Goal: Task Accomplishment & Management: Use online tool/utility

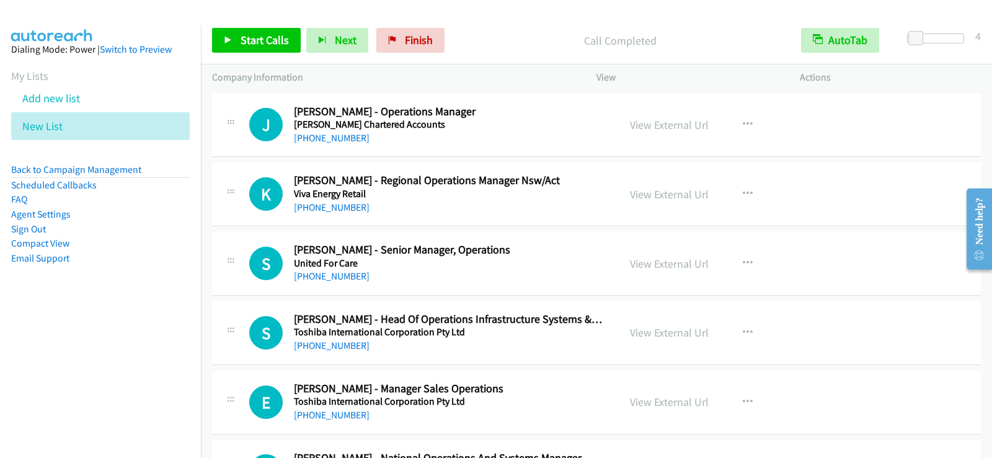
scroll to position [1550, 0]
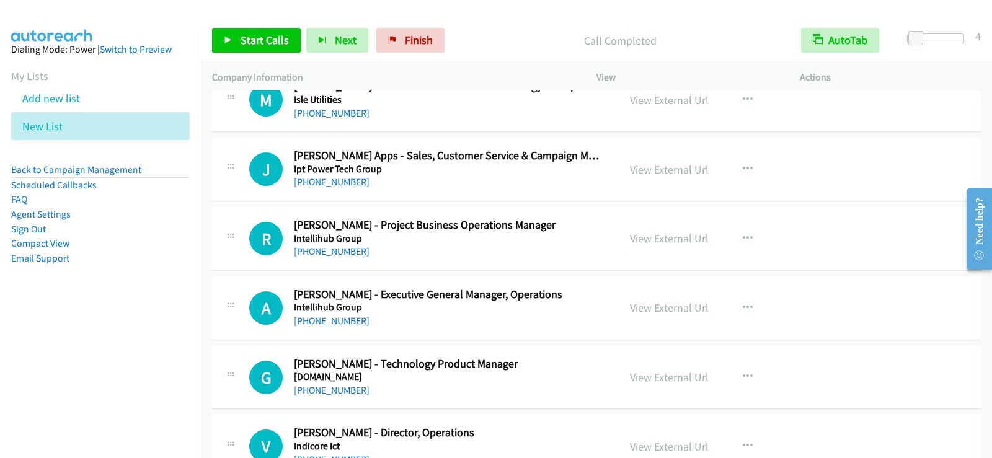
click at [228, 26] on div "Start Calls Pause Next Finish Call Completed AutoTab AutoTab 4" at bounding box center [596, 41] width 791 height 48
click at [234, 37] on link "Start Calls" at bounding box center [256, 40] width 89 height 25
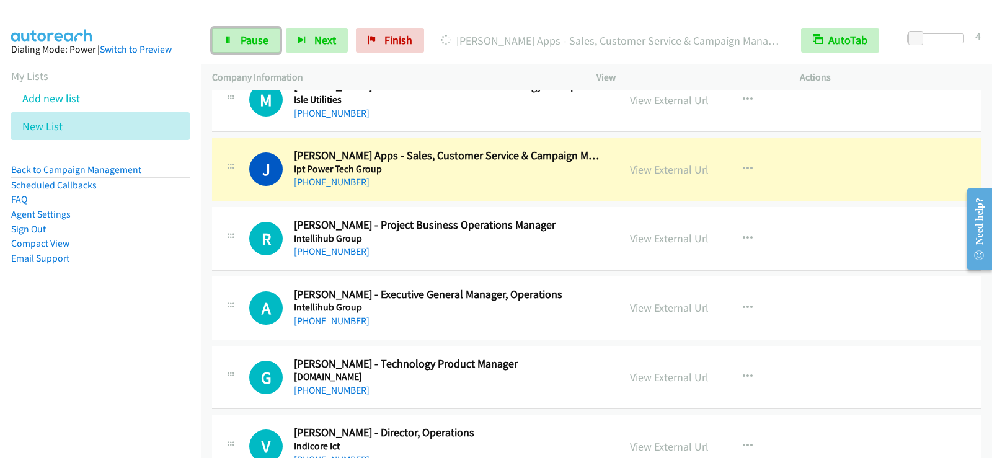
drag, startPoint x: 259, startPoint y: 46, endPoint x: 270, endPoint y: 57, distance: 15.8
click at [259, 46] on span "Pause" at bounding box center [255, 40] width 28 height 14
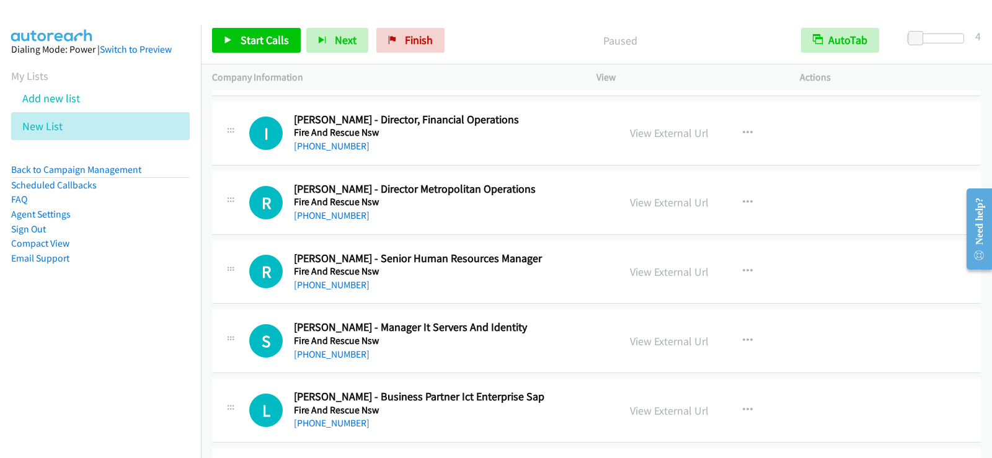
scroll to position [2356, 0]
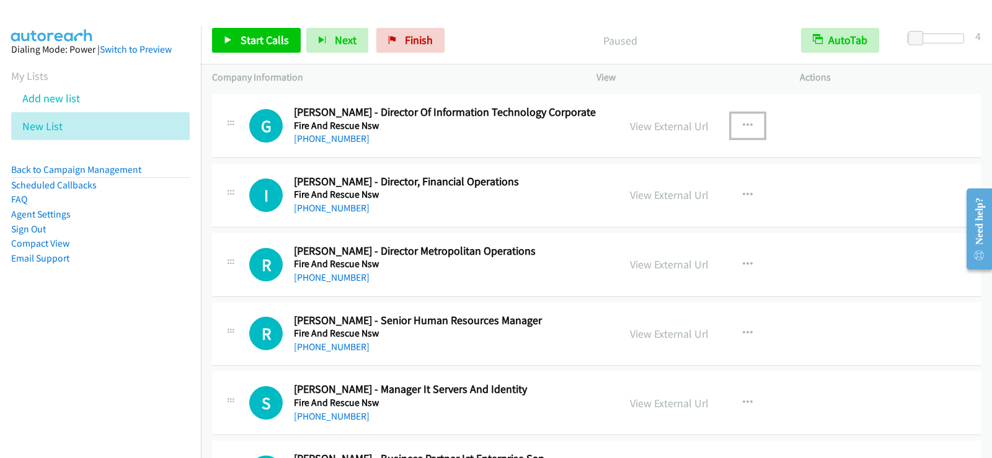
click at [755, 126] on button "button" at bounding box center [747, 125] width 33 height 25
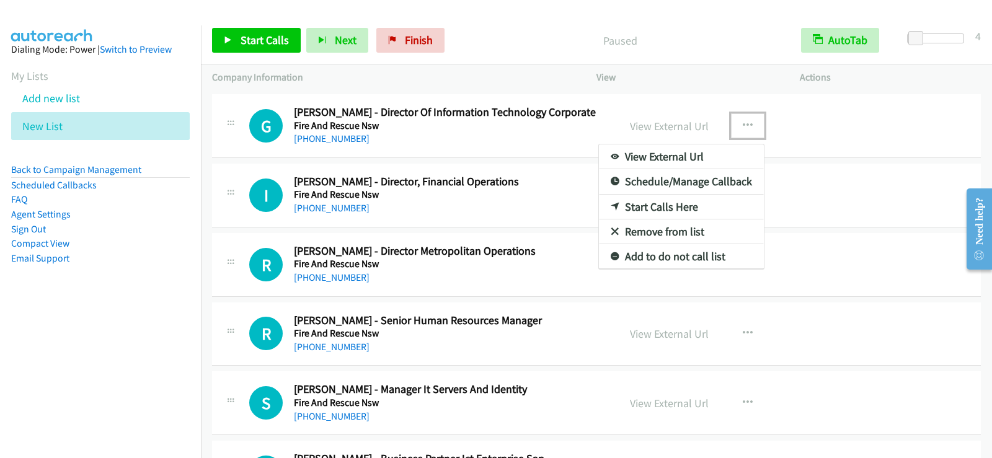
click at [670, 206] on link "Start Calls Here" at bounding box center [681, 207] width 165 height 25
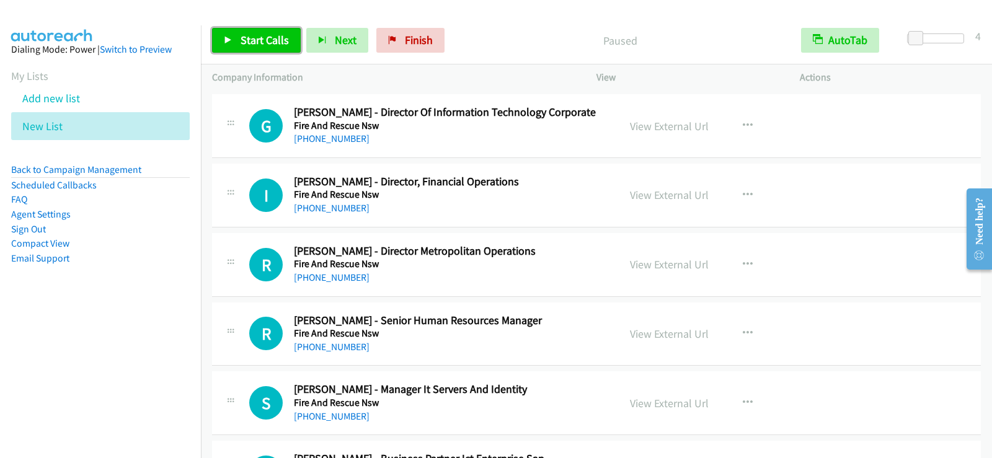
click at [252, 33] on span "Start Calls" at bounding box center [265, 40] width 48 height 14
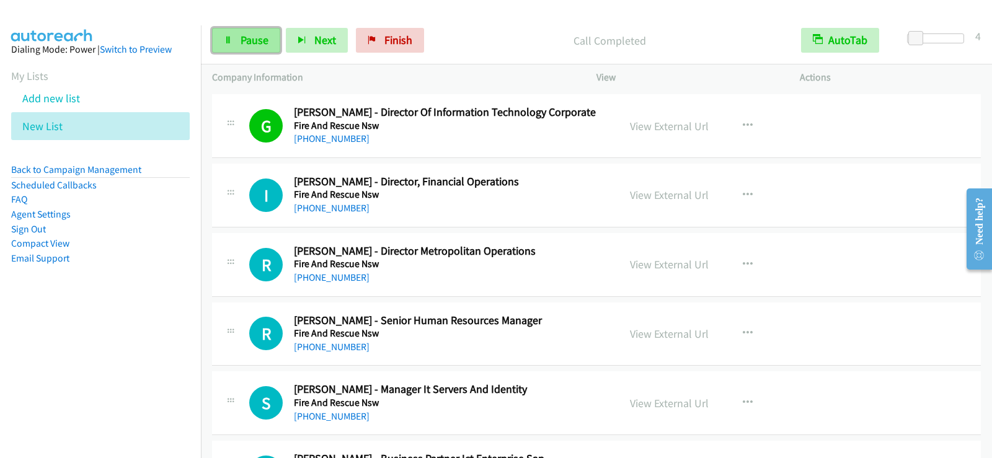
click at [236, 37] on link "Pause" at bounding box center [246, 40] width 68 height 25
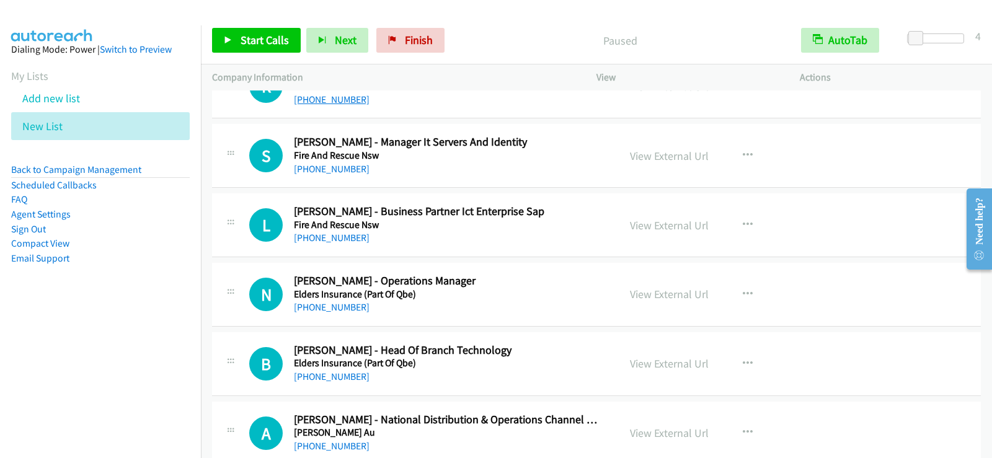
scroll to position [2604, 0]
click at [735, 149] on button "button" at bounding box center [747, 155] width 33 height 25
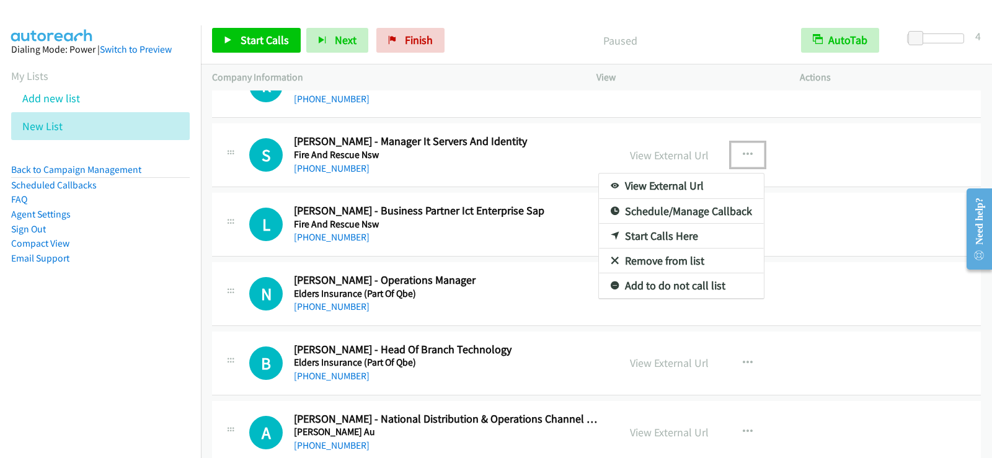
click at [676, 237] on link "Start Calls Here" at bounding box center [681, 236] width 165 height 25
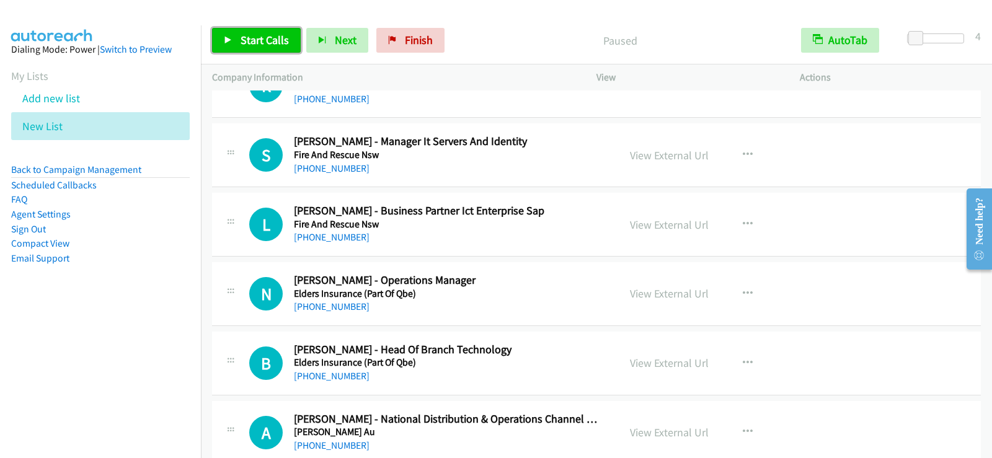
click at [243, 35] on span "Start Calls" at bounding box center [265, 40] width 48 height 14
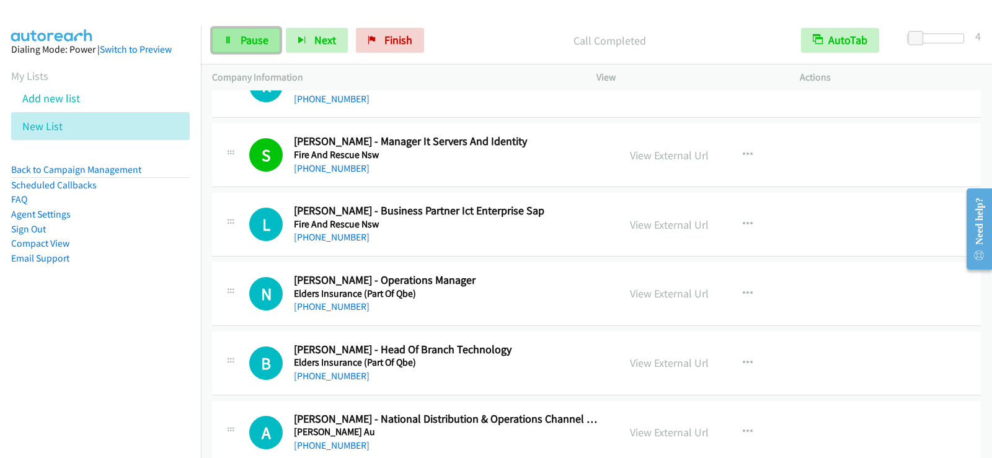
click at [244, 52] on link "Pause" at bounding box center [246, 40] width 68 height 25
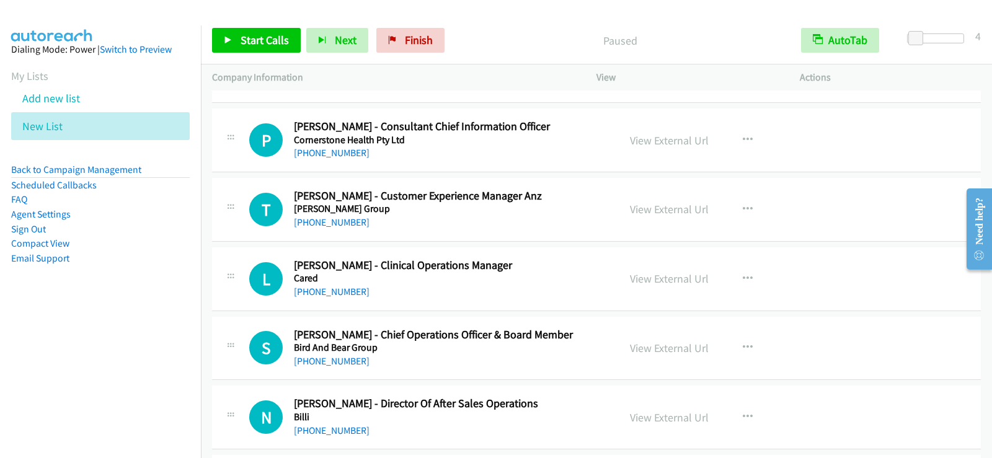
scroll to position [3472, 0]
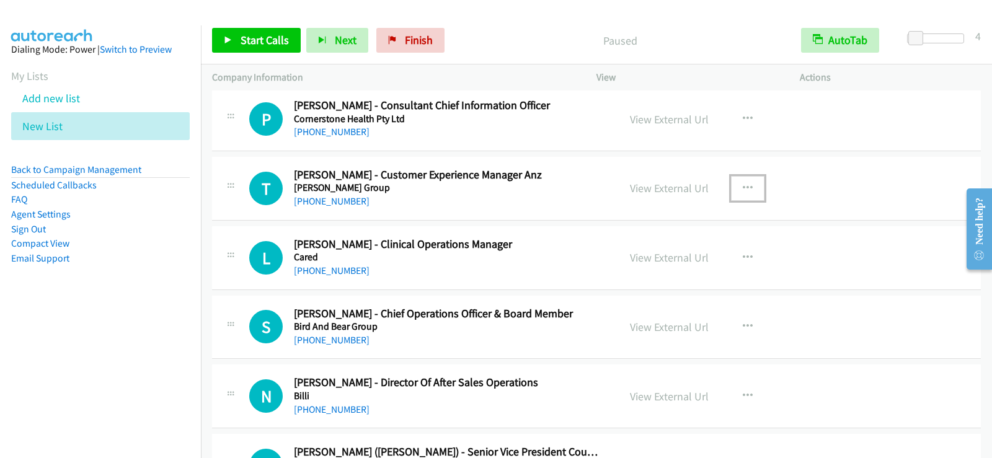
click at [743, 188] on icon "button" at bounding box center [748, 189] width 10 height 10
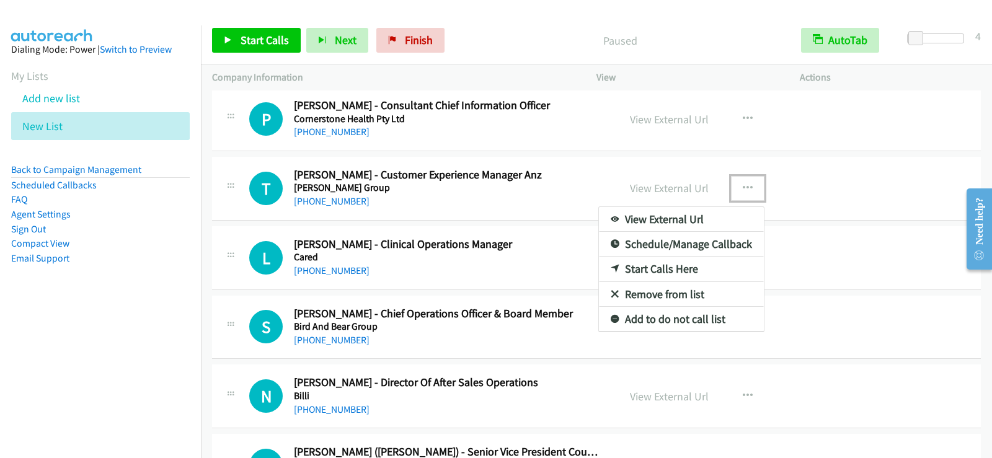
click at [689, 270] on link "Start Calls Here" at bounding box center [681, 269] width 165 height 25
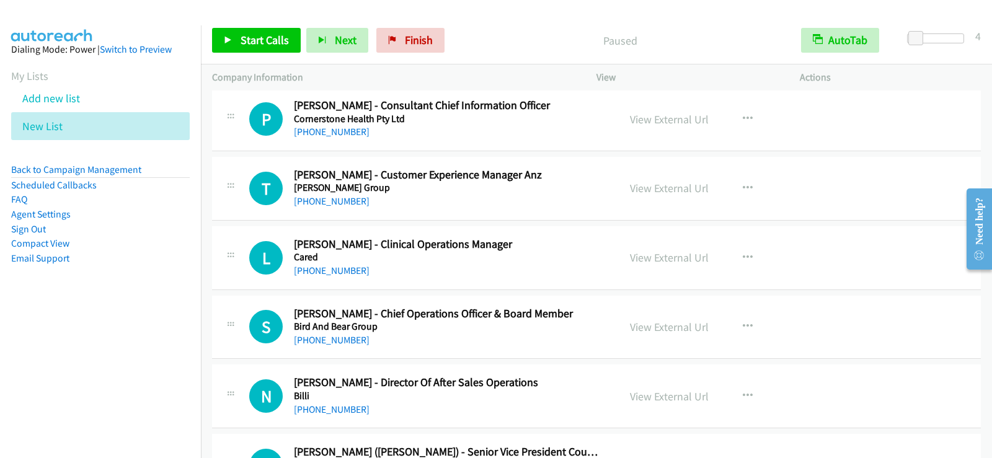
click at [270, 55] on div "Start Calls Pause Next Finish Paused AutoTab AutoTab 4" at bounding box center [596, 41] width 791 height 48
click at [269, 46] on span "Start Calls" at bounding box center [265, 40] width 48 height 14
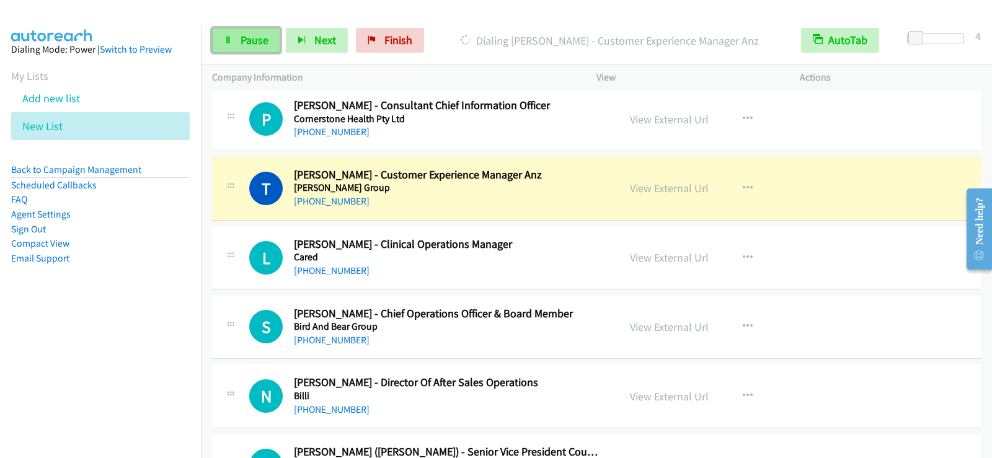
click at [262, 50] on link "Pause" at bounding box center [246, 40] width 68 height 25
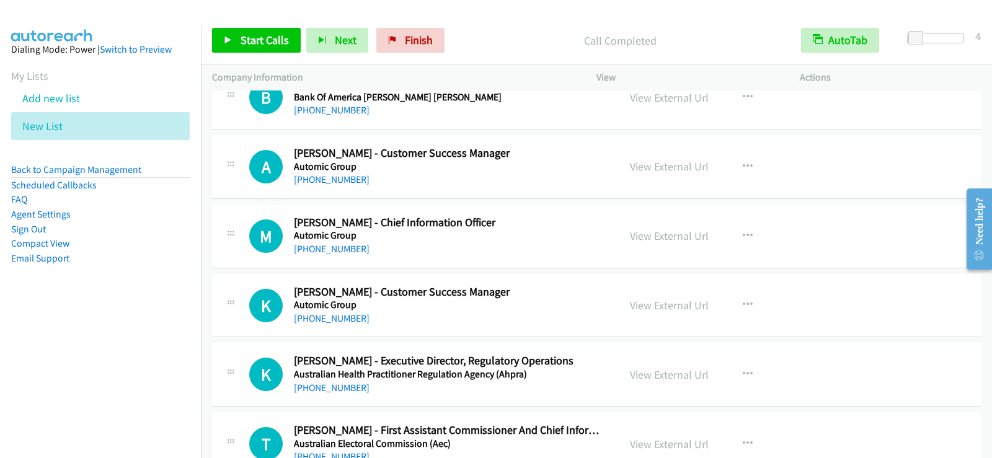
scroll to position [3844, 0]
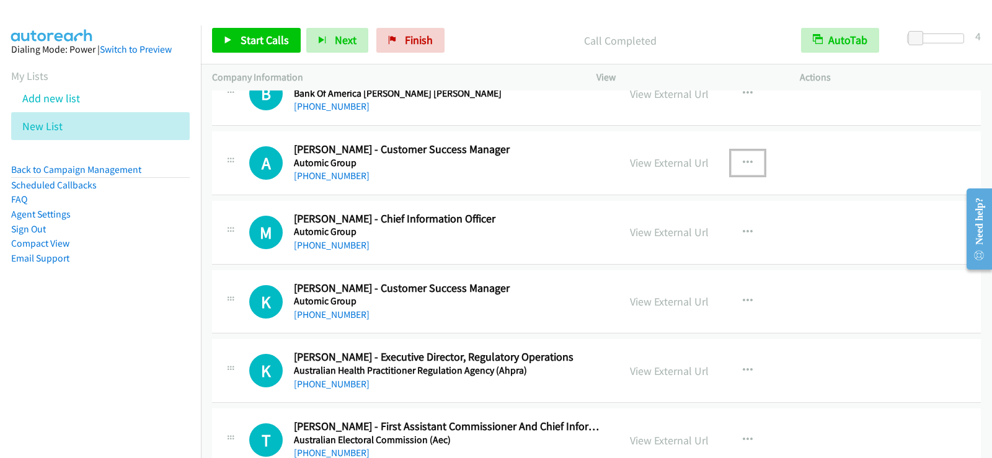
click at [745, 161] on icon "button" at bounding box center [748, 163] width 10 height 10
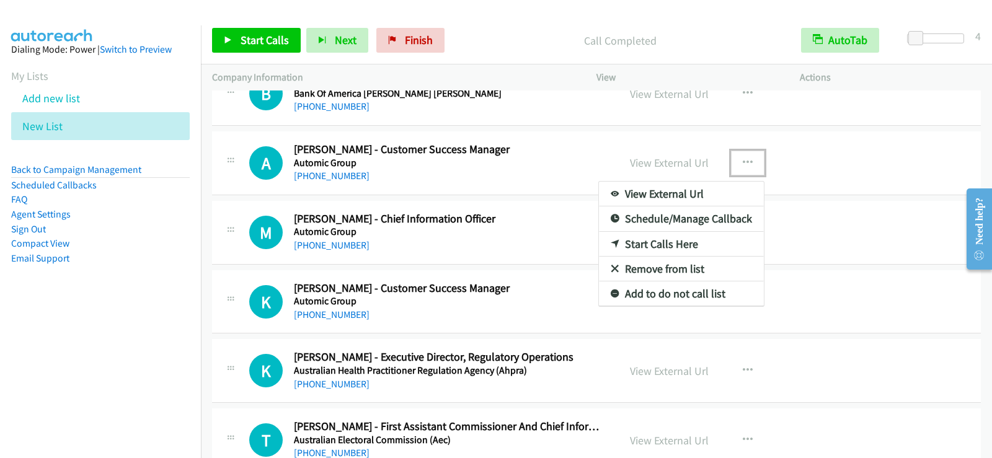
click at [651, 242] on link "Start Calls Here" at bounding box center [681, 244] width 165 height 25
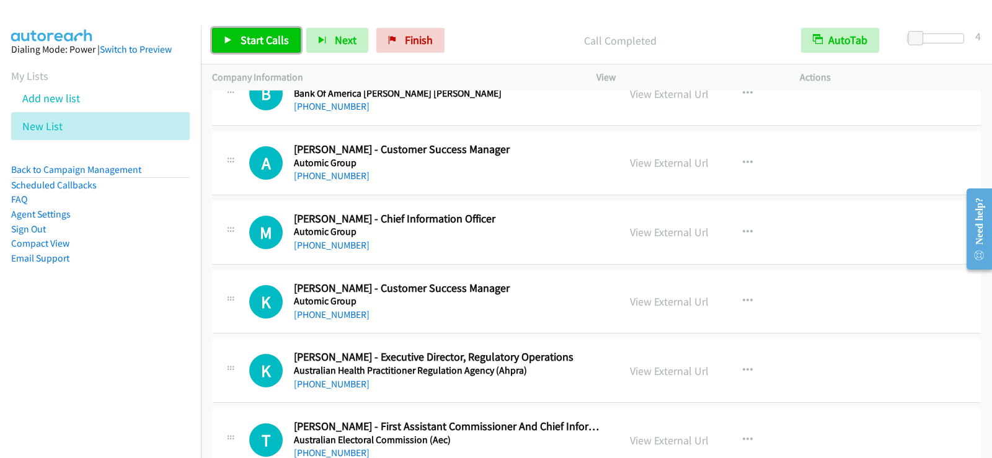
click at [231, 33] on link "Start Calls" at bounding box center [256, 40] width 89 height 25
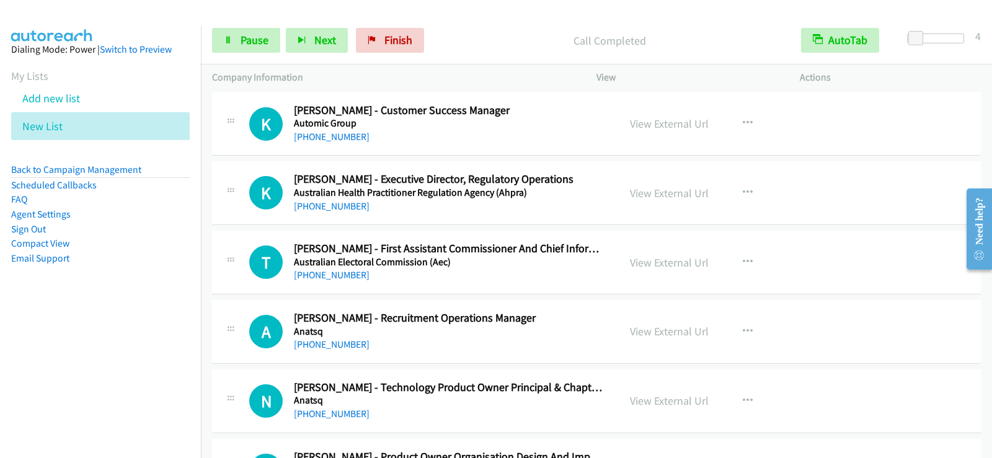
scroll to position [4030, 0]
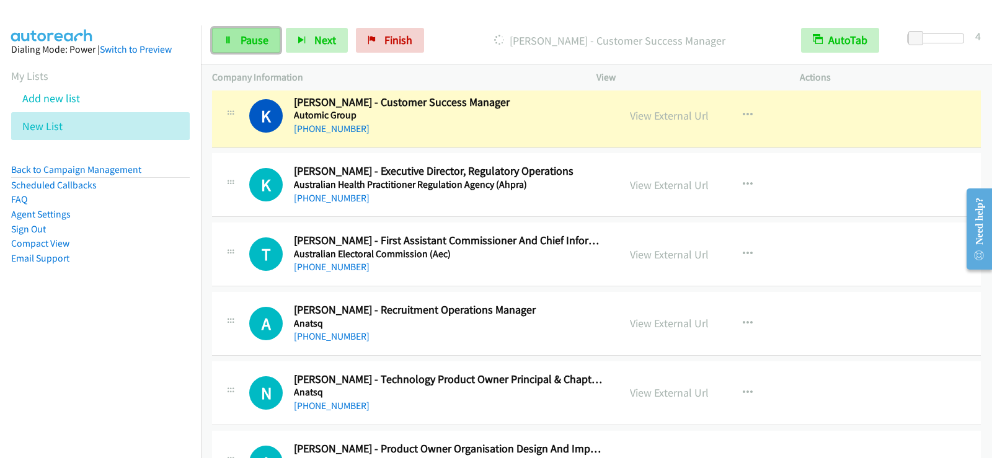
click at [222, 45] on link "Pause" at bounding box center [246, 40] width 68 height 25
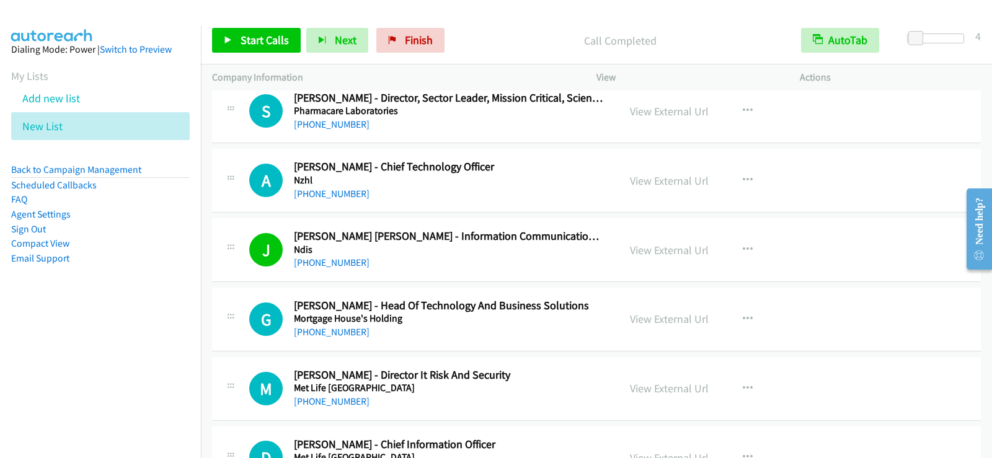
scroll to position [1123, 0]
click at [570, 332] on div "+61 405 733 842" at bounding box center [448, 331] width 309 height 15
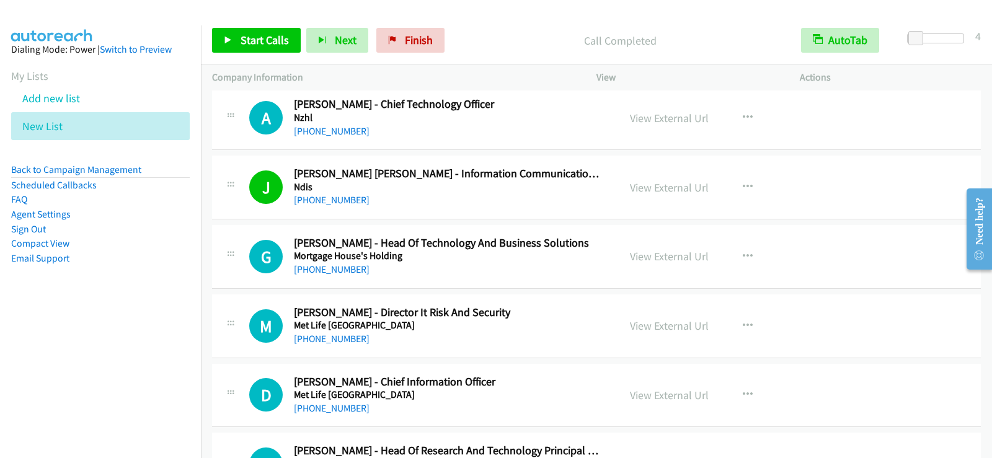
scroll to position [1247, 0]
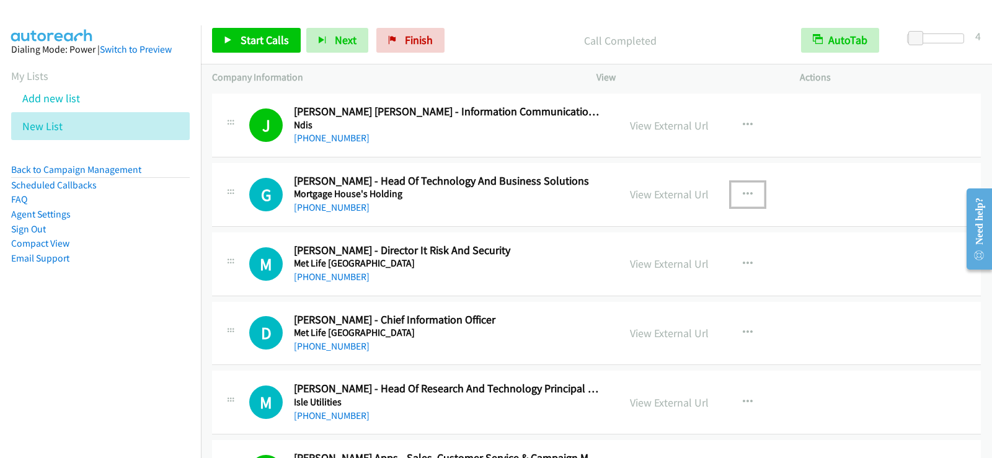
click at [744, 190] on icon "button" at bounding box center [748, 195] width 10 height 10
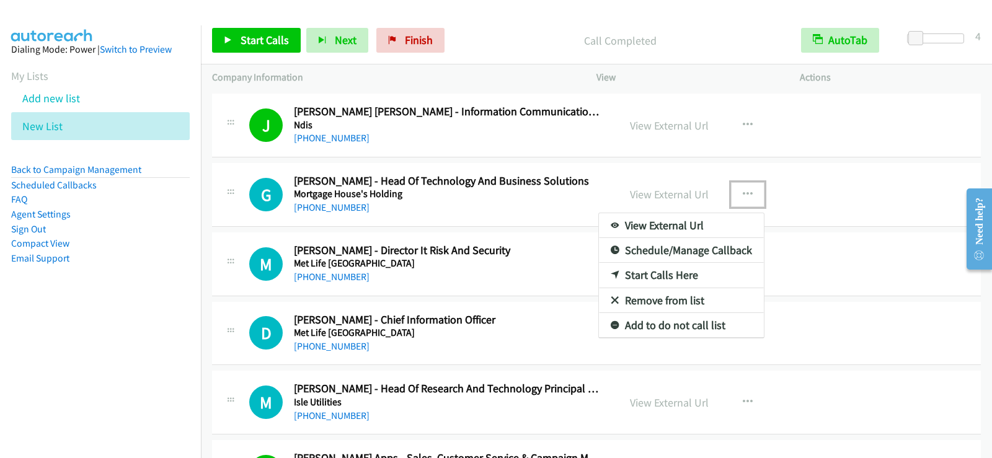
click at [641, 272] on link "Start Calls Here" at bounding box center [681, 275] width 165 height 25
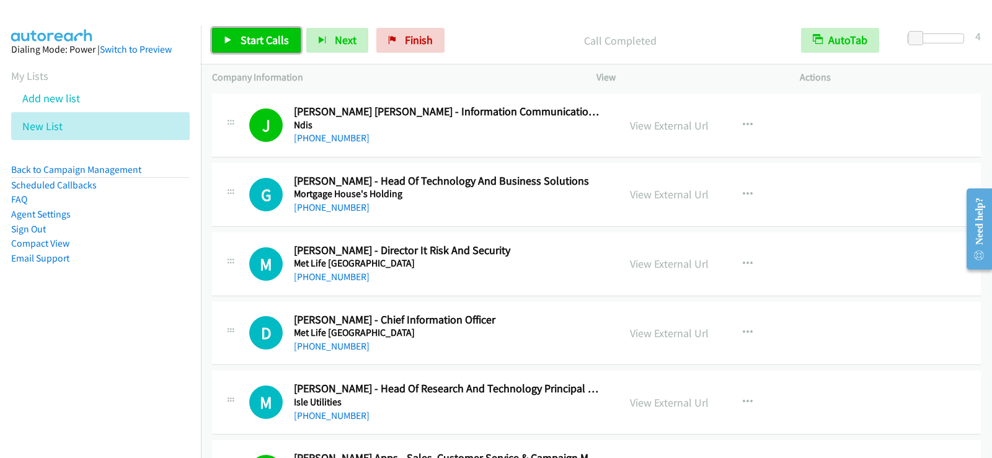
click at [266, 44] on span "Start Calls" at bounding box center [265, 40] width 48 height 14
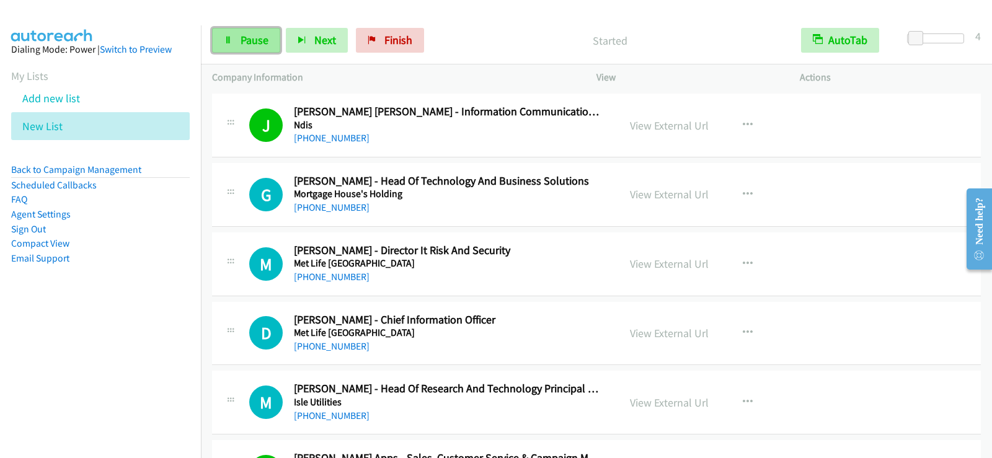
click at [247, 50] on link "Pause" at bounding box center [246, 40] width 68 height 25
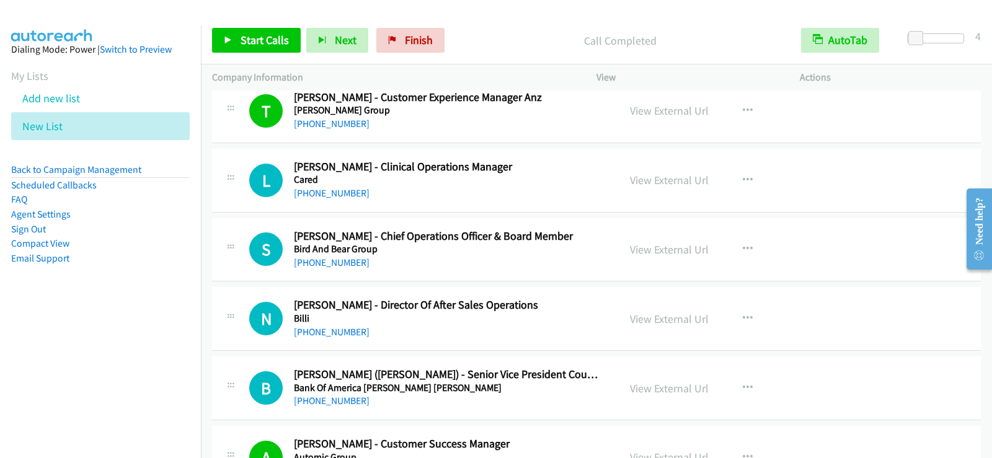
scroll to position [3541, 0]
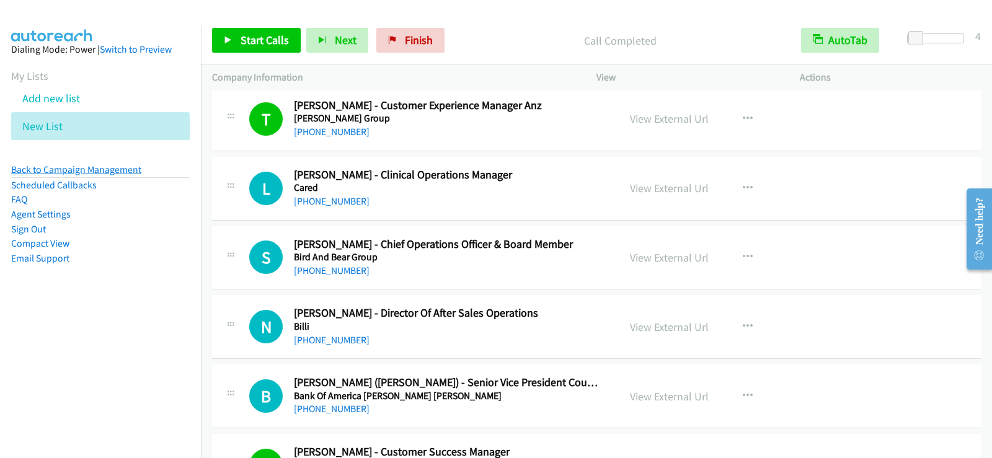
click at [89, 165] on link "Back to Campaign Management" at bounding box center [76, 170] width 130 height 12
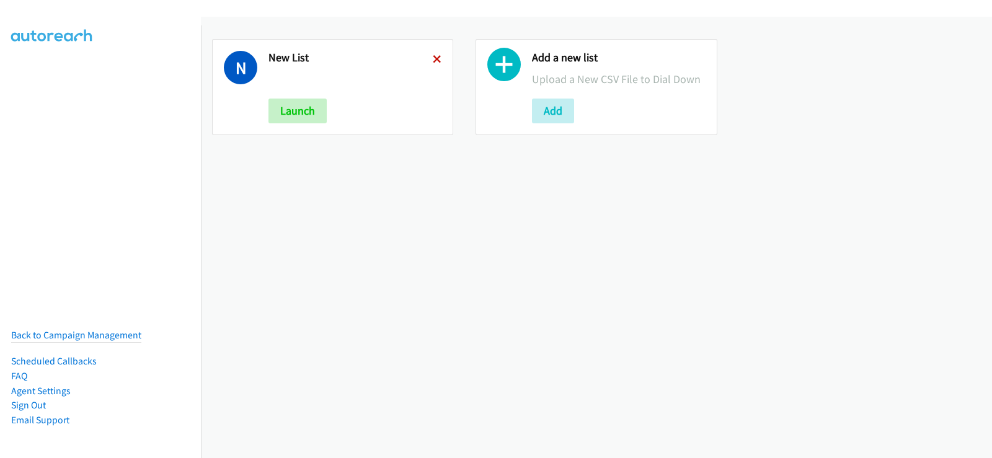
click at [435, 60] on icon at bounding box center [437, 60] width 9 height 9
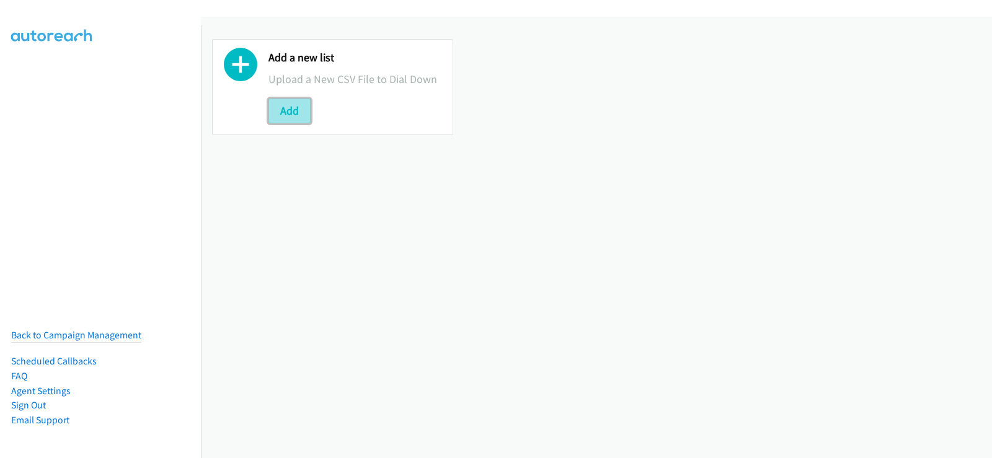
click at [298, 110] on button "Add" at bounding box center [289, 111] width 42 height 25
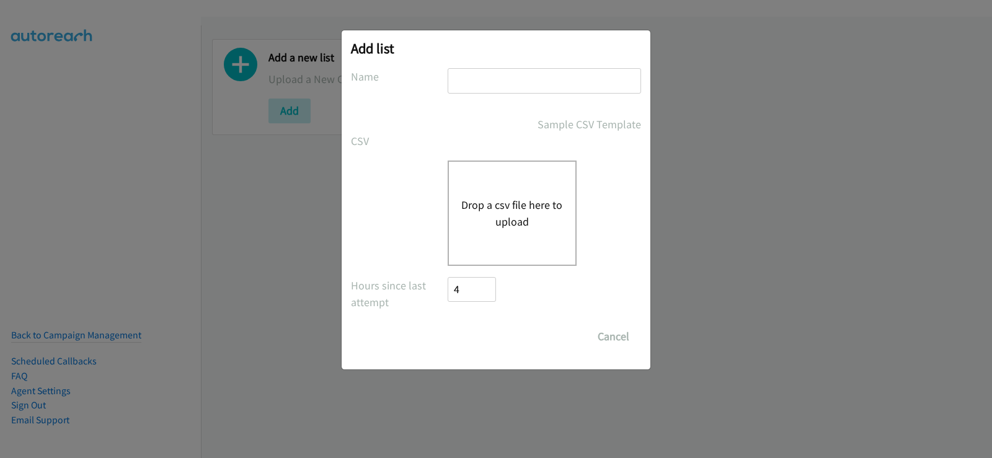
drag, startPoint x: 508, startPoint y: 76, endPoint x: 508, endPoint y: 87, distance: 10.5
click at [508, 77] on input "text" at bounding box center [544, 80] width 193 height 25
type input "new list"
click at [486, 214] on button "Drop a csv file here to upload" at bounding box center [512, 213] width 102 height 33
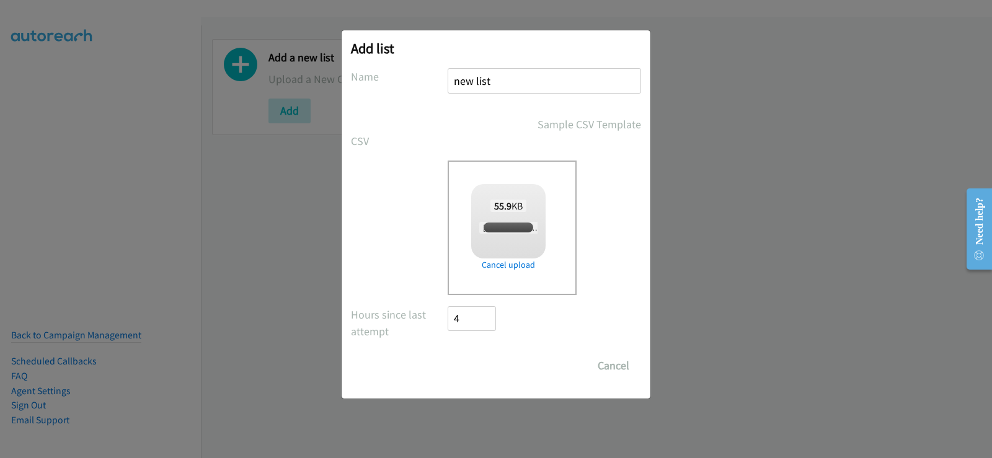
checkbox input "true"
click at [492, 366] on input "Save List" at bounding box center [480, 365] width 65 height 25
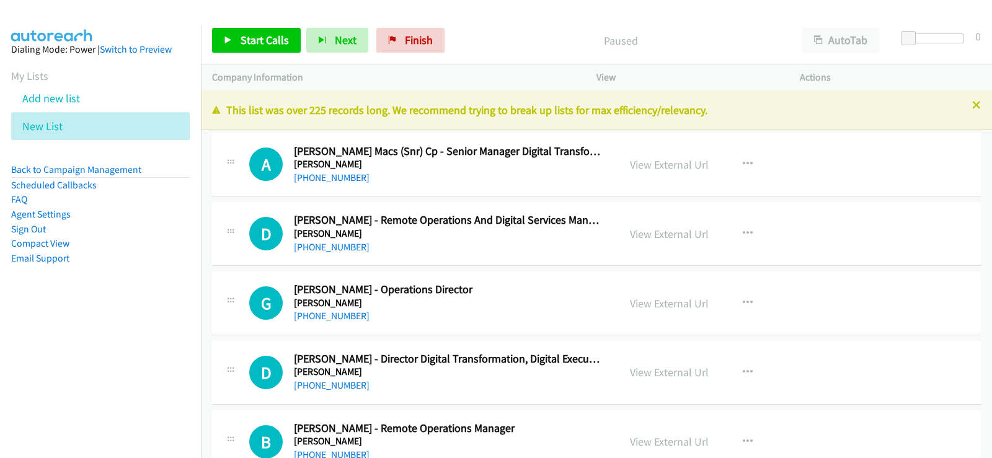
click at [972, 104] on icon at bounding box center [976, 106] width 9 height 9
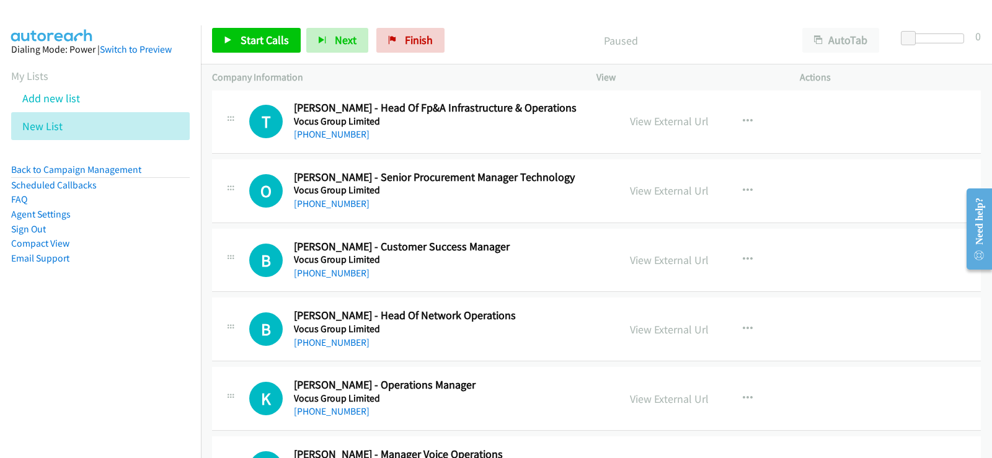
scroll to position [620, 0]
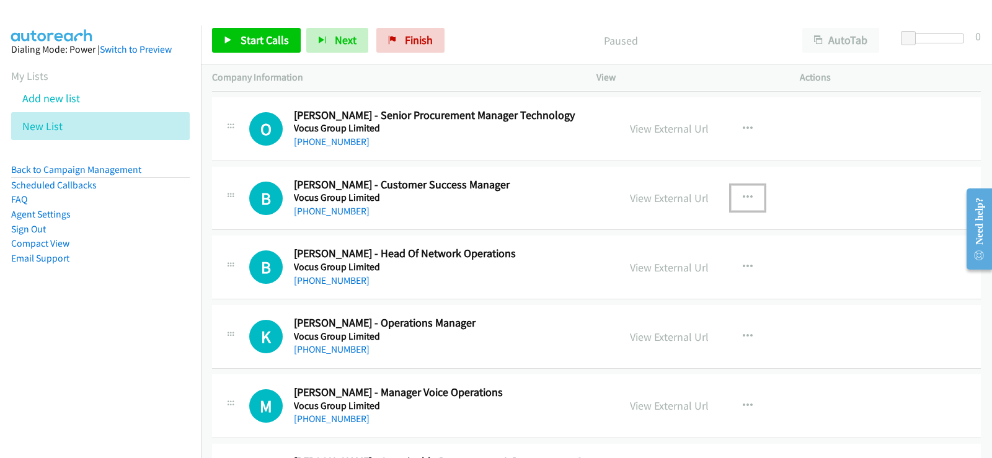
click at [746, 197] on icon "button" at bounding box center [748, 198] width 10 height 10
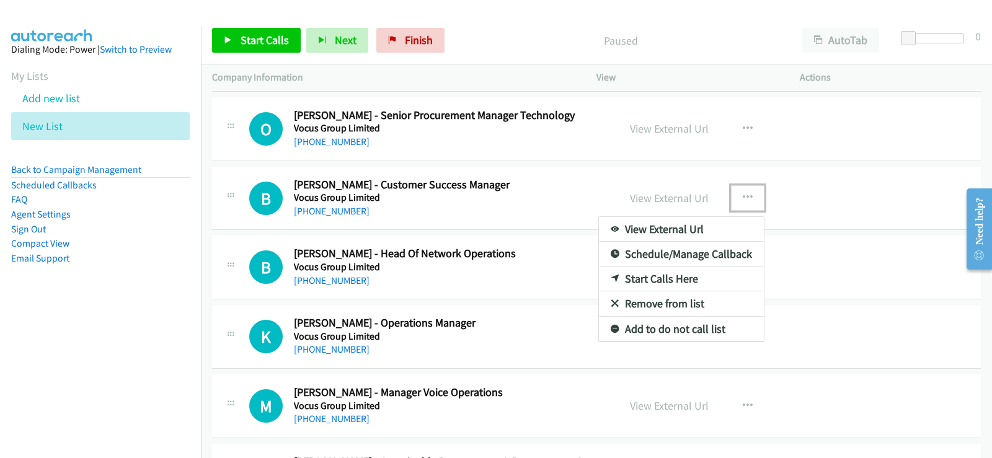
click at [664, 278] on link "Start Calls Here" at bounding box center [681, 279] width 165 height 25
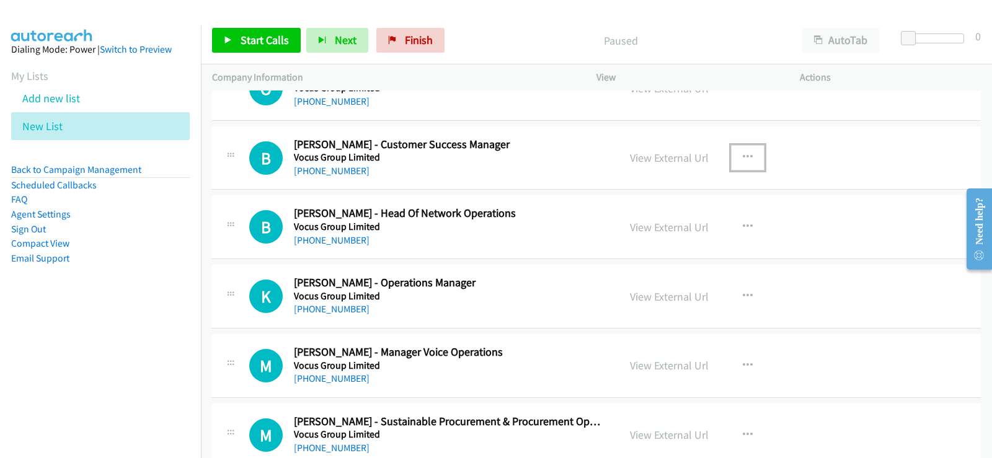
scroll to position [682, 0]
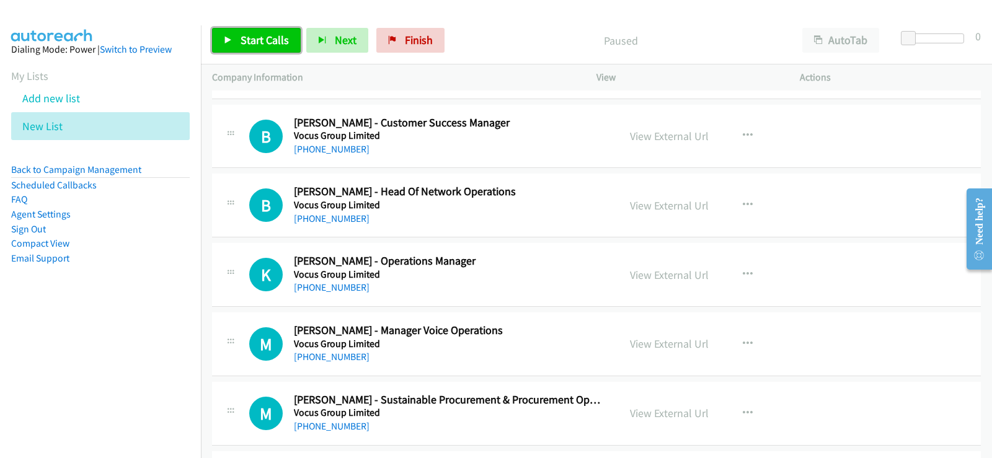
click at [283, 49] on link "Start Calls" at bounding box center [256, 40] width 89 height 25
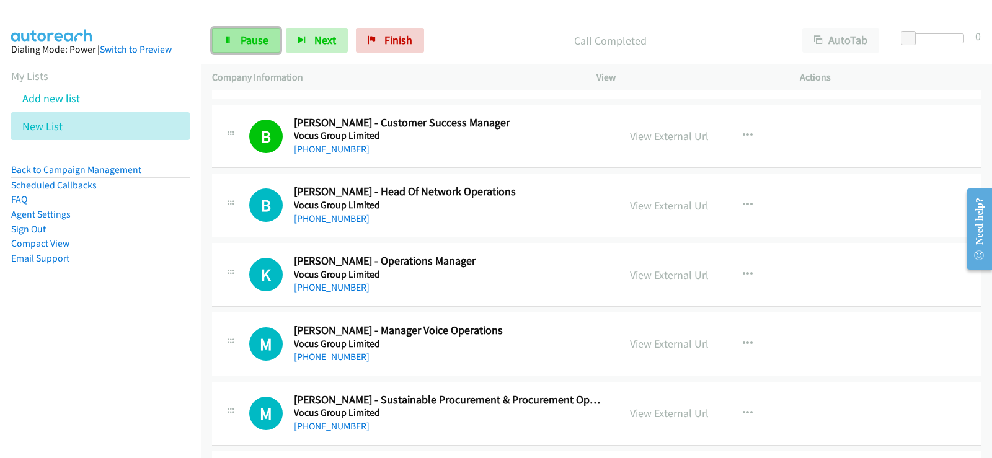
drag, startPoint x: 232, startPoint y: 36, endPoint x: 254, endPoint y: 48, distance: 24.7
click at [232, 37] on icon at bounding box center [228, 41] width 9 height 9
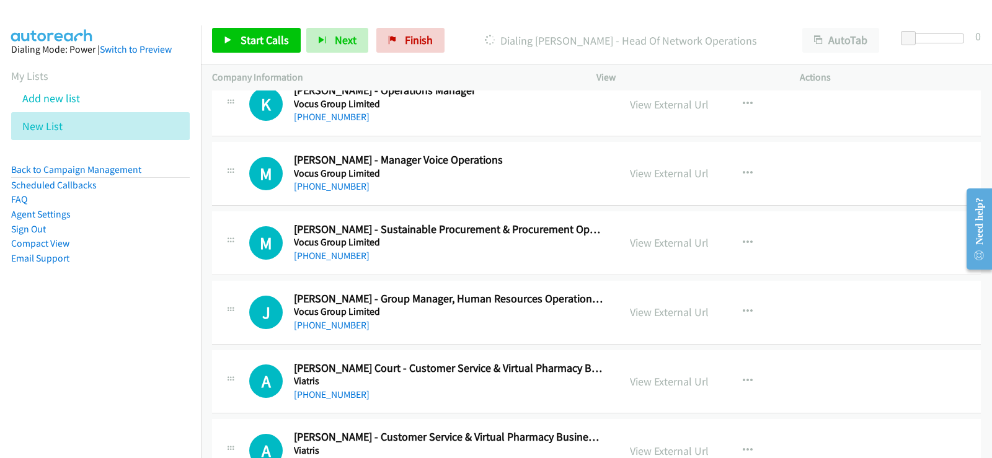
scroll to position [868, 0]
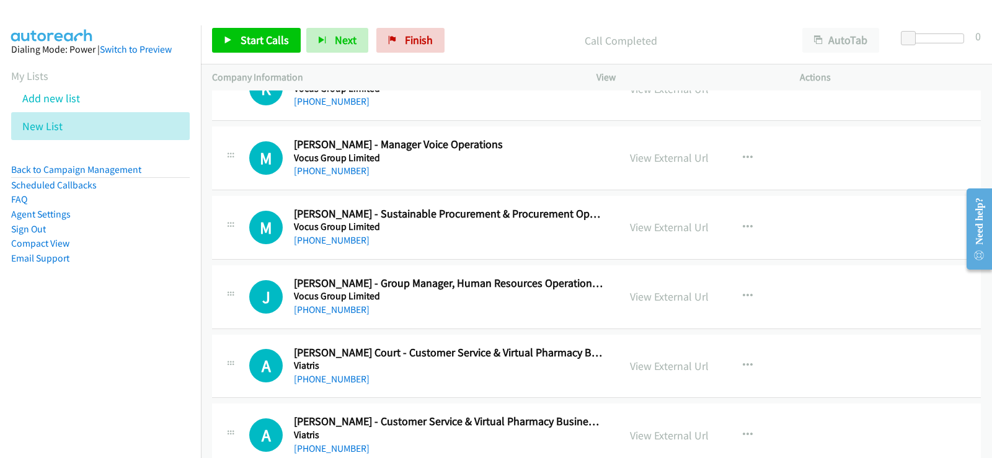
drag, startPoint x: 591, startPoint y: 53, endPoint x: 729, endPoint y: 68, distance: 139.1
click at [591, 53] on div "Call Completed" at bounding box center [620, 40] width 341 height 25
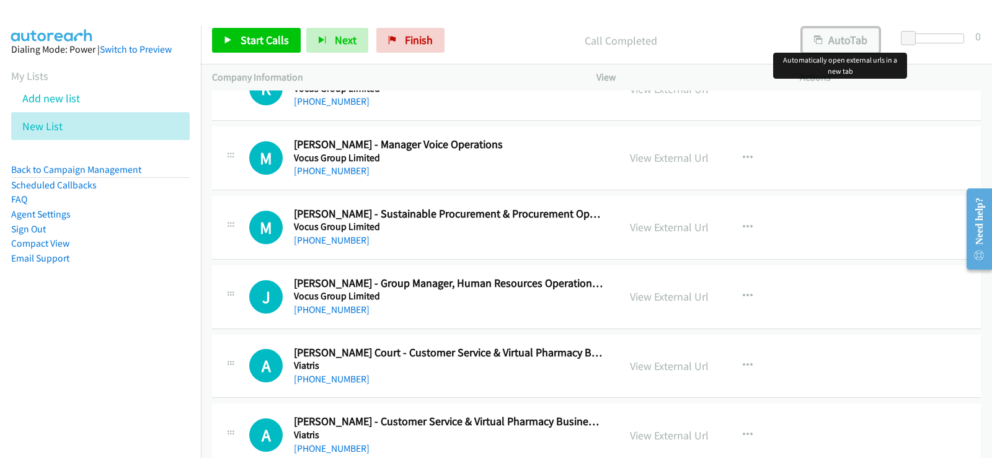
click at [864, 47] on button "AutoTab" at bounding box center [840, 40] width 77 height 25
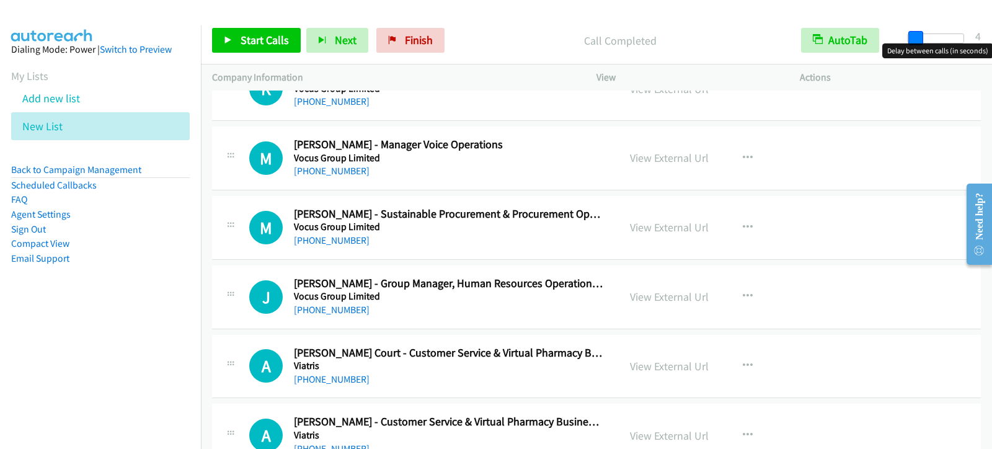
click at [918, 37] on span at bounding box center [915, 38] width 15 height 15
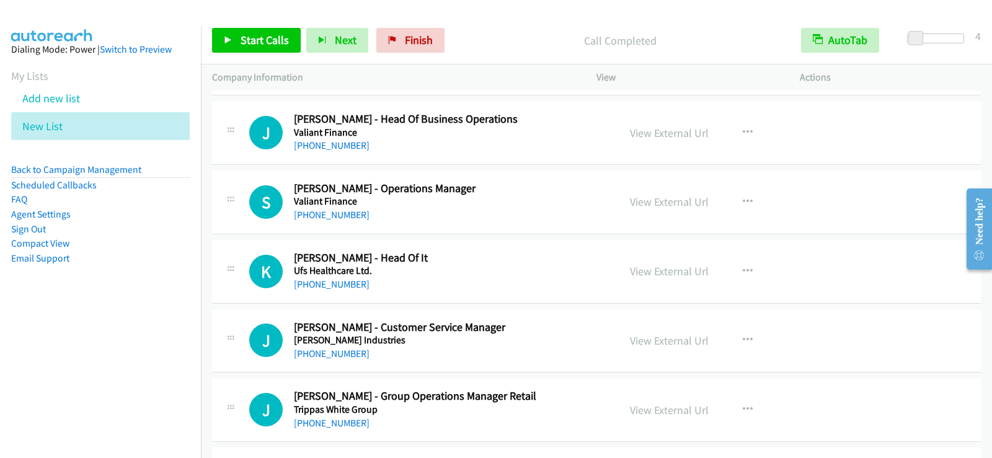
scroll to position [1302, 0]
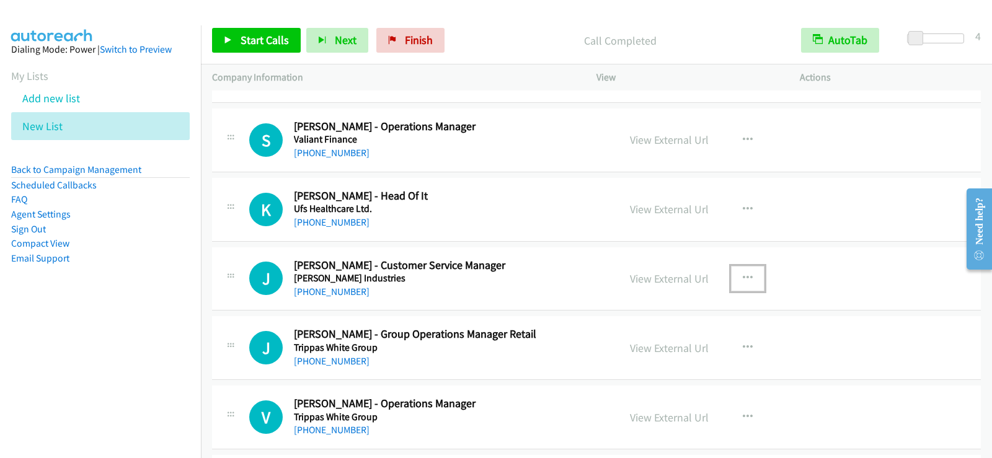
click at [732, 274] on button "button" at bounding box center [747, 278] width 33 height 25
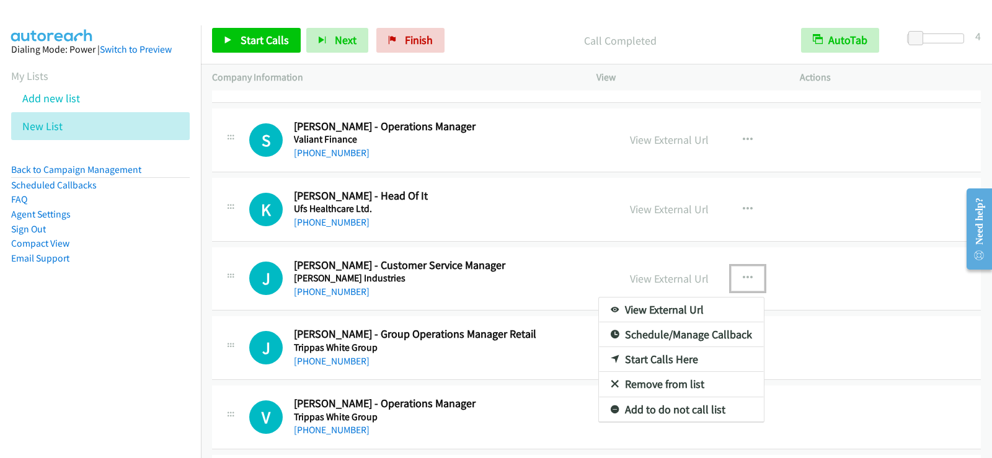
click at [655, 360] on link "Start Calls Here" at bounding box center [681, 359] width 165 height 25
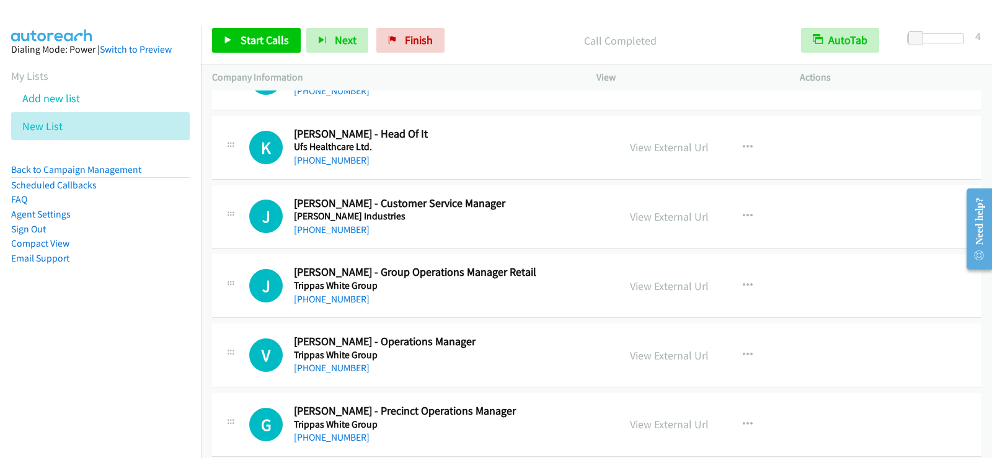
scroll to position [1426, 0]
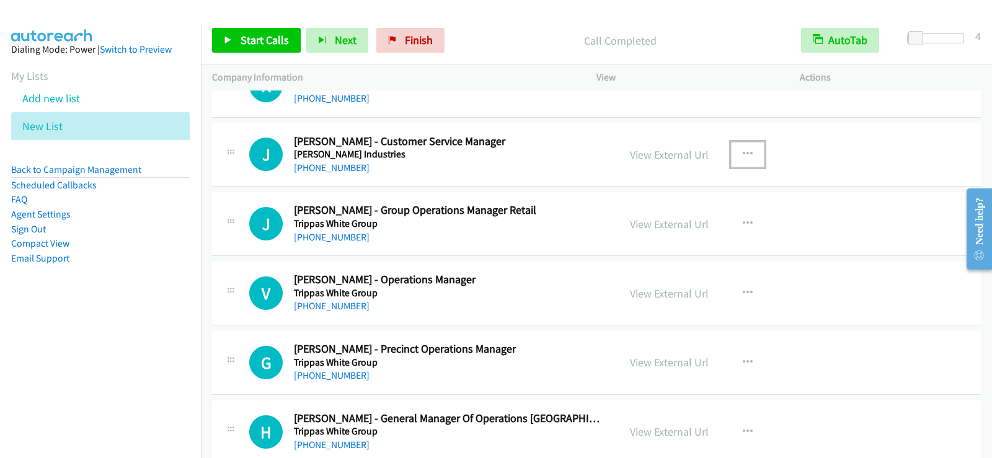
click at [743, 151] on icon "button" at bounding box center [748, 154] width 10 height 10
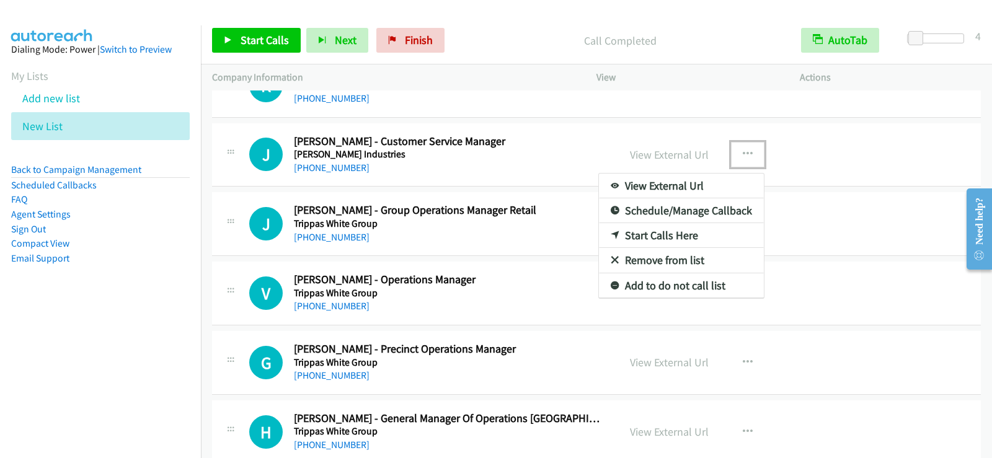
click at [662, 232] on link "Start Calls Here" at bounding box center [681, 235] width 165 height 25
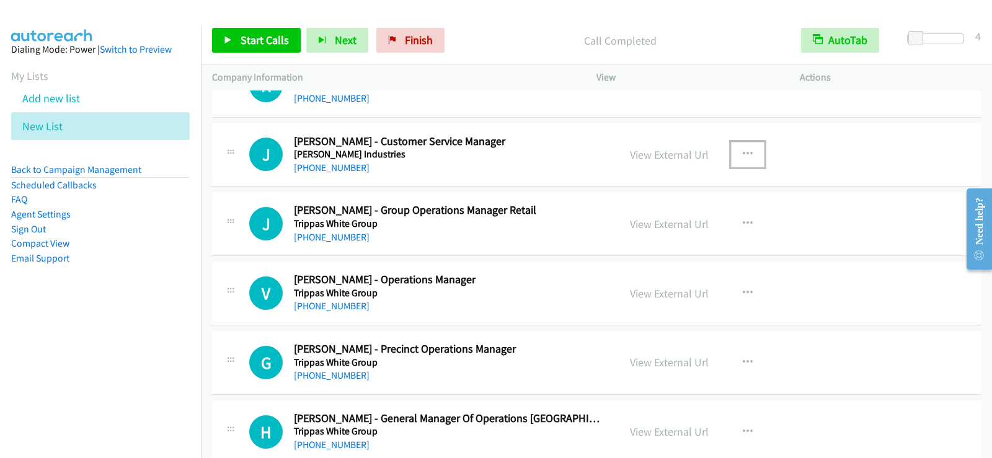
click at [743, 152] on icon "button" at bounding box center [748, 154] width 10 height 10
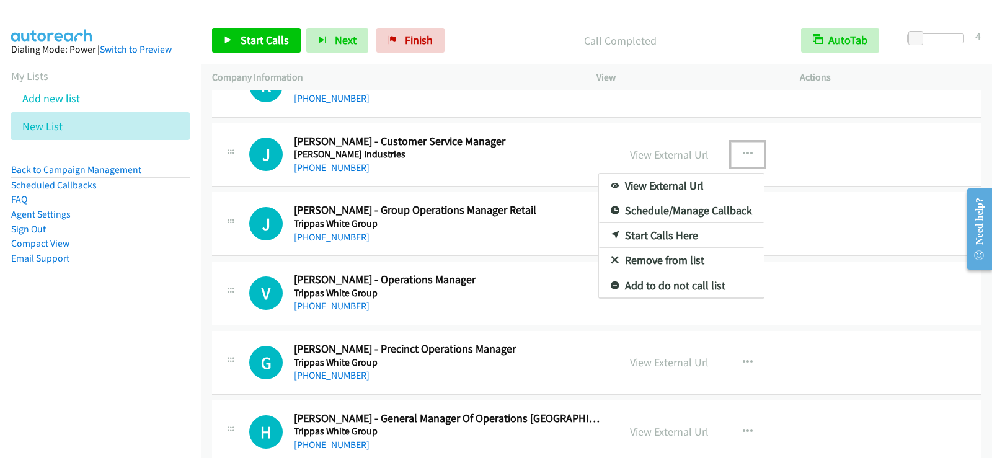
click at [675, 232] on link "Start Calls Here" at bounding box center [681, 235] width 165 height 25
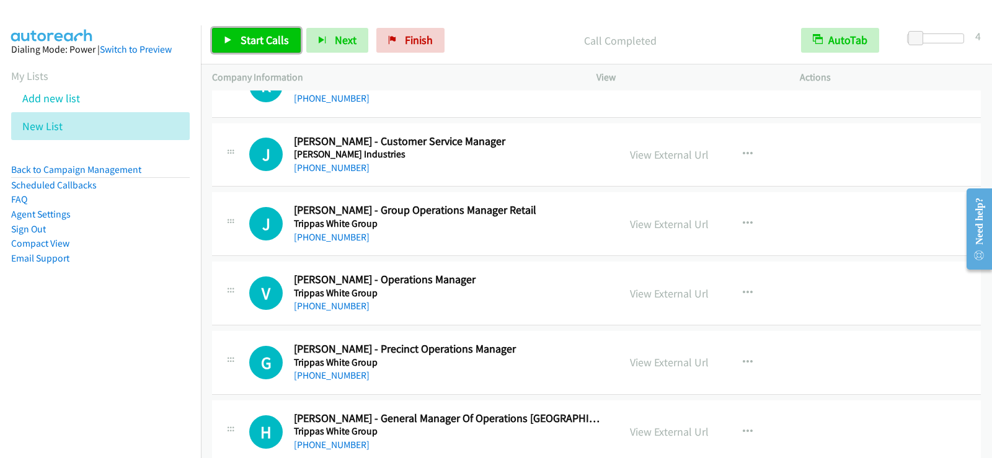
click at [250, 38] on span "Start Calls" at bounding box center [265, 40] width 48 height 14
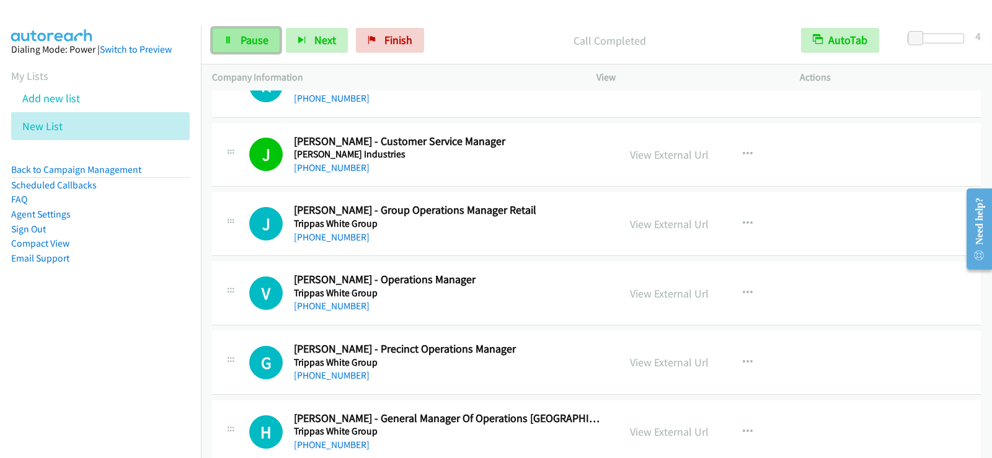
click at [246, 37] on span "Pause" at bounding box center [255, 40] width 28 height 14
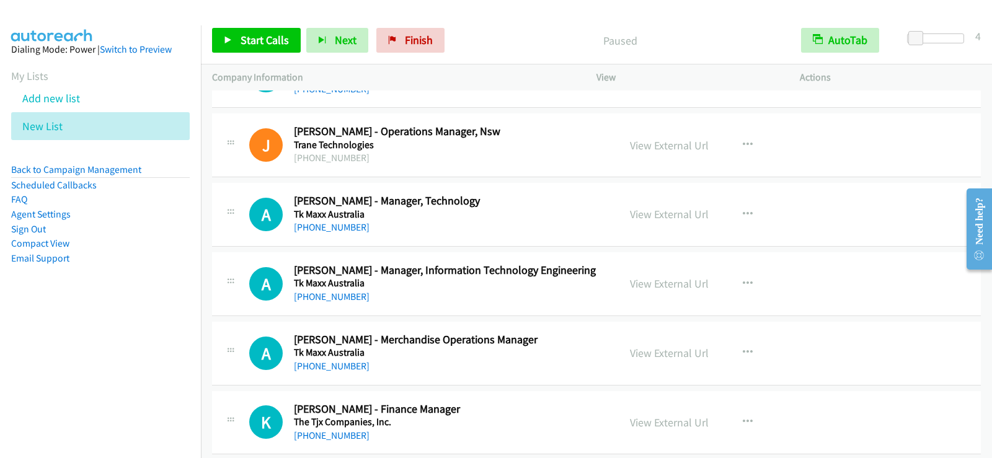
scroll to position [1922, 0]
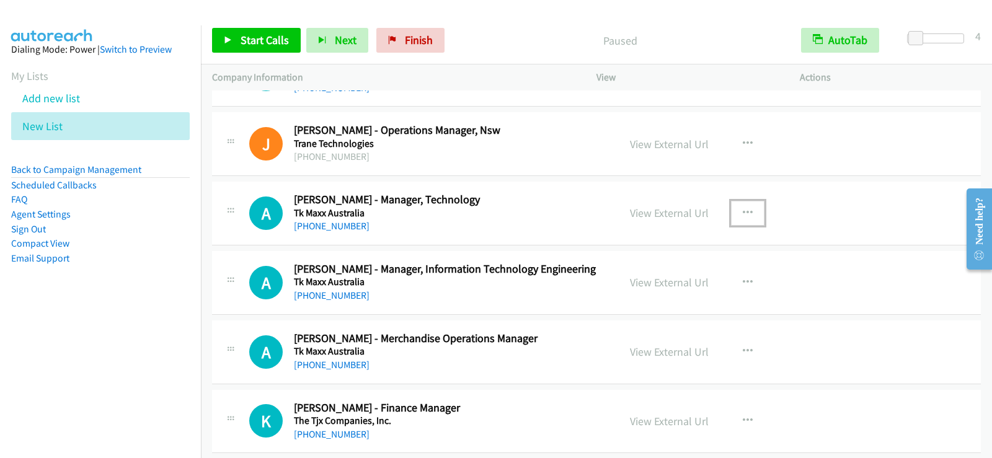
drag, startPoint x: 748, startPoint y: 208, endPoint x: 742, endPoint y: 211, distance: 6.7
click at [748, 208] on button "button" at bounding box center [747, 213] width 33 height 25
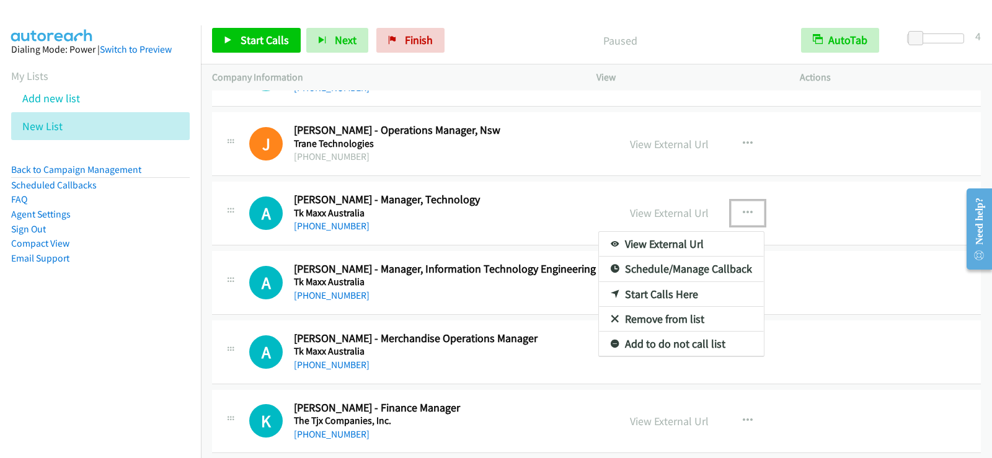
click at [648, 296] on link "Start Calls Here" at bounding box center [681, 294] width 165 height 25
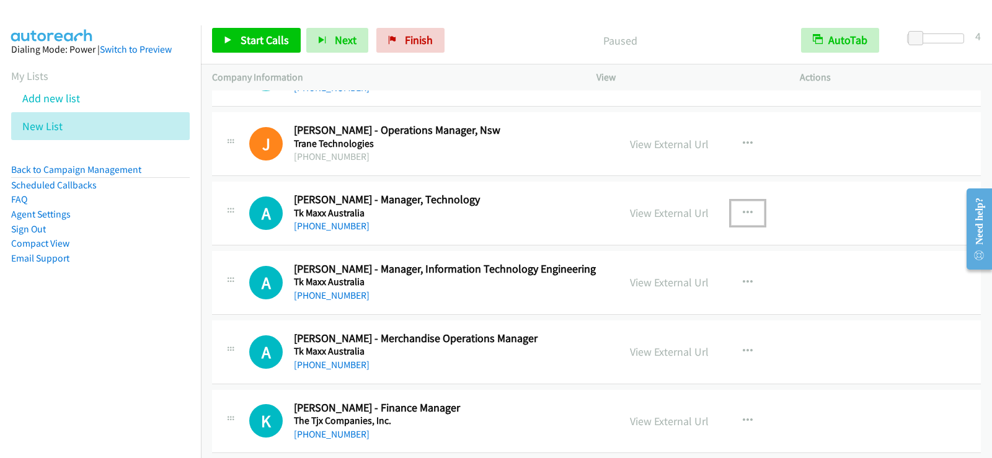
click at [743, 210] on icon "button" at bounding box center [748, 213] width 10 height 10
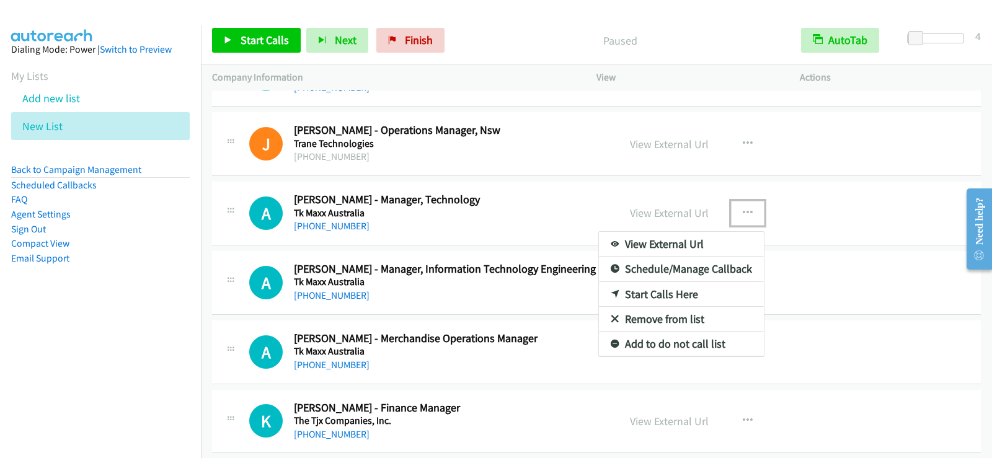
click at [668, 291] on link "Start Calls Here" at bounding box center [681, 294] width 165 height 25
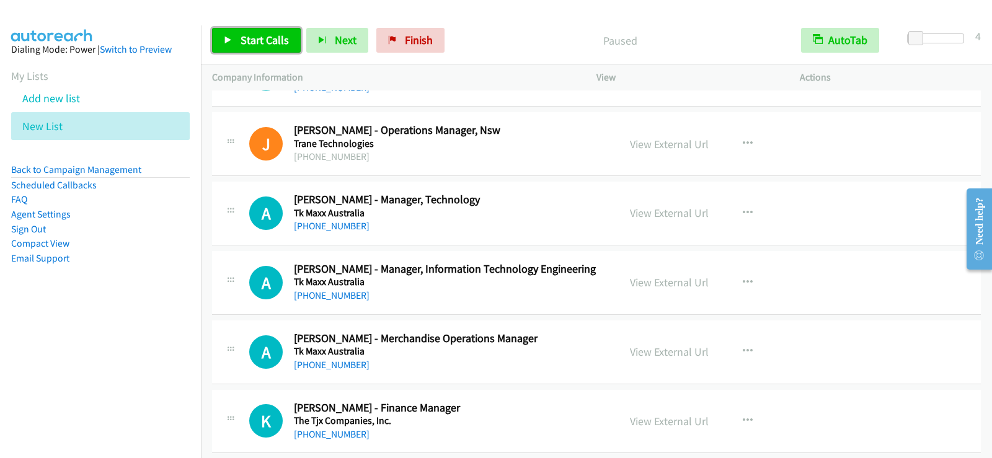
click at [251, 30] on link "Start Calls" at bounding box center [256, 40] width 89 height 25
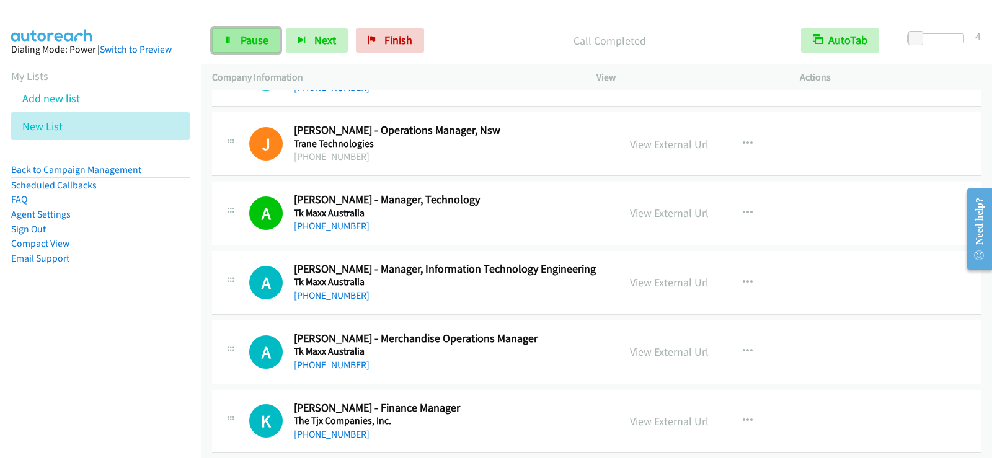
click at [252, 42] on span "Pause" at bounding box center [255, 40] width 28 height 14
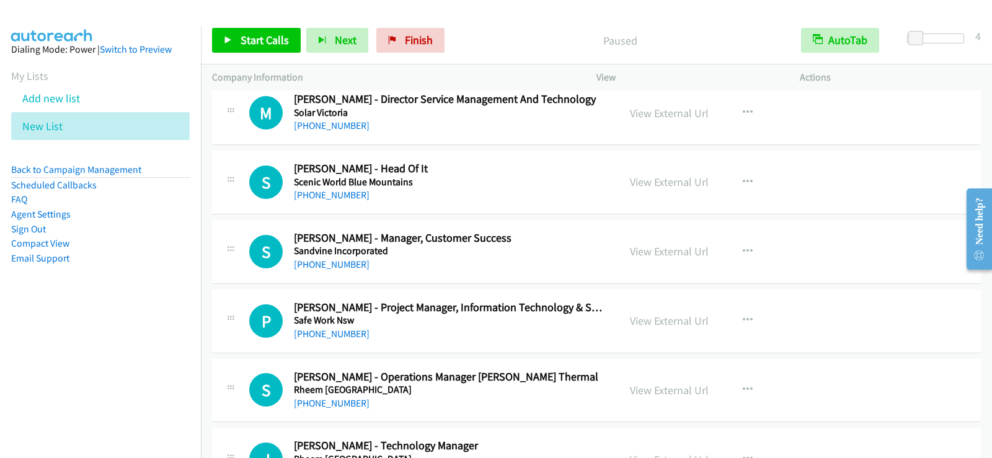
scroll to position [3100, 0]
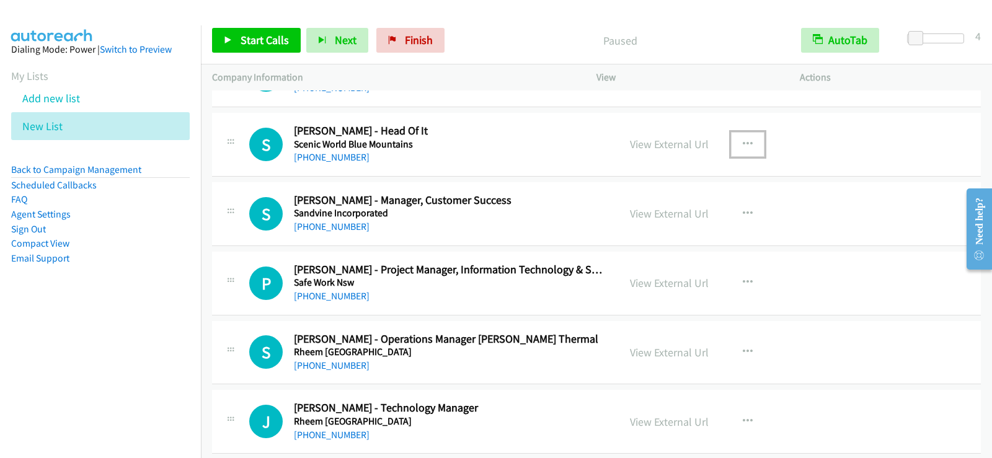
click at [737, 142] on button "button" at bounding box center [747, 144] width 33 height 25
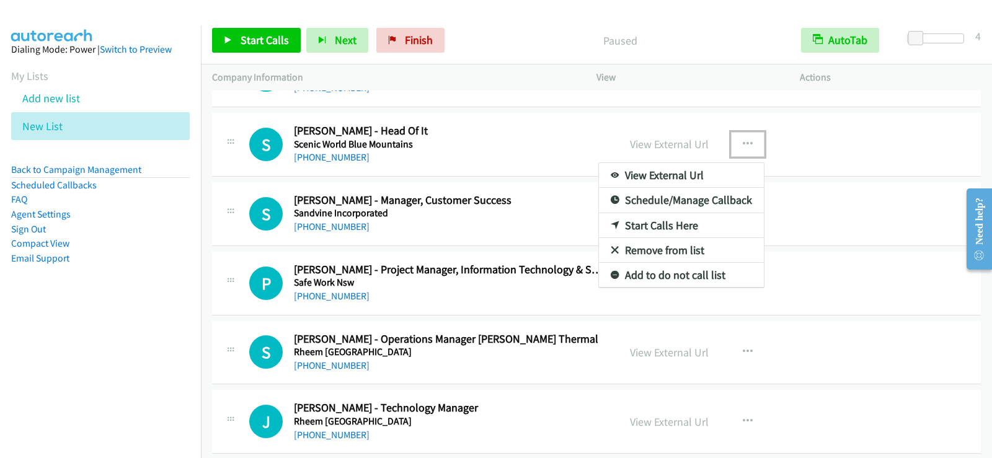
click at [668, 221] on link "Start Calls Here" at bounding box center [681, 225] width 165 height 25
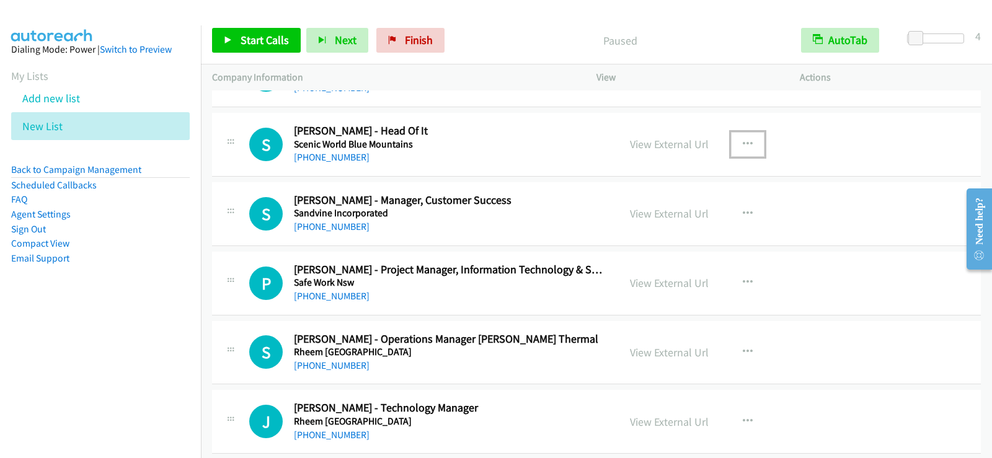
click at [748, 142] on button "button" at bounding box center [747, 144] width 33 height 25
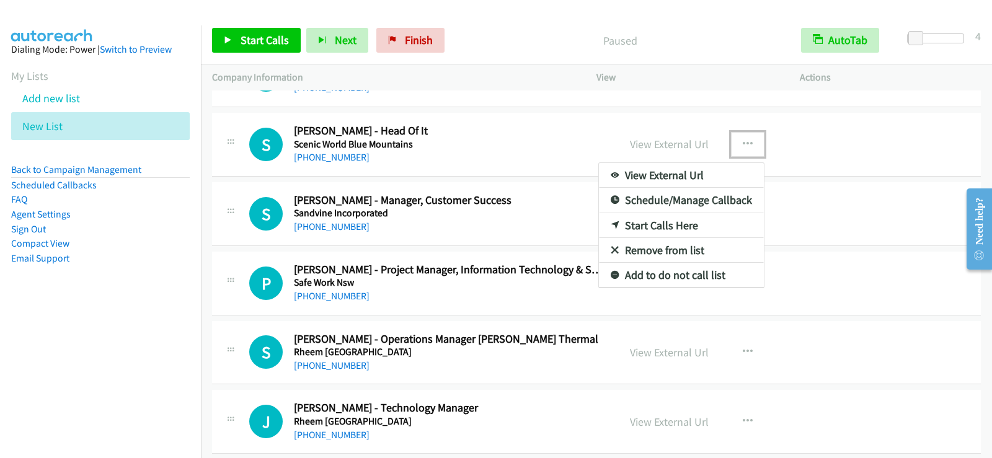
click at [658, 222] on link "Start Calls Here" at bounding box center [681, 225] width 165 height 25
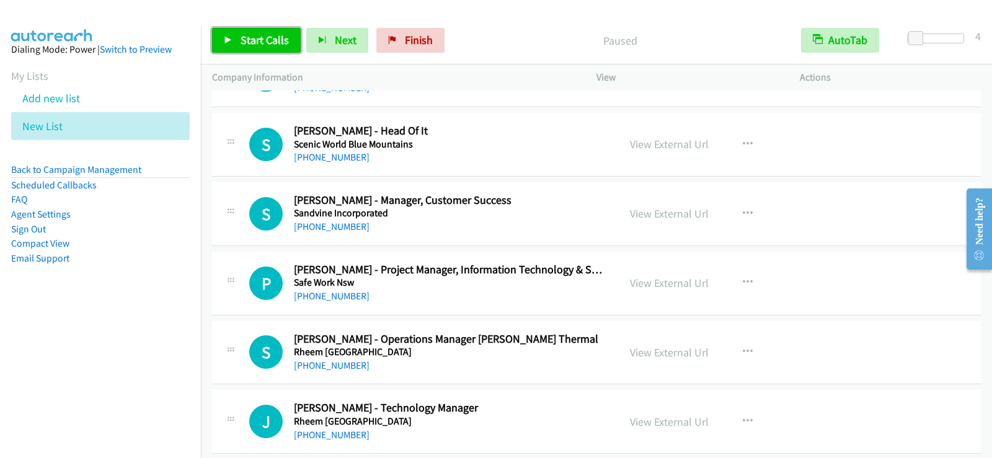
click at [224, 35] on link "Start Calls" at bounding box center [256, 40] width 89 height 25
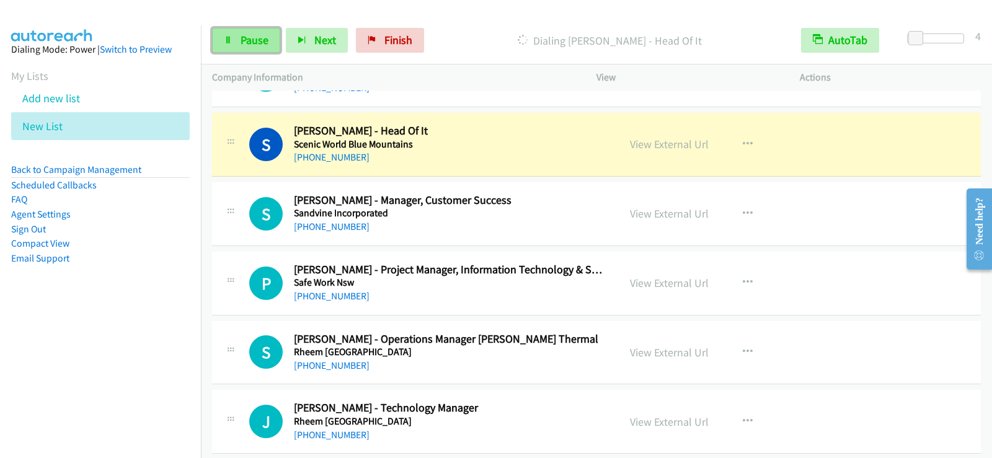
click at [254, 32] on link "Pause" at bounding box center [246, 40] width 68 height 25
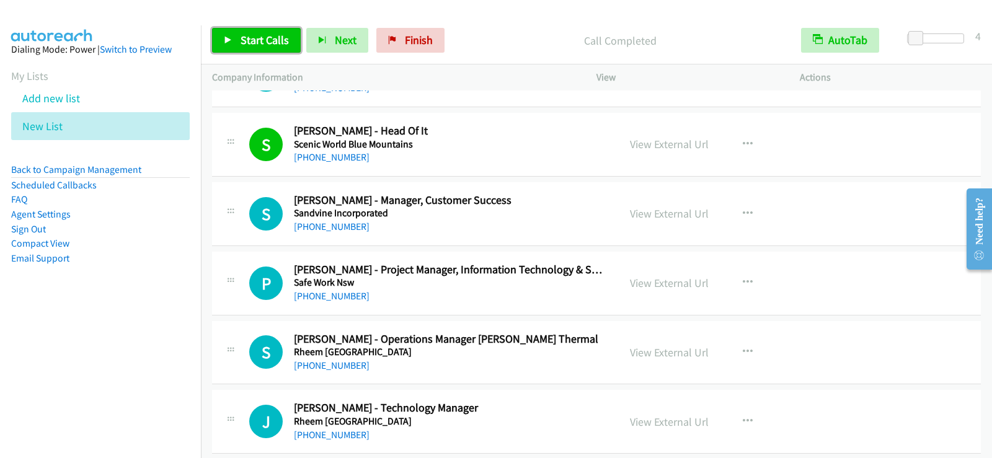
click at [231, 42] on icon at bounding box center [228, 41] width 9 height 9
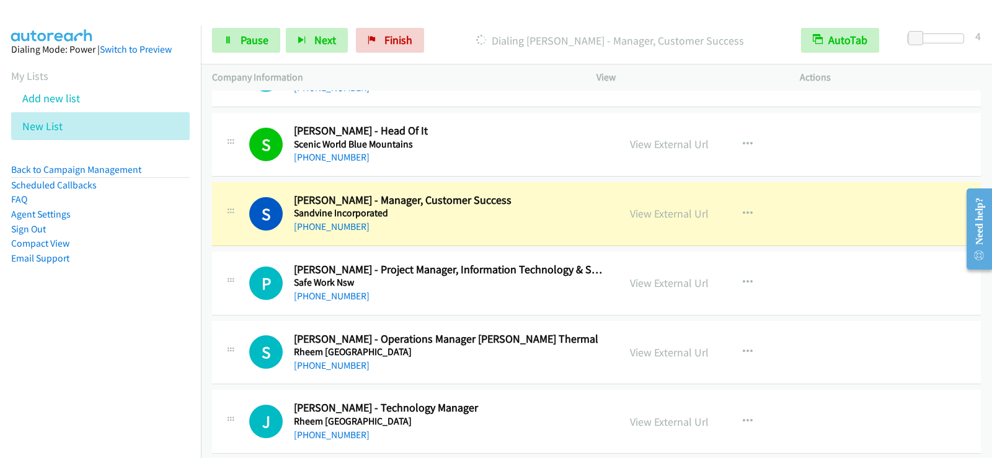
click at [247, 61] on div "Start Calls Pause Next Finish Dialing Steven Flatt - Manager, Customer Success …" at bounding box center [596, 41] width 791 height 48
click at [259, 40] on span "Pause" at bounding box center [255, 40] width 28 height 14
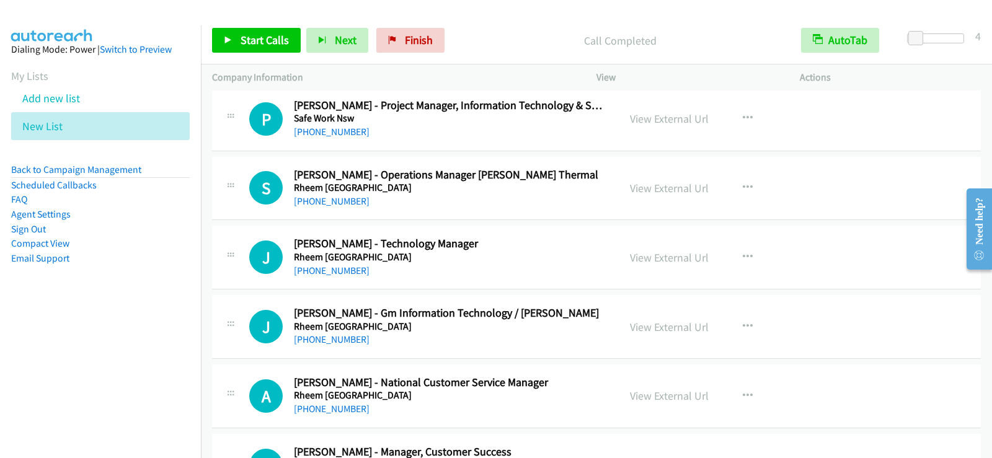
scroll to position [3286, 0]
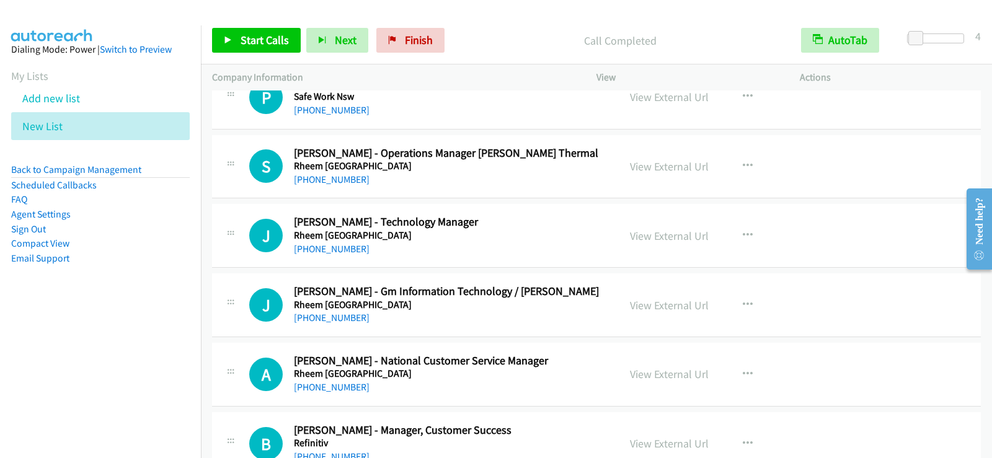
click at [496, 260] on div "J Callback Scheduled Jaime Stuardo - Technology Manager Rheem Australia Austral…" at bounding box center [596, 236] width 769 height 64
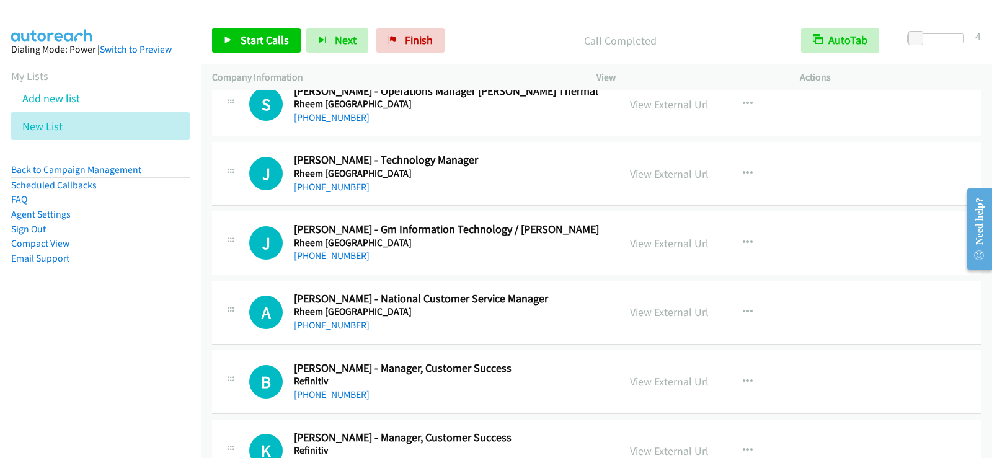
scroll to position [3410, 0]
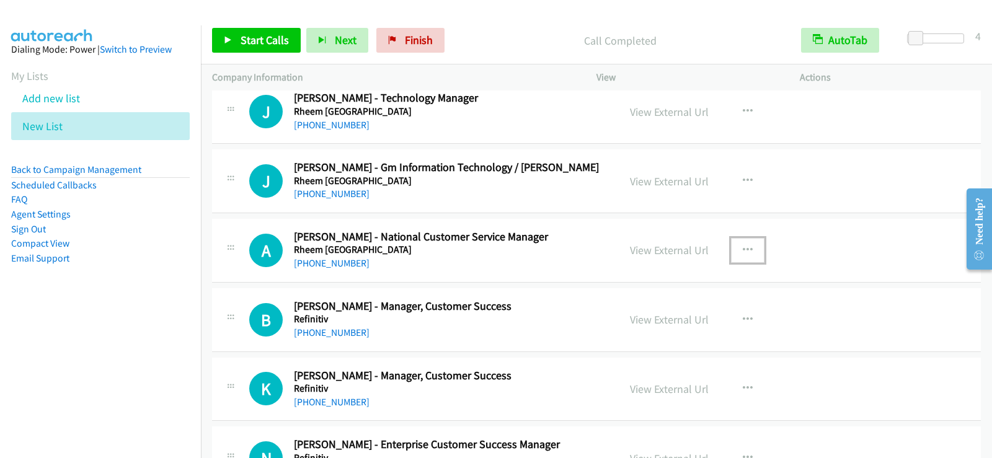
click at [743, 254] on icon "button" at bounding box center [748, 251] width 10 height 10
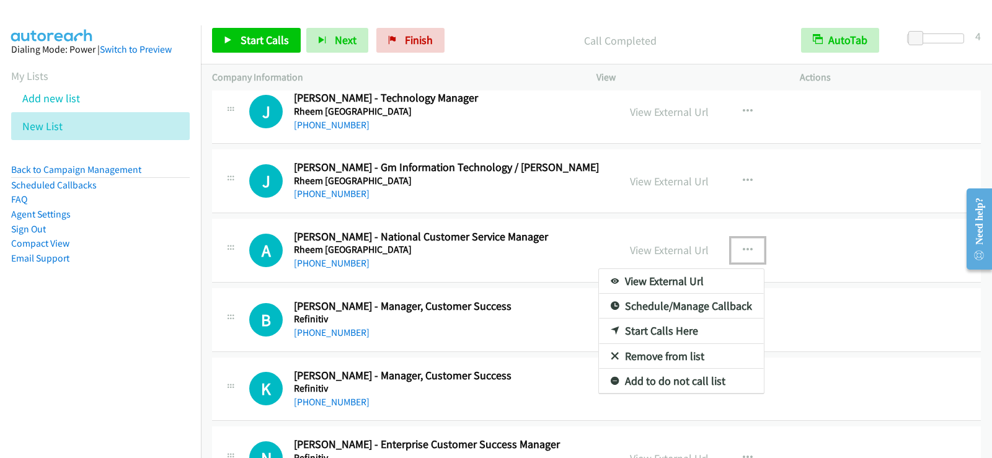
click at [647, 332] on link "Start Calls Here" at bounding box center [681, 331] width 165 height 25
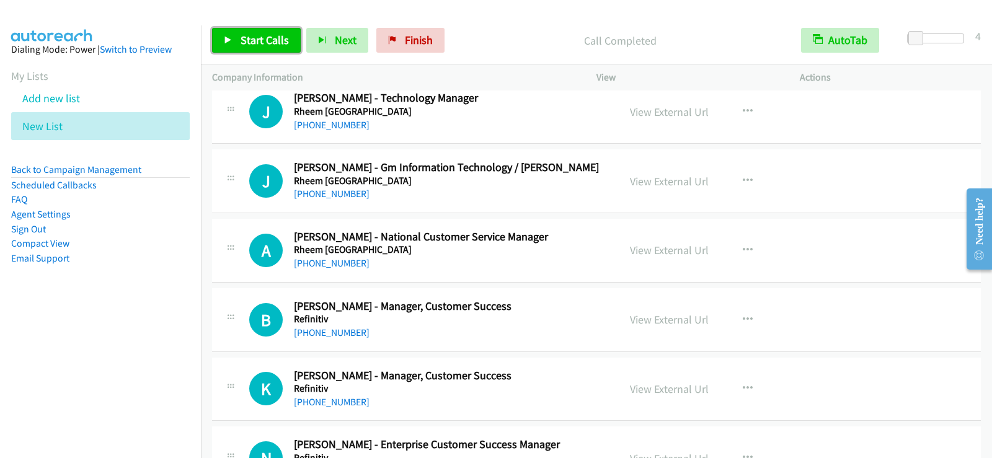
click at [261, 35] on span "Start Calls" at bounding box center [265, 40] width 48 height 14
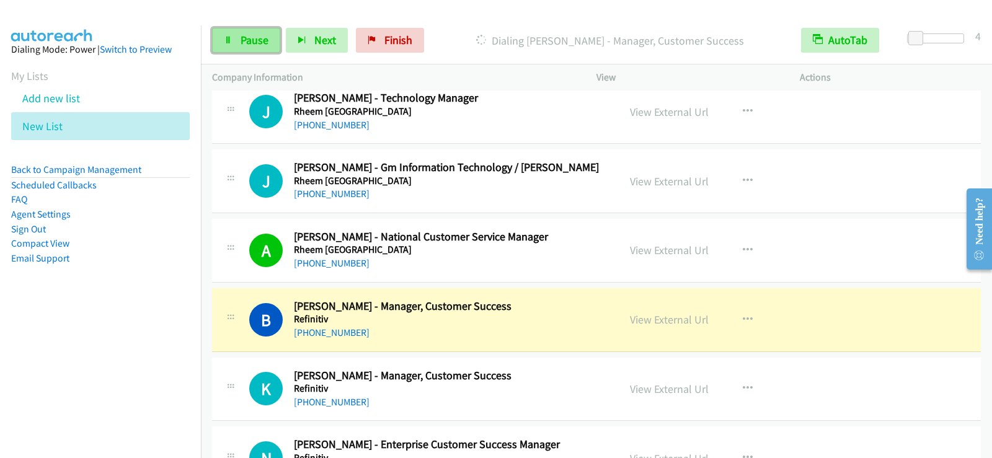
click at [241, 34] on span "Pause" at bounding box center [255, 40] width 28 height 14
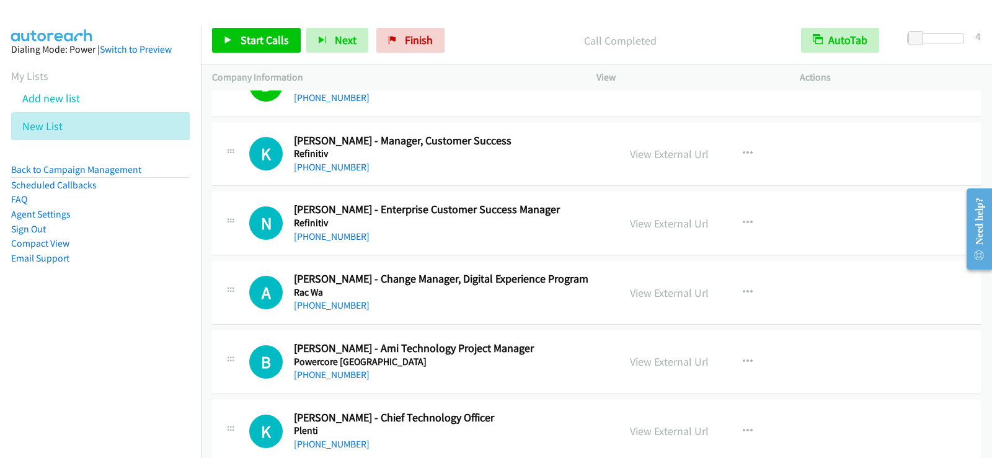
scroll to position [3658, 0]
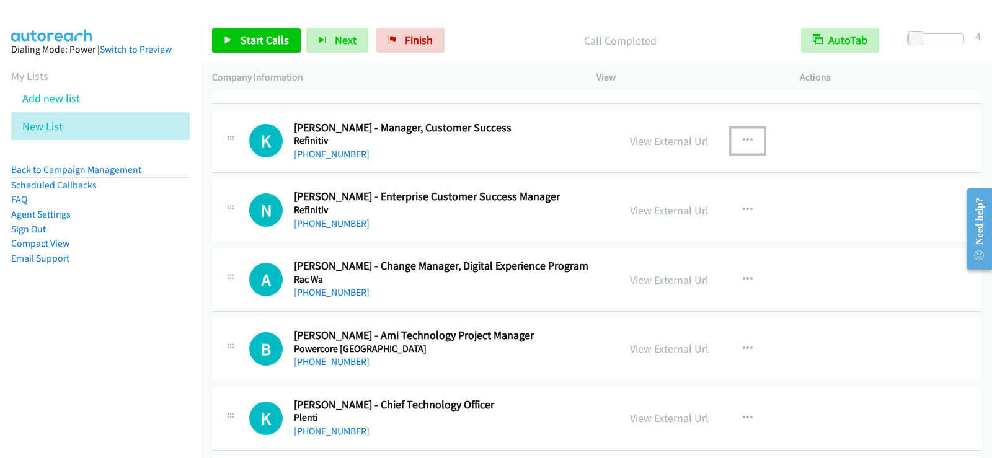
click at [743, 136] on icon "button" at bounding box center [748, 141] width 10 height 10
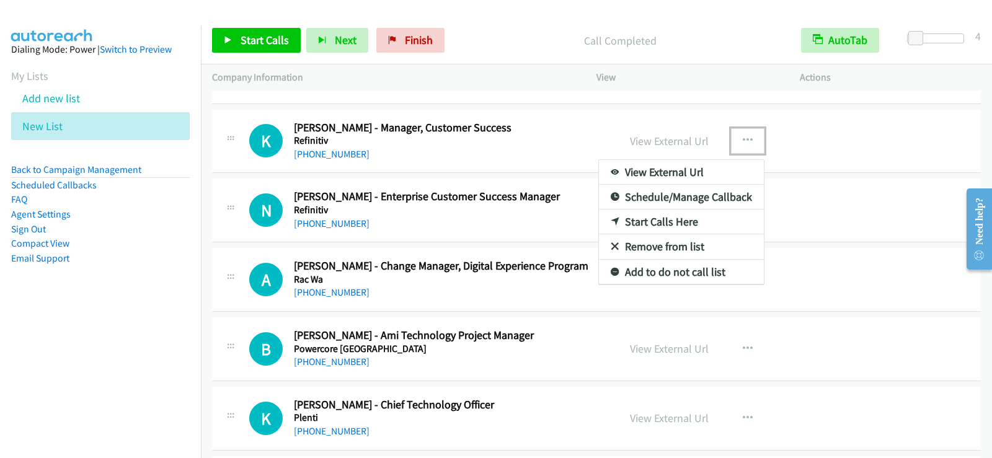
click at [653, 222] on link "Start Calls Here" at bounding box center [681, 222] width 165 height 25
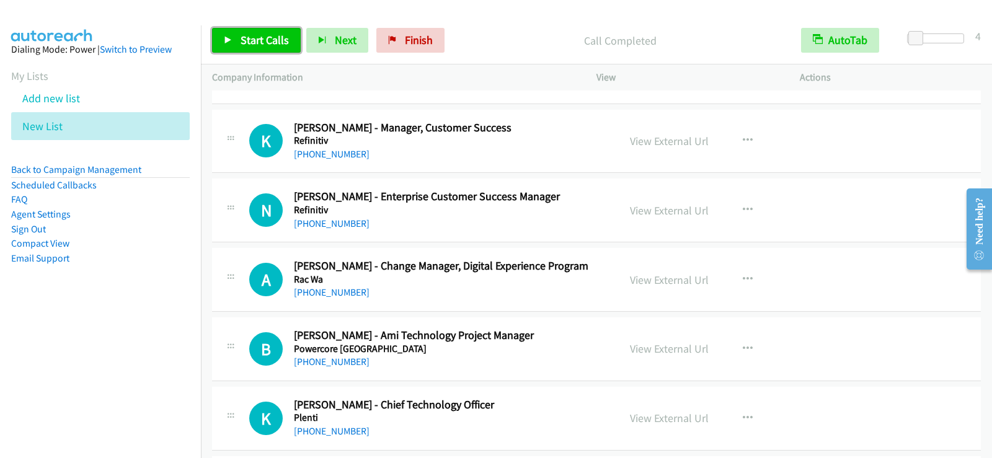
click at [243, 42] on span "Start Calls" at bounding box center [265, 40] width 48 height 14
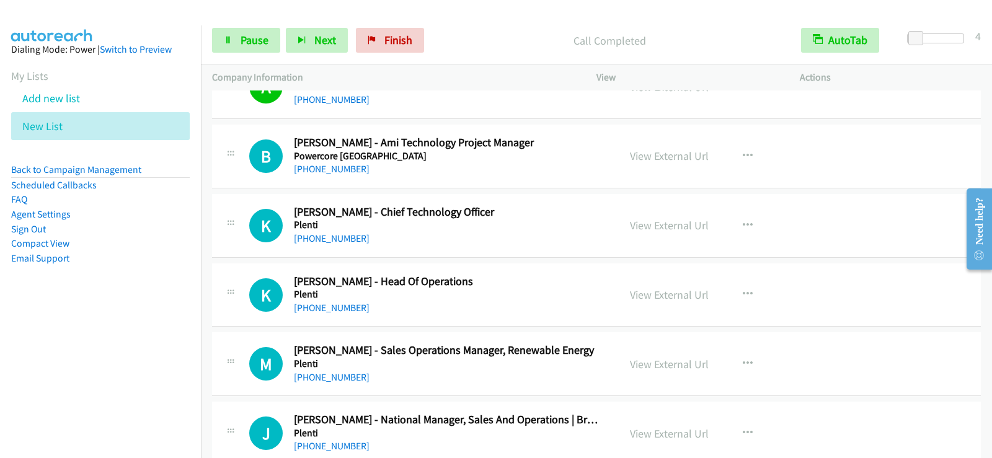
scroll to position [3844, 0]
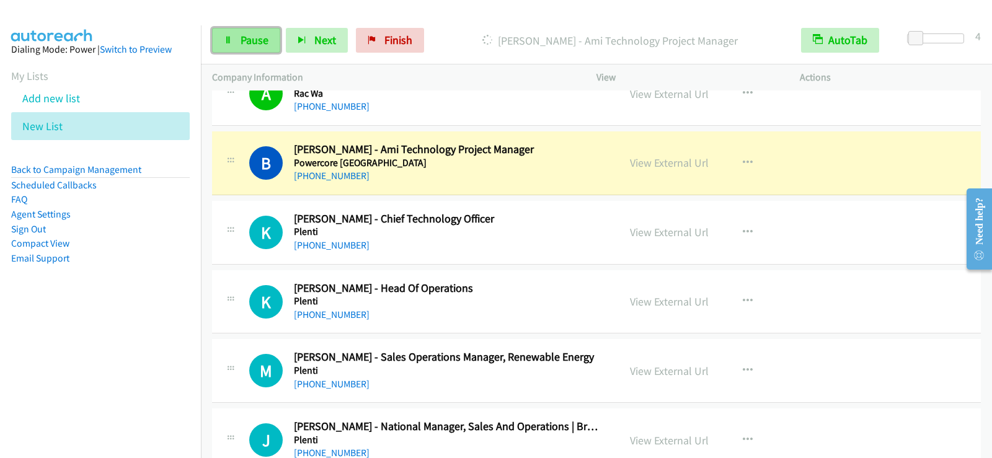
click at [259, 50] on link "Pause" at bounding box center [246, 40] width 68 height 25
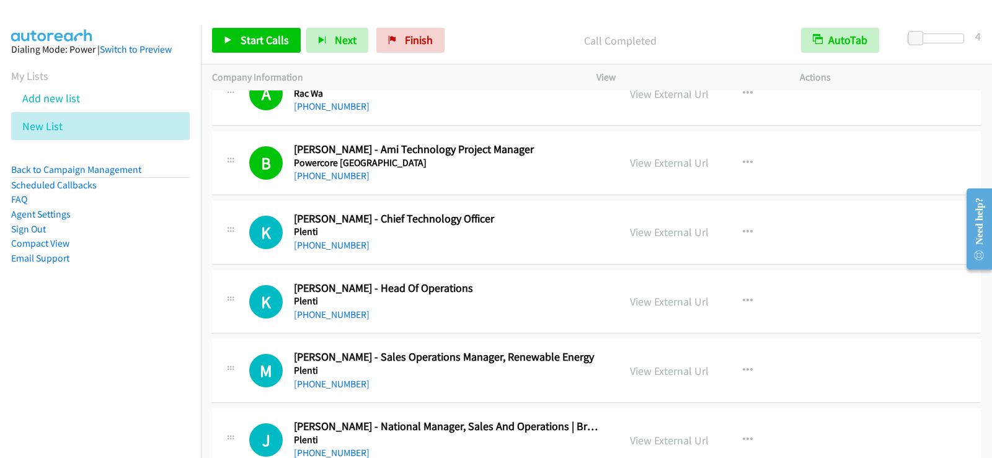
drag, startPoint x: 606, startPoint y: 275, endPoint x: 640, endPoint y: 347, distance: 80.2
click at [640, 347] on div "M Callback Scheduled Michael Maurer - Sales Operations Manager, Renewable Energ…" at bounding box center [596, 371] width 769 height 64
click at [264, 46] on span "Start Calls" at bounding box center [265, 40] width 48 height 14
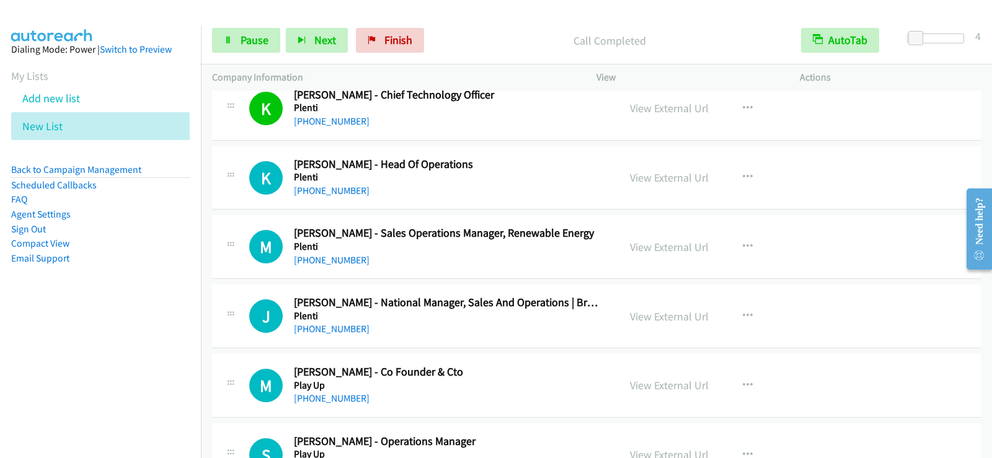
scroll to position [4030, 0]
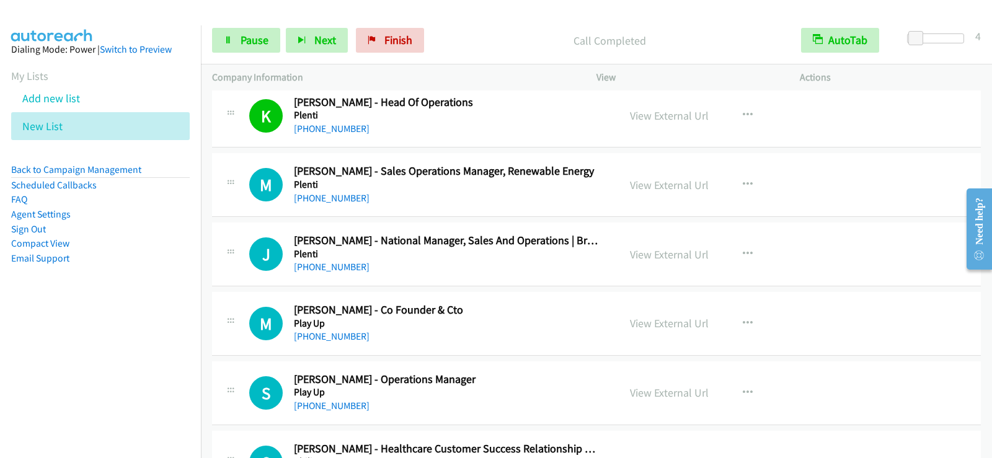
click at [260, 27] on div "Start Calls Pause Next Finish Call Completed AutoTab AutoTab 4" at bounding box center [596, 41] width 791 height 48
click at [231, 45] on link "Pause" at bounding box center [246, 40] width 68 height 25
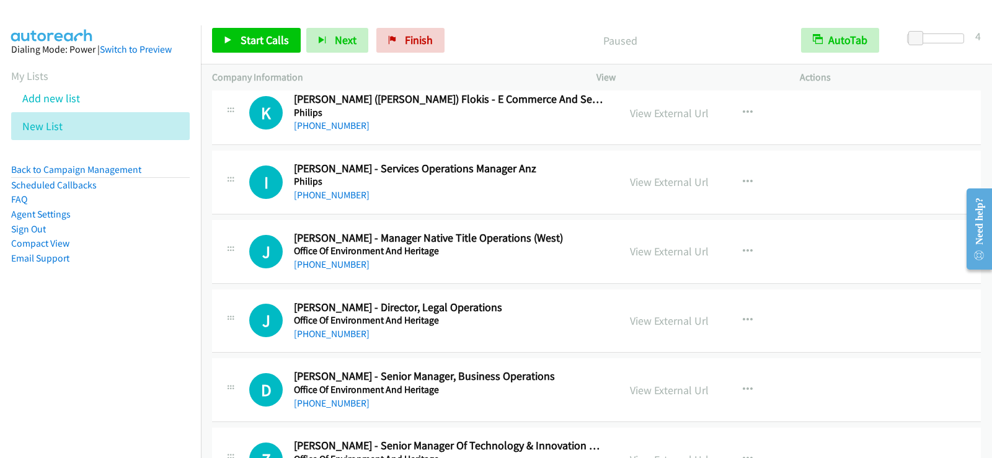
scroll to position [4588, 0]
click at [745, 184] on icon "button" at bounding box center [748, 182] width 10 height 10
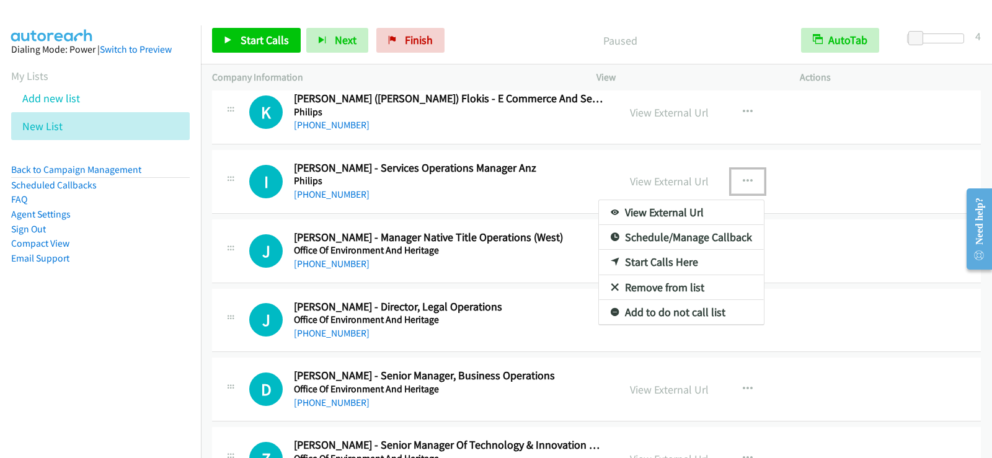
click at [617, 257] on link "Start Calls Here" at bounding box center [681, 262] width 165 height 25
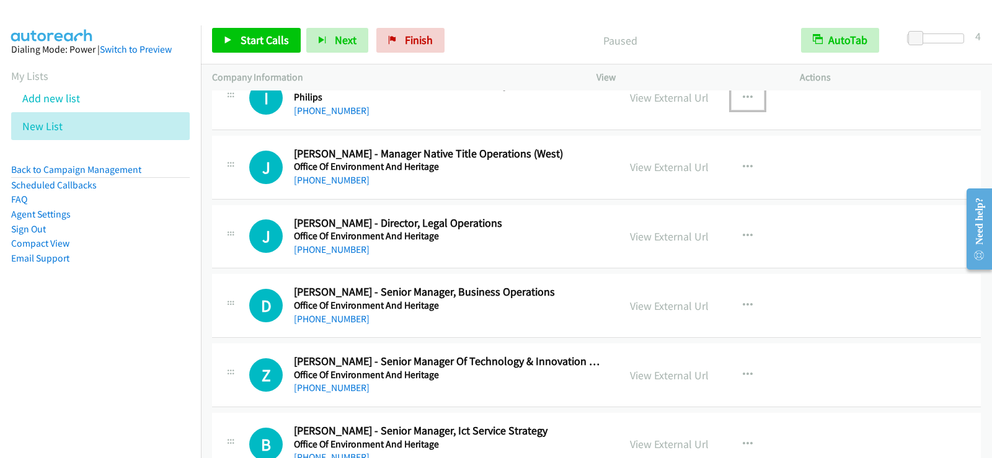
scroll to position [4650, 0]
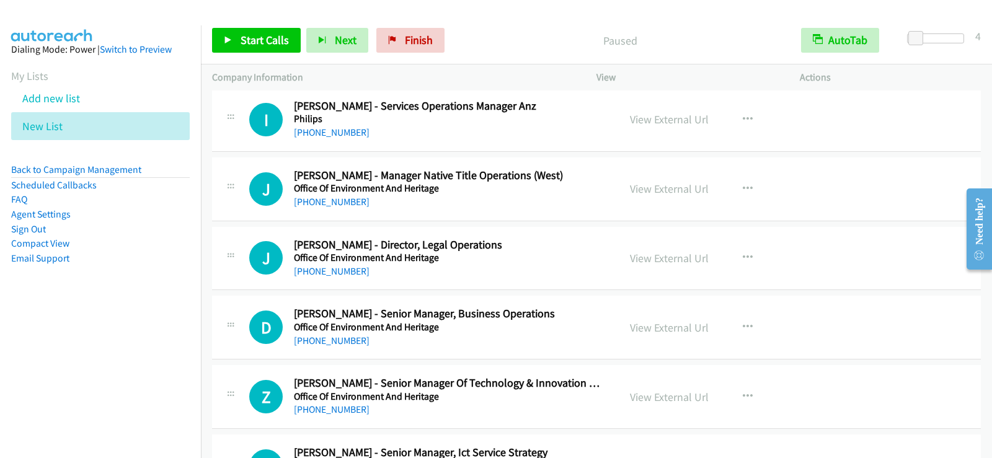
click at [262, 21] on div "Start Calls Pause Next Finish Paused AutoTab AutoTab 4" at bounding box center [596, 41] width 791 height 48
click at [249, 42] on span "Start Calls" at bounding box center [265, 40] width 48 height 14
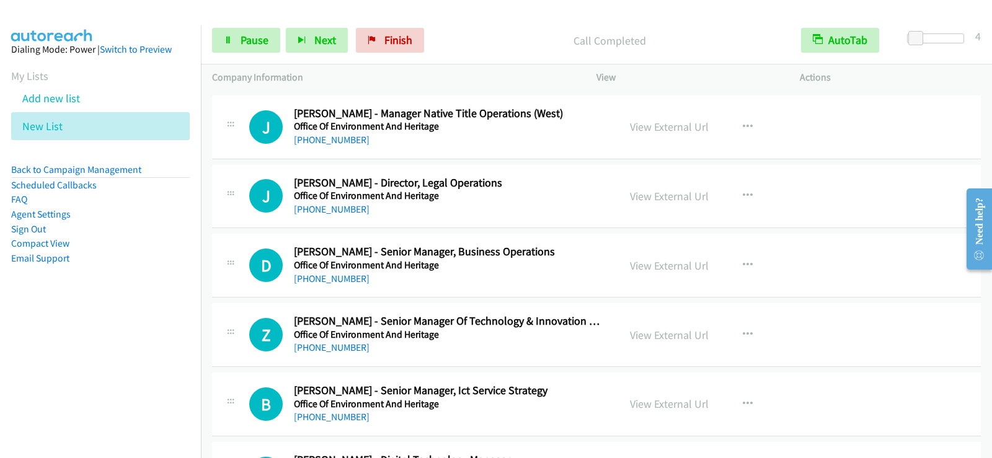
scroll to position [4774, 0]
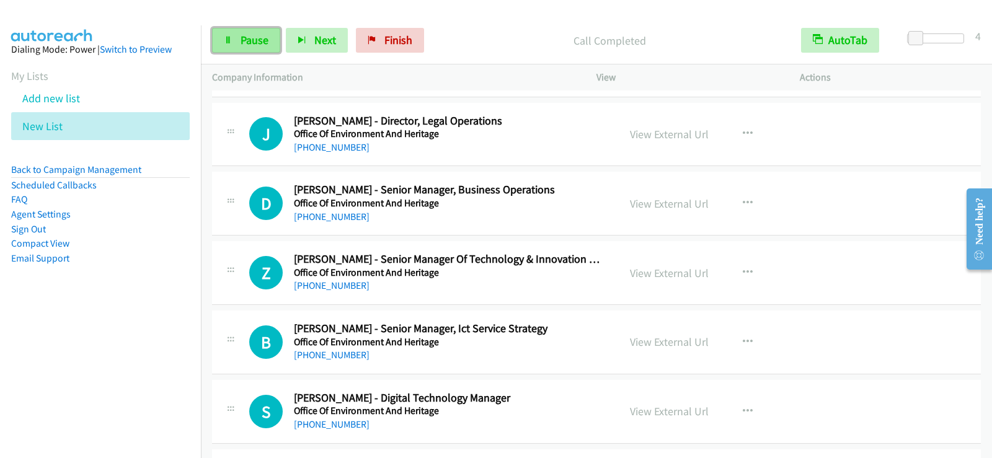
click at [260, 44] on span "Pause" at bounding box center [255, 40] width 28 height 14
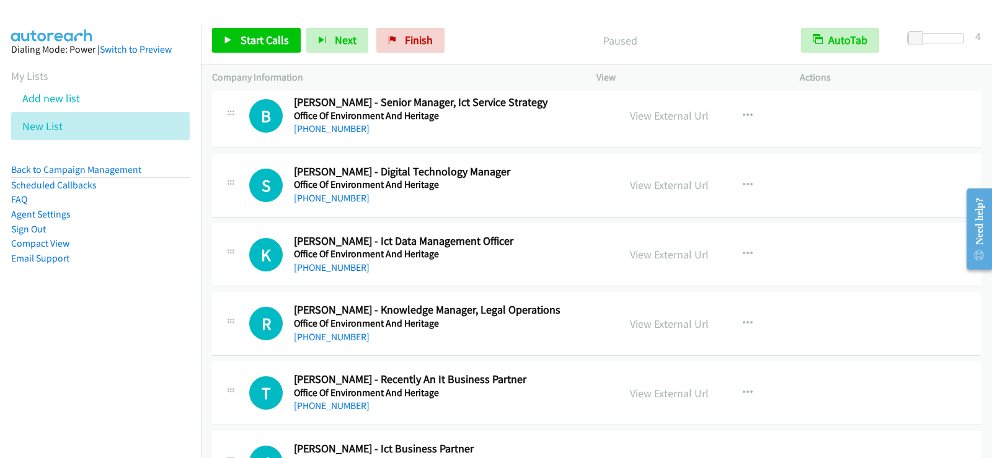
scroll to position [5022, 0]
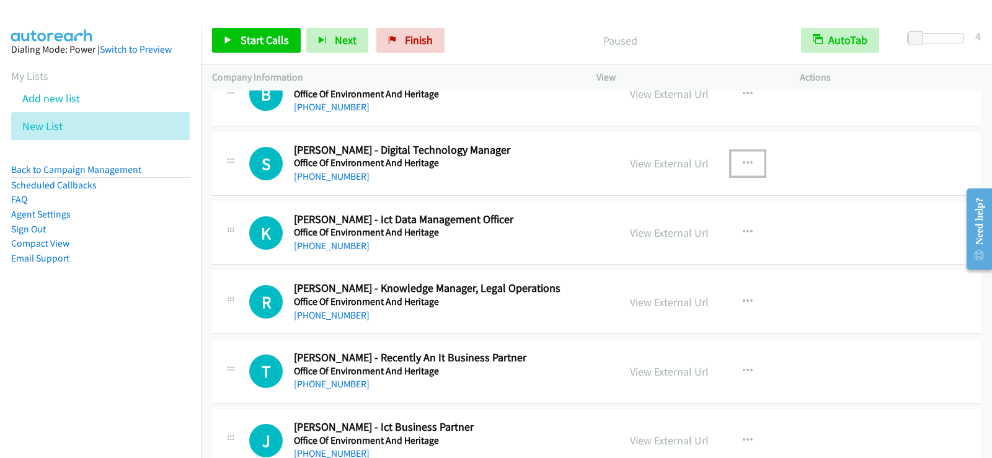
click at [746, 162] on icon "button" at bounding box center [748, 164] width 10 height 10
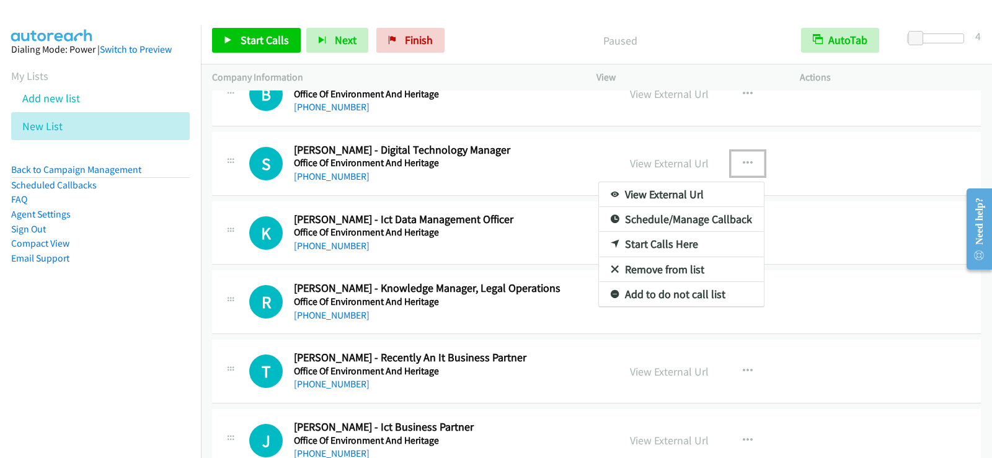
click at [650, 245] on link "Start Calls Here" at bounding box center [681, 244] width 165 height 25
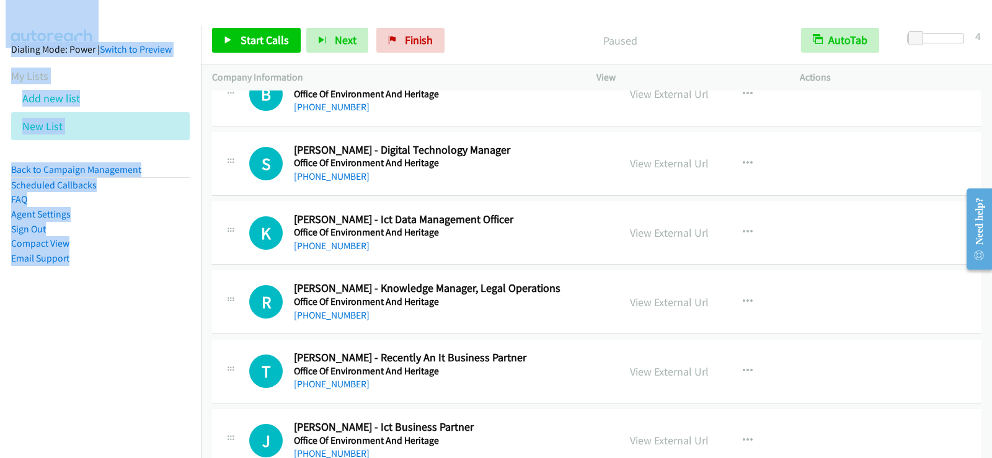
drag, startPoint x: 165, startPoint y: 482, endPoint x: 179, endPoint y: 479, distance: 14.0
click at [179, 59] on html "Start Calls Pause Next Finish Paused AutoTab AutoTab 4 Company Information Info…" at bounding box center [496, 29] width 992 height 59
drag, startPoint x: 521, startPoint y: 198, endPoint x: 269, endPoint y: 121, distance: 263.2
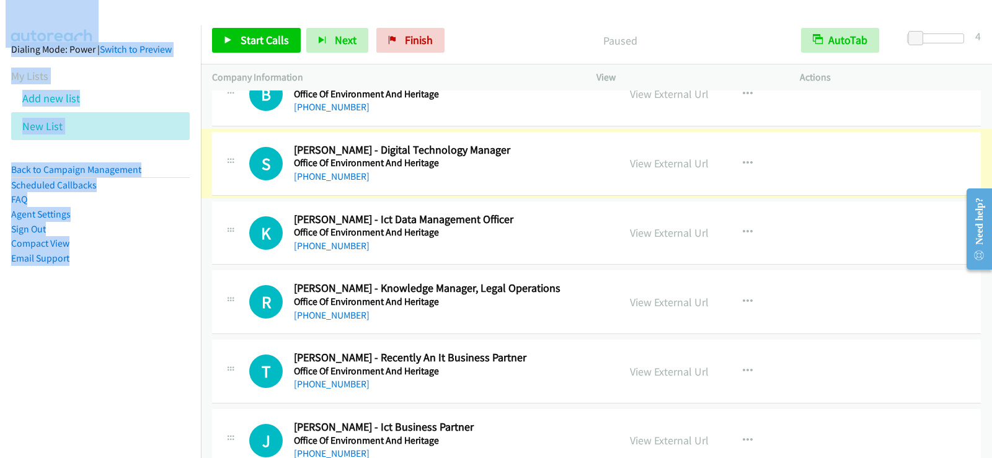
click at [108, 260] on li "Email Support" at bounding box center [100, 258] width 179 height 15
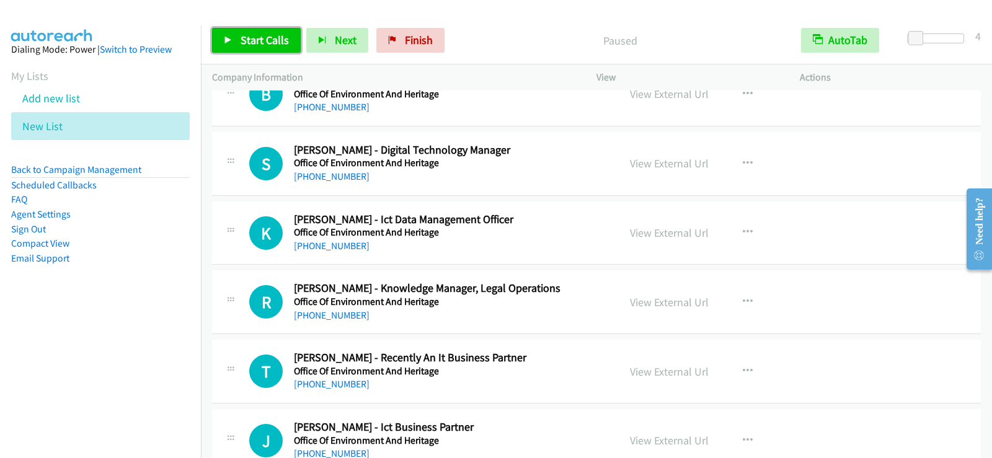
click at [259, 35] on span "Start Calls" at bounding box center [265, 40] width 48 height 14
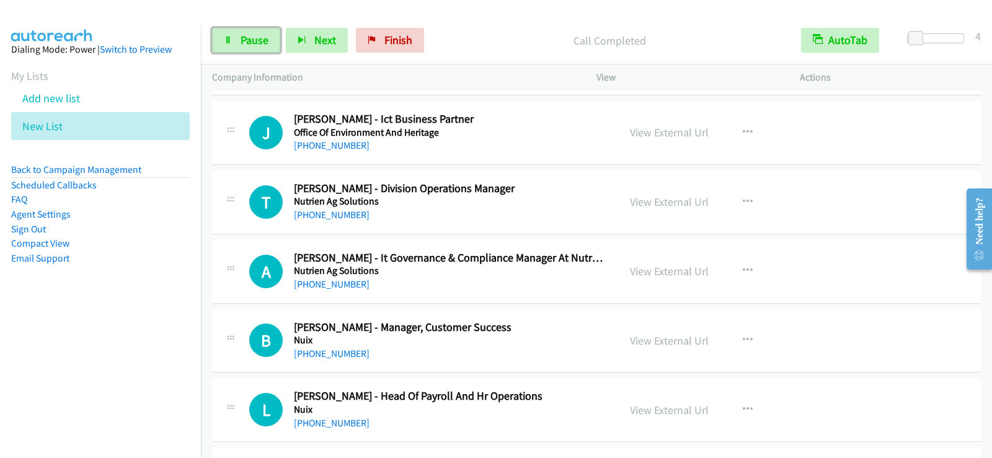
scroll to position [5332, 0]
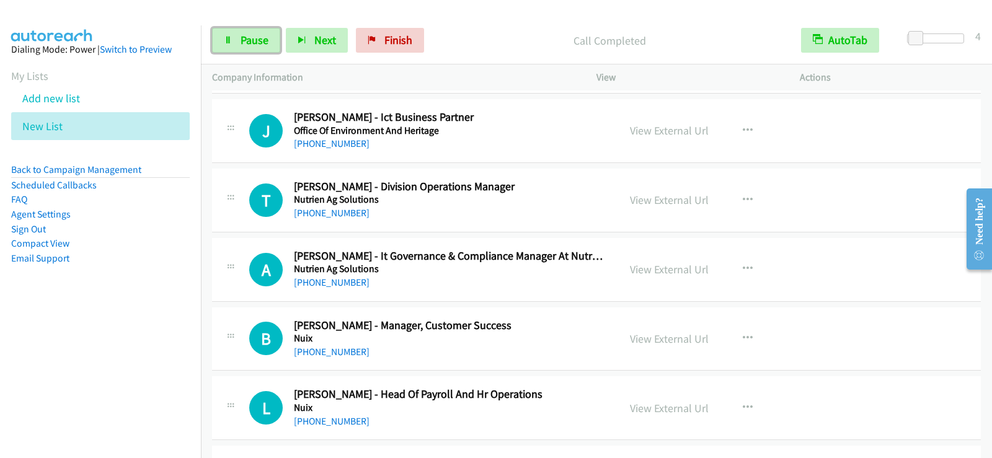
drag, startPoint x: 228, startPoint y: 38, endPoint x: 245, endPoint y: 53, distance: 22.8
click at [228, 38] on icon at bounding box center [228, 41] width 9 height 9
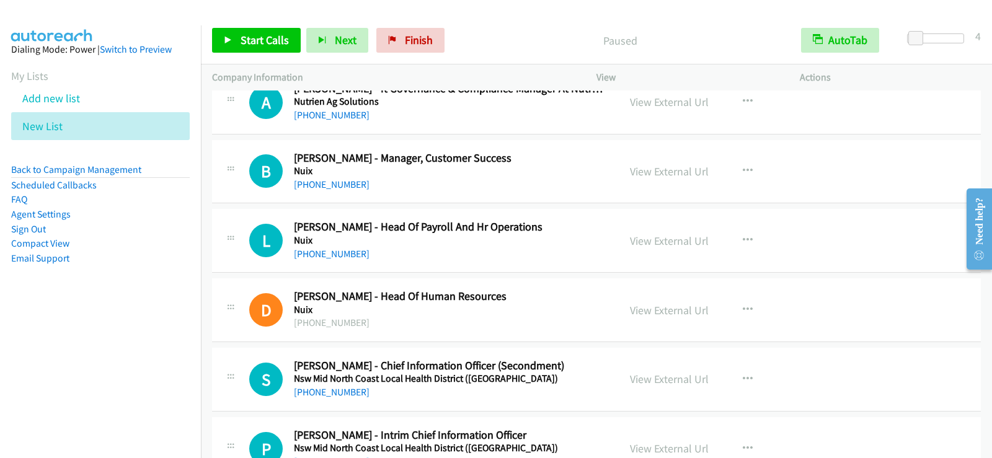
scroll to position [5518, 0]
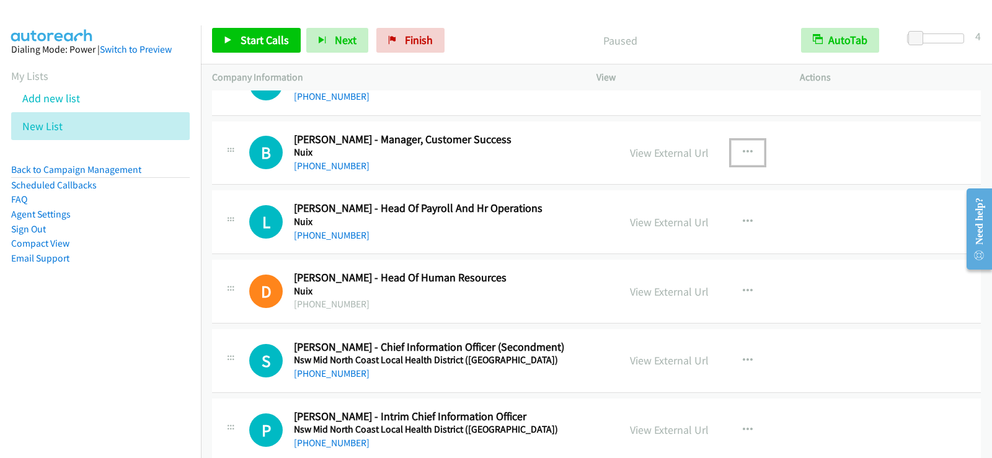
click at [750, 146] on button "button" at bounding box center [747, 152] width 33 height 25
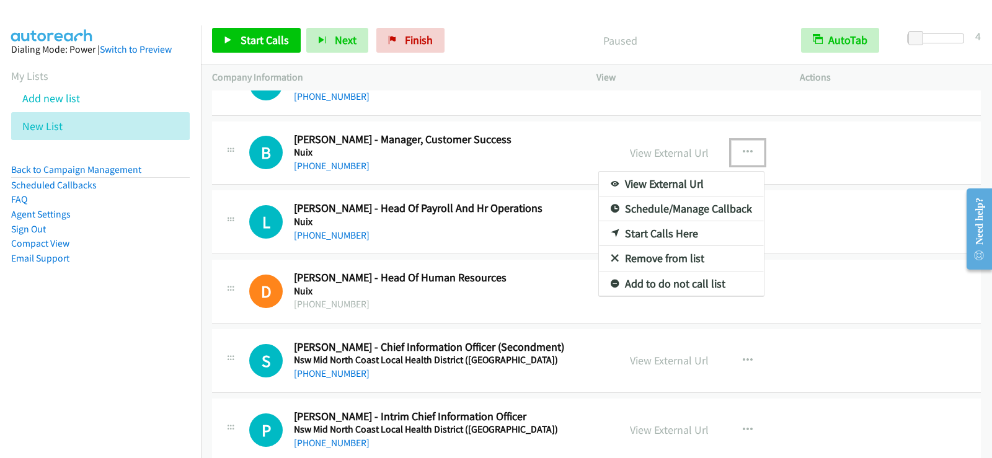
click at [650, 237] on link "Start Calls Here" at bounding box center [681, 233] width 165 height 25
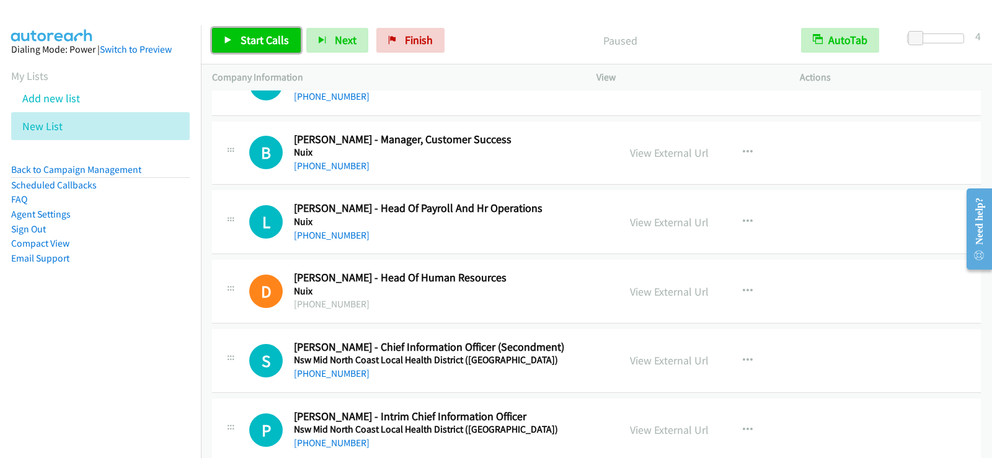
click at [242, 35] on span "Start Calls" at bounding box center [265, 40] width 48 height 14
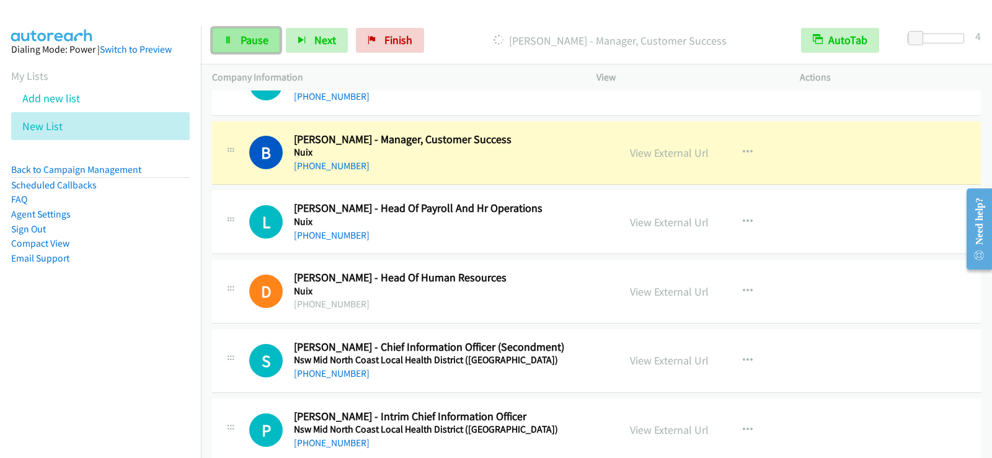
click at [233, 42] on link "Pause" at bounding box center [246, 40] width 68 height 25
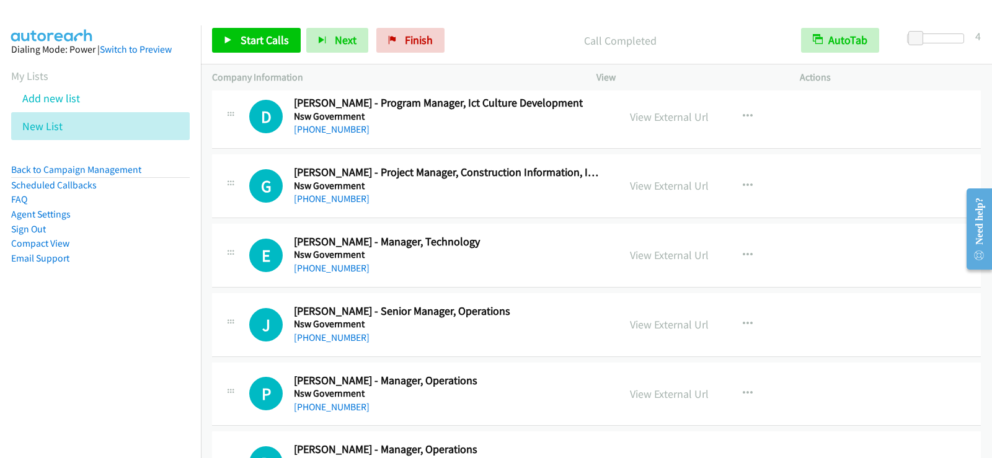
scroll to position [6448, 0]
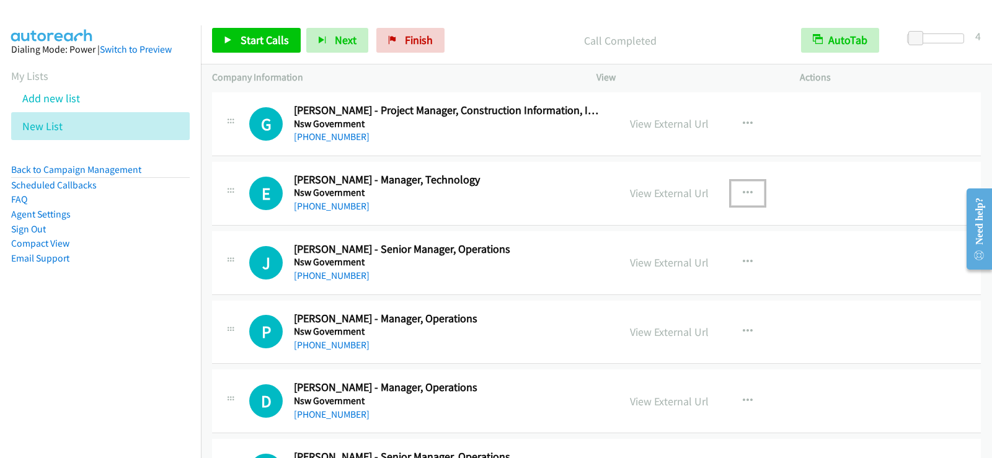
click at [735, 189] on button "button" at bounding box center [747, 193] width 33 height 25
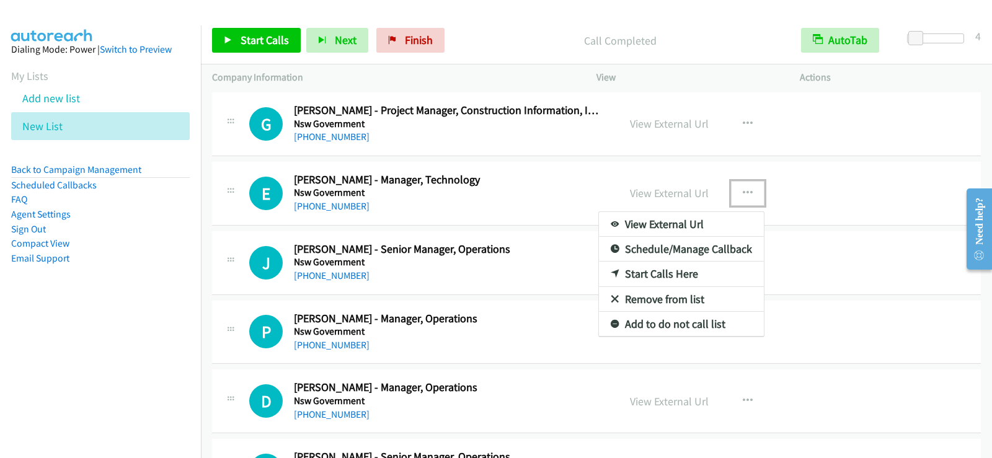
click at [667, 268] on link "Start Calls Here" at bounding box center [681, 274] width 165 height 25
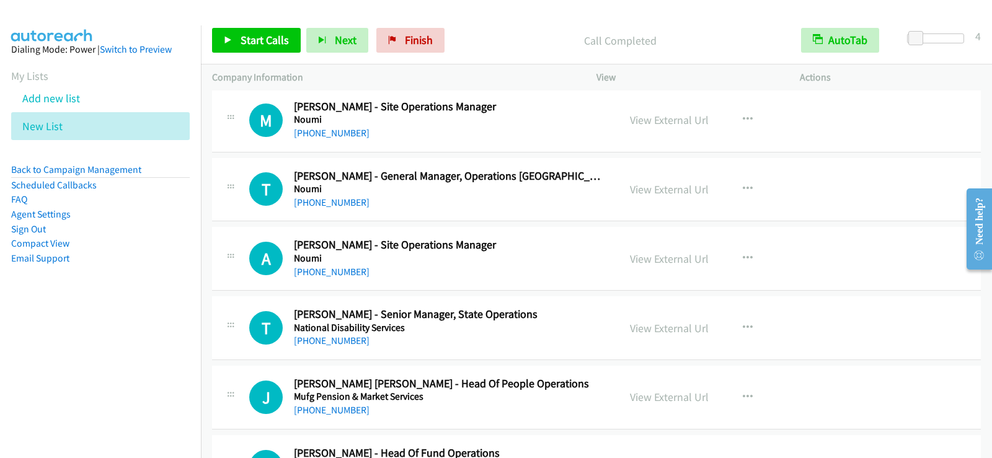
scroll to position [9920, 0]
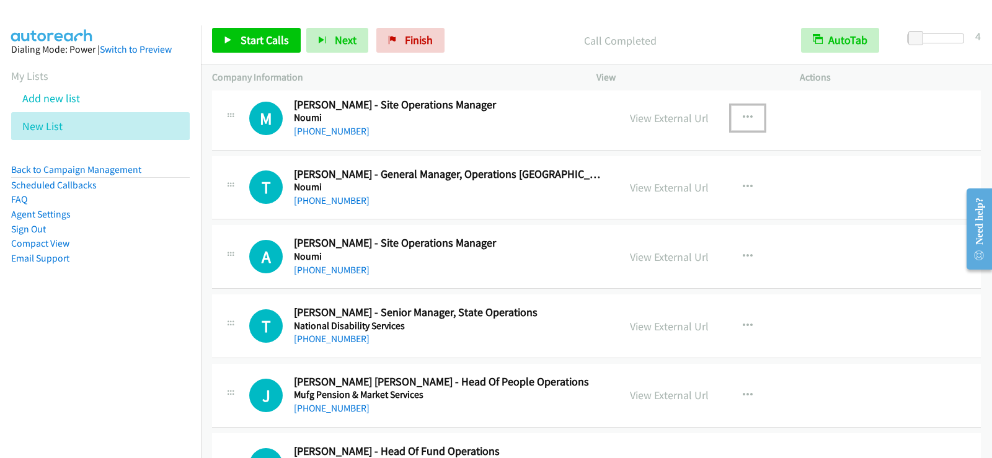
click at [743, 115] on icon "button" at bounding box center [748, 118] width 10 height 10
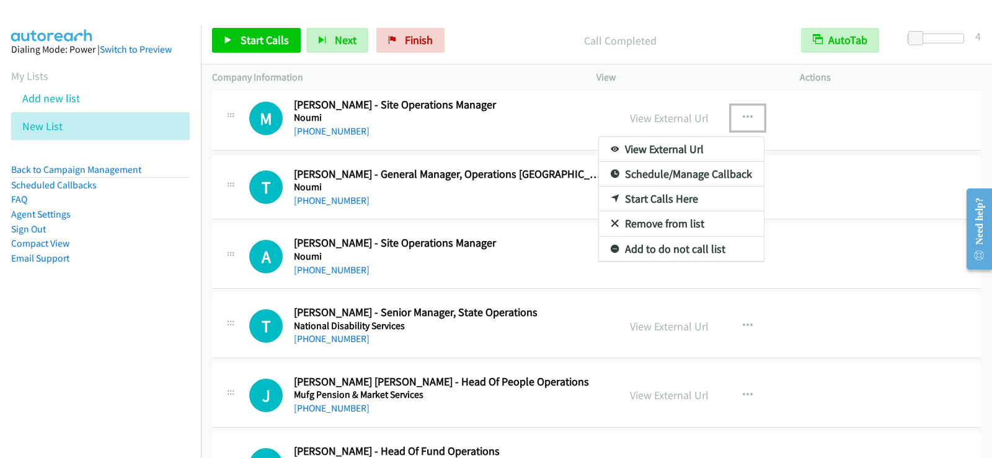
click at [676, 200] on link "Start Calls Here" at bounding box center [681, 199] width 165 height 25
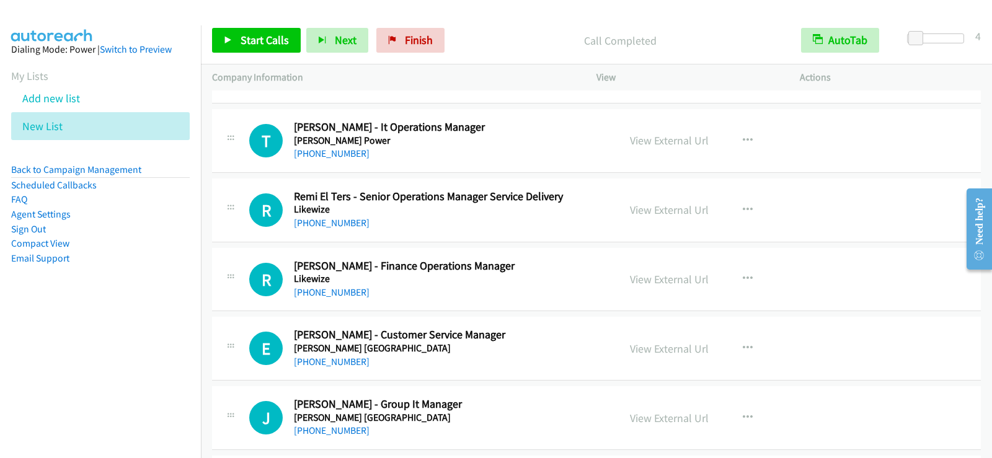
scroll to position [10540, 0]
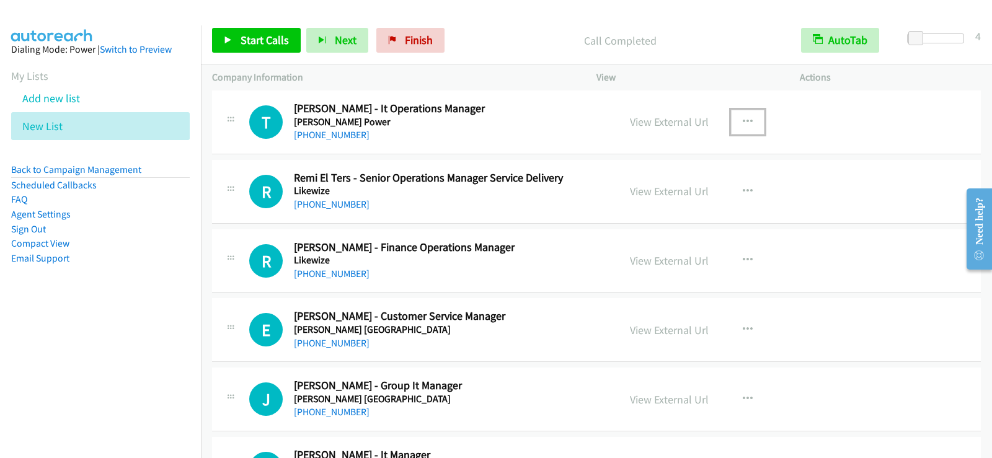
click at [744, 117] on icon "button" at bounding box center [748, 122] width 10 height 10
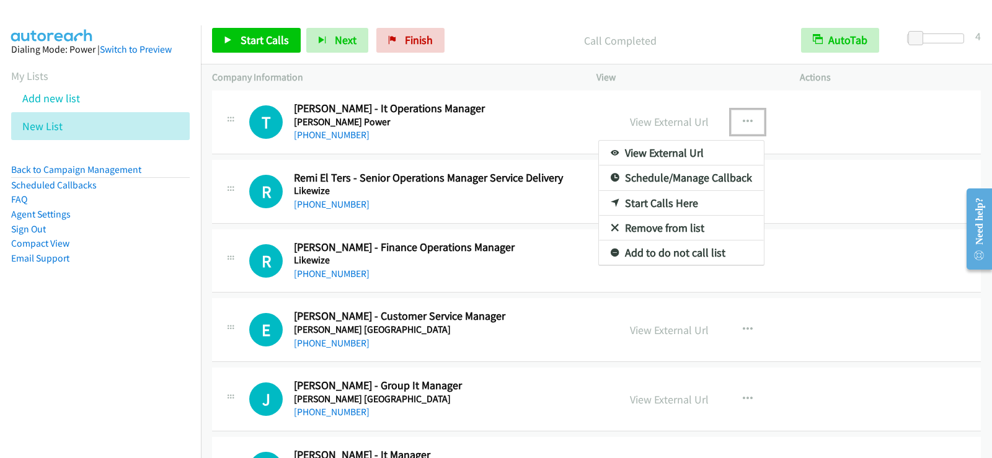
click at [650, 199] on link "Start Calls Here" at bounding box center [681, 203] width 165 height 25
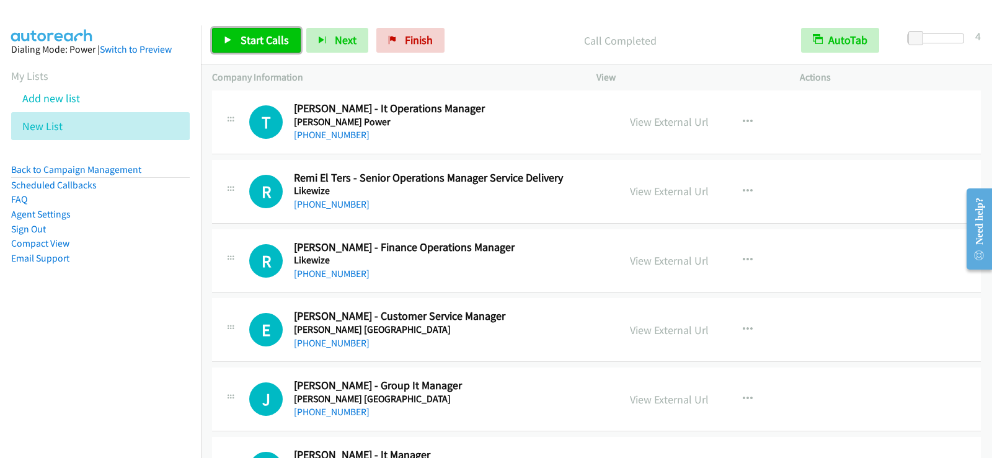
click at [249, 39] on span "Start Calls" at bounding box center [265, 40] width 48 height 14
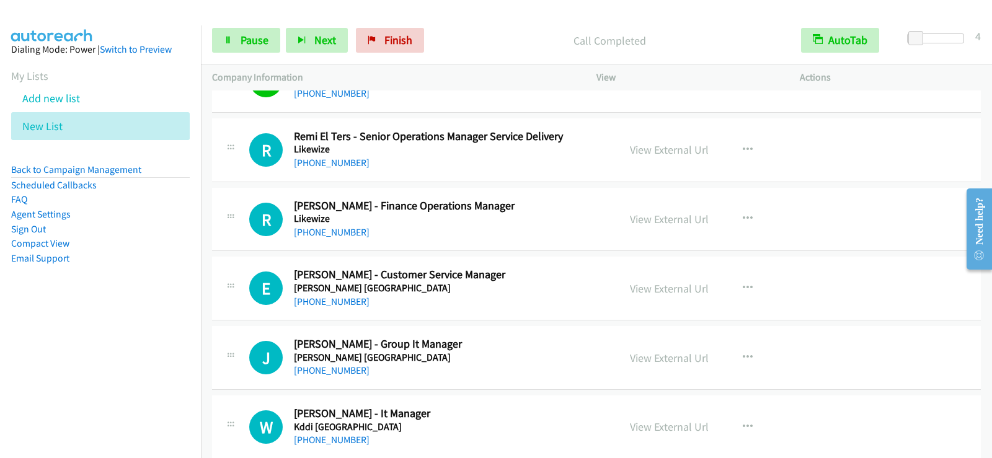
scroll to position [10602, 0]
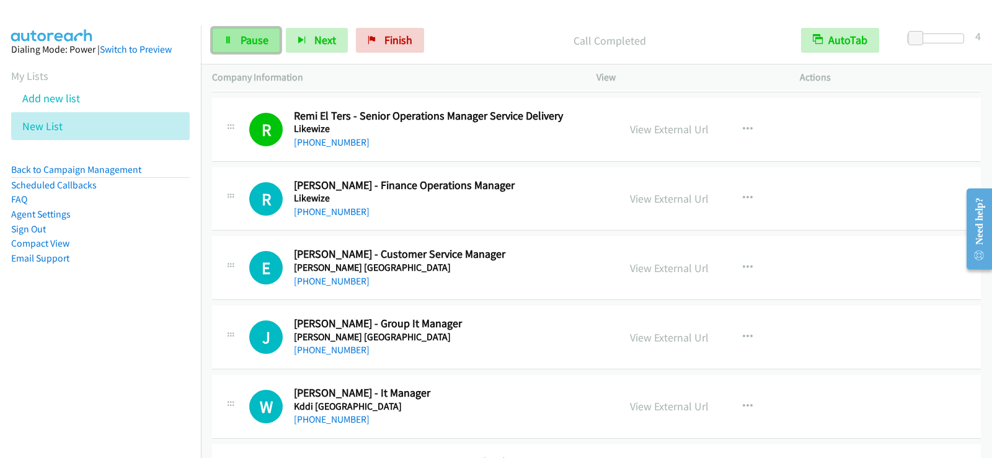
click at [252, 37] on span "Pause" at bounding box center [255, 40] width 28 height 14
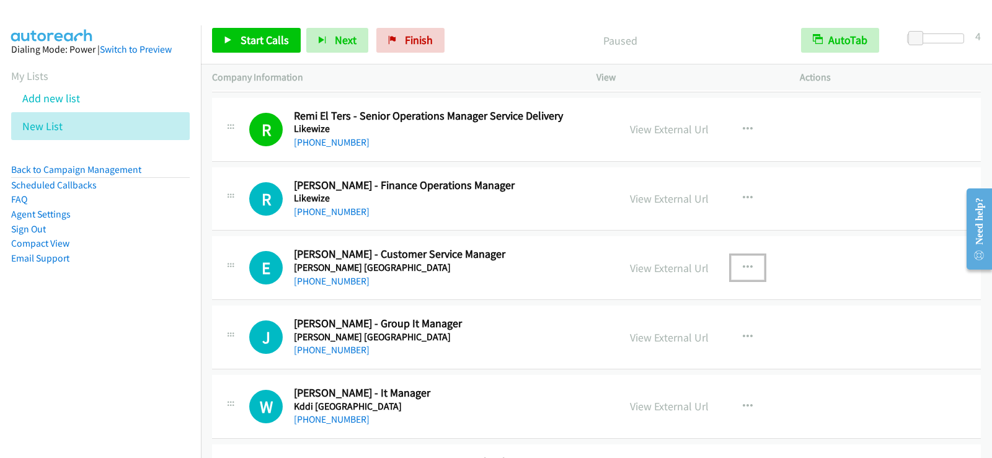
click at [731, 267] on button "button" at bounding box center [747, 267] width 33 height 25
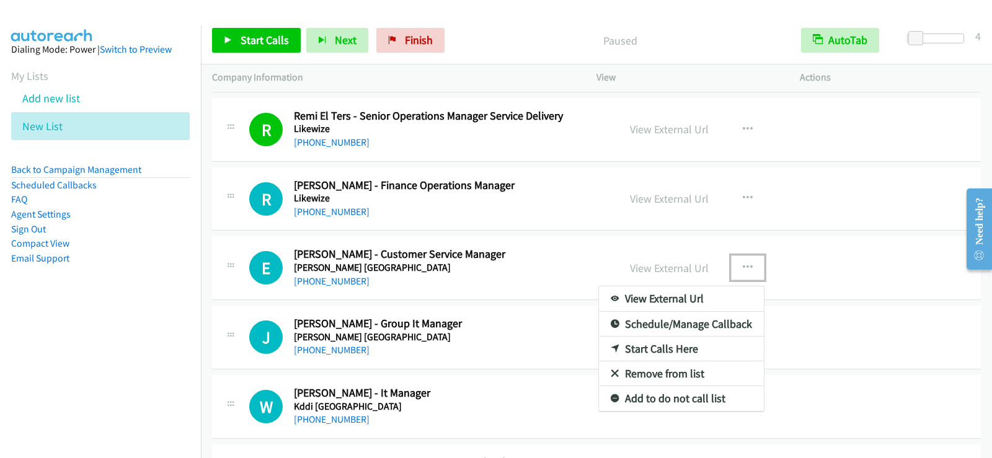
click at [644, 349] on link "Start Calls Here" at bounding box center [681, 349] width 165 height 25
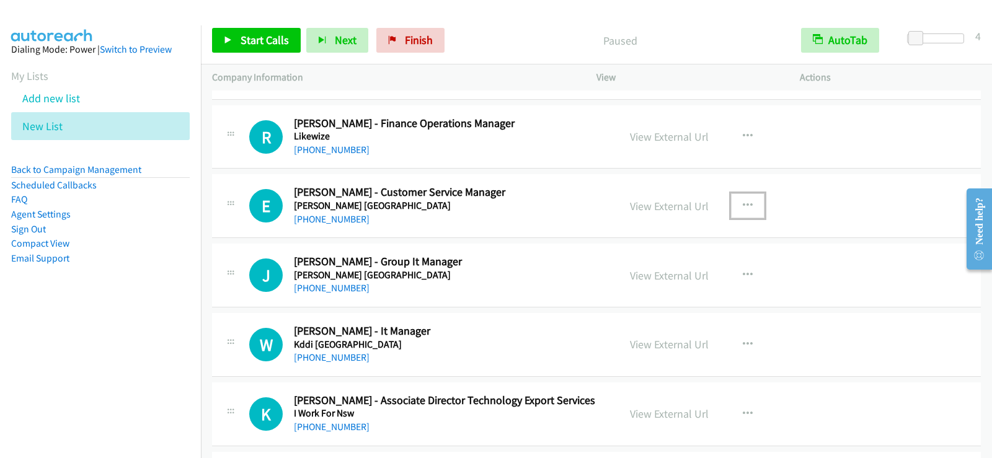
scroll to position [10726, 0]
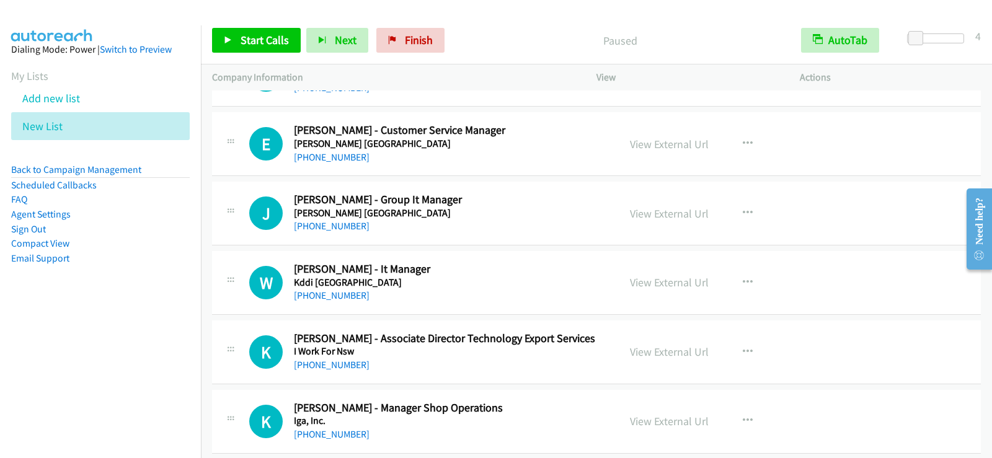
click at [210, 44] on div "Start Calls Pause Next Finish Paused AutoTab AutoTab 4" at bounding box center [596, 41] width 791 height 48
click at [259, 41] on span "Start Calls" at bounding box center [265, 40] width 48 height 14
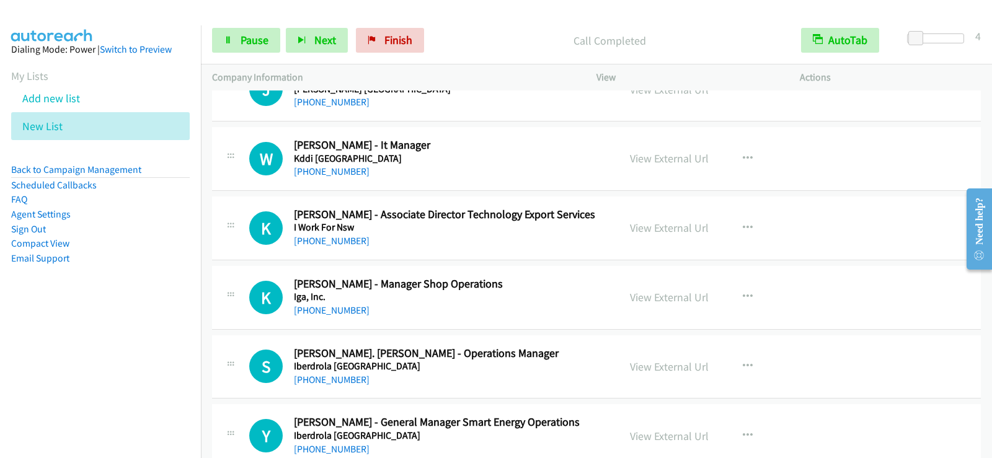
scroll to position [10788, 0]
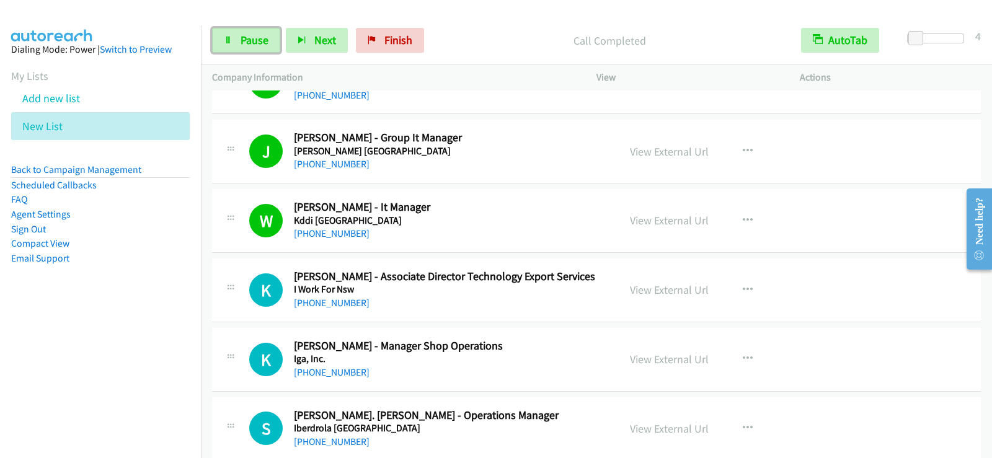
click at [255, 48] on link "Pause" at bounding box center [246, 40] width 68 height 25
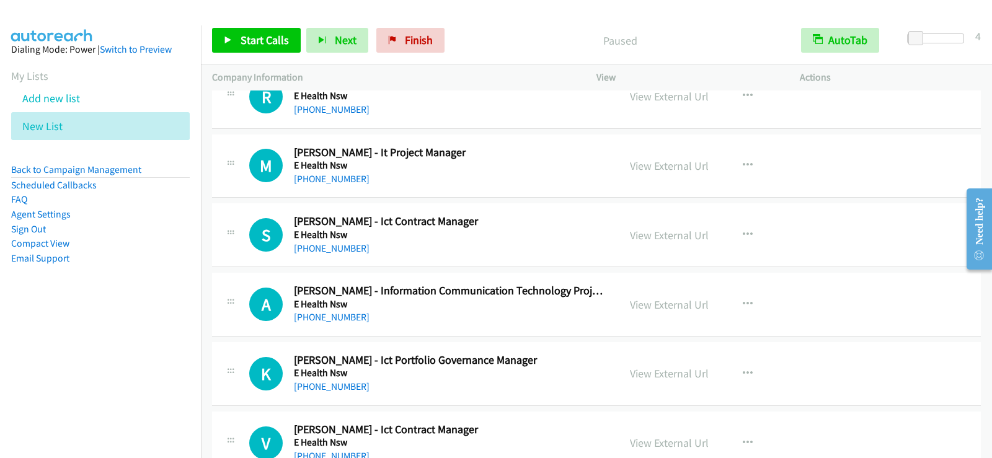
scroll to position [12214, 0]
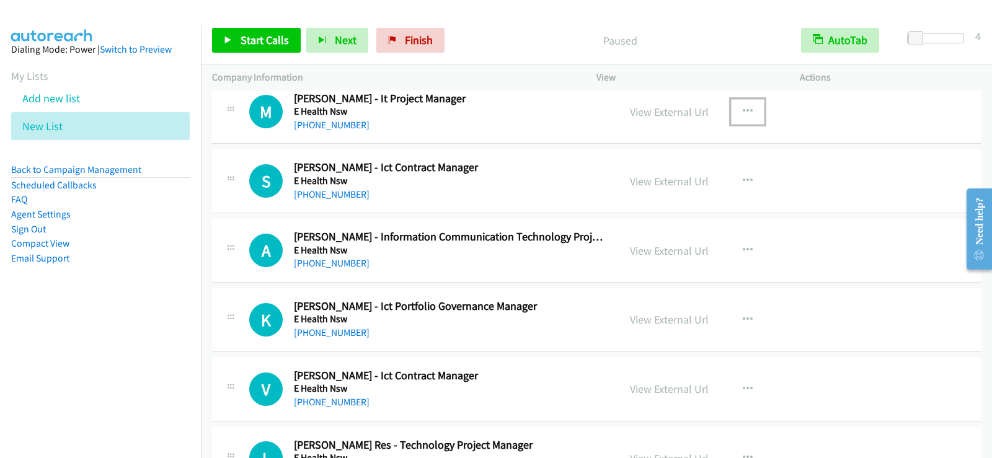
click at [746, 102] on button "button" at bounding box center [747, 111] width 33 height 25
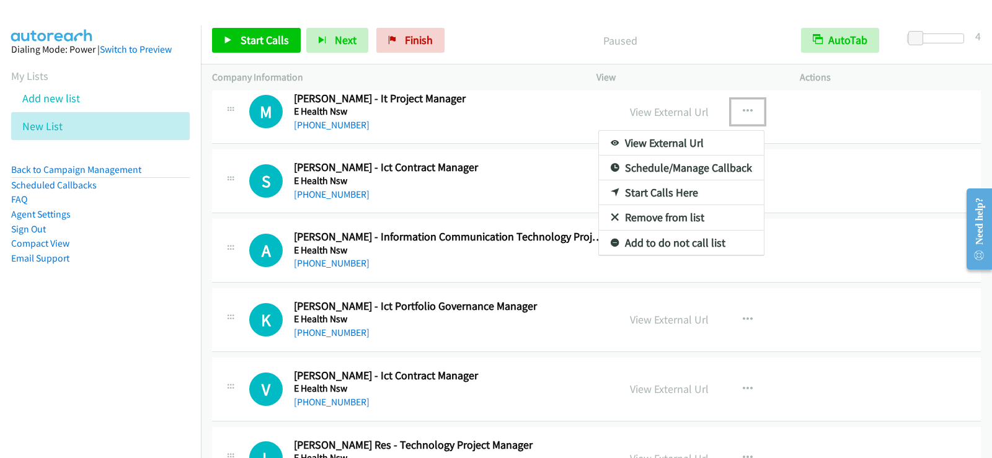
click at [635, 190] on link "Start Calls Here" at bounding box center [681, 192] width 165 height 25
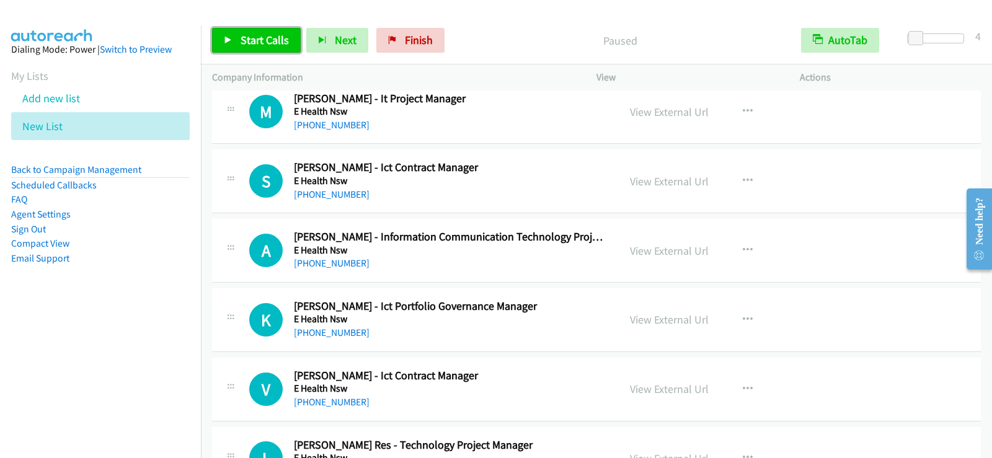
click at [245, 42] on span "Start Calls" at bounding box center [265, 40] width 48 height 14
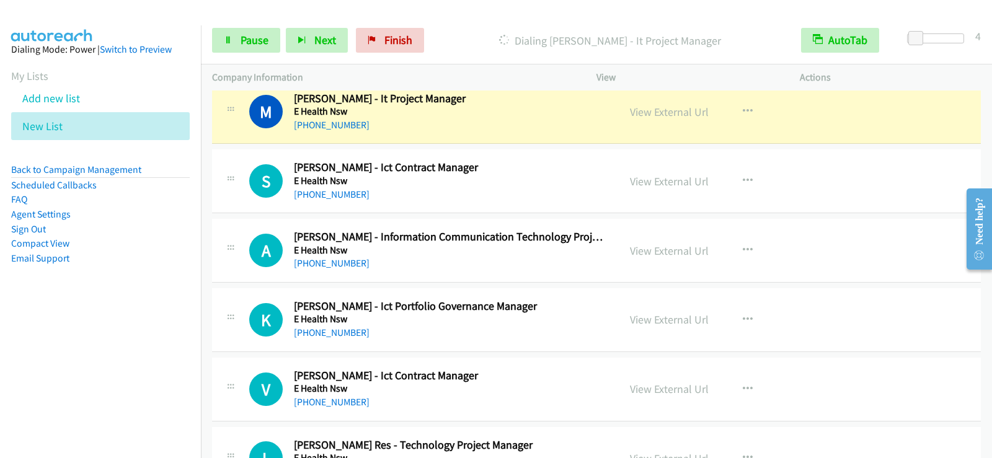
drag, startPoint x: 309, startPoint y: 211, endPoint x: 619, endPoint y: 246, distance: 312.5
click at [619, 245] on div "View External Url View External Url Schedule/Manage Callback Start Calls Here R…" at bounding box center [726, 250] width 215 height 41
click at [265, 45] on span "Pause" at bounding box center [255, 40] width 28 height 14
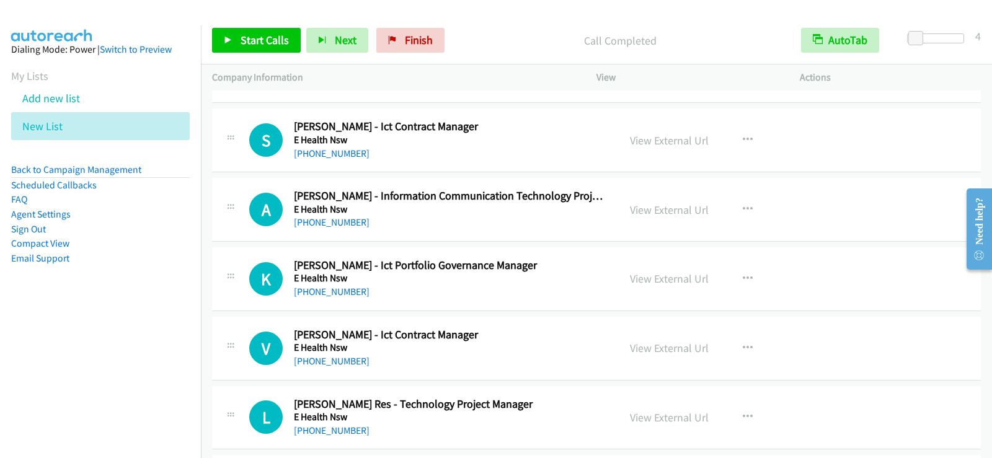
scroll to position [12276, 0]
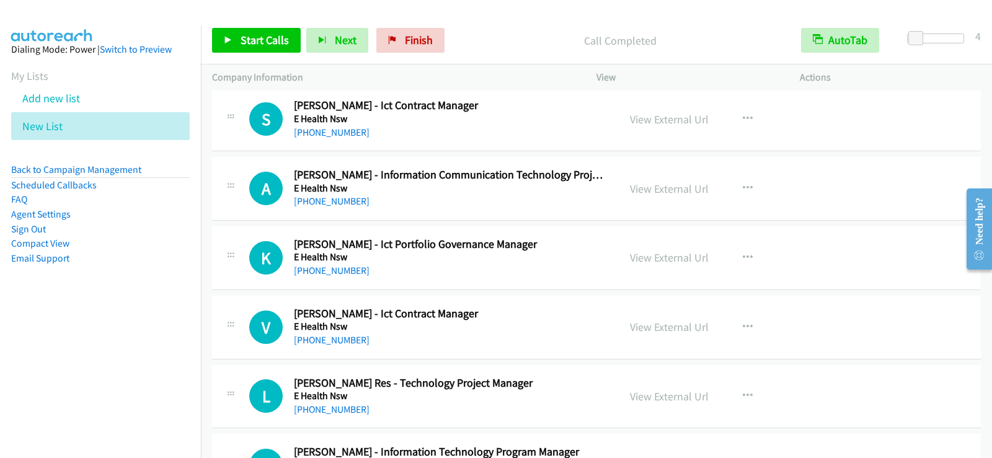
drag, startPoint x: 562, startPoint y: 135, endPoint x: 631, endPoint y: 140, distance: 69.0
click at [562, 135] on div "+61 408 768 380" at bounding box center [448, 132] width 309 height 15
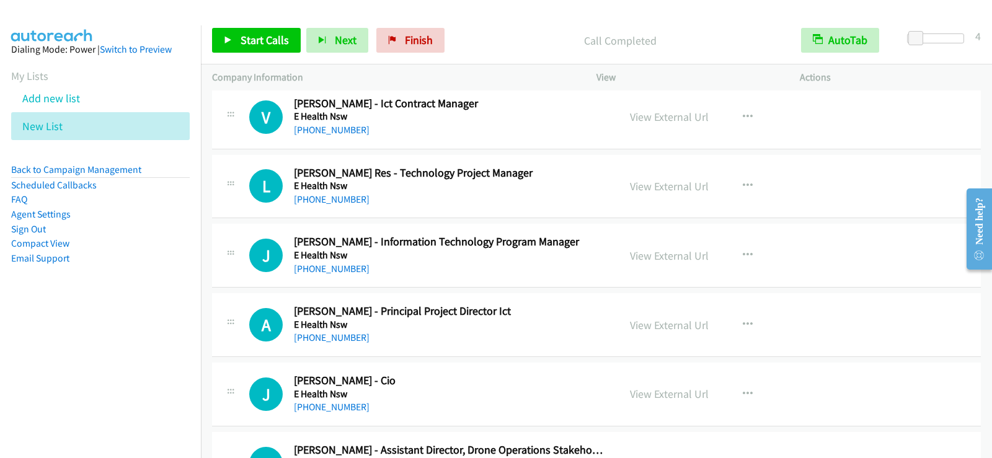
scroll to position [12524, 0]
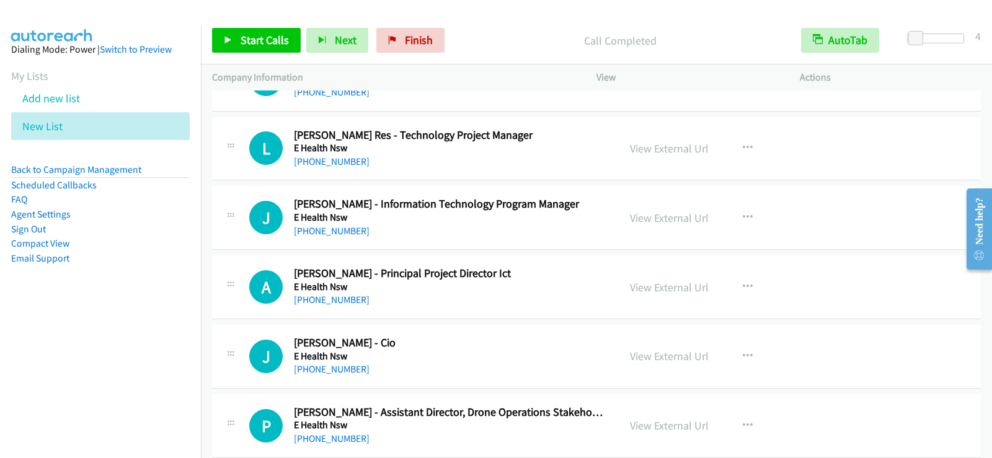
drag, startPoint x: 564, startPoint y: 272, endPoint x: 495, endPoint y: 33, distance: 248.2
click at [495, 33] on p "Call Completed" at bounding box center [619, 40] width 317 height 17
click at [272, 30] on link "Start Calls" at bounding box center [256, 40] width 89 height 25
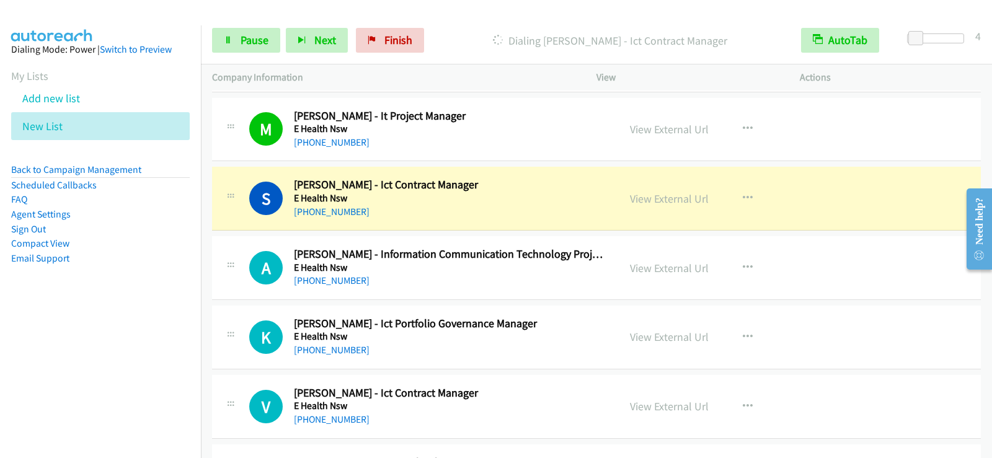
scroll to position [12152, 0]
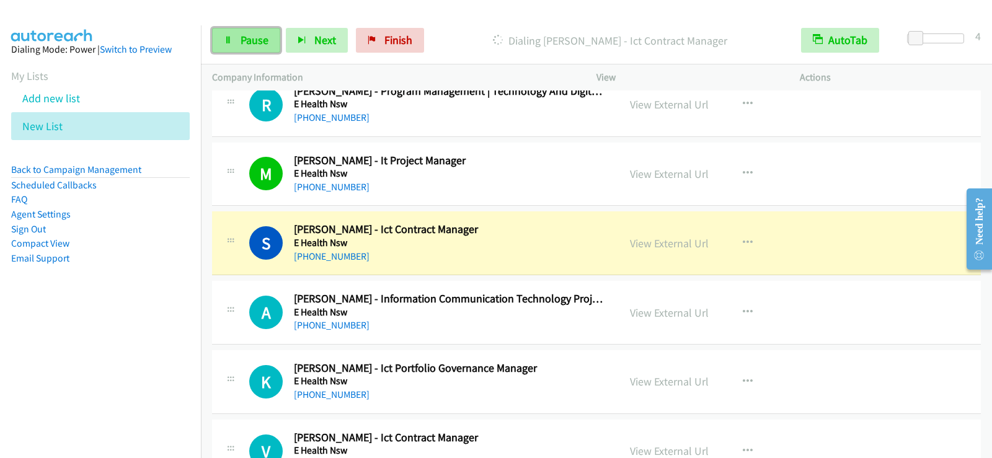
click at [227, 42] on icon at bounding box center [228, 41] width 9 height 9
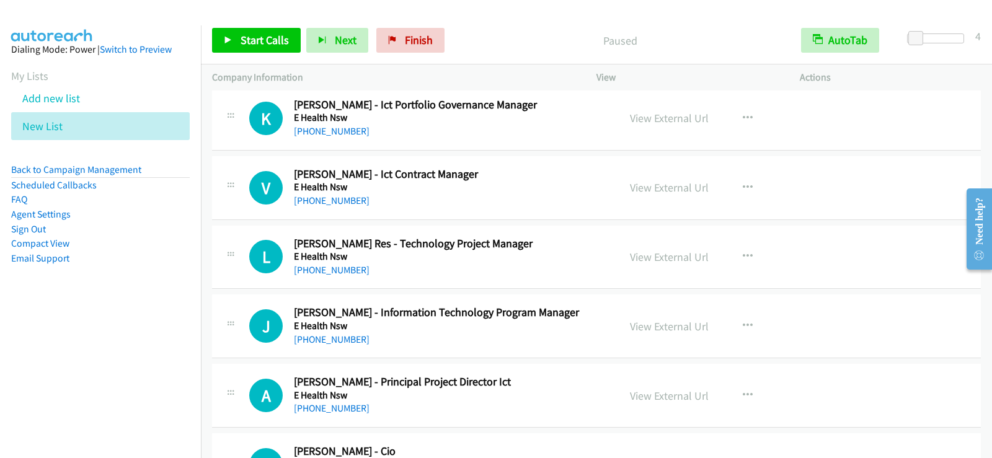
scroll to position [12462, 0]
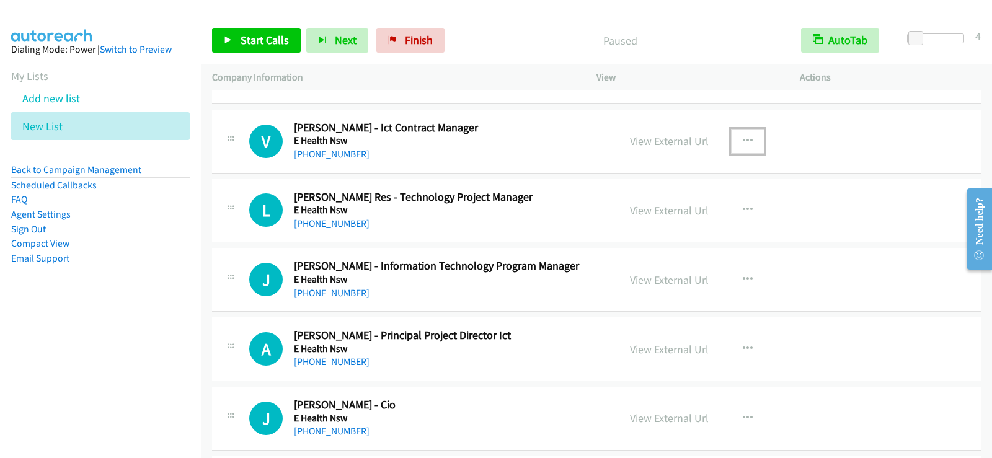
drag, startPoint x: 747, startPoint y: 139, endPoint x: 699, endPoint y: 166, distance: 55.2
click at [746, 139] on icon "button" at bounding box center [748, 141] width 10 height 10
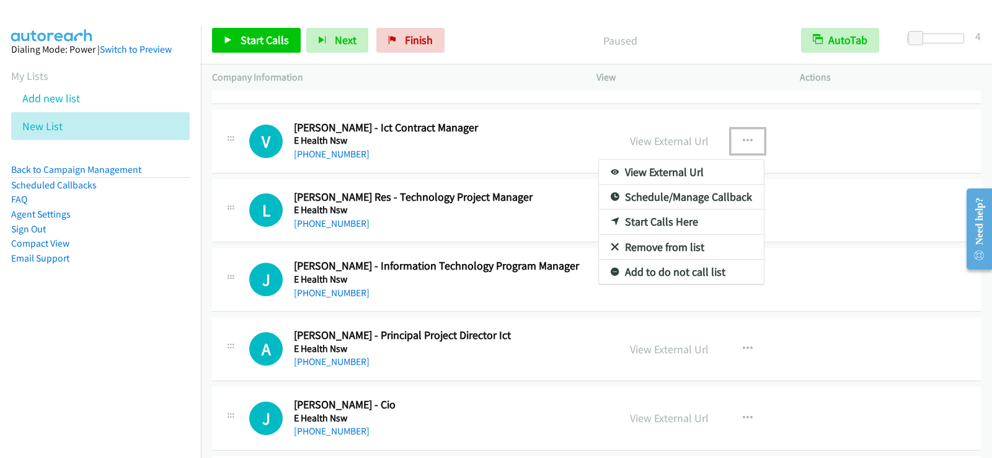
click at [637, 215] on link "Start Calls Here" at bounding box center [681, 222] width 165 height 25
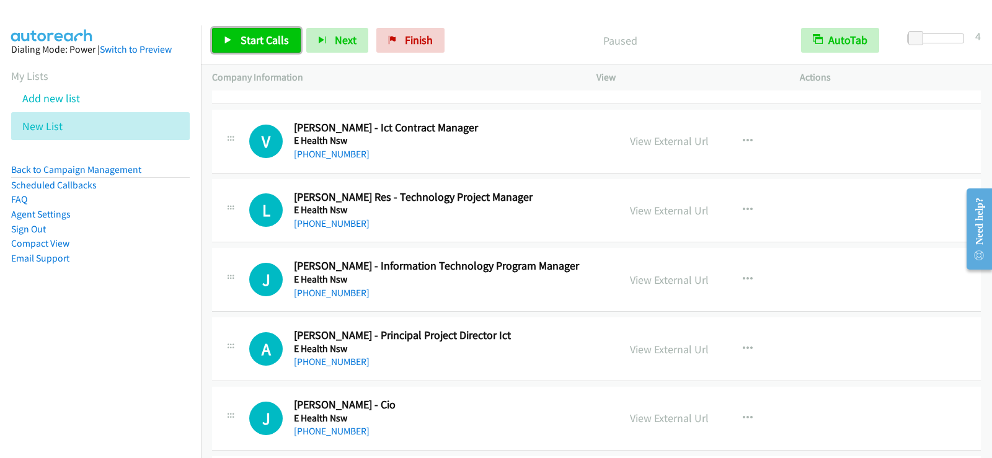
click at [275, 39] on span "Start Calls" at bounding box center [265, 40] width 48 height 14
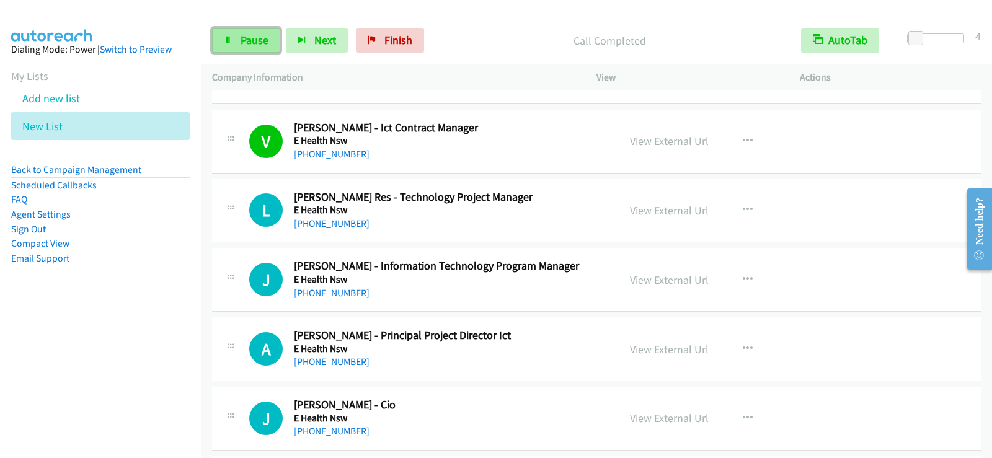
click at [237, 42] on link "Pause" at bounding box center [246, 40] width 68 height 25
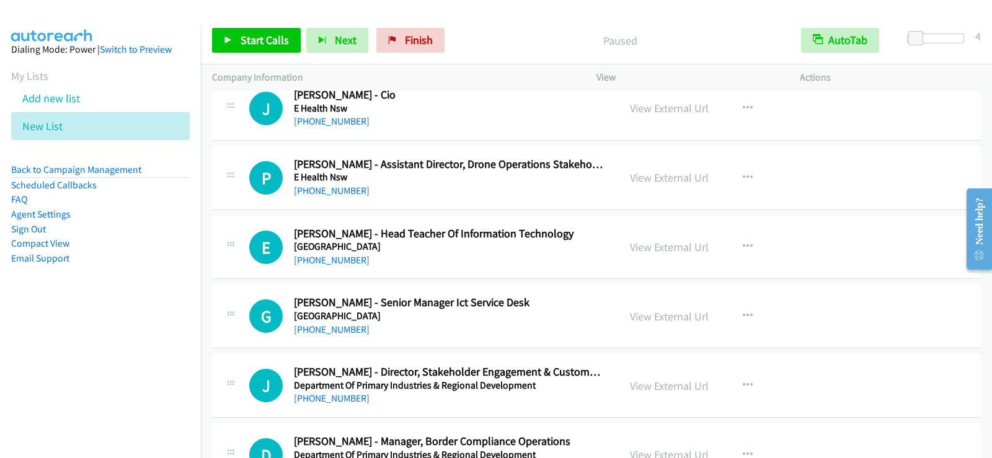
scroll to position [12834, 0]
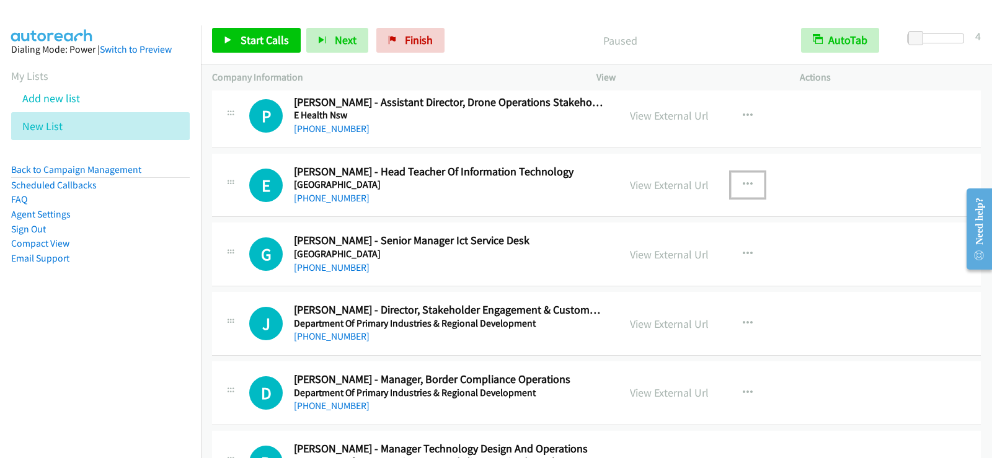
click at [751, 187] on button "button" at bounding box center [747, 184] width 33 height 25
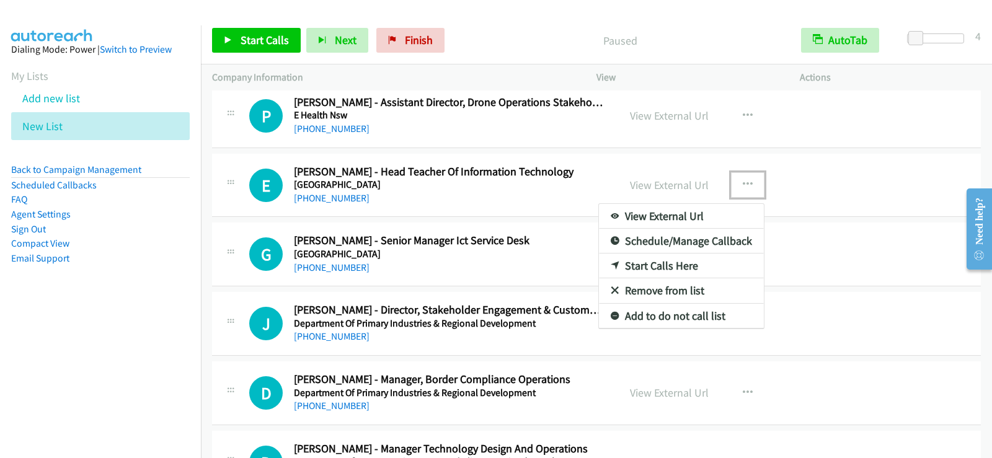
click at [666, 263] on link "Start Calls Here" at bounding box center [681, 266] width 165 height 25
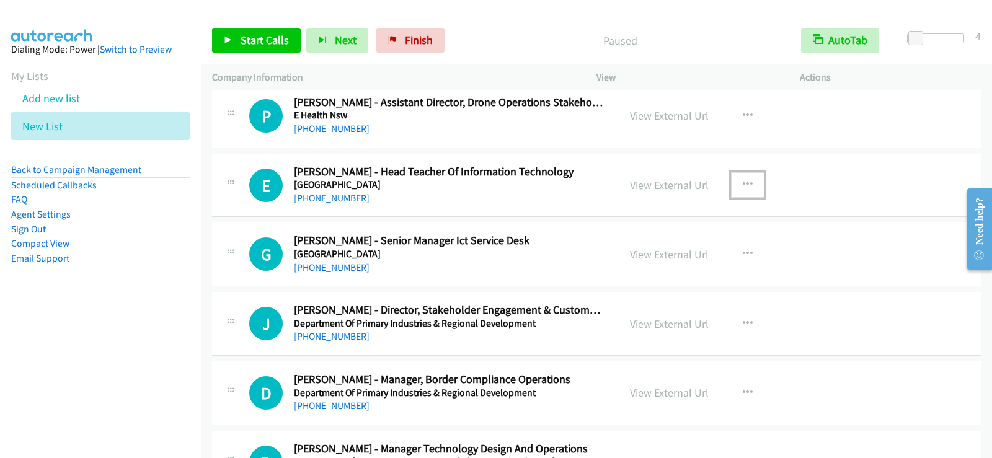
click at [751, 186] on button "button" at bounding box center [747, 184] width 33 height 25
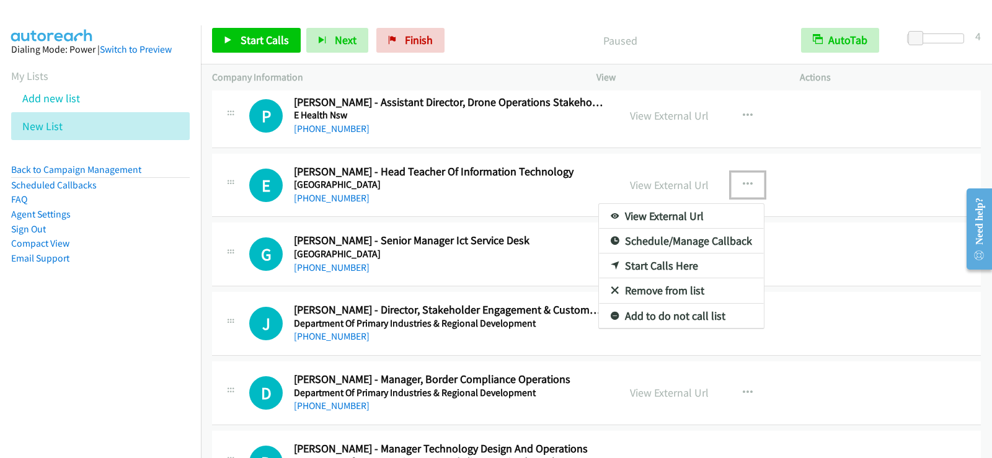
click at [545, 252] on div at bounding box center [496, 229] width 992 height 458
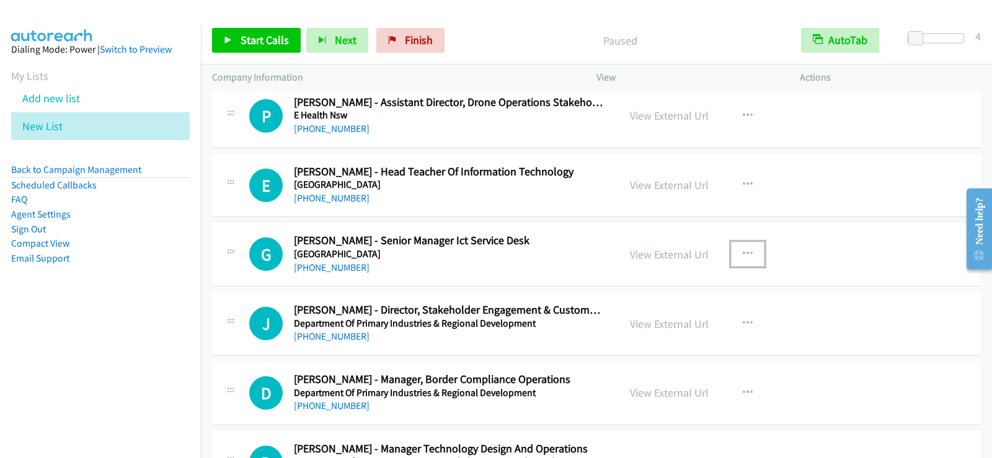
click at [735, 247] on button "button" at bounding box center [747, 254] width 33 height 25
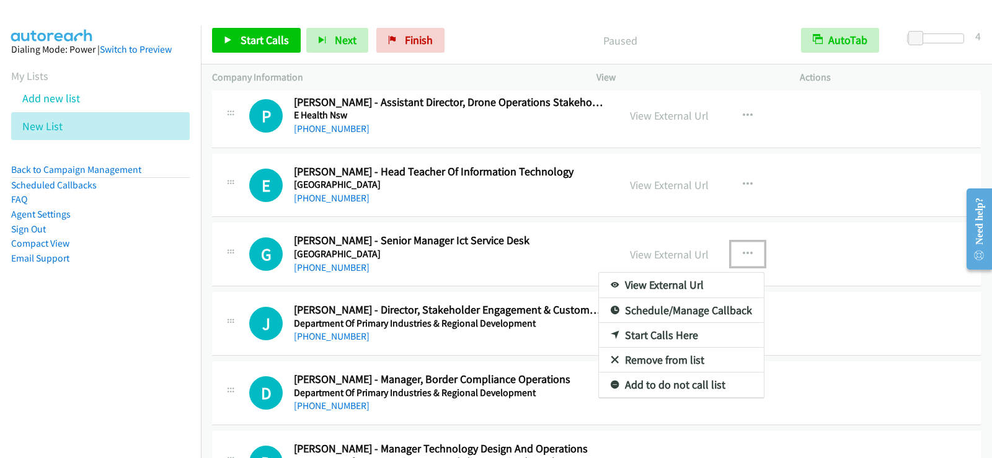
click at [640, 335] on link "Start Calls Here" at bounding box center [681, 335] width 165 height 25
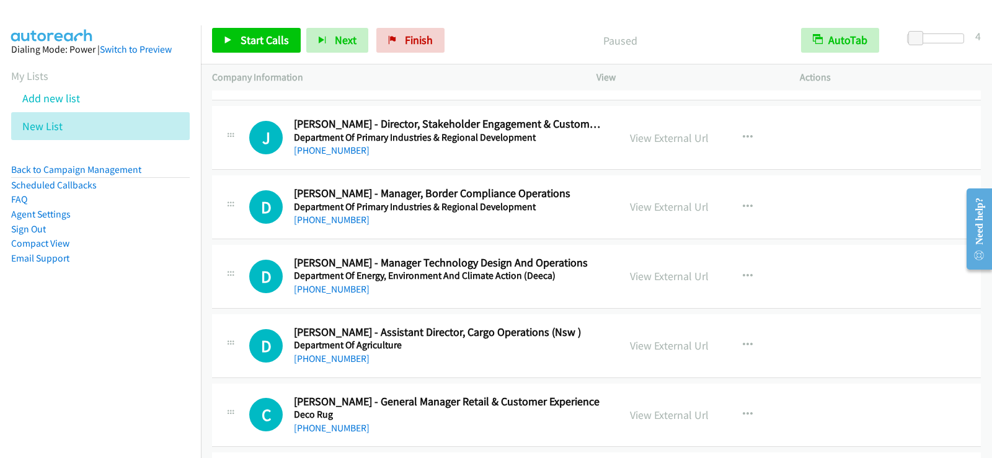
scroll to position [12958, 0]
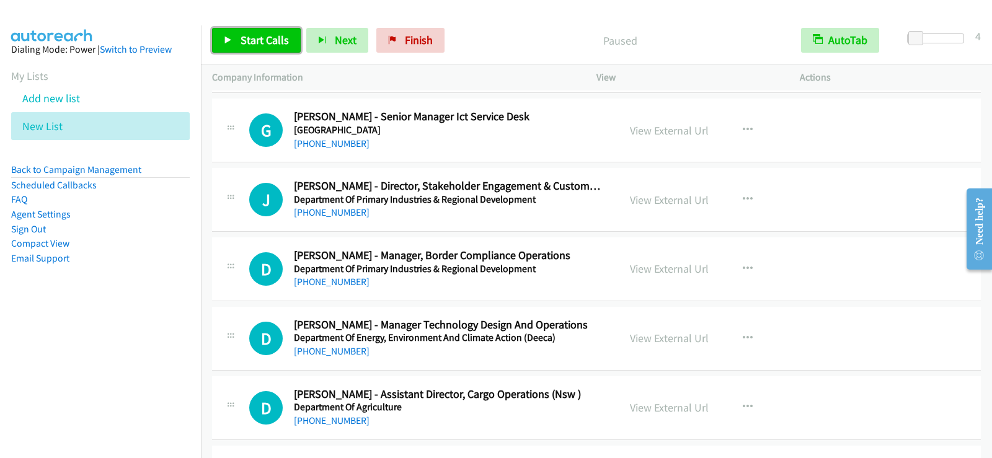
click at [265, 38] on span "Start Calls" at bounding box center [265, 40] width 48 height 14
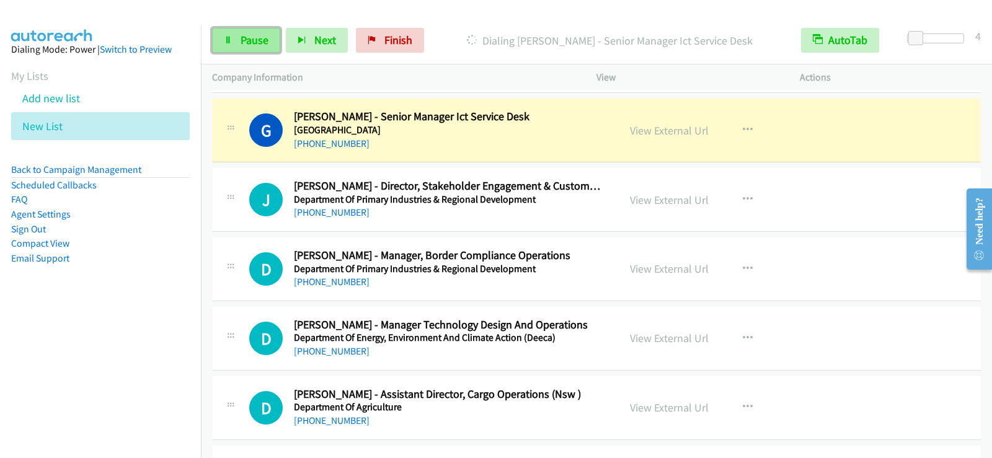
click at [257, 42] on span "Pause" at bounding box center [255, 40] width 28 height 14
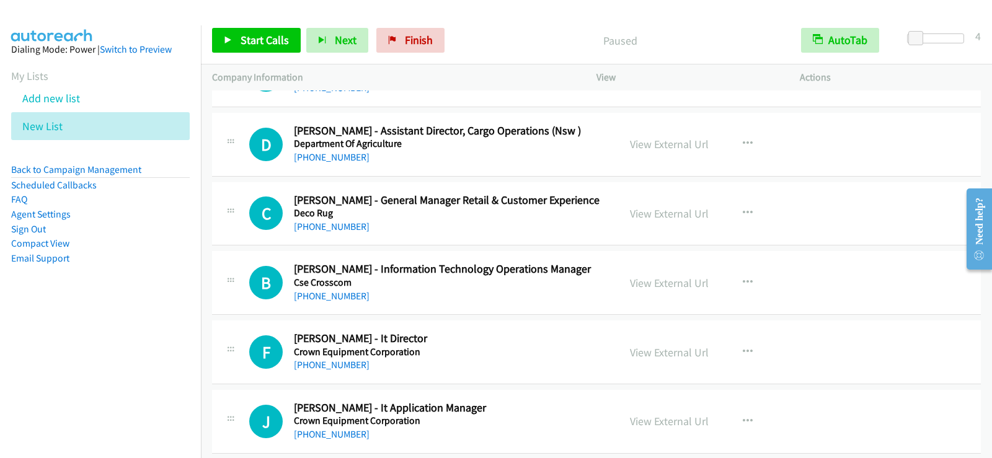
scroll to position [13268, 0]
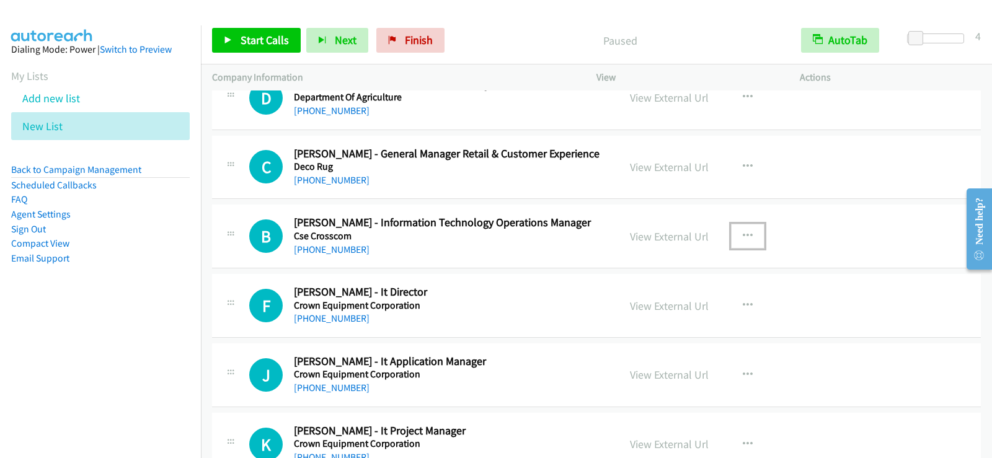
click at [746, 234] on icon "button" at bounding box center [748, 236] width 10 height 10
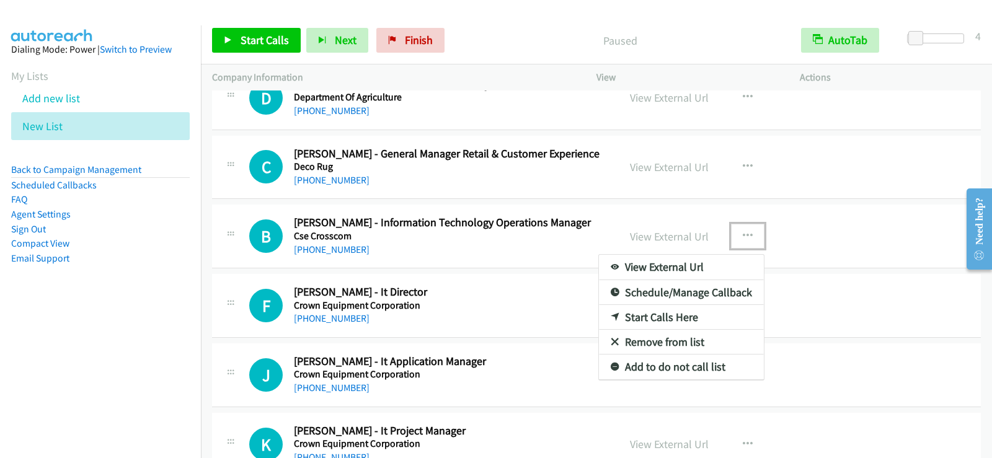
click at [644, 311] on link "Start Calls Here" at bounding box center [681, 317] width 165 height 25
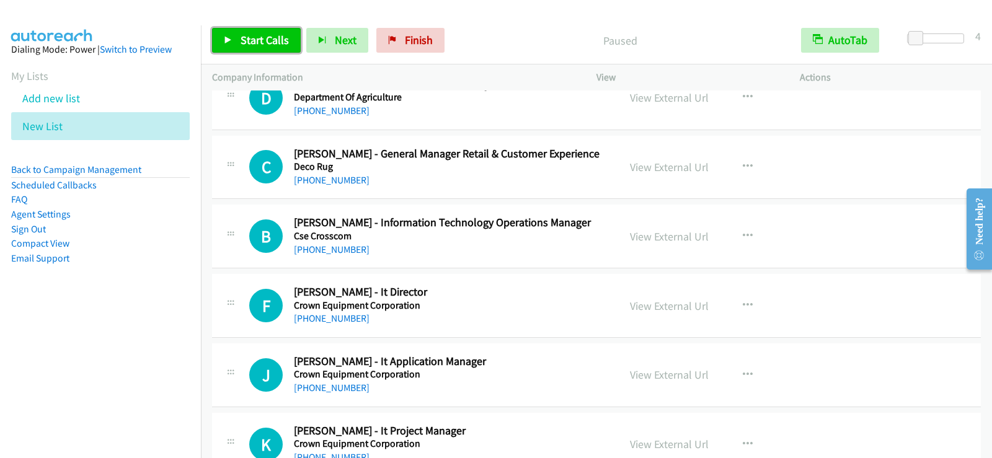
click at [230, 37] on icon at bounding box center [228, 41] width 9 height 9
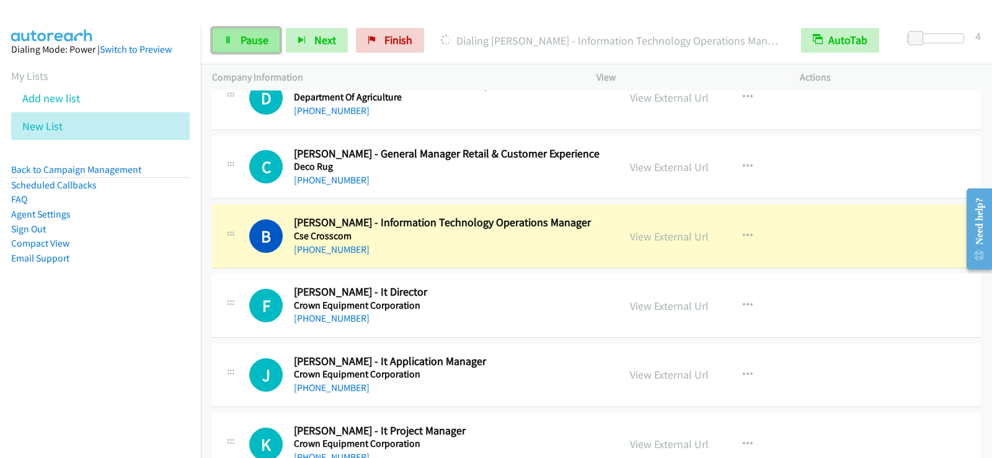
click at [261, 37] on span "Pause" at bounding box center [255, 40] width 28 height 14
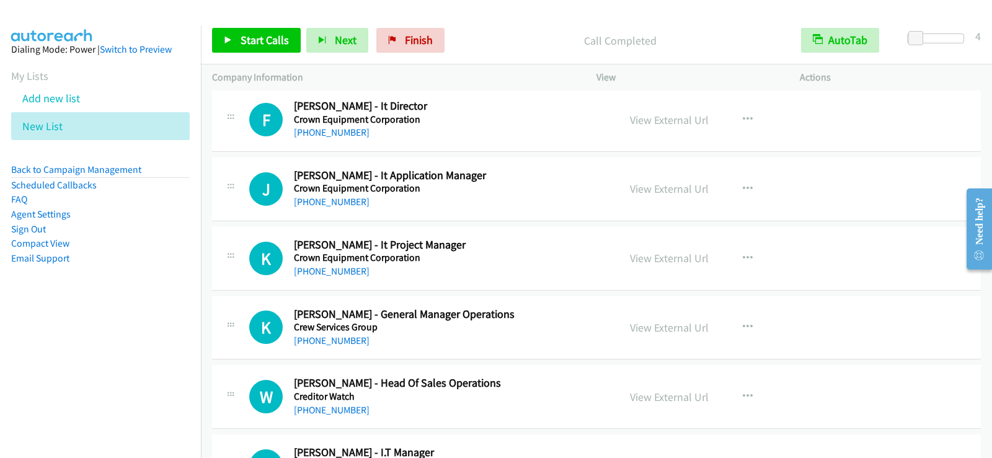
scroll to position [13516, 0]
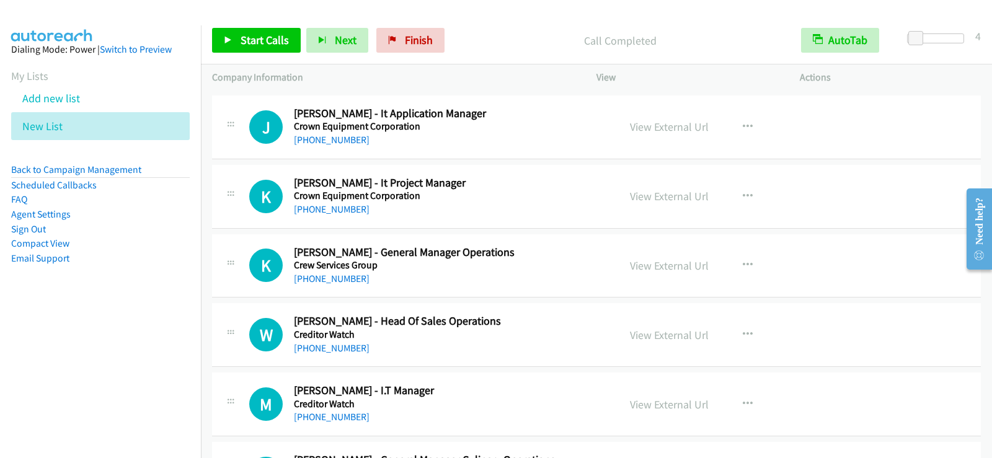
click at [448, 299] on td "K Callback Scheduled Kylie Foster - General Manager Operations Crew Services Gr…" at bounding box center [596, 265] width 791 height 69
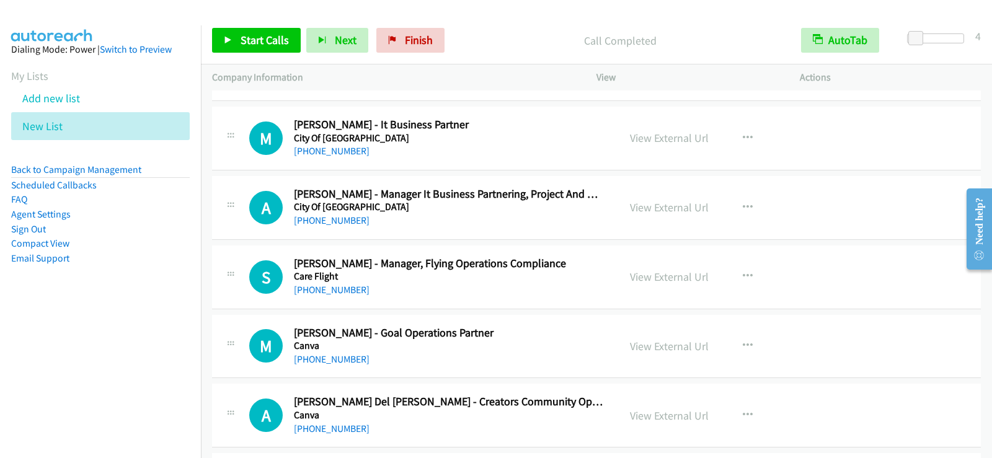
scroll to position [14136, 0]
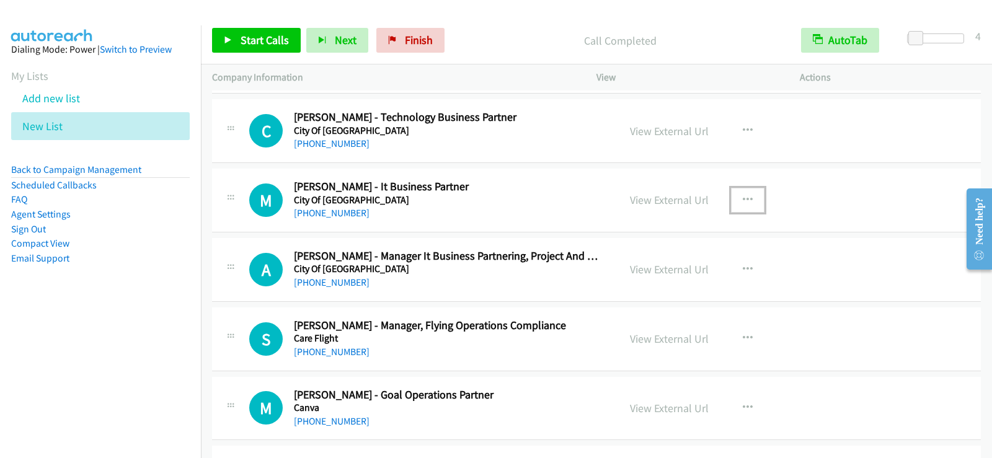
click at [747, 194] on button "button" at bounding box center [747, 200] width 33 height 25
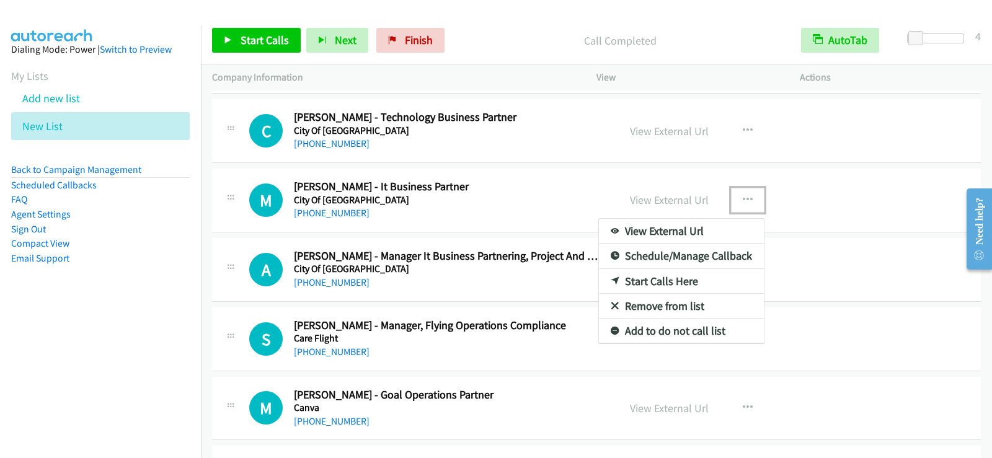
click at [646, 278] on link "Start Calls Here" at bounding box center [681, 281] width 165 height 25
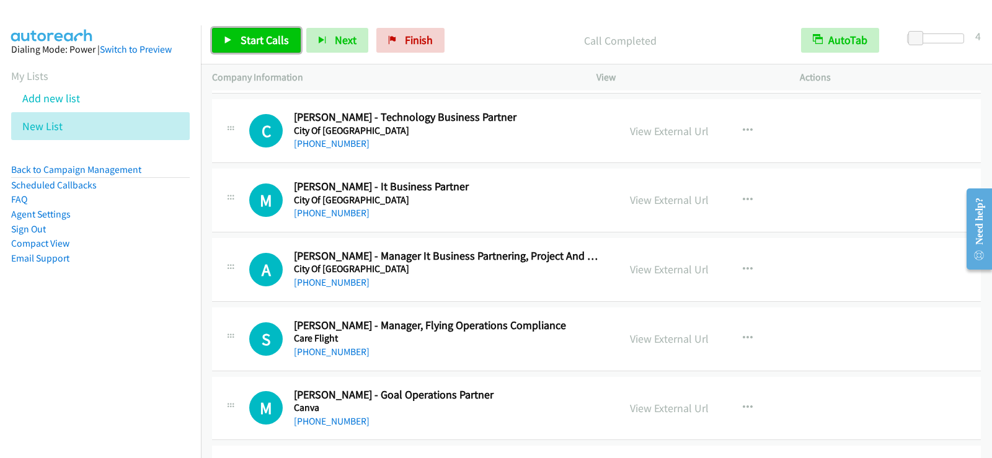
click at [224, 31] on link "Start Calls" at bounding box center [256, 40] width 89 height 25
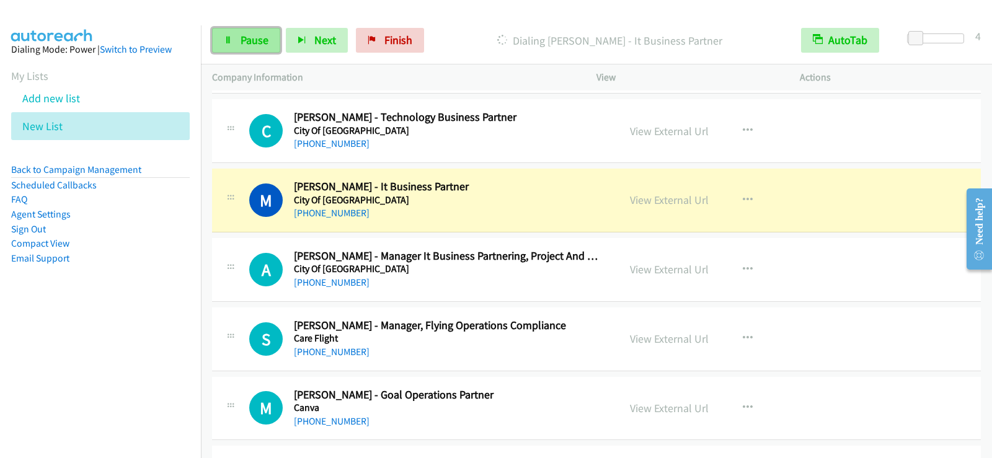
click at [254, 36] on span "Pause" at bounding box center [255, 40] width 28 height 14
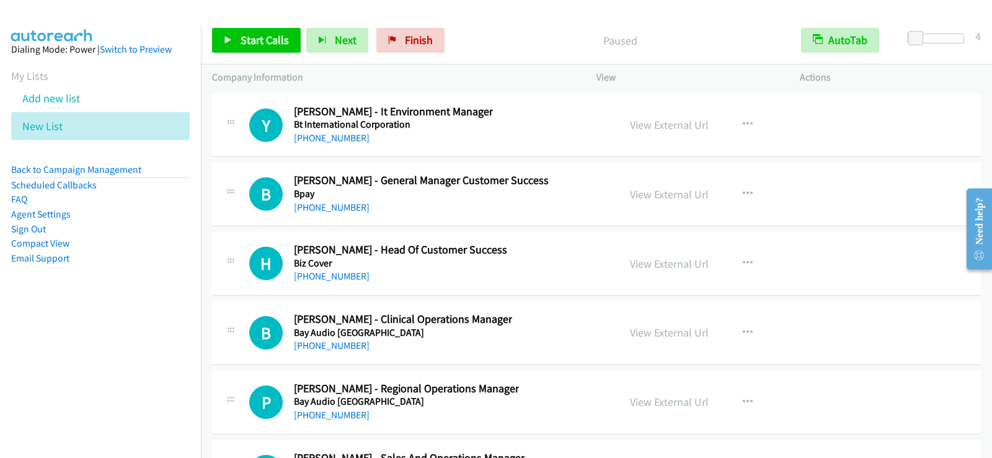
scroll to position [16243, 0]
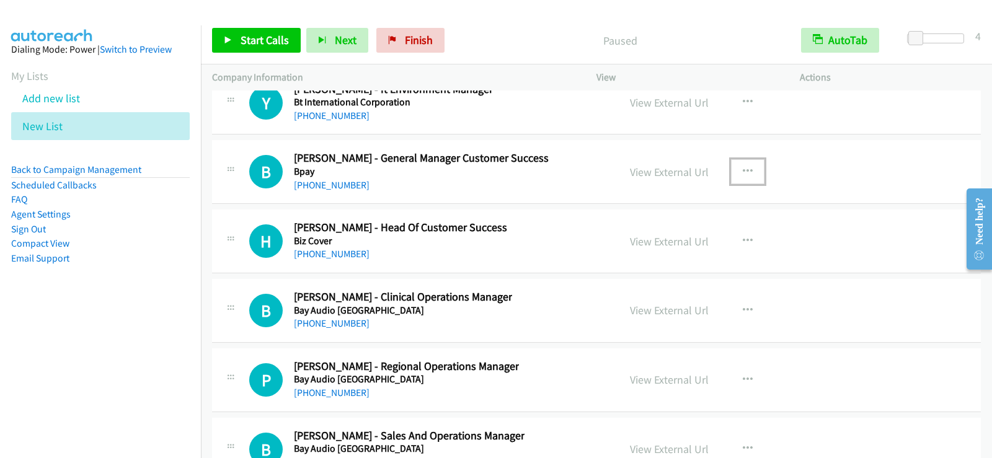
click at [731, 163] on button "button" at bounding box center [747, 171] width 33 height 25
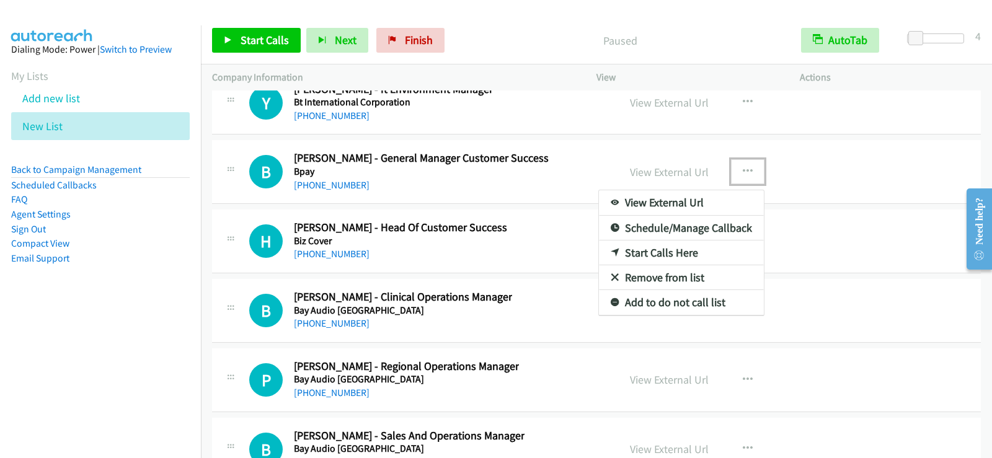
click at [648, 252] on link "Start Calls Here" at bounding box center [681, 253] width 165 height 25
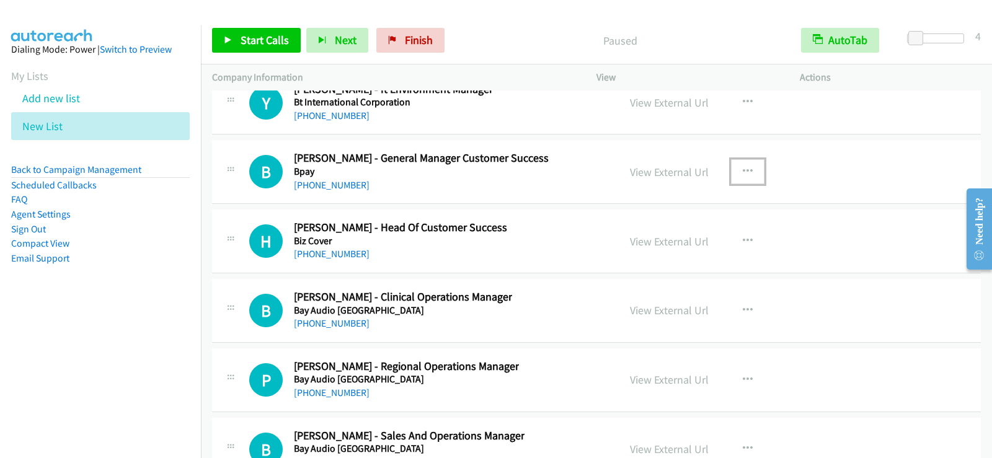
click at [743, 171] on icon "button" at bounding box center [748, 172] width 10 height 10
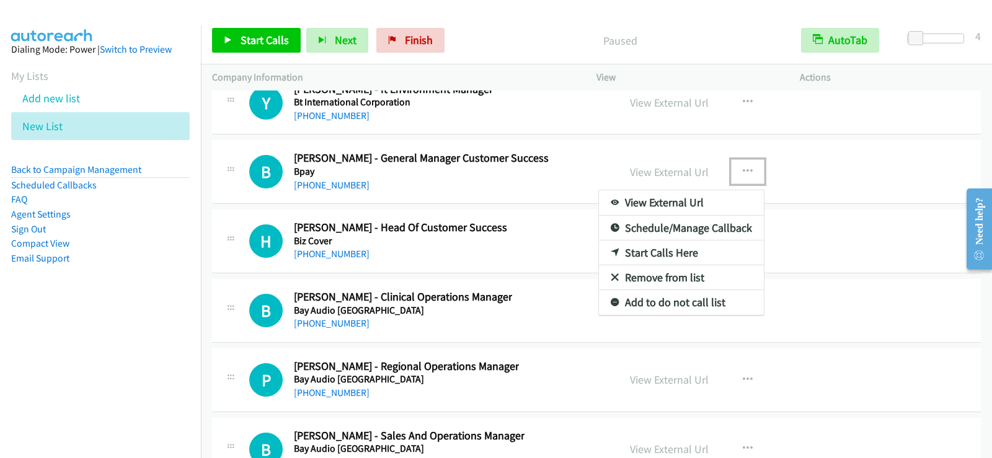
click at [672, 250] on link "Start Calls Here" at bounding box center [681, 253] width 165 height 25
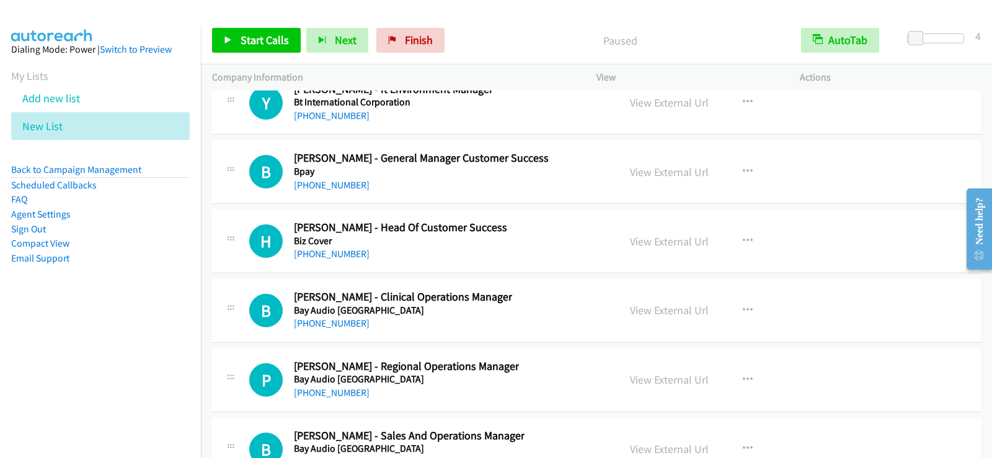
click at [263, 25] on div "Start Calls Pause Next Finish Paused AutoTab AutoTab 4" at bounding box center [596, 41] width 791 height 48
click at [260, 50] on link "Start Calls" at bounding box center [256, 40] width 89 height 25
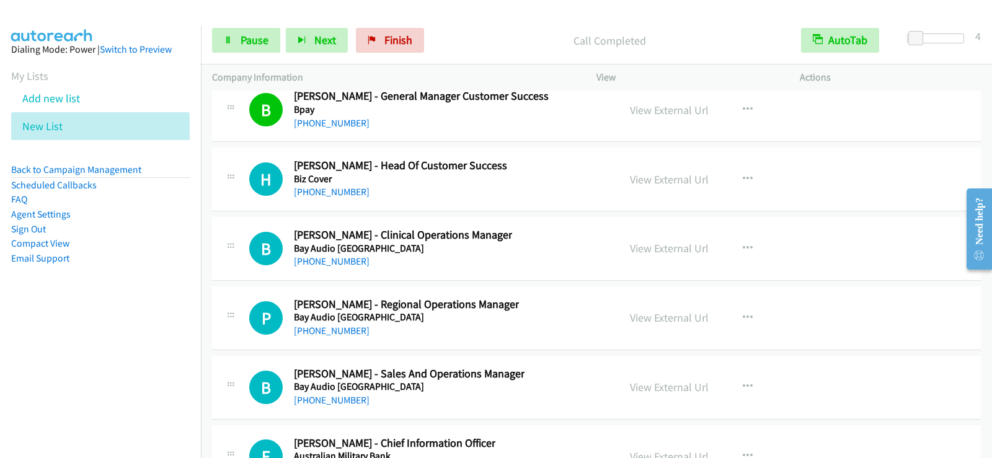
scroll to position [16367, 0]
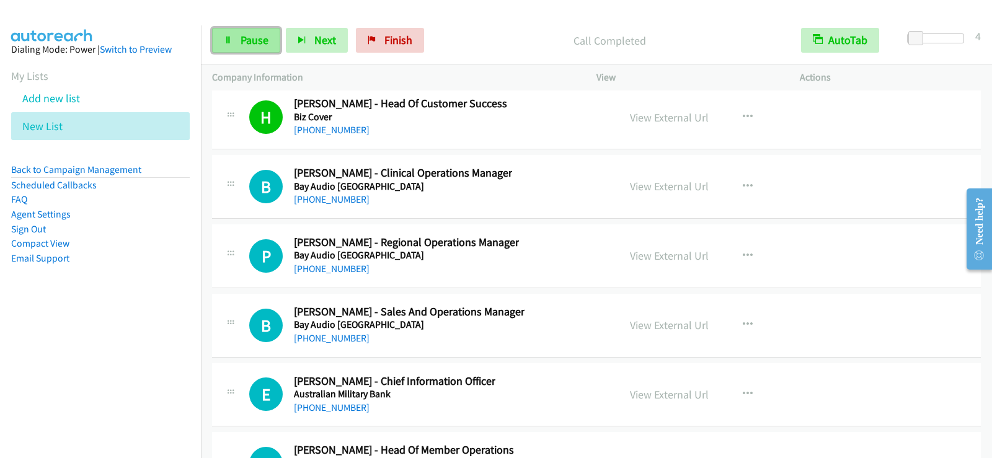
click at [243, 45] on span "Pause" at bounding box center [255, 40] width 28 height 14
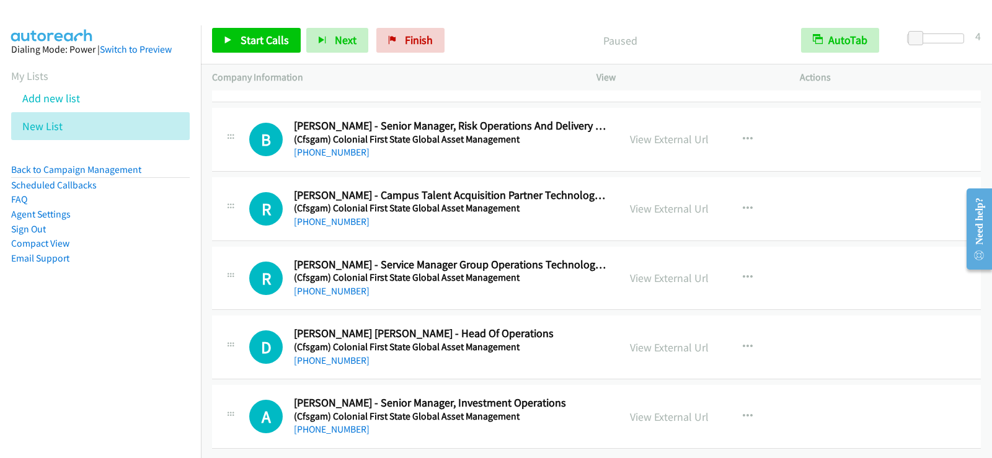
scroll to position [18296, 0]
click at [761, 339] on div "View External Url View External Url Schedule/Manage Callback Start Calls Here R…" at bounding box center [726, 347] width 215 height 41
click at [736, 335] on button "button" at bounding box center [747, 347] width 33 height 25
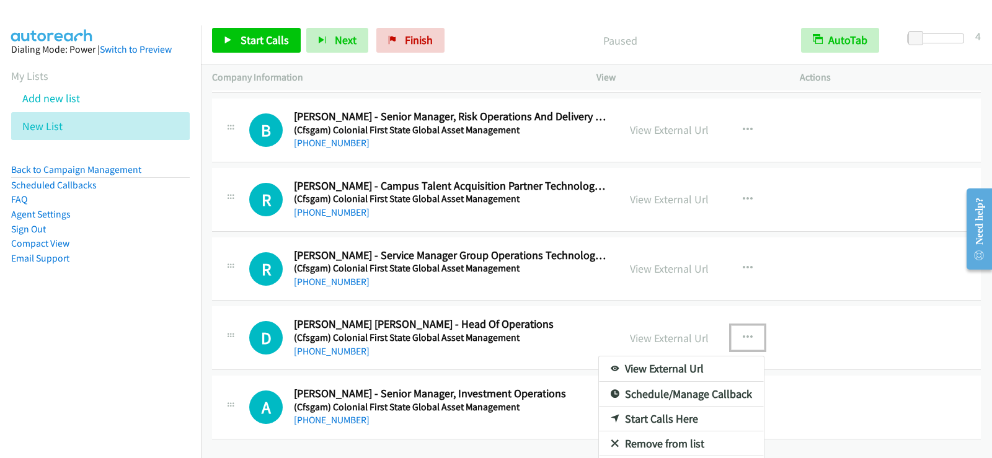
click at [647, 418] on link "Start Calls Here" at bounding box center [681, 419] width 165 height 25
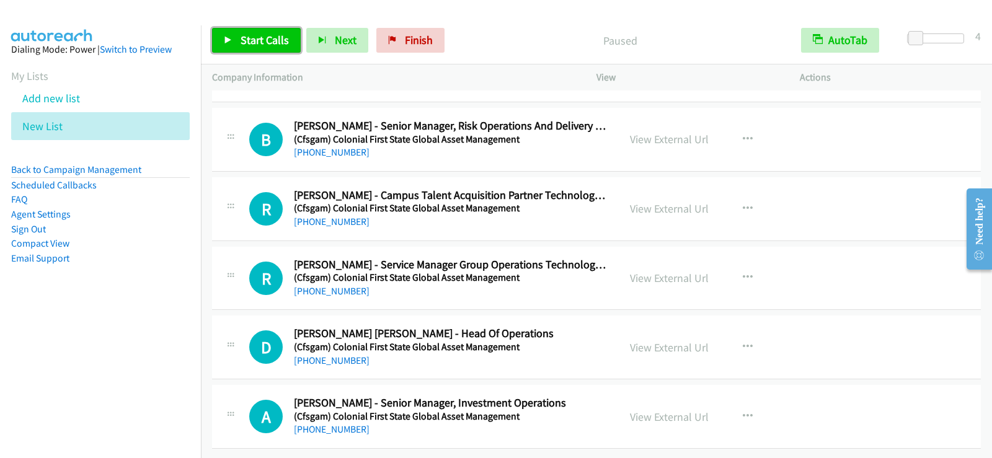
click at [269, 30] on link "Start Calls" at bounding box center [256, 40] width 89 height 25
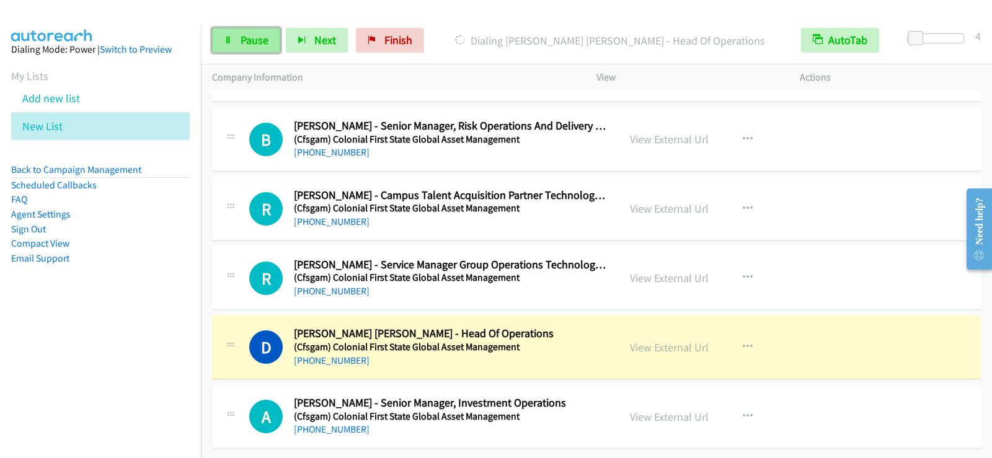
click at [226, 33] on link "Pause" at bounding box center [246, 40] width 68 height 25
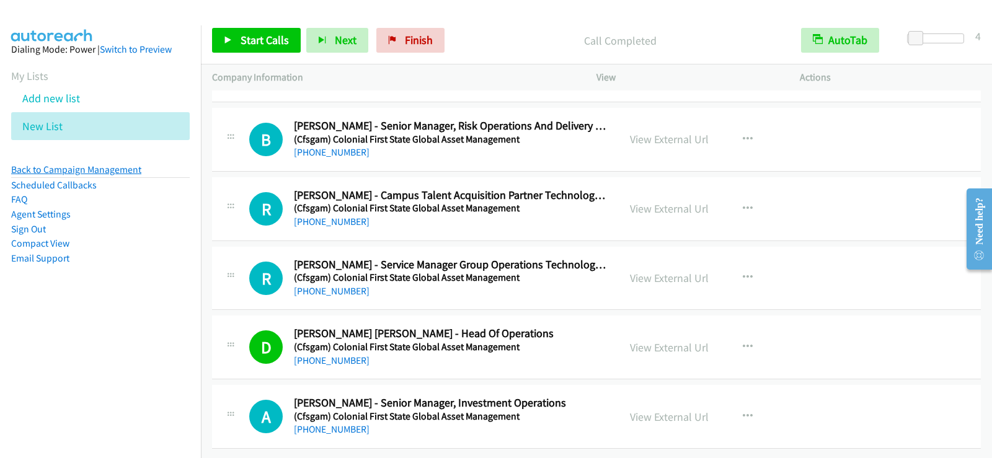
click at [110, 172] on link "Back to Campaign Management" at bounding box center [76, 170] width 130 height 12
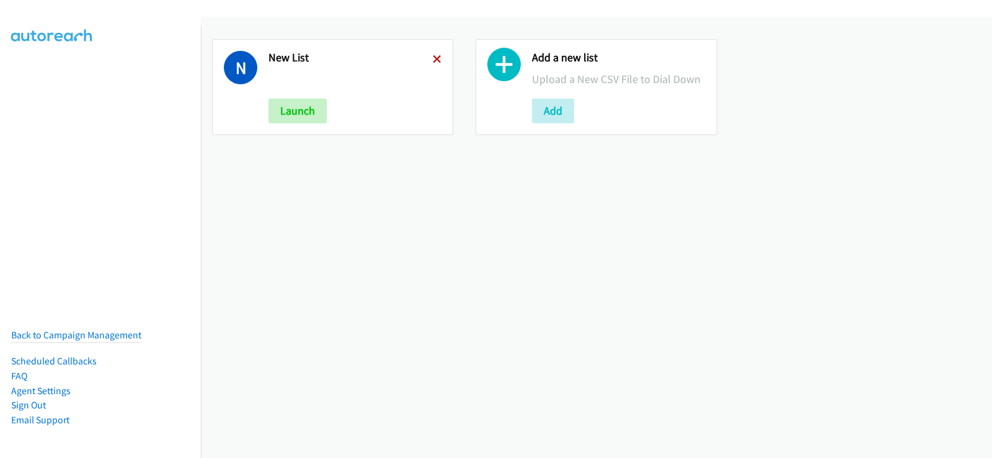
click at [433, 60] on icon at bounding box center [437, 60] width 9 height 9
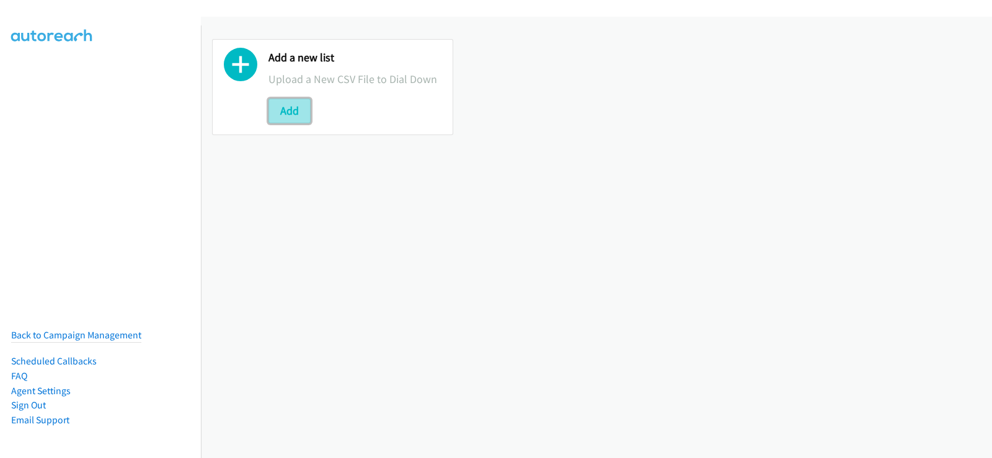
click at [305, 102] on button "Add" at bounding box center [289, 111] width 42 height 25
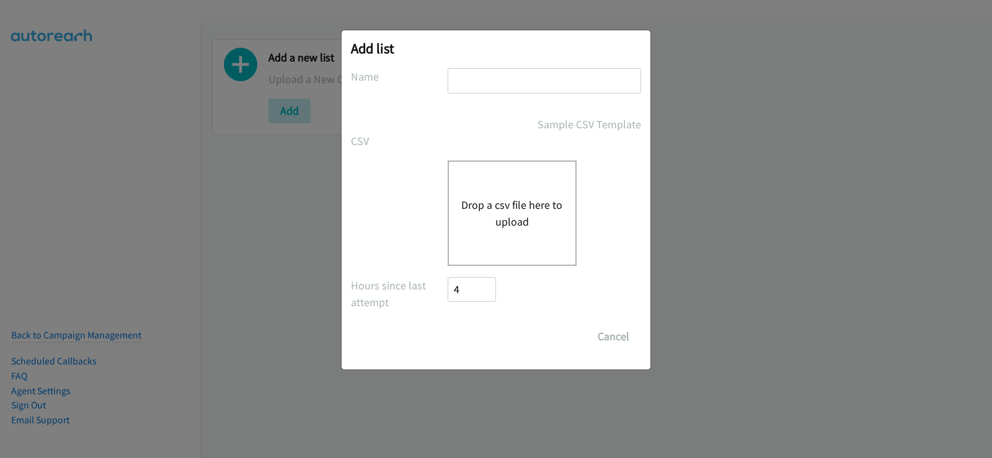
click at [510, 74] on input "text" at bounding box center [544, 80] width 193 height 25
click at [510, 80] on input "text" at bounding box center [544, 80] width 193 height 25
type input "new list"
click at [509, 197] on button "Drop a csv file here to upload" at bounding box center [512, 213] width 102 height 33
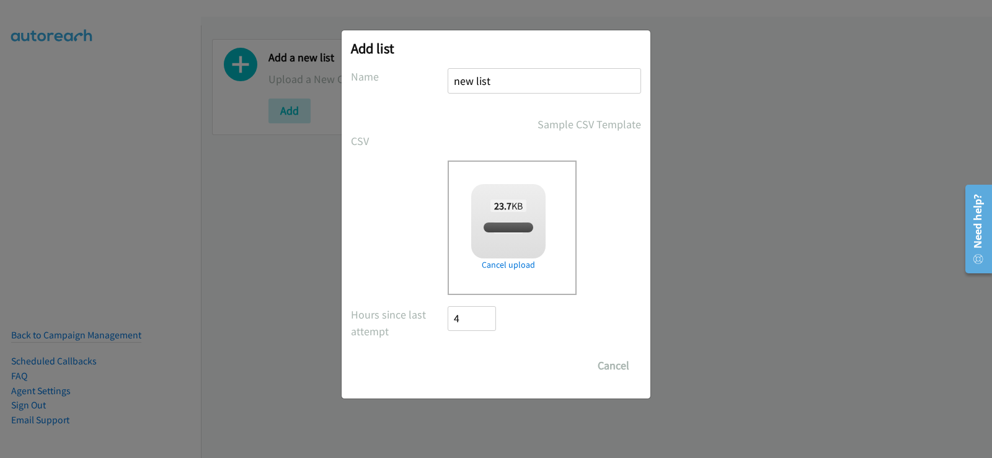
checkbox input "true"
click at [497, 365] on input "Save List" at bounding box center [480, 365] width 65 height 25
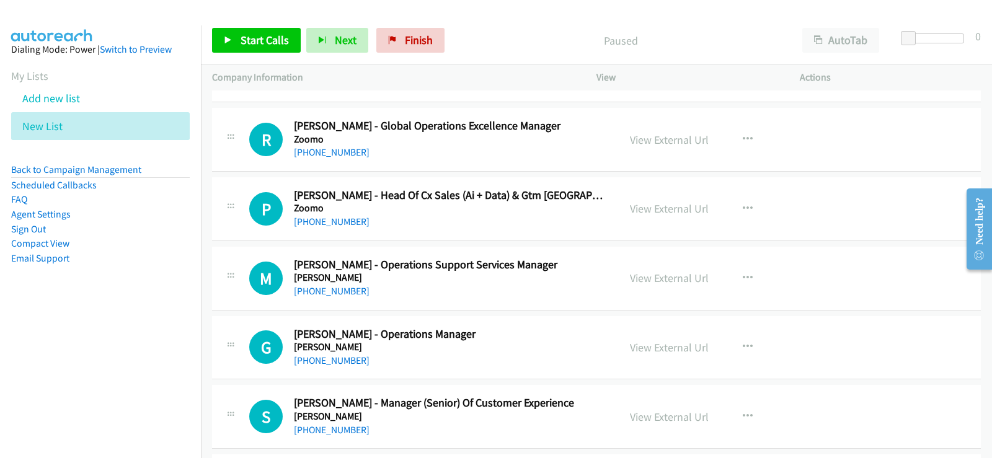
scroll to position [186, 0]
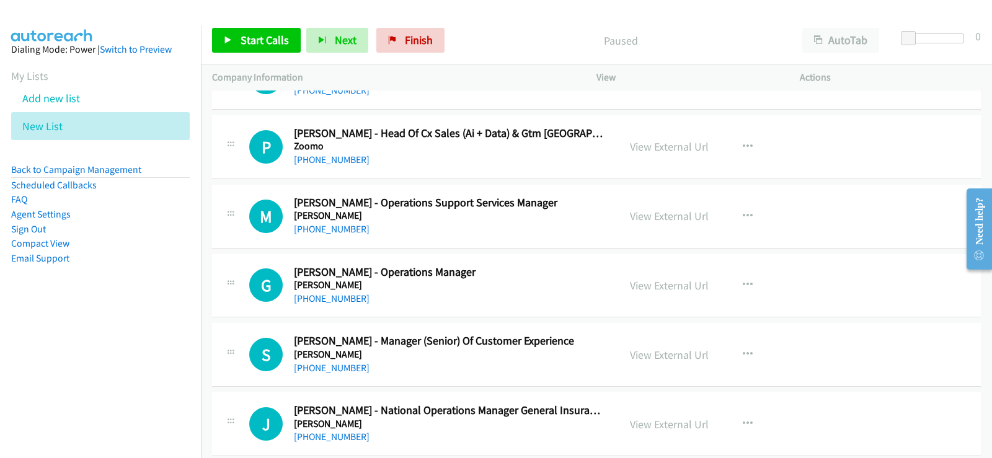
click at [528, 177] on div "P Callback Scheduled Phillip Zammit - Head Of Cx Sales (Ai + Data) & Gtm Asia P…" at bounding box center [596, 147] width 769 height 64
click at [745, 145] on icon "button" at bounding box center [748, 147] width 10 height 10
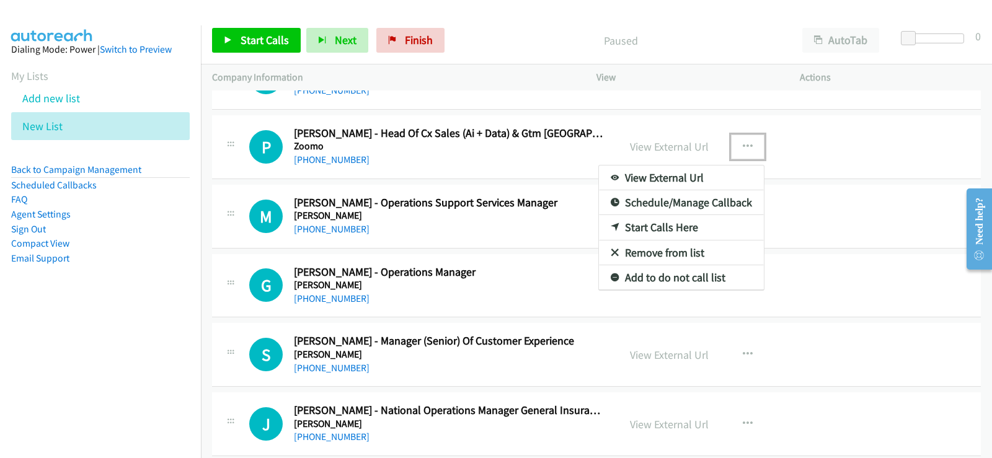
click at [642, 226] on link "Start Calls Here" at bounding box center [681, 227] width 165 height 25
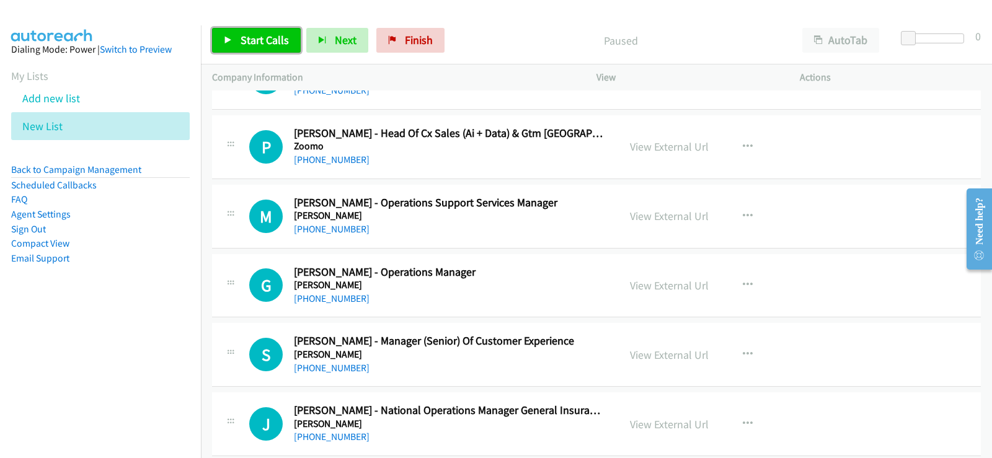
click at [267, 51] on link "Start Calls" at bounding box center [256, 40] width 89 height 25
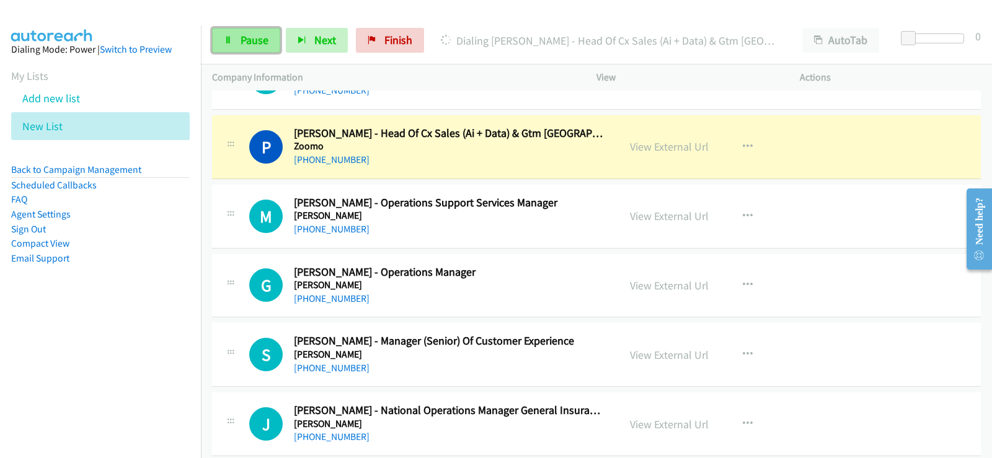
click at [273, 43] on link "Pause" at bounding box center [246, 40] width 68 height 25
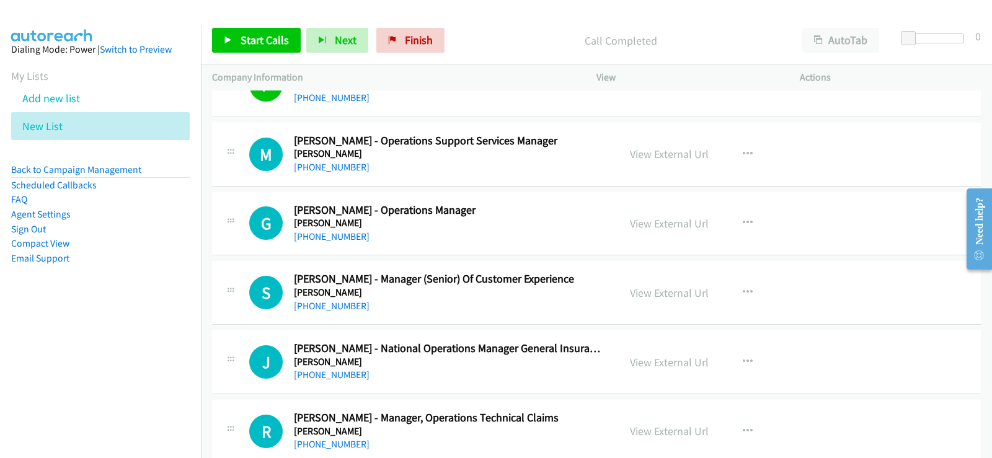
scroll to position [310, 0]
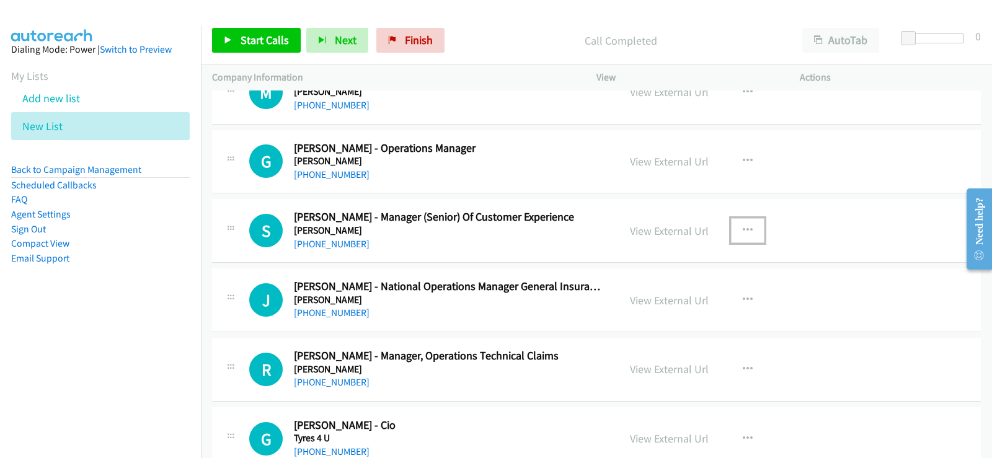
click at [749, 226] on button "button" at bounding box center [747, 230] width 33 height 25
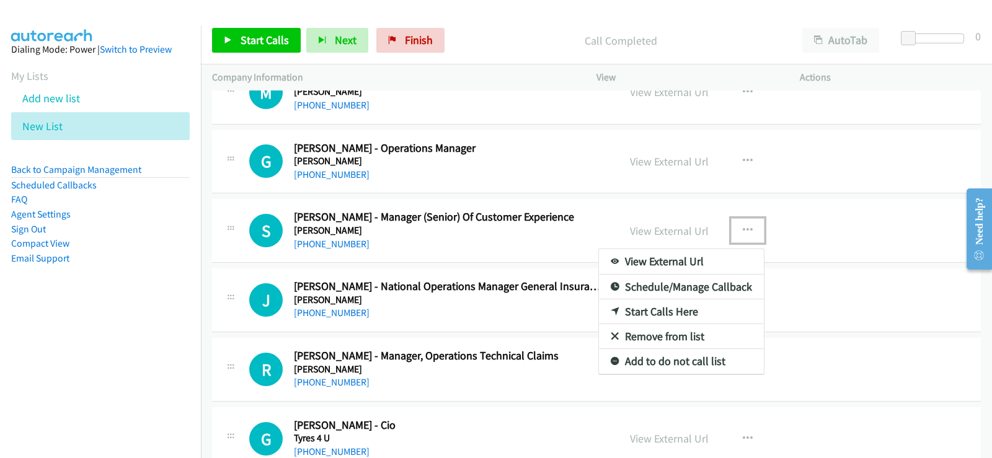
drag, startPoint x: 648, startPoint y: 311, endPoint x: 387, endPoint y: 388, distance: 271.7
click at [677, 312] on link "Start Calls Here" at bounding box center [681, 311] width 165 height 25
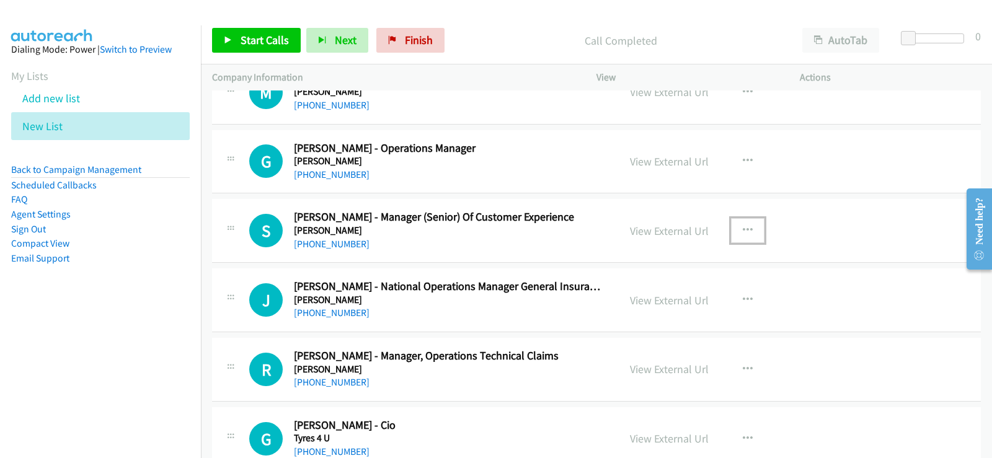
click at [743, 234] on icon "button" at bounding box center [748, 231] width 10 height 10
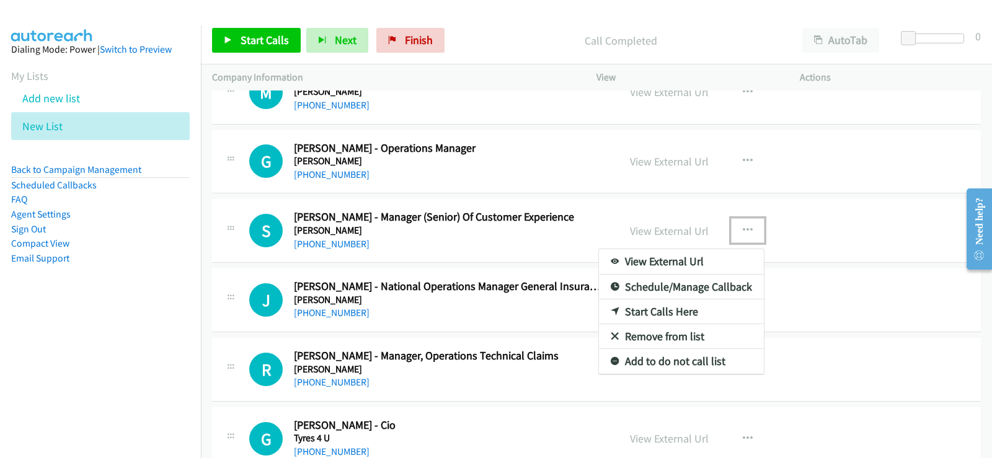
click at [672, 307] on link "Start Calls Here" at bounding box center [681, 311] width 165 height 25
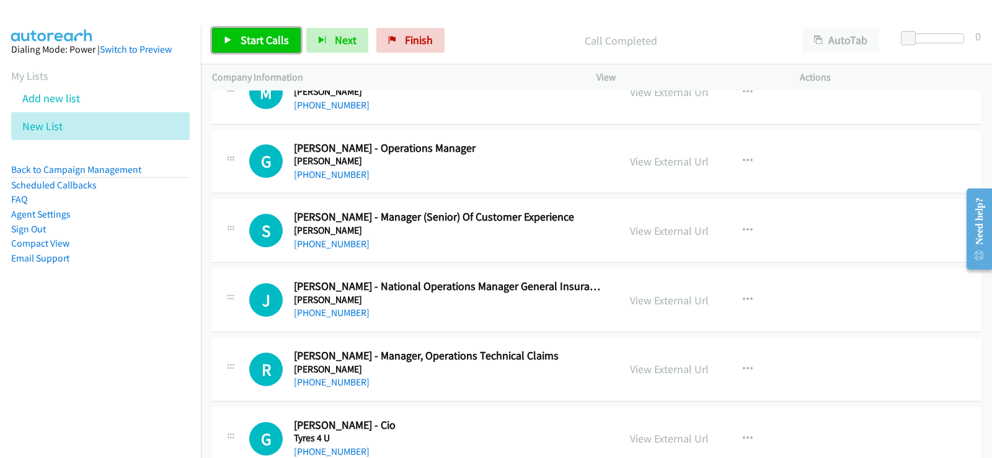
click at [265, 43] on span "Start Calls" at bounding box center [265, 40] width 48 height 14
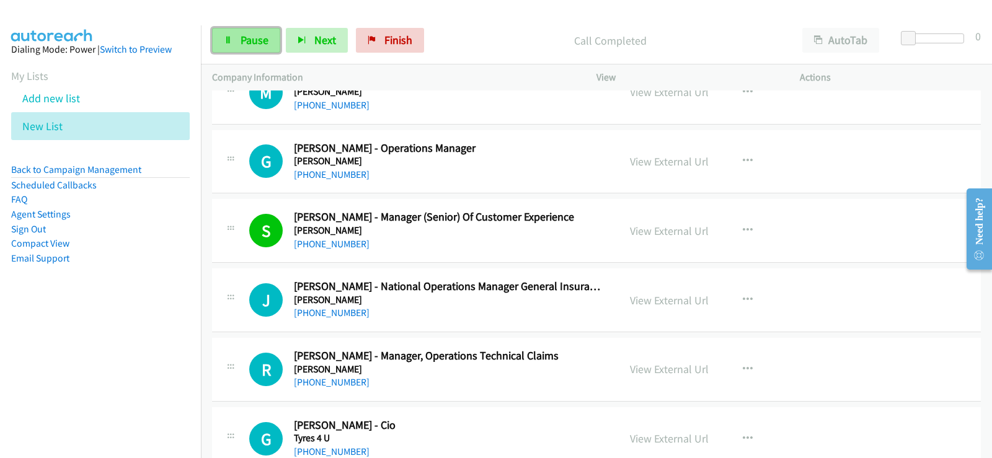
click at [259, 36] on span "Pause" at bounding box center [255, 40] width 28 height 14
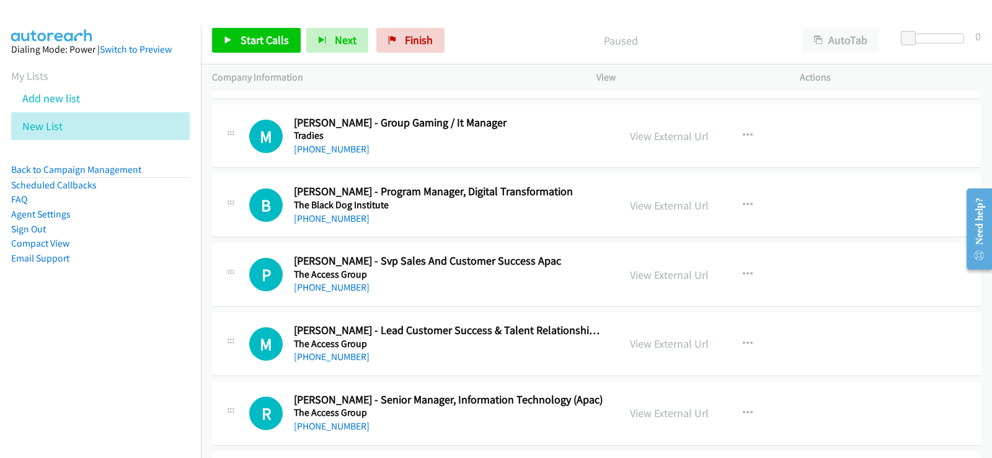
scroll to position [744, 0]
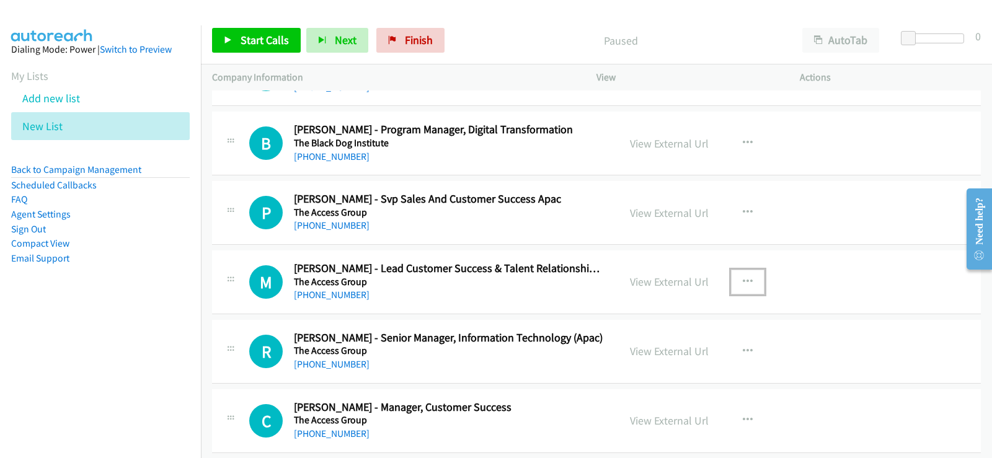
click at [748, 279] on button "button" at bounding box center [747, 282] width 33 height 25
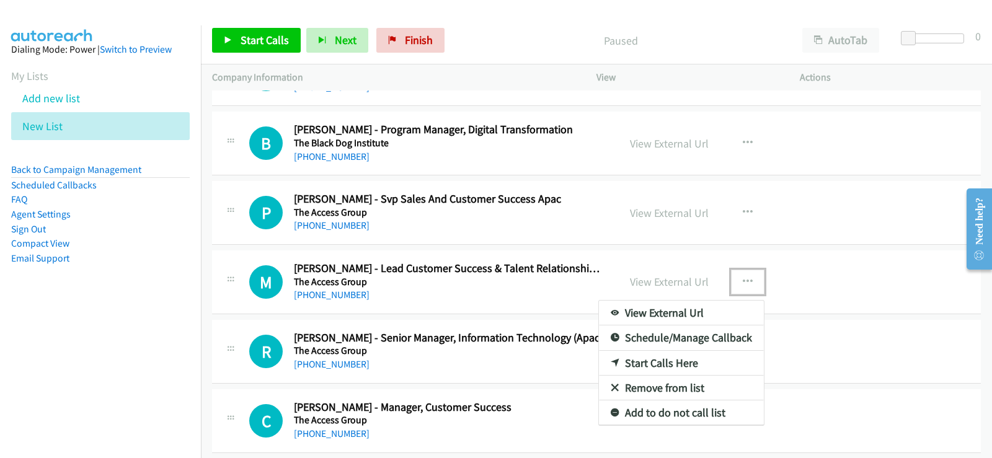
click at [648, 360] on link "Start Calls Here" at bounding box center [681, 363] width 165 height 25
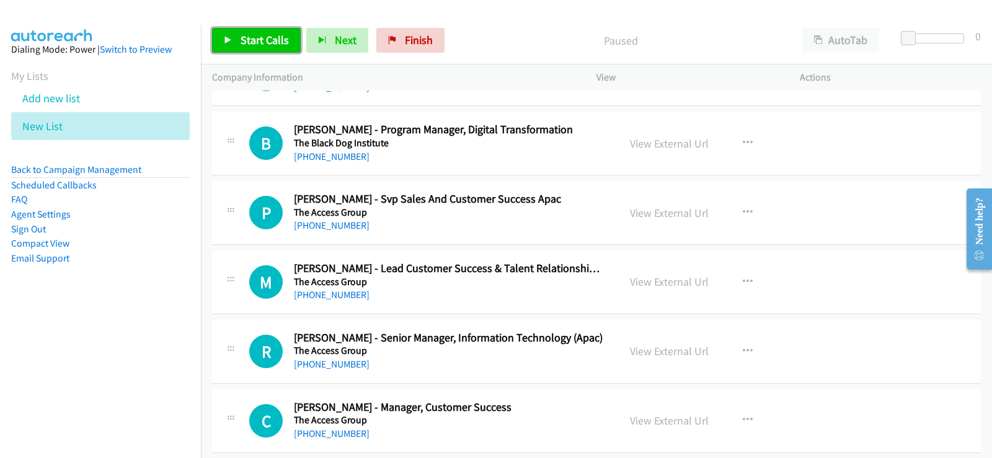
click at [265, 33] on span "Start Calls" at bounding box center [265, 40] width 48 height 14
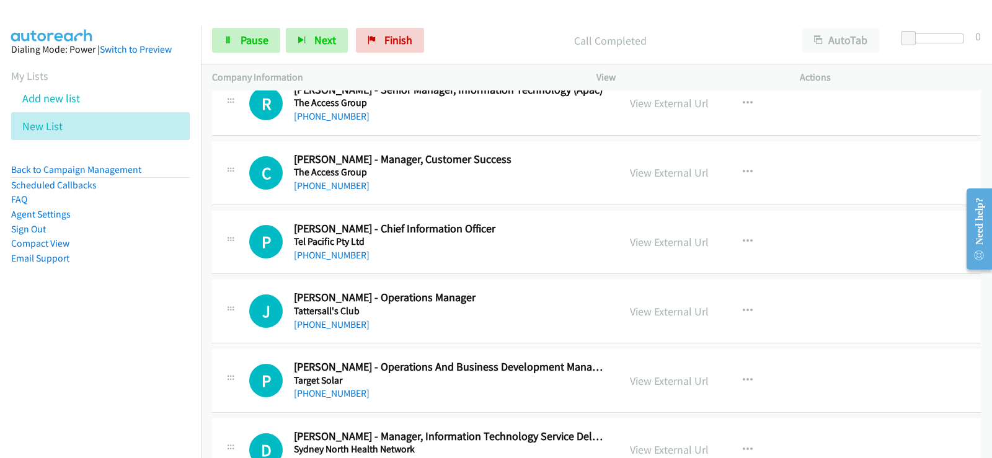
scroll to position [930, 0]
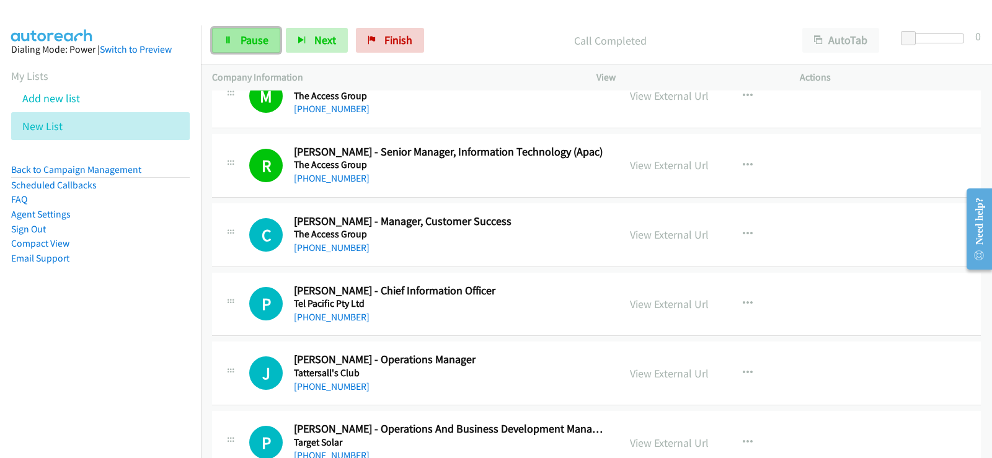
click at [241, 35] on span "Pause" at bounding box center [255, 40] width 28 height 14
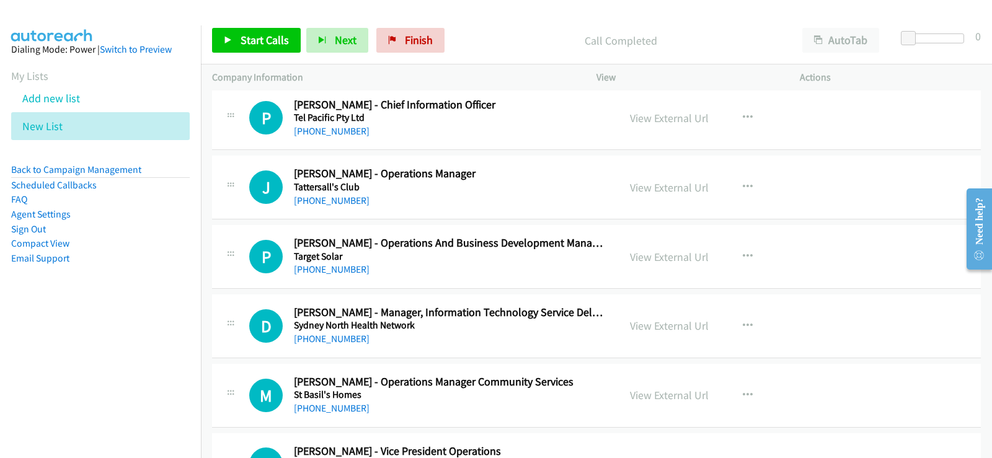
scroll to position [1178, 0]
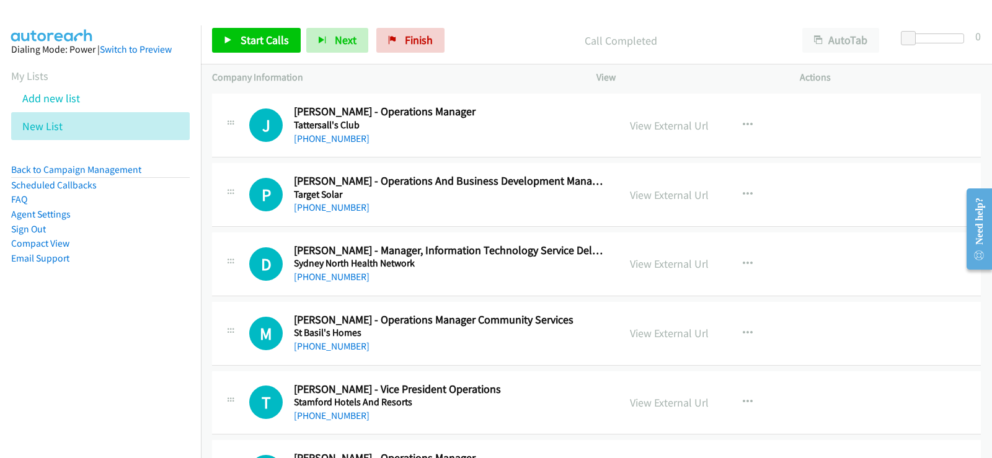
drag, startPoint x: 497, startPoint y: 281, endPoint x: 546, endPoint y: 280, distance: 49.0
click at [497, 281] on div "+61 411 013 320" at bounding box center [448, 277] width 309 height 15
click at [748, 257] on button "button" at bounding box center [747, 264] width 33 height 25
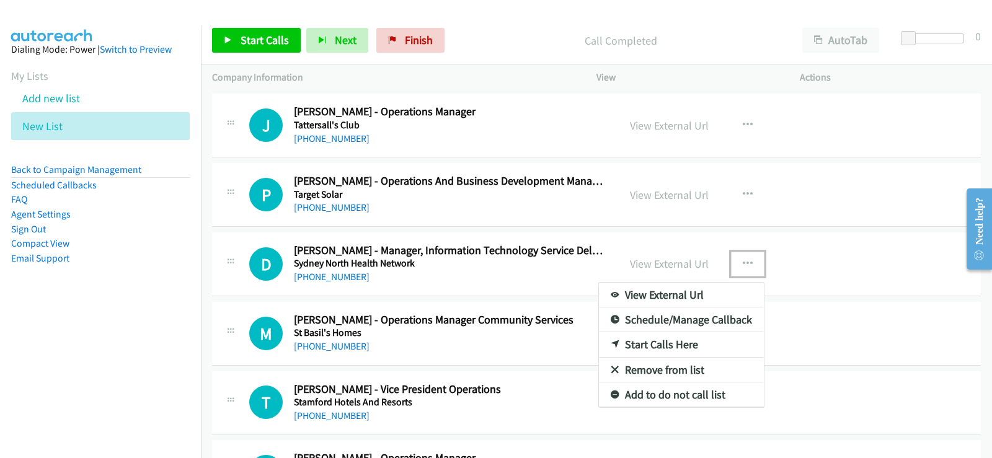
click at [459, 286] on div at bounding box center [496, 229] width 992 height 458
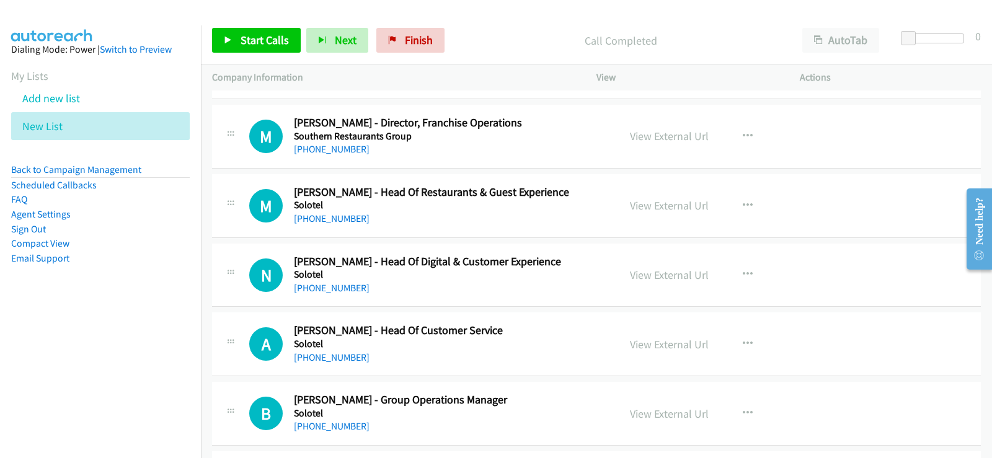
scroll to position [1674, 0]
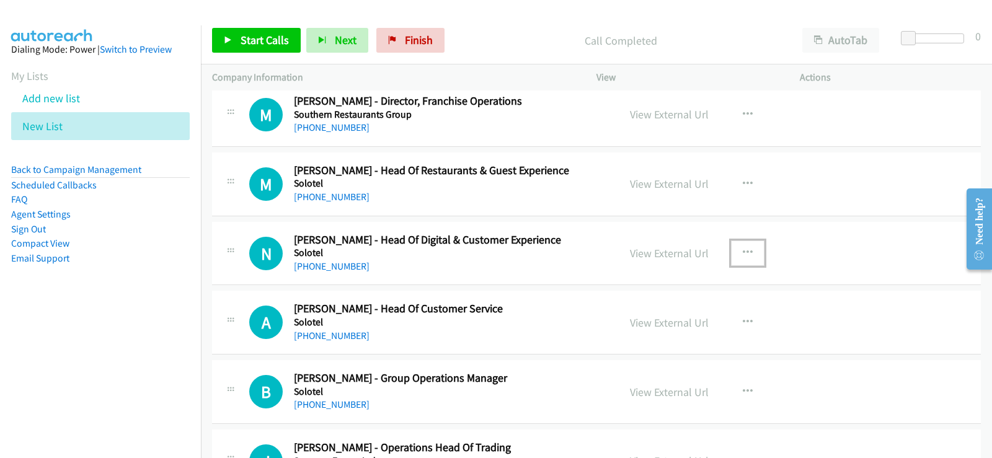
click at [743, 254] on icon "button" at bounding box center [748, 253] width 10 height 10
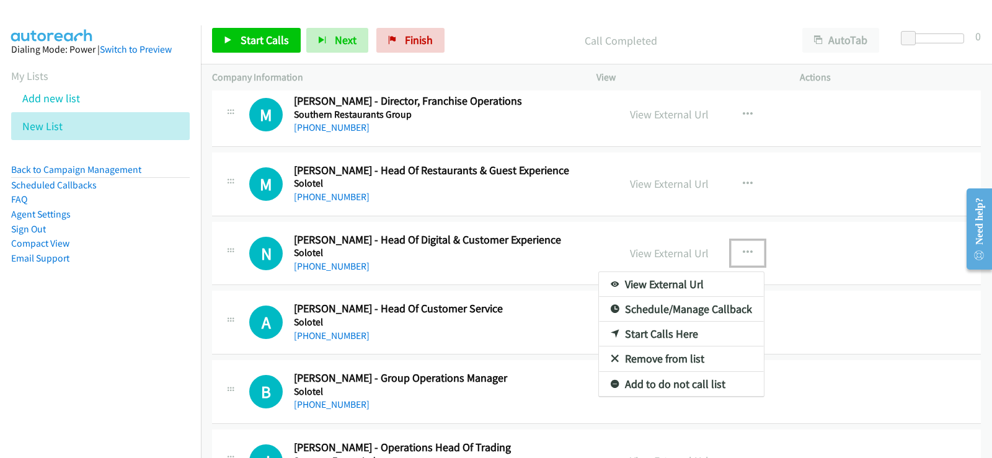
click at [669, 332] on link "Start Calls Here" at bounding box center [681, 334] width 165 height 25
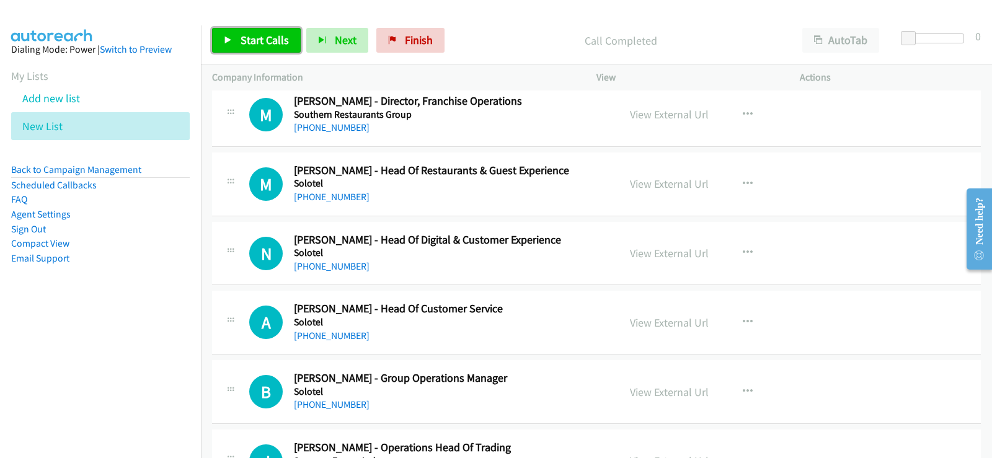
click at [280, 50] on link "Start Calls" at bounding box center [256, 40] width 89 height 25
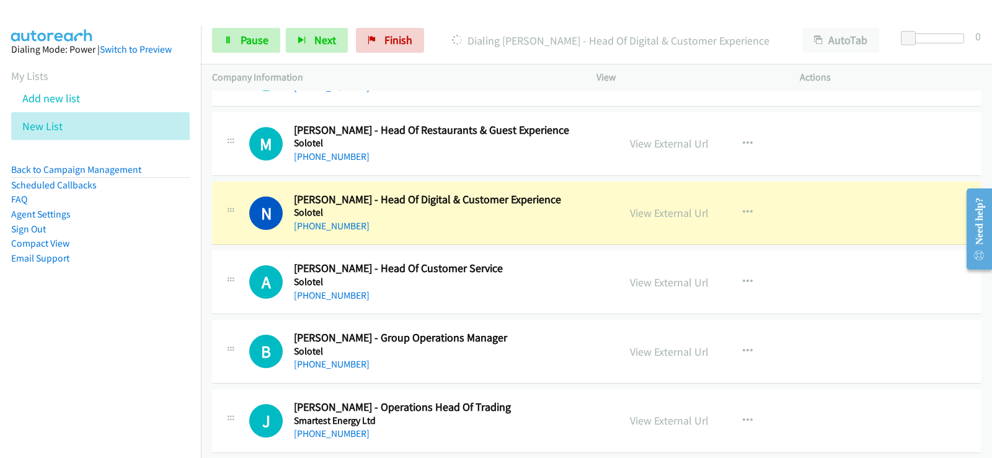
scroll to position [1736, 0]
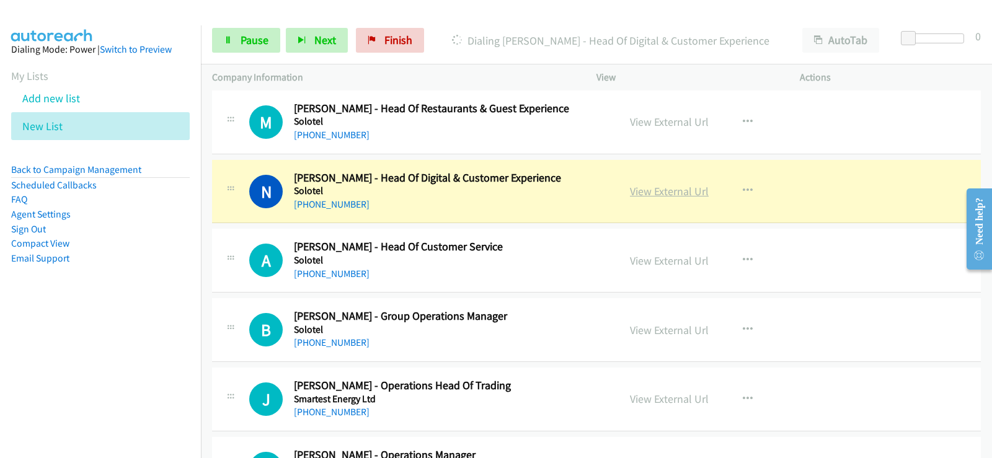
click at [678, 191] on link "View External Url" at bounding box center [669, 191] width 79 height 14
click at [264, 42] on span "Pause" at bounding box center [255, 40] width 28 height 14
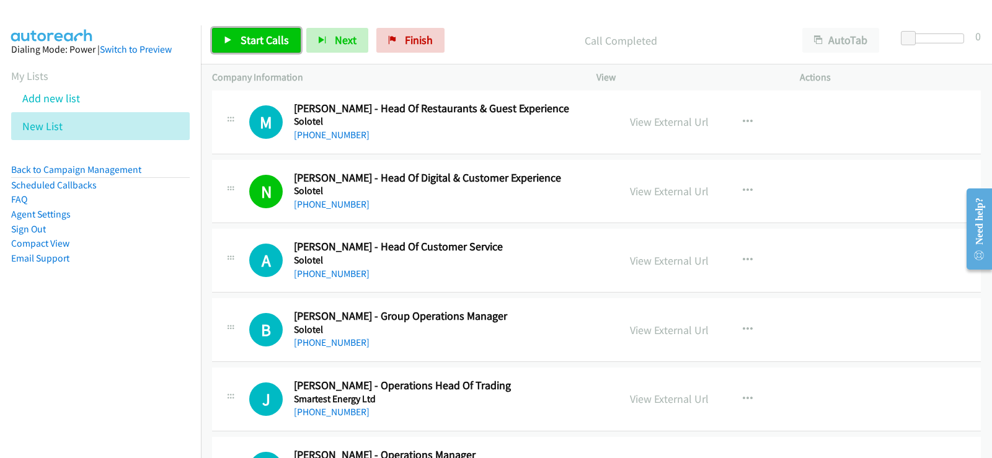
click at [275, 50] on link "Start Calls" at bounding box center [256, 40] width 89 height 25
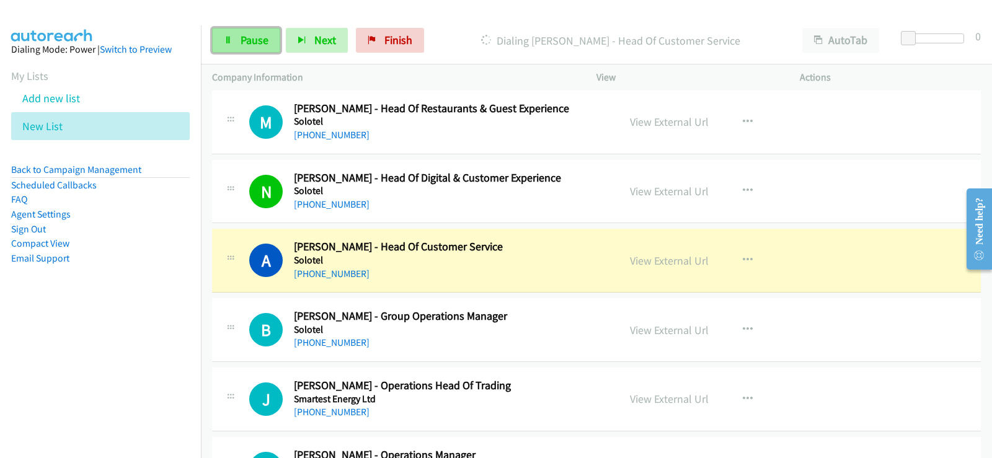
click at [271, 51] on link "Pause" at bounding box center [246, 40] width 68 height 25
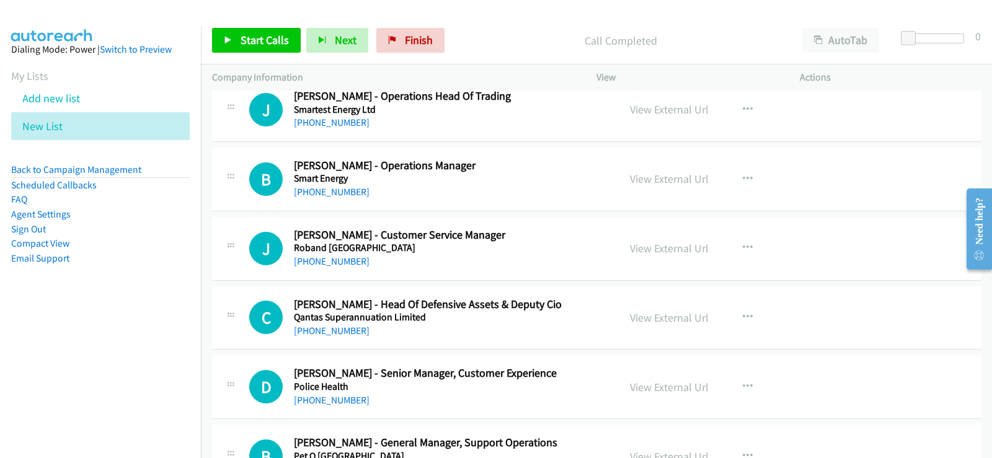
scroll to position [2046, 0]
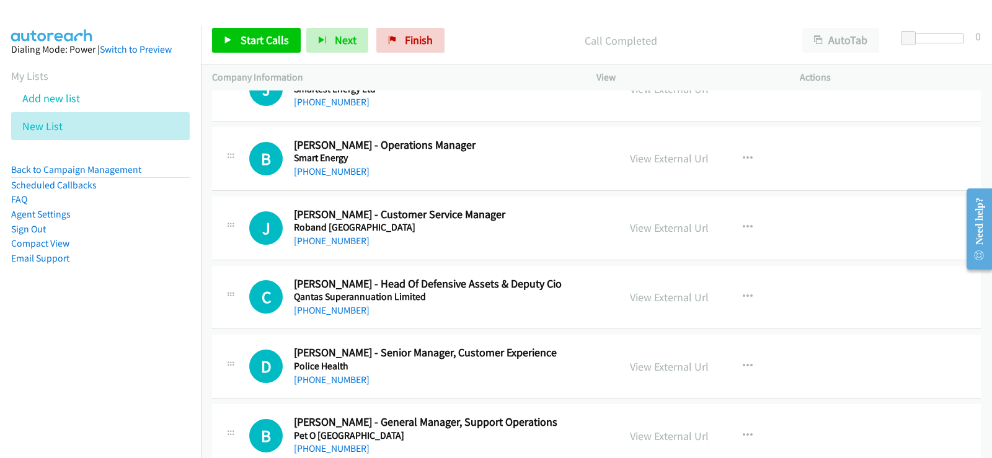
drag, startPoint x: 544, startPoint y: 227, endPoint x: 659, endPoint y: 246, distance: 116.3
click at [743, 226] on icon "button" at bounding box center [748, 228] width 10 height 10
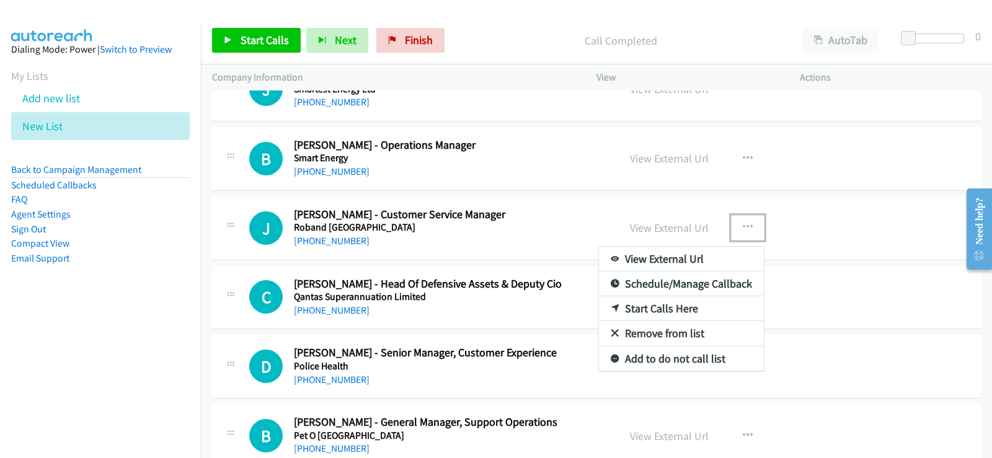
click at [632, 311] on link "Start Calls Here" at bounding box center [681, 308] width 165 height 25
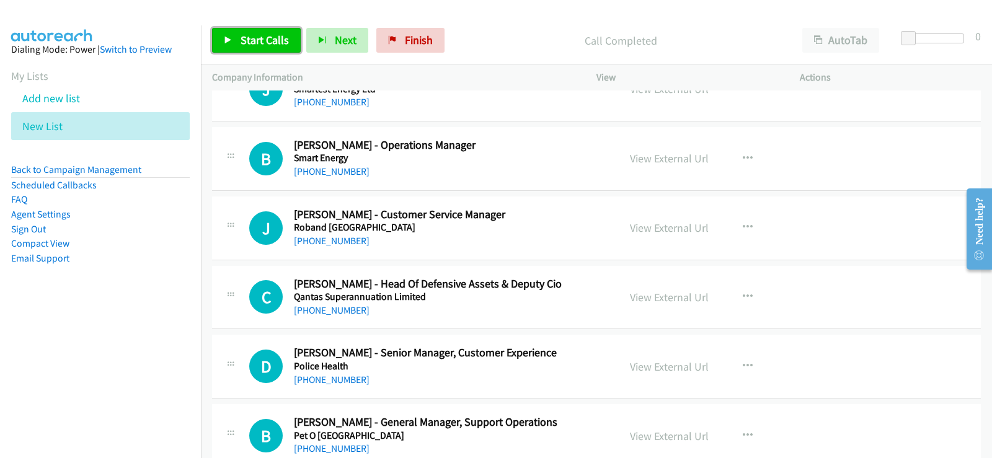
click at [254, 34] on span "Start Calls" at bounding box center [265, 40] width 48 height 14
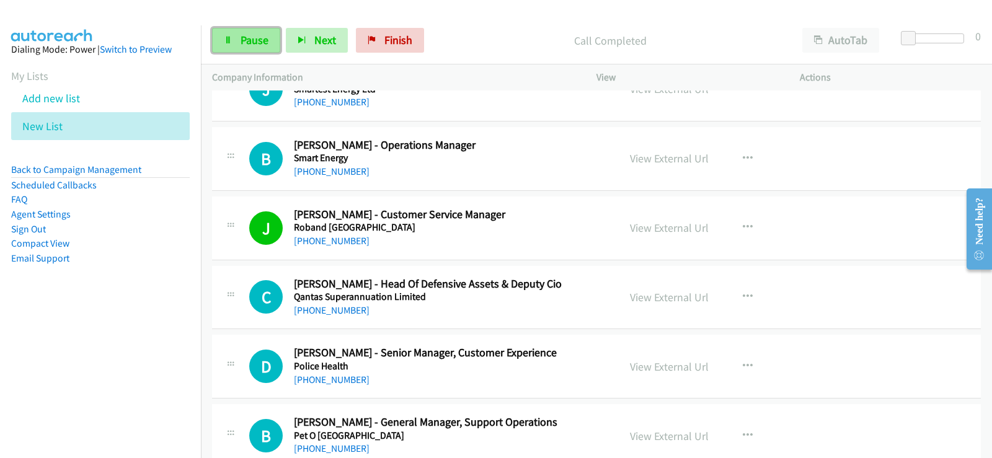
click at [236, 37] on link "Pause" at bounding box center [246, 40] width 68 height 25
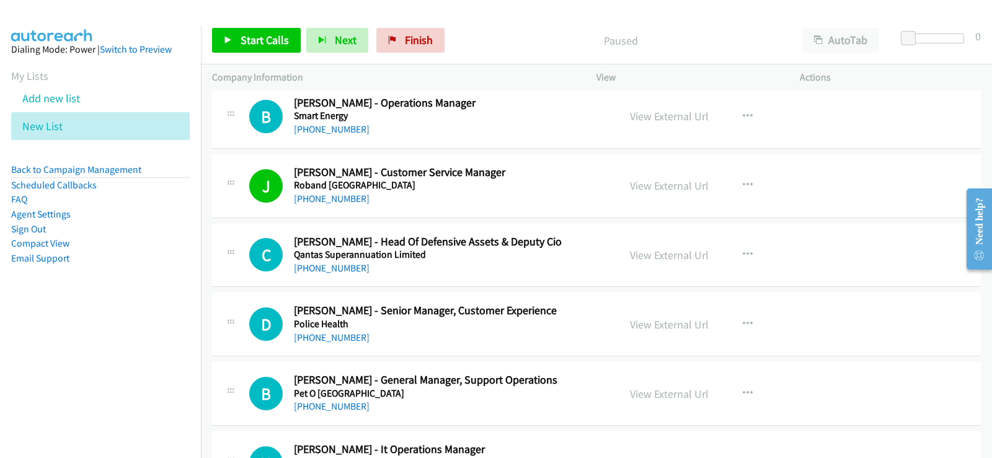
scroll to position [2108, 0]
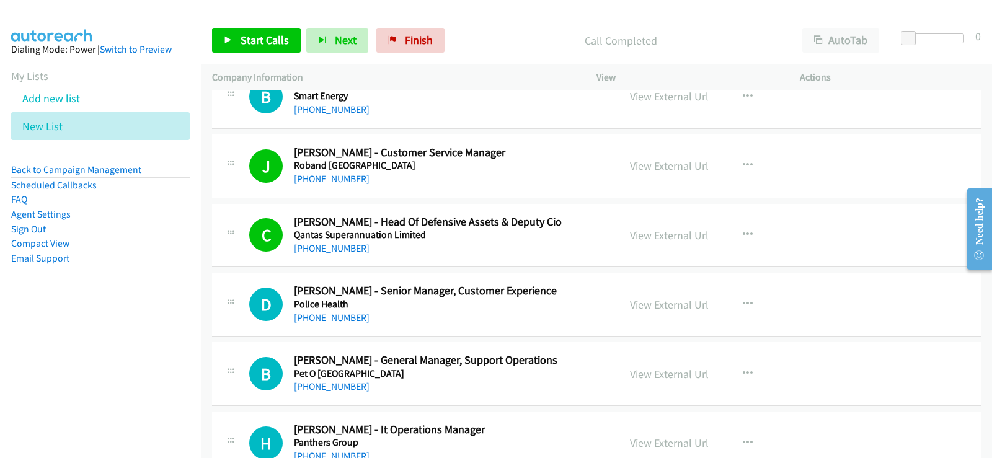
click at [657, 42] on p "Call Completed" at bounding box center [620, 40] width 319 height 17
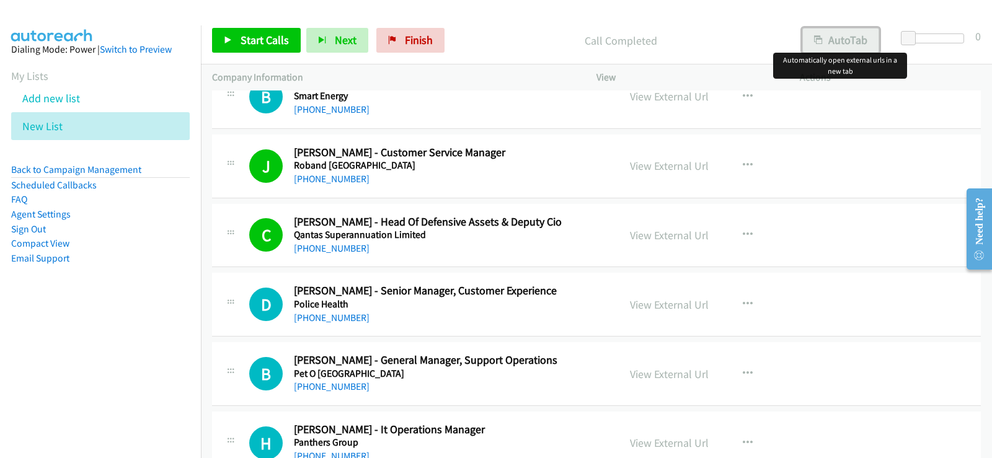
click at [833, 49] on button "AutoTab" at bounding box center [840, 40] width 77 height 25
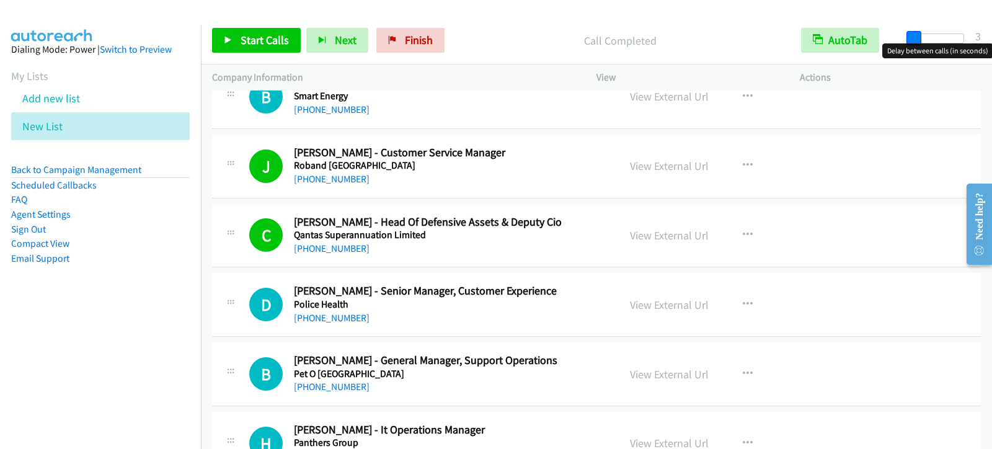
click at [918, 40] on span at bounding box center [913, 38] width 15 height 15
click at [917, 40] on span at bounding box center [915, 38] width 15 height 15
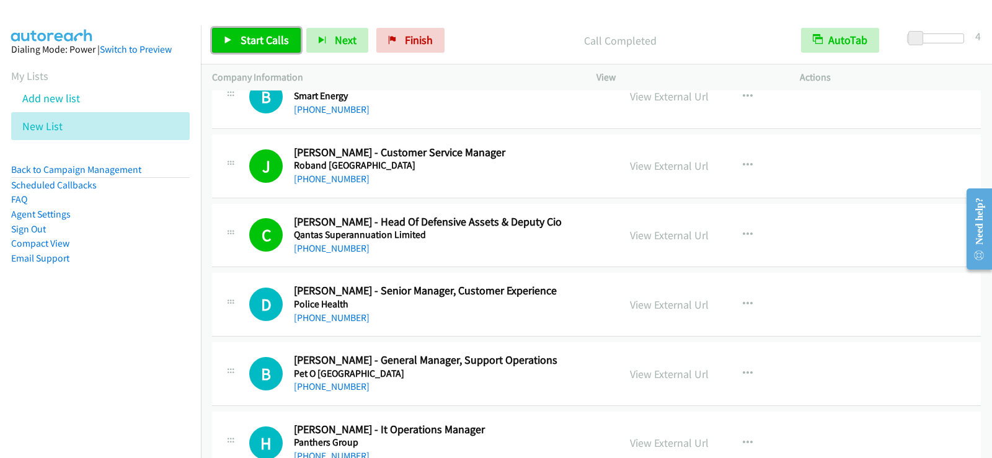
click at [277, 38] on span "Start Calls" at bounding box center [265, 40] width 48 height 14
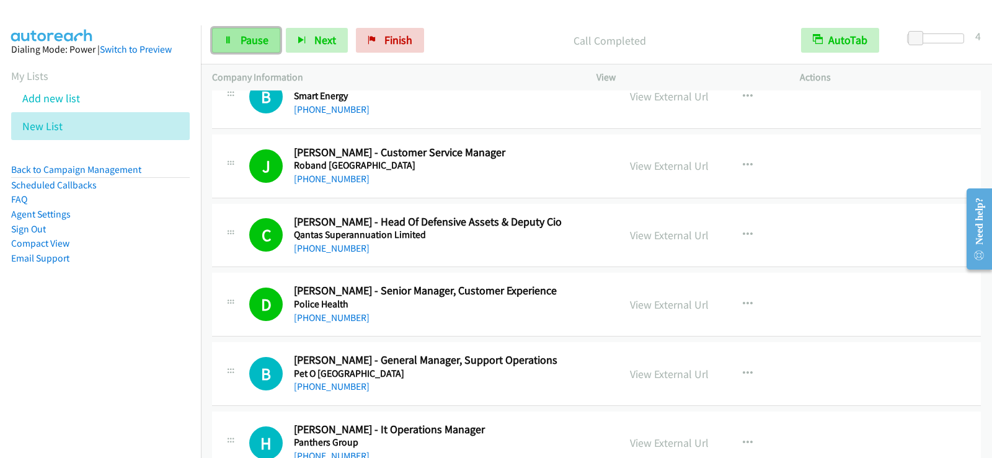
click at [232, 33] on link "Pause" at bounding box center [246, 40] width 68 height 25
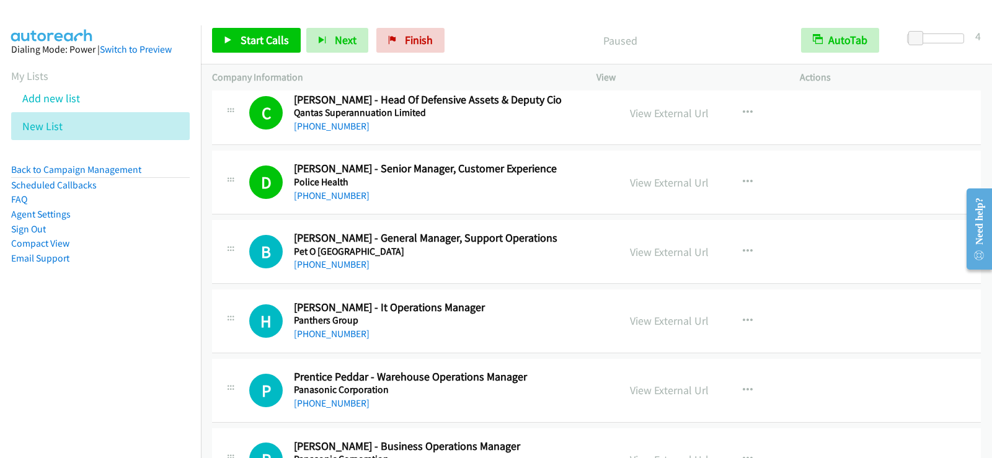
scroll to position [2356, 0]
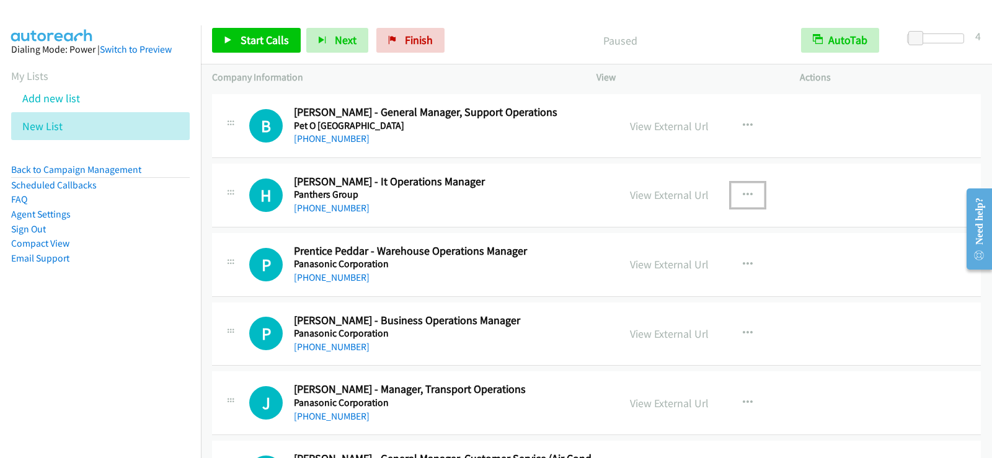
click at [736, 191] on button "button" at bounding box center [747, 195] width 33 height 25
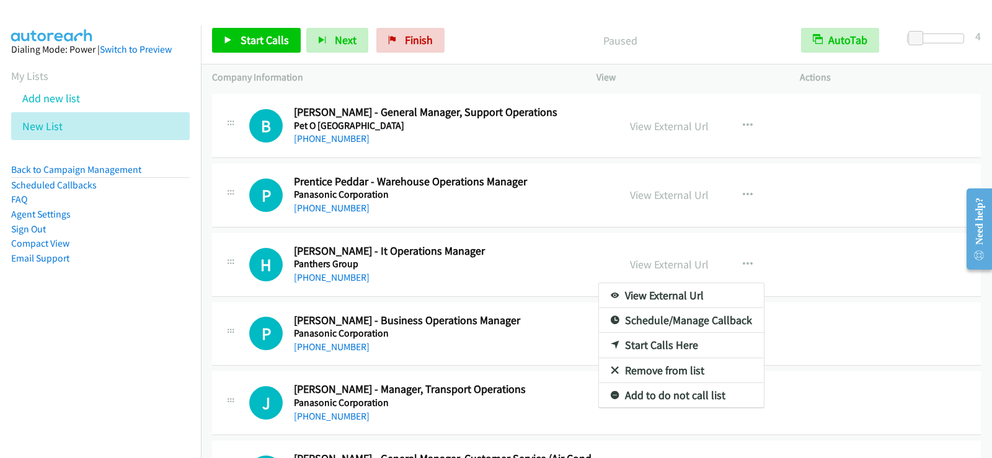
click at [645, 340] on link "Start Calls Here" at bounding box center [681, 345] width 165 height 25
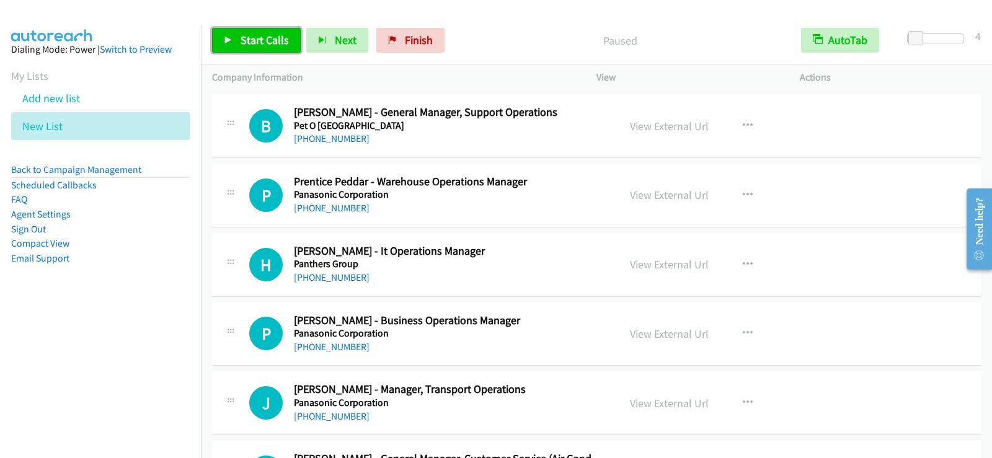
click at [247, 38] on span "Start Calls" at bounding box center [265, 40] width 48 height 14
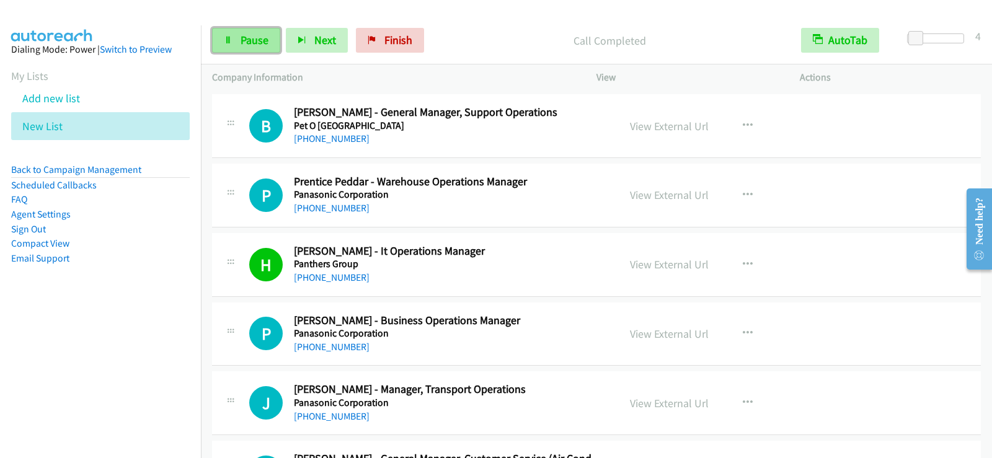
click at [237, 45] on link "Pause" at bounding box center [246, 40] width 68 height 25
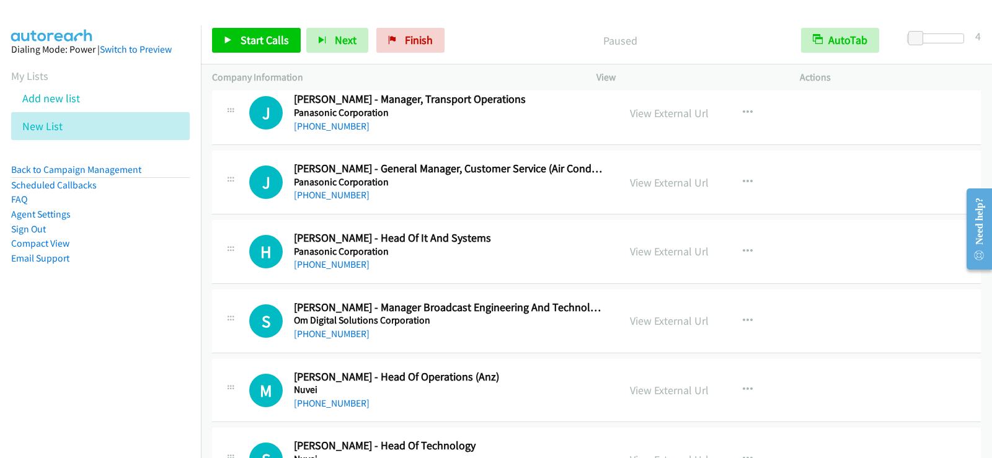
scroll to position [2666, 0]
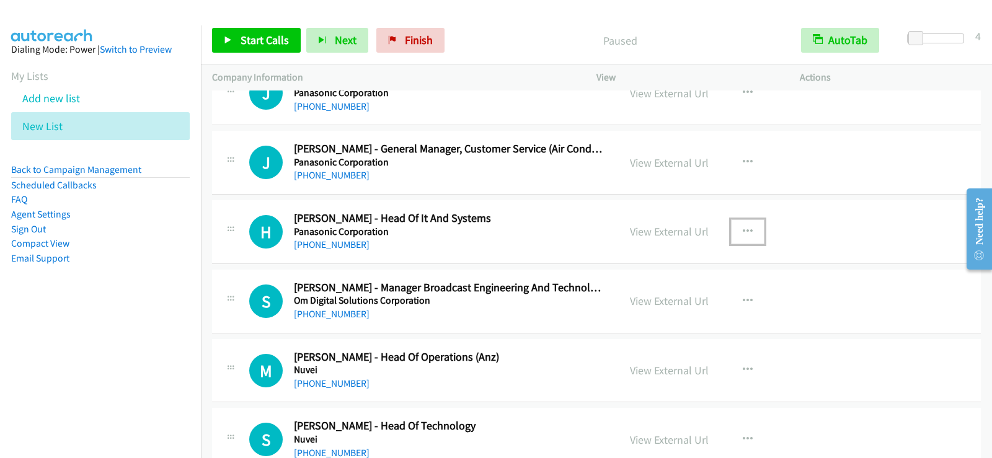
click at [743, 232] on icon "button" at bounding box center [748, 232] width 10 height 10
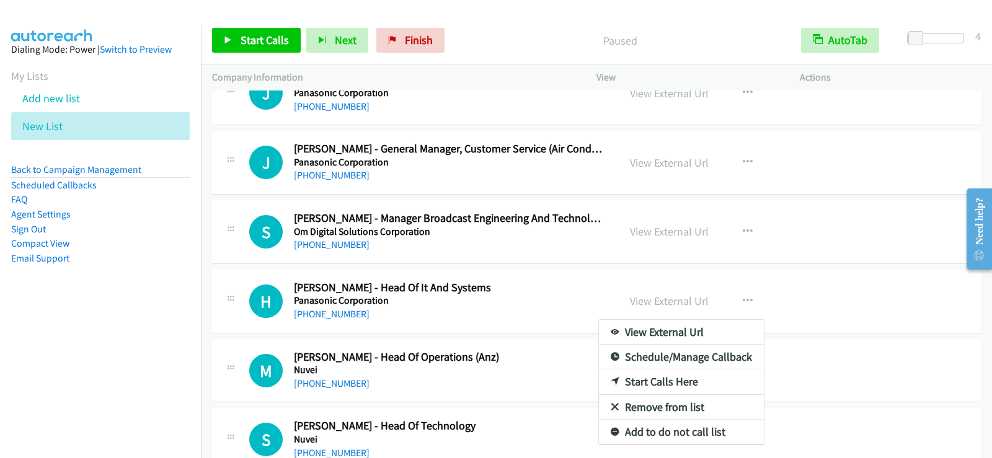
click at [647, 381] on link "Start Calls Here" at bounding box center [681, 382] width 165 height 25
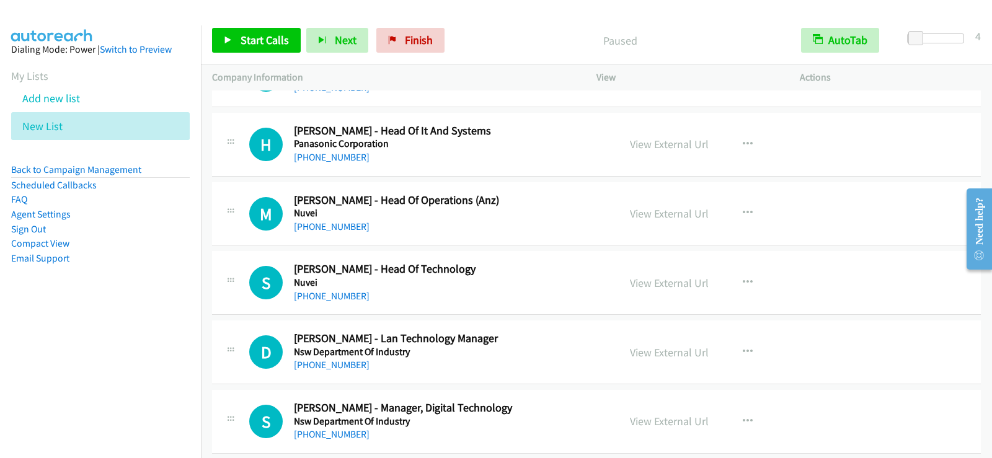
scroll to position [2852, 0]
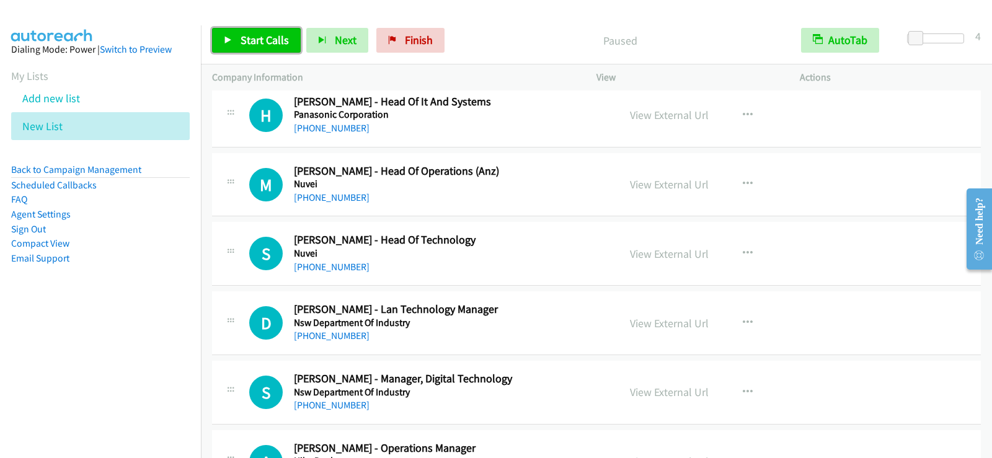
click at [270, 40] on span "Start Calls" at bounding box center [265, 40] width 48 height 14
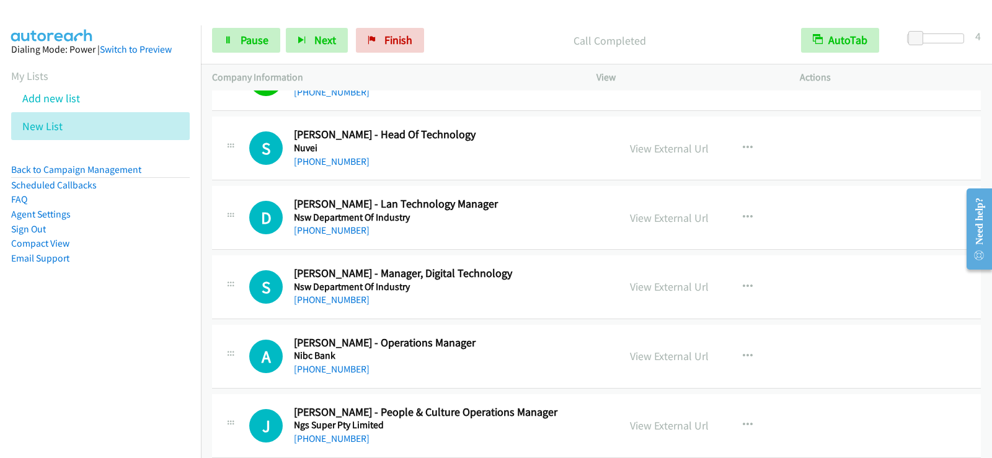
scroll to position [2976, 0]
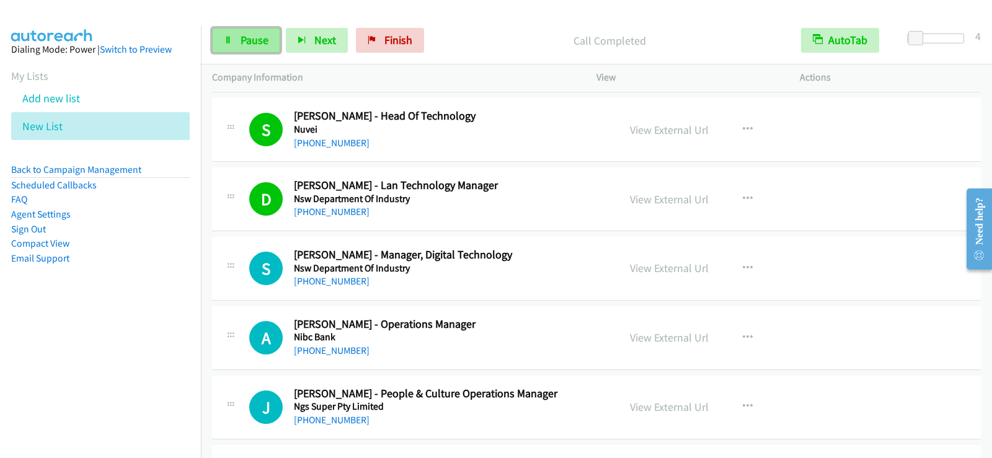
click at [237, 40] on link "Pause" at bounding box center [246, 40] width 68 height 25
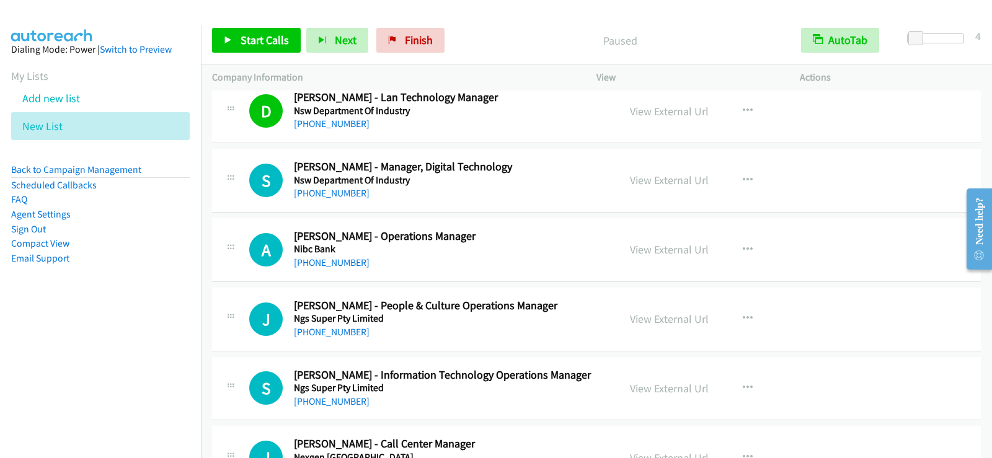
scroll to position [3100, 0]
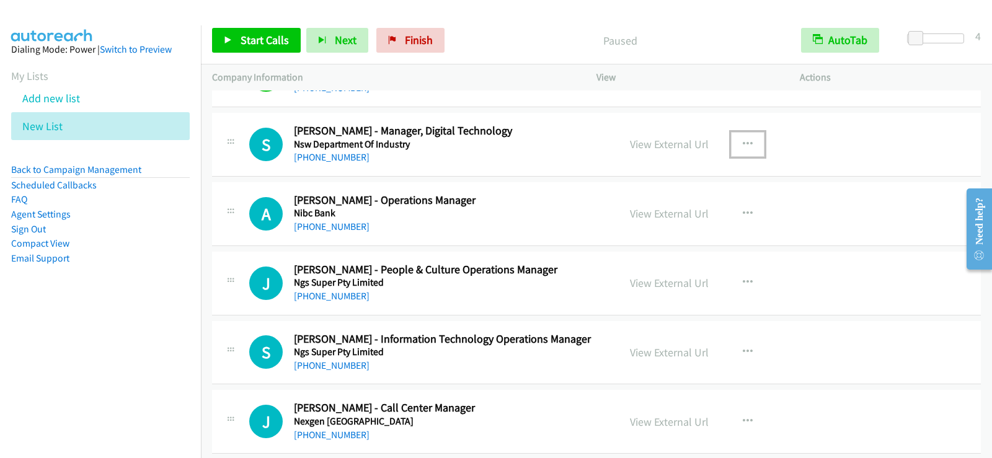
click at [744, 141] on icon "button" at bounding box center [748, 144] width 10 height 10
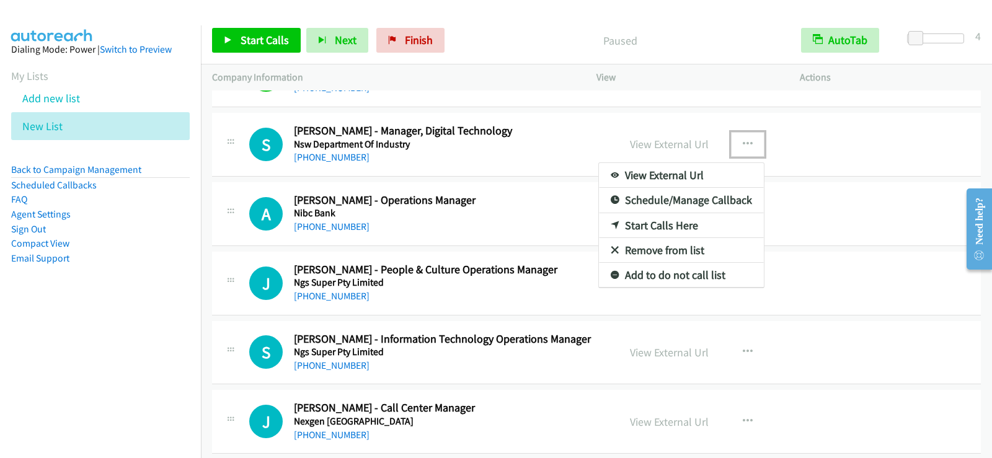
click at [638, 221] on link "Start Calls Here" at bounding box center [681, 225] width 165 height 25
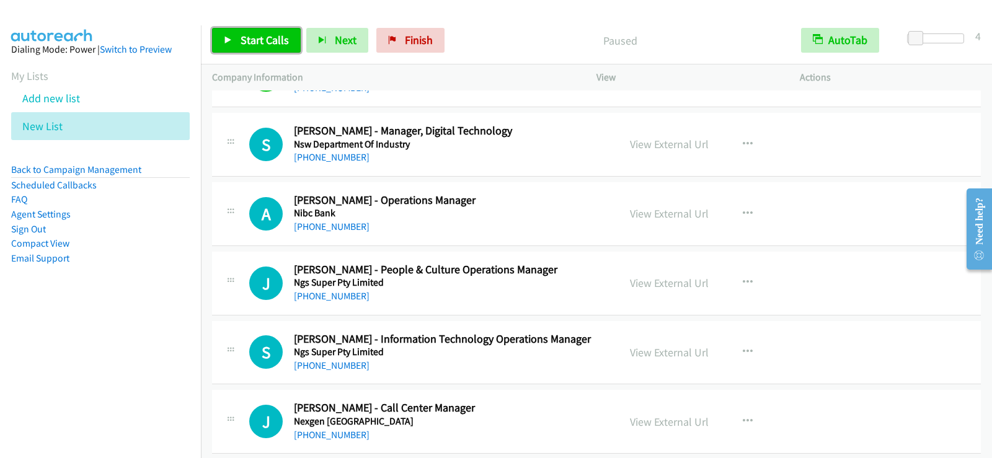
click at [258, 47] on link "Start Calls" at bounding box center [256, 40] width 89 height 25
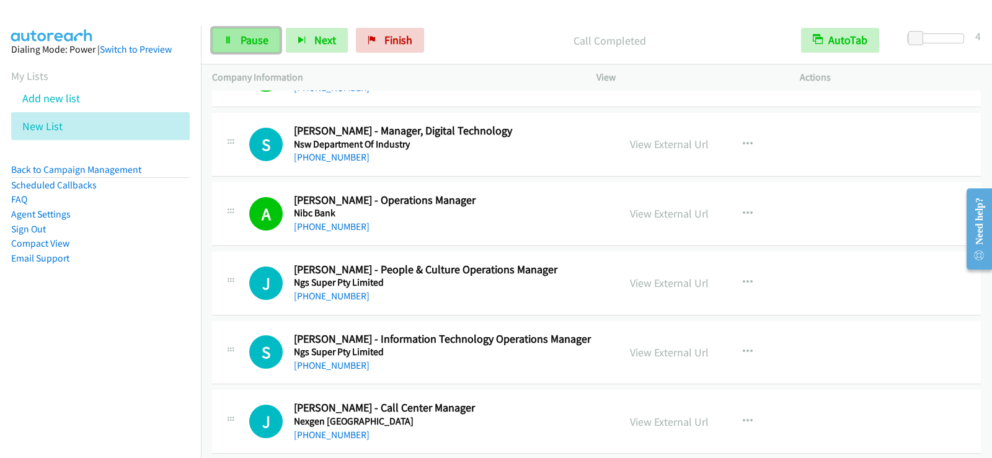
click at [237, 41] on link "Pause" at bounding box center [246, 40] width 68 height 25
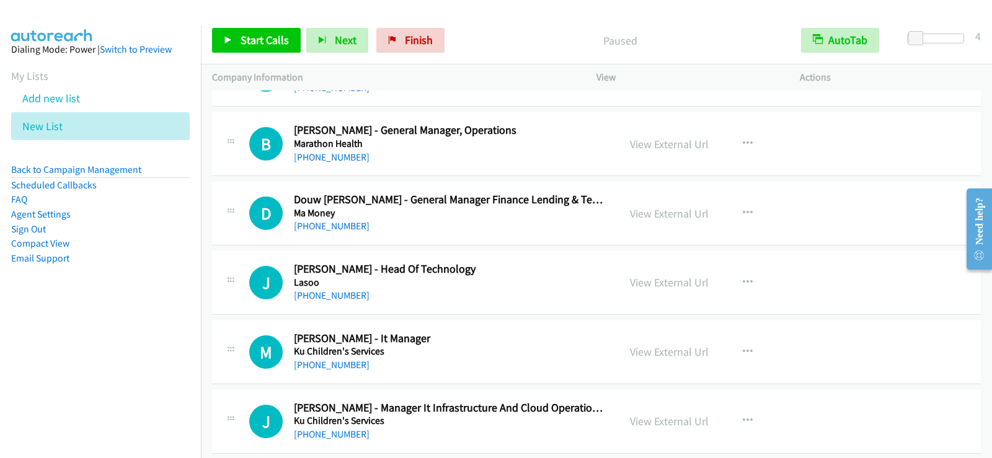
scroll to position [4092, 0]
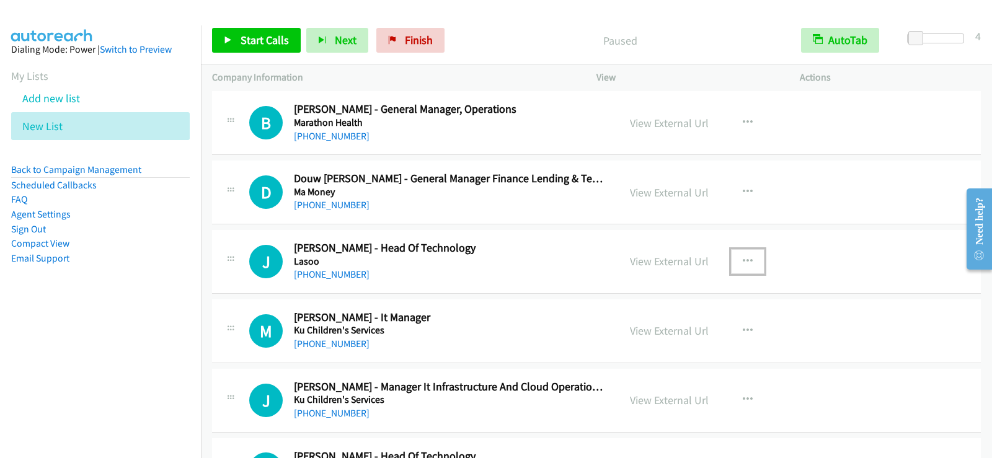
click at [750, 261] on button "button" at bounding box center [747, 261] width 33 height 25
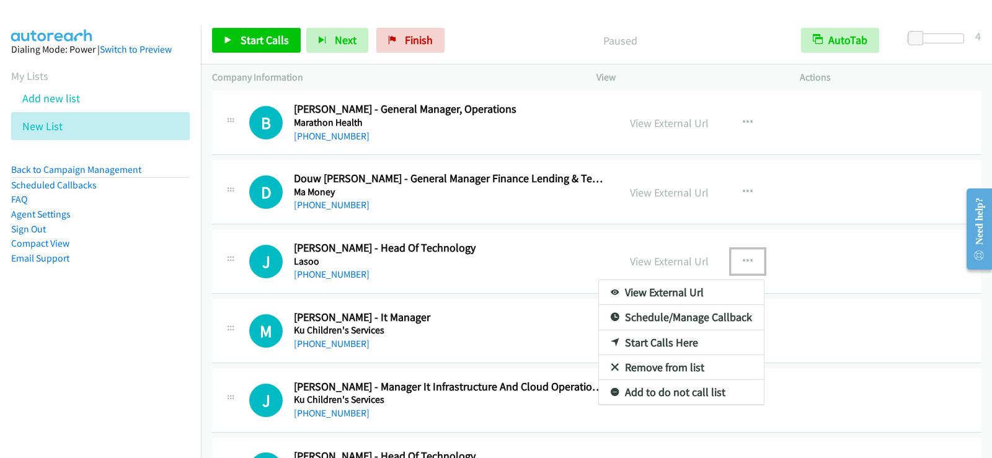
click at [540, 323] on div at bounding box center [496, 229] width 992 height 458
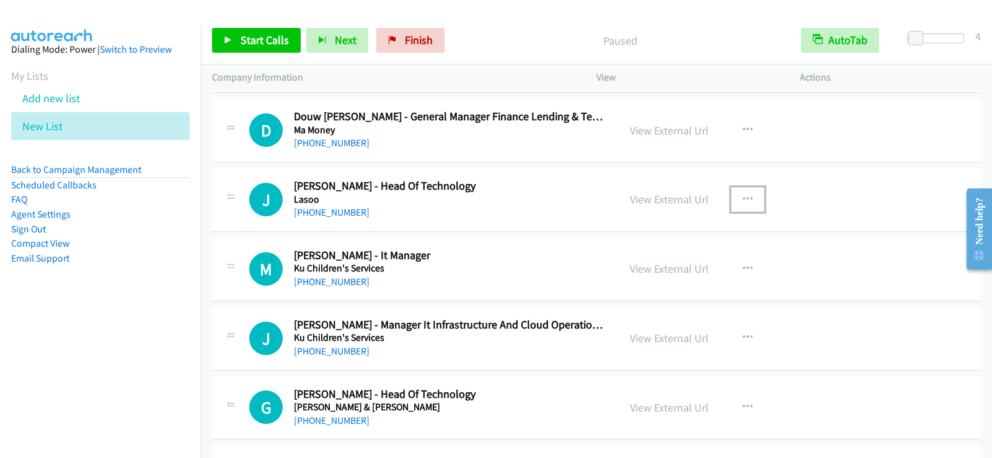
scroll to position [4216, 0]
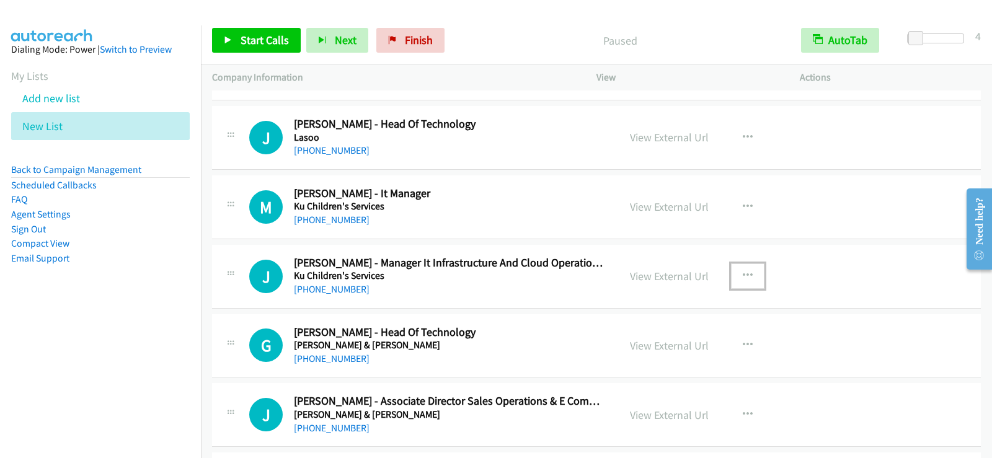
click at [737, 279] on button "button" at bounding box center [747, 275] width 33 height 25
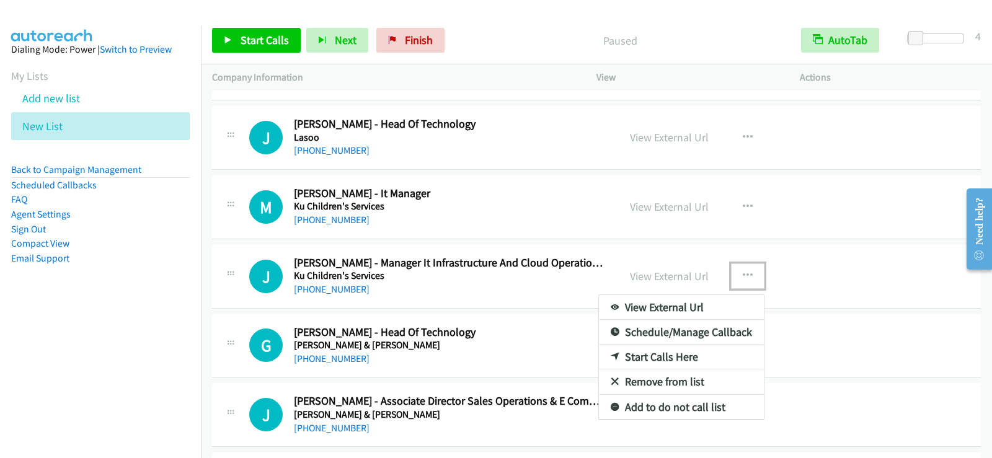
click at [666, 349] on link "Start Calls Here" at bounding box center [681, 357] width 165 height 25
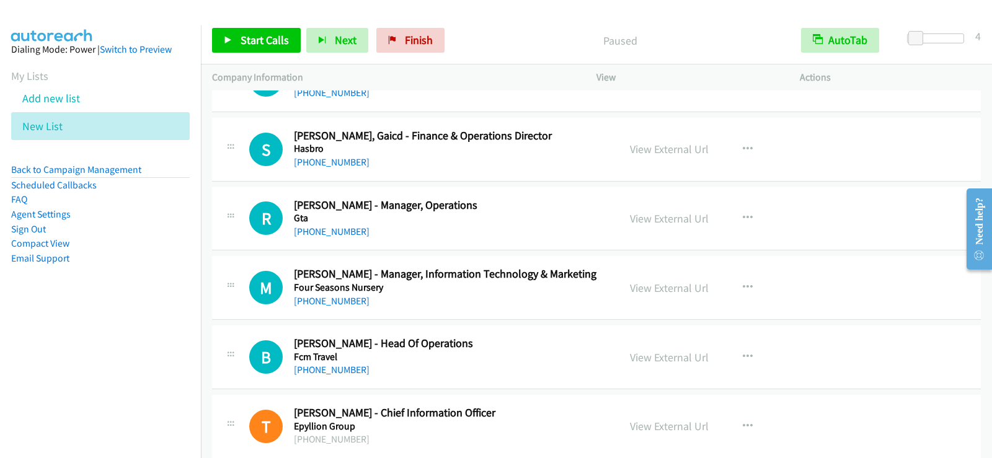
scroll to position [4712, 0]
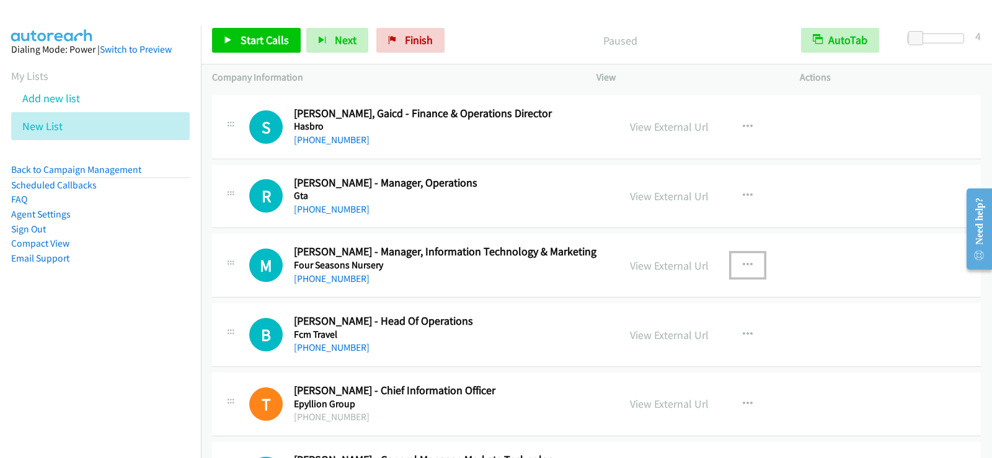
click at [743, 268] on icon "button" at bounding box center [748, 265] width 10 height 10
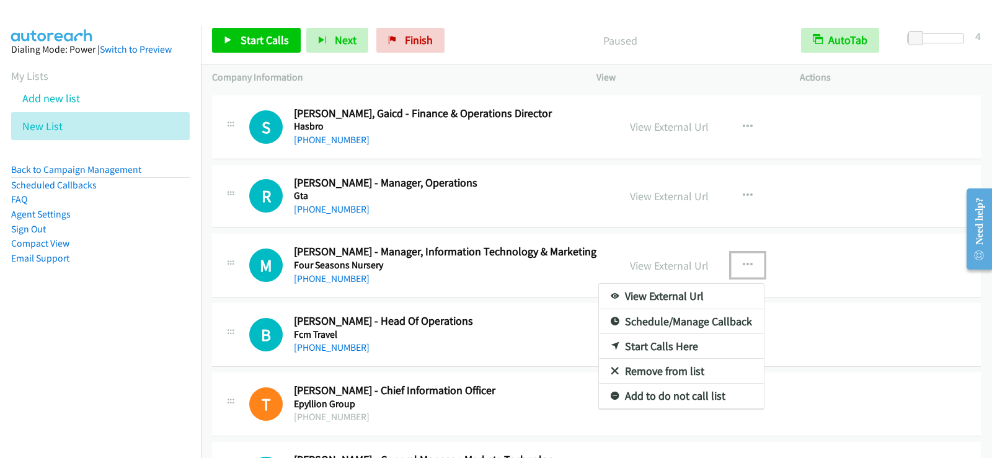
click at [644, 343] on link "Start Calls Here" at bounding box center [681, 346] width 165 height 25
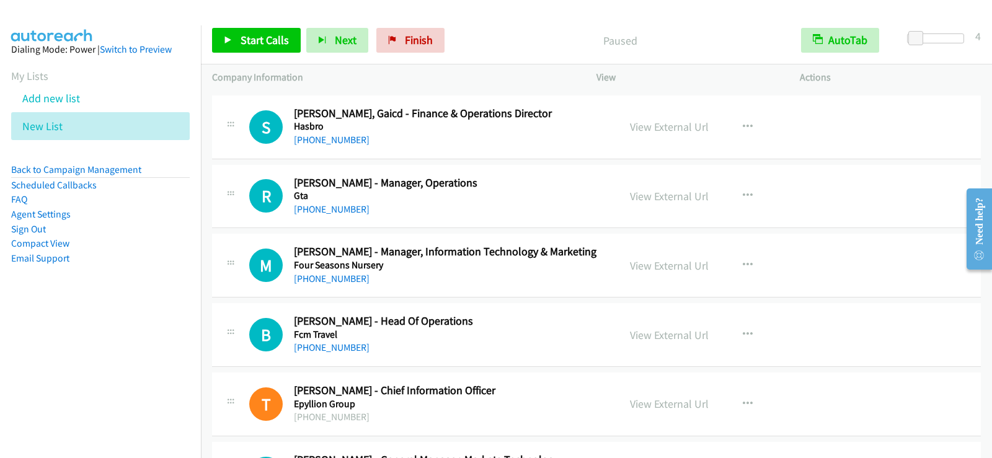
click at [254, 10] on div at bounding box center [490, 24] width 981 height 48
click at [254, 50] on link "Start Calls" at bounding box center [256, 40] width 89 height 25
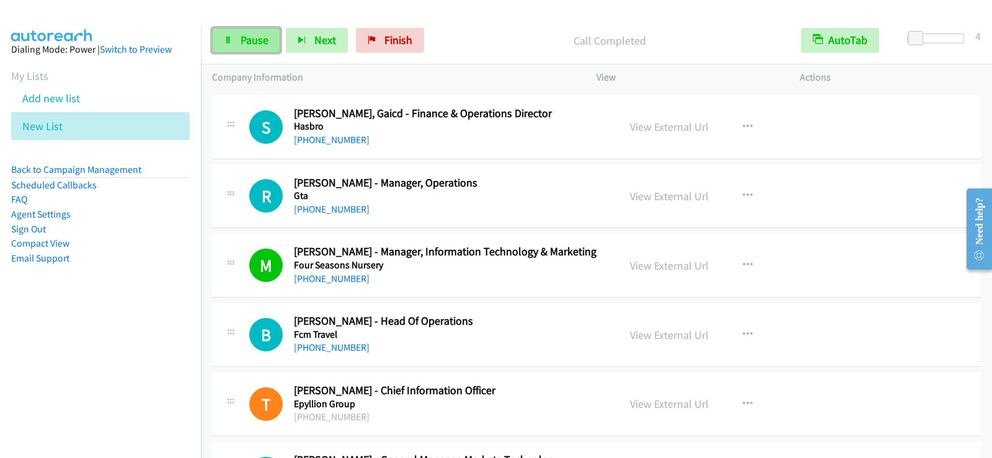
click at [254, 32] on link "Pause" at bounding box center [246, 40] width 68 height 25
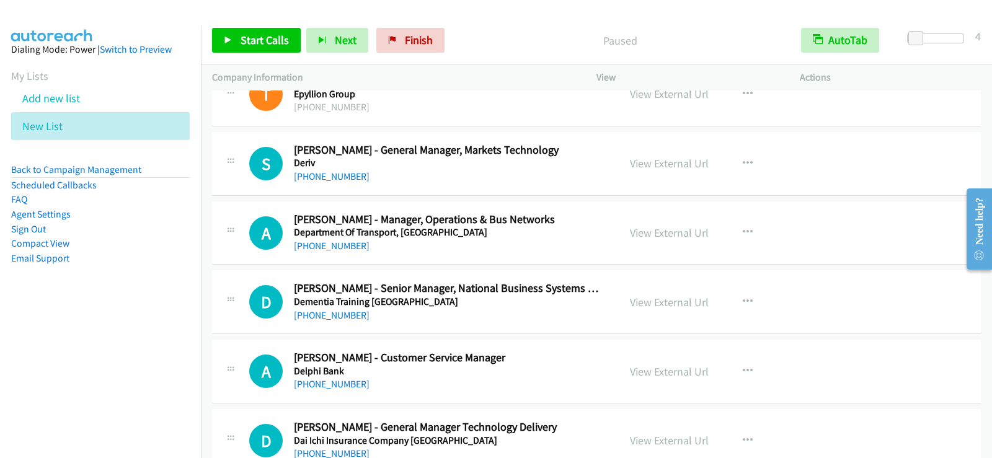
scroll to position [5084, 0]
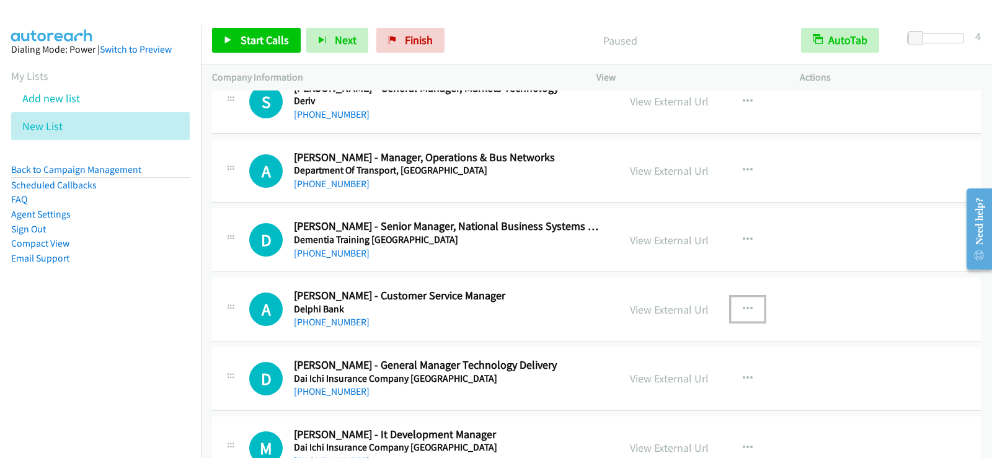
click at [743, 305] on icon "button" at bounding box center [748, 309] width 10 height 10
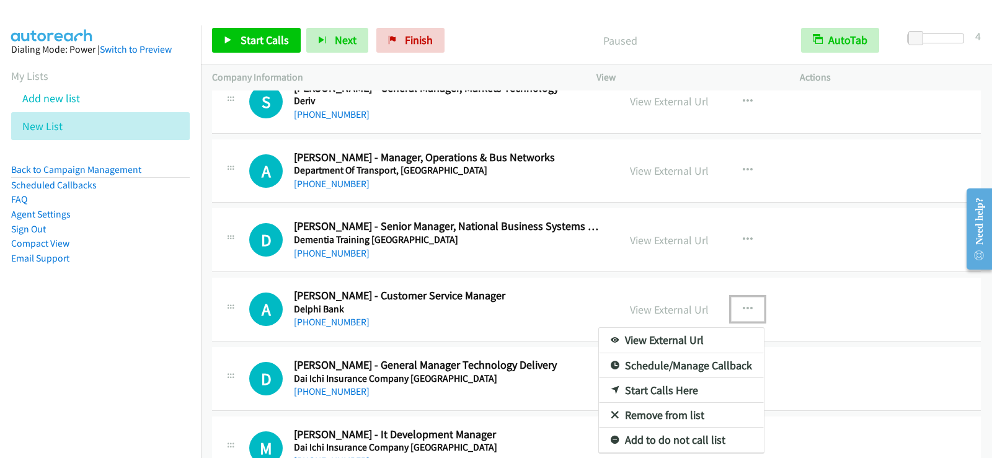
click at [660, 398] on link "Start Calls Here" at bounding box center [681, 390] width 165 height 25
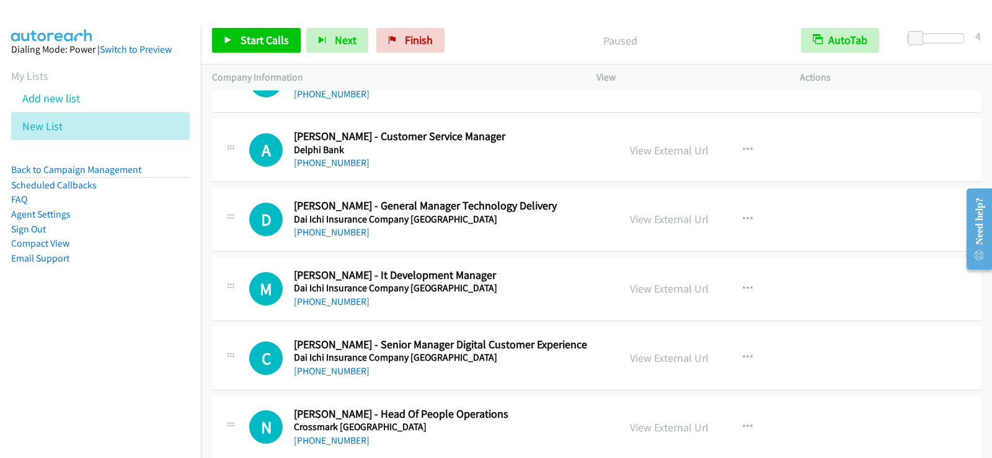
scroll to position [5270, 0]
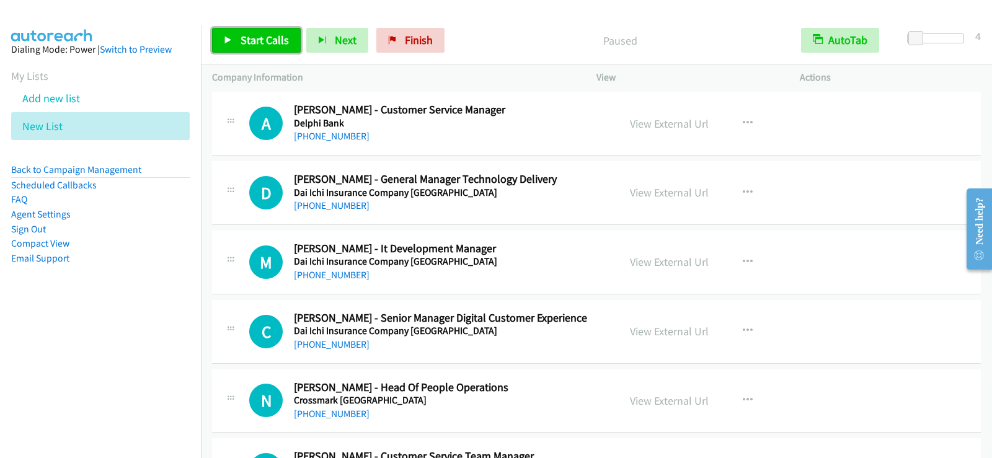
click at [239, 38] on link "Start Calls" at bounding box center [256, 40] width 89 height 25
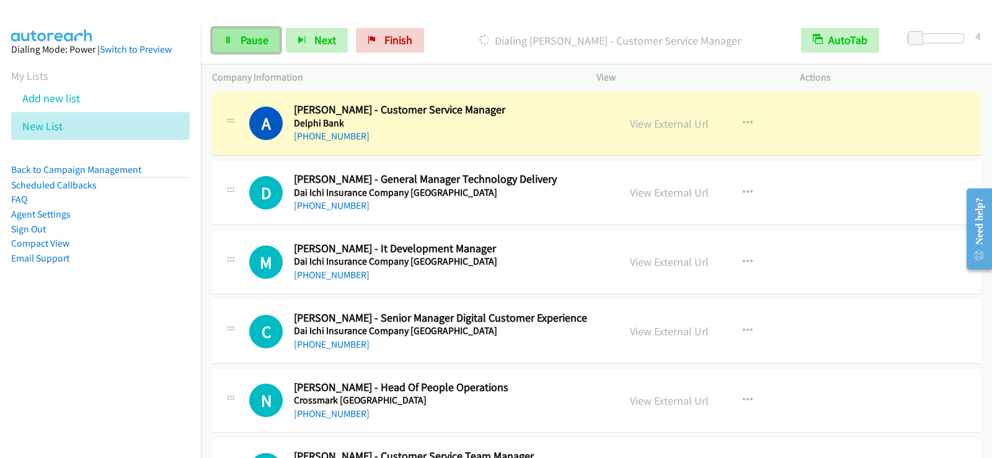
click at [268, 39] on link "Pause" at bounding box center [246, 40] width 68 height 25
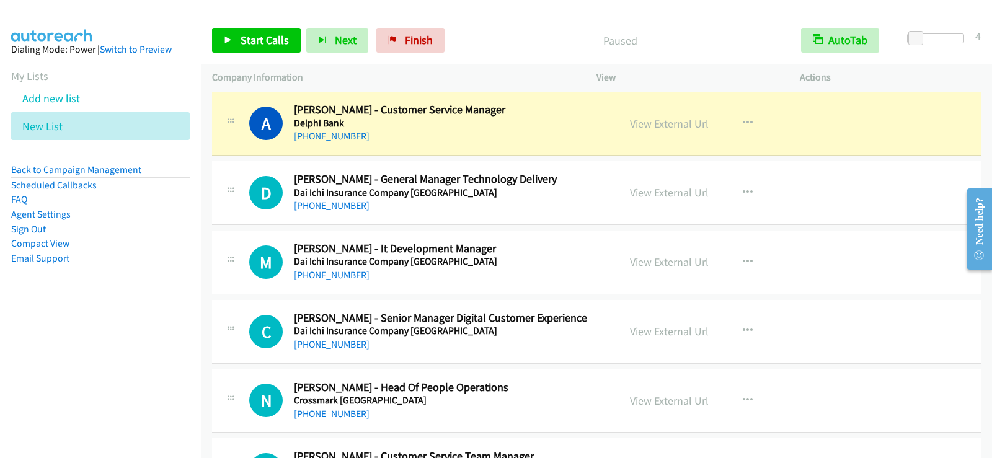
scroll to position [5332, 0]
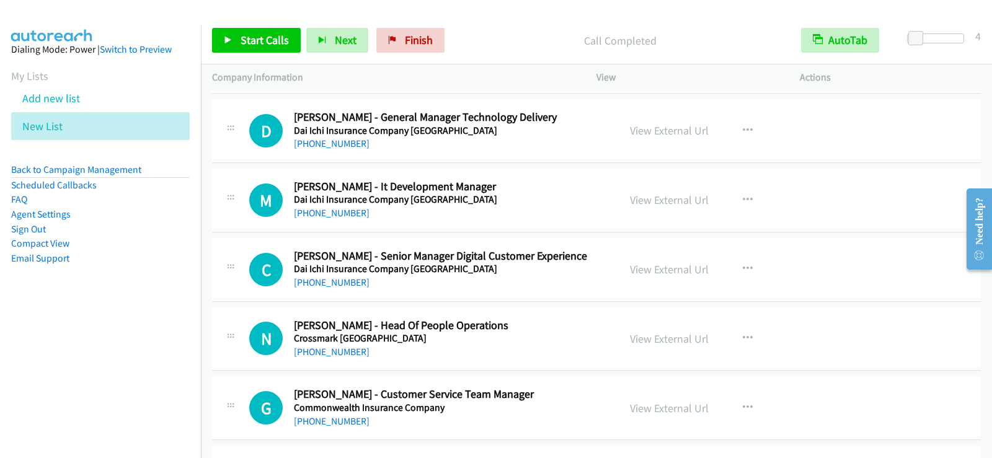
click at [552, 270] on h5 "Dai Ichi Insurance Company [GEOGRAPHIC_DATA]" at bounding box center [448, 269] width 309 height 12
click at [752, 267] on button "button" at bounding box center [747, 269] width 33 height 25
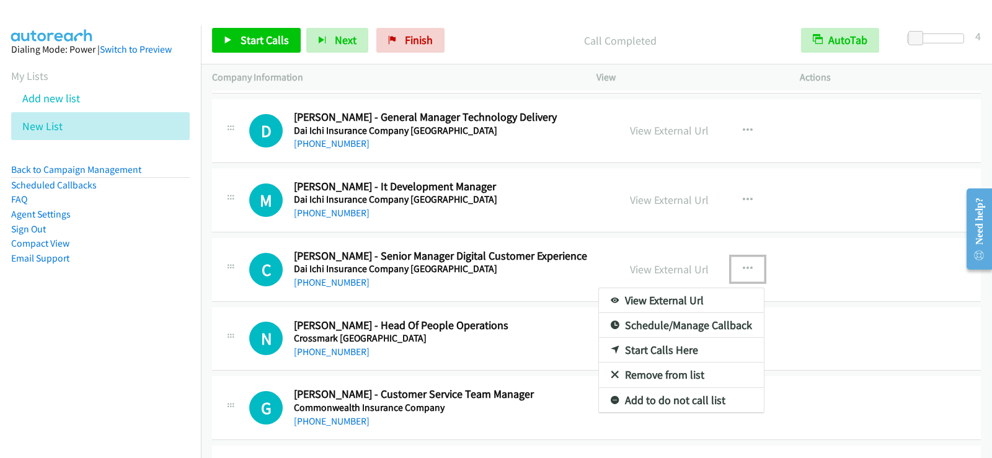
click at [648, 352] on link "Start Calls Here" at bounding box center [681, 350] width 165 height 25
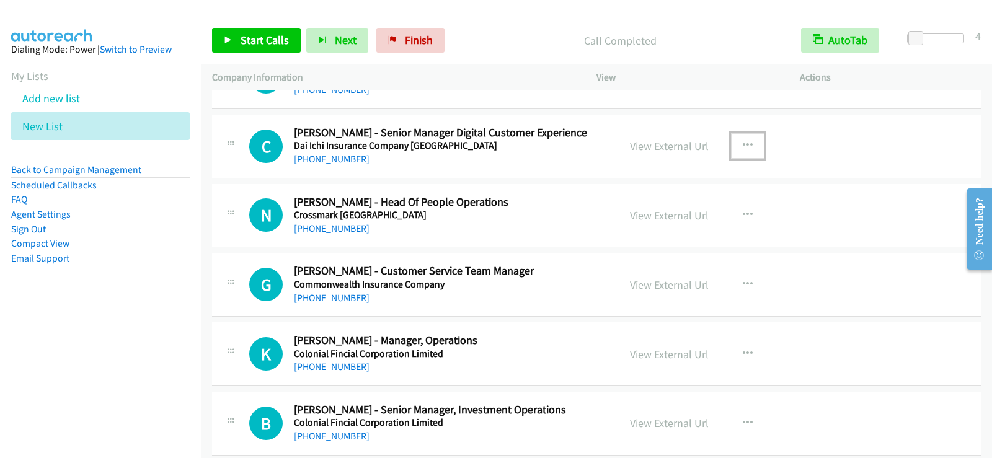
scroll to position [5456, 0]
click at [281, 43] on span "Start Calls" at bounding box center [265, 40] width 48 height 14
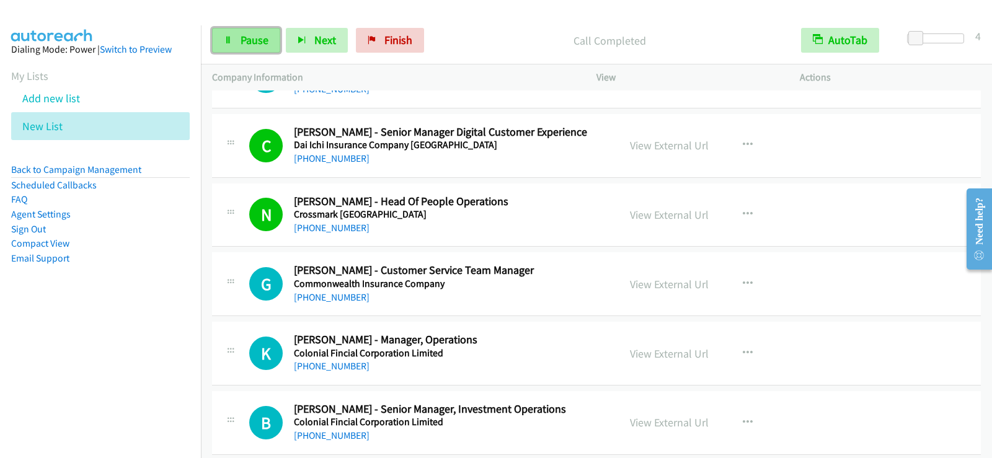
click at [223, 46] on link "Pause" at bounding box center [246, 40] width 68 height 25
click at [229, 49] on link "Start Calls" at bounding box center [256, 40] width 89 height 25
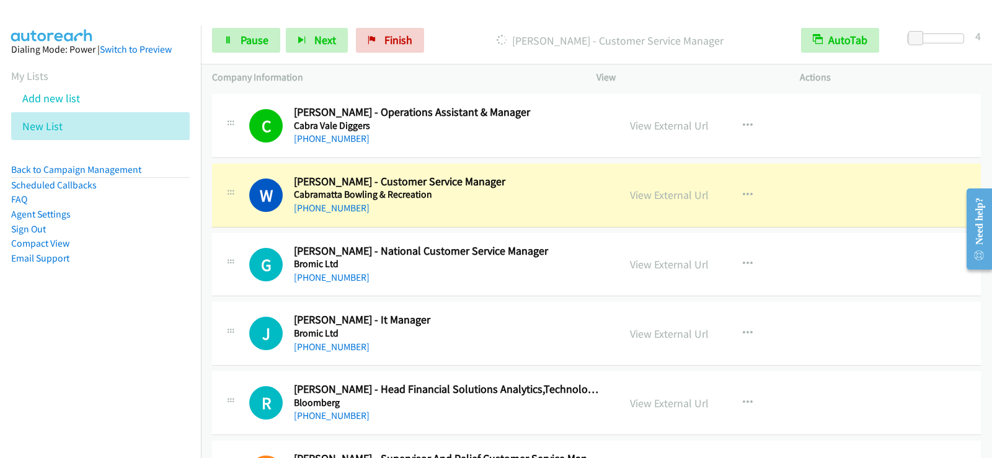
scroll to position [6138, 0]
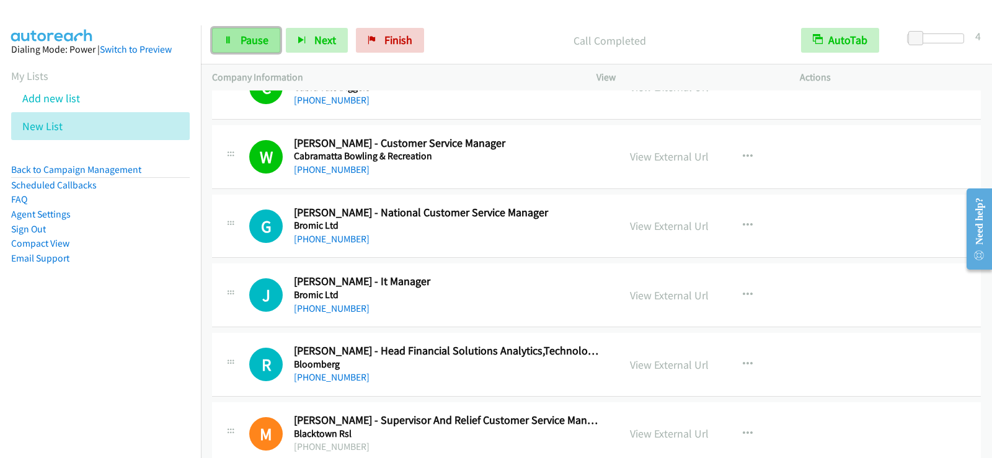
click at [249, 40] on span "Pause" at bounding box center [255, 40] width 28 height 14
click at [246, 33] on span "Start Calls" at bounding box center [265, 40] width 48 height 14
click at [261, 35] on span "Pause" at bounding box center [255, 40] width 28 height 14
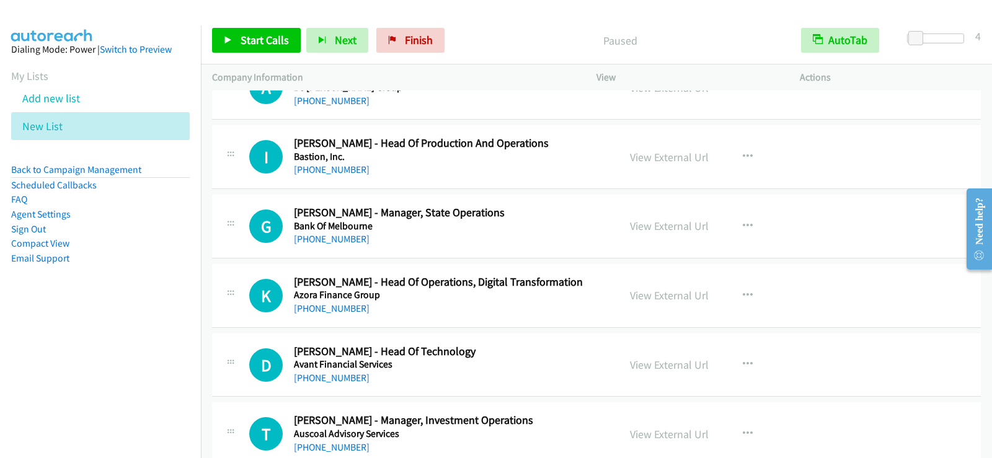
scroll to position [7130, 0]
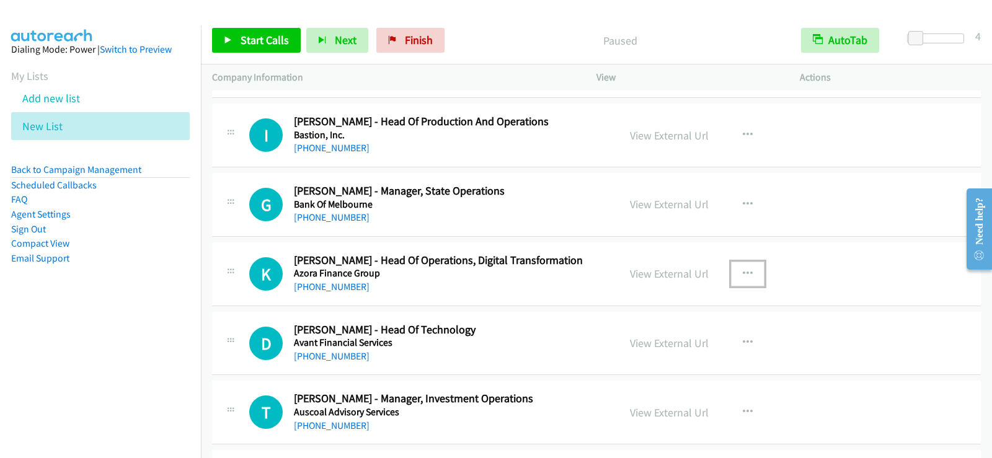
click at [744, 270] on icon "button" at bounding box center [748, 274] width 10 height 10
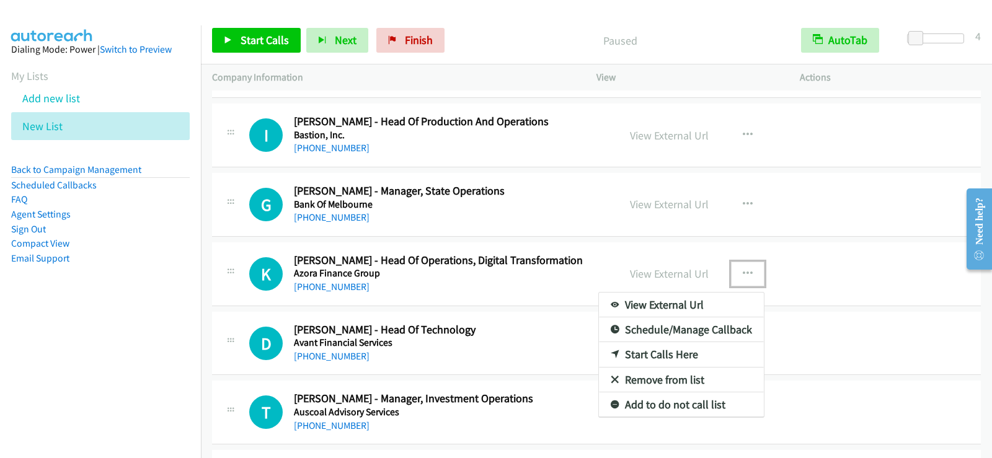
click at [653, 352] on link "Start Calls Here" at bounding box center [681, 354] width 165 height 25
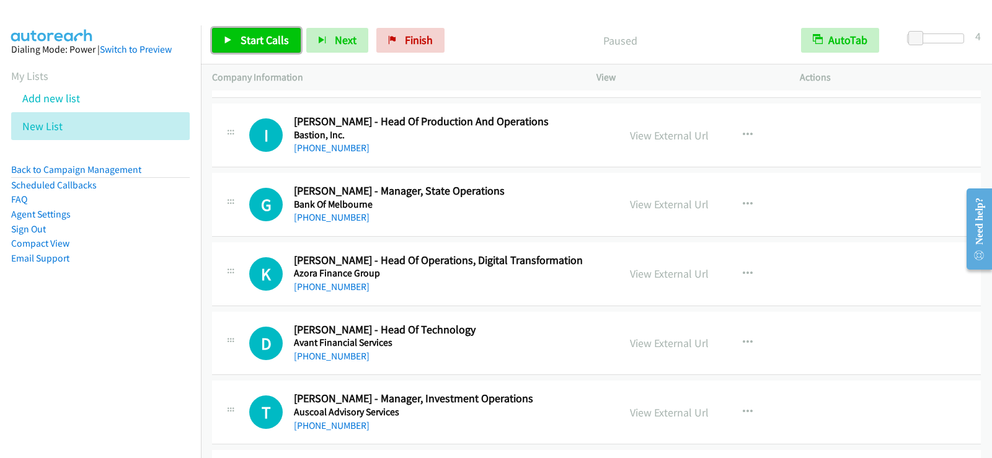
click at [254, 32] on link "Start Calls" at bounding box center [256, 40] width 89 height 25
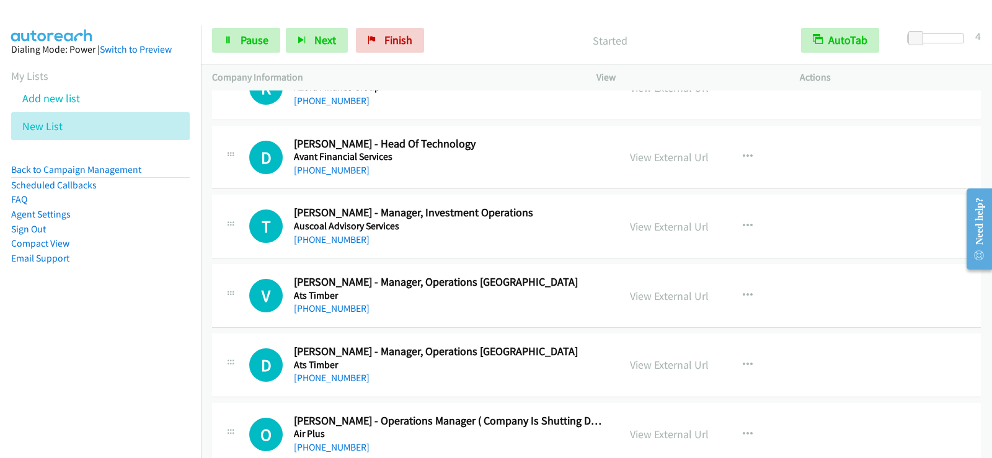
scroll to position [7254, 0]
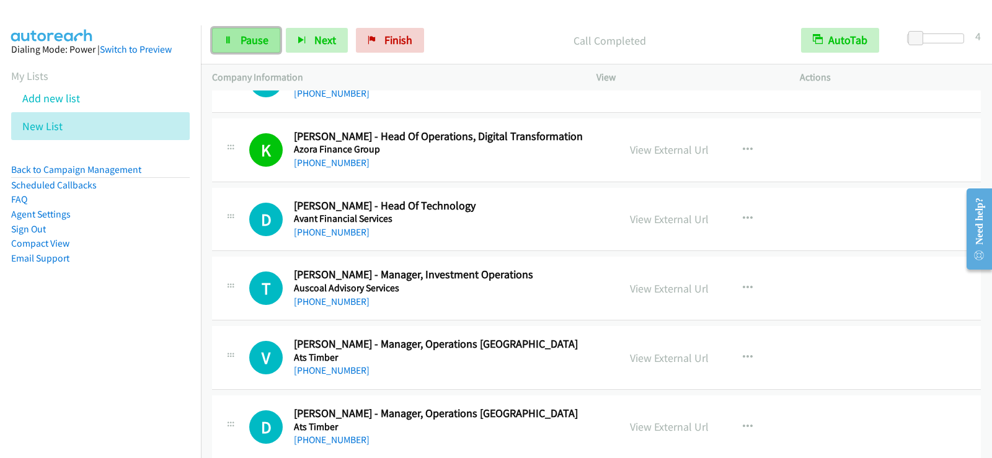
click at [241, 44] on span "Pause" at bounding box center [255, 40] width 28 height 14
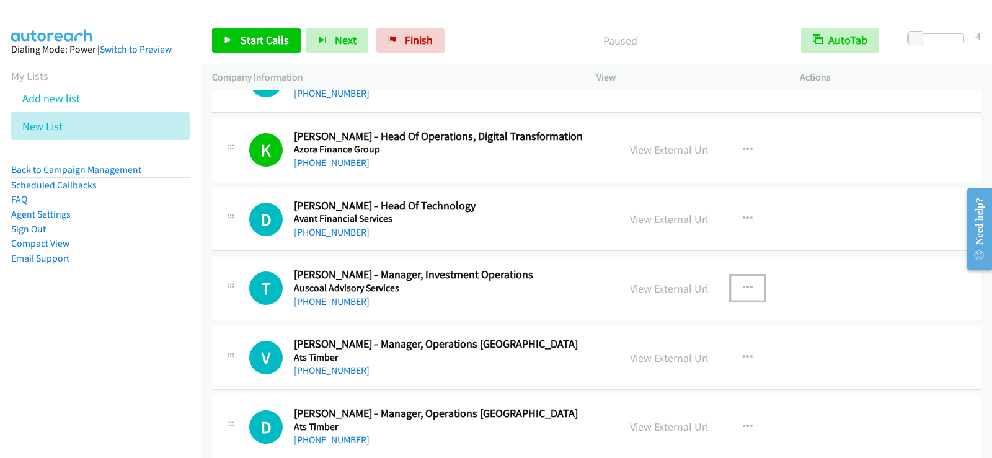
click at [748, 289] on button "button" at bounding box center [747, 288] width 33 height 25
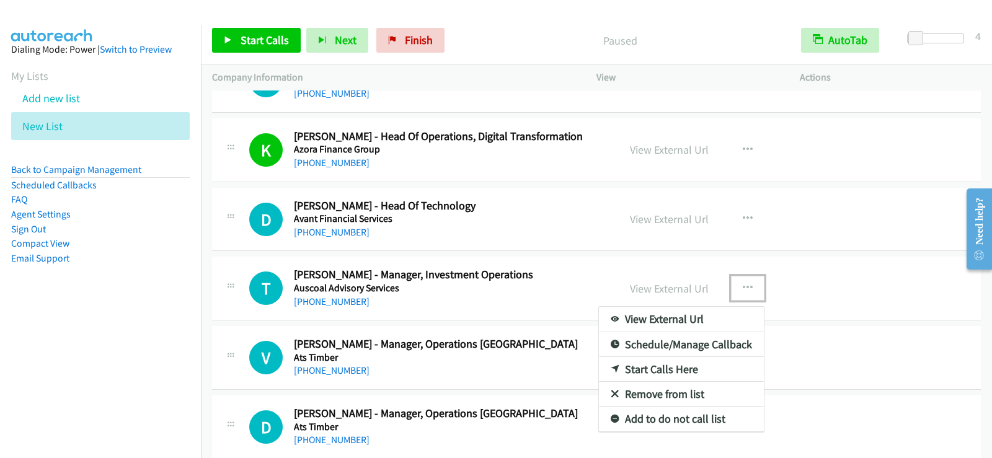
click at [670, 371] on link "Start Calls Here" at bounding box center [681, 369] width 165 height 25
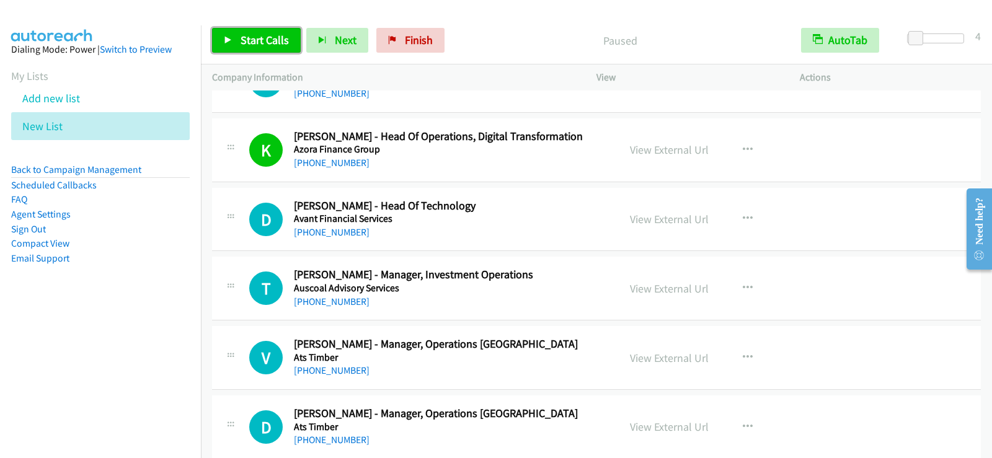
click at [268, 41] on span "Start Calls" at bounding box center [265, 40] width 48 height 14
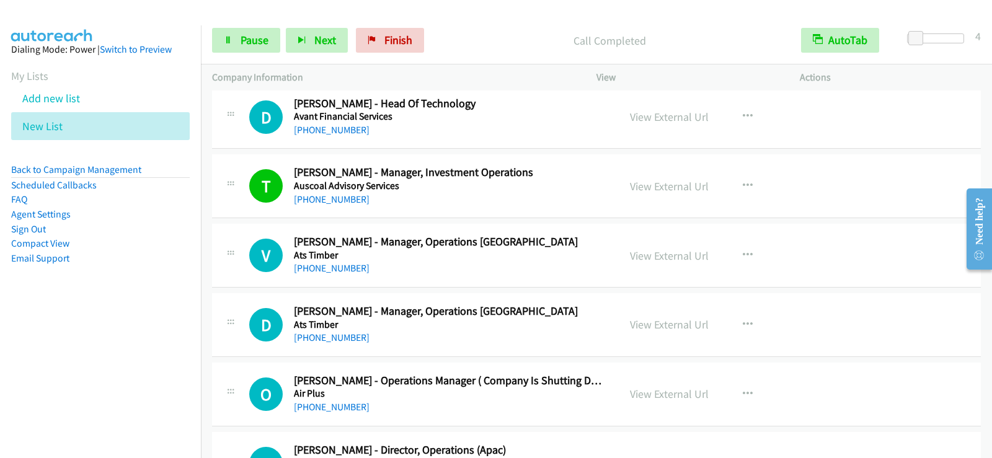
scroll to position [7378, 0]
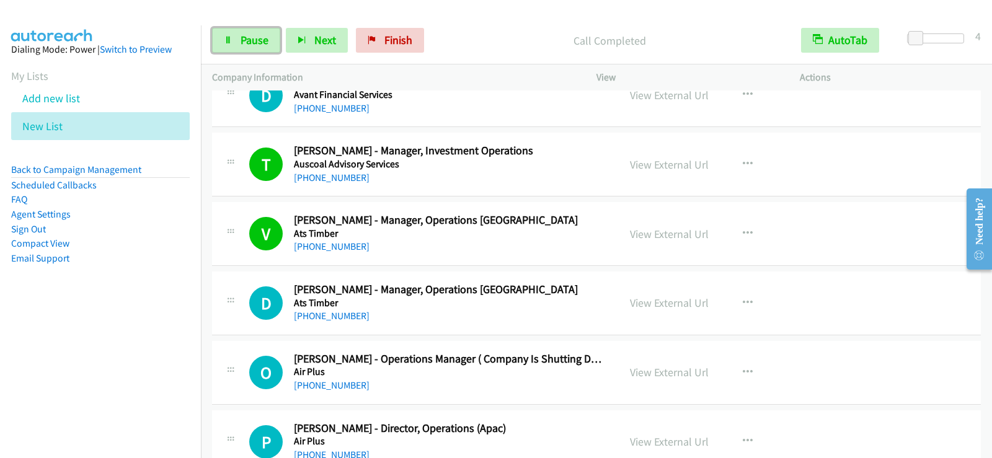
drag, startPoint x: 249, startPoint y: 45, endPoint x: 335, endPoint y: 131, distance: 121.4
click at [249, 46] on span "Pause" at bounding box center [255, 40] width 28 height 14
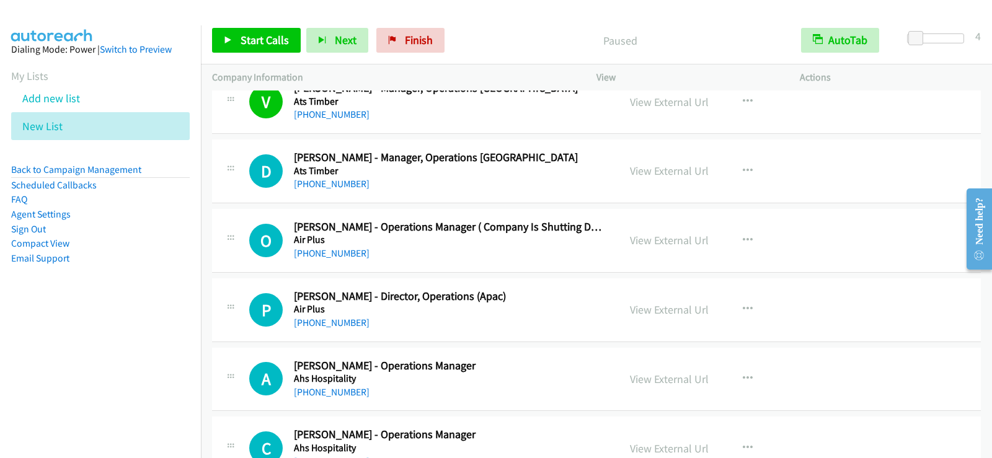
scroll to position [7510, 0]
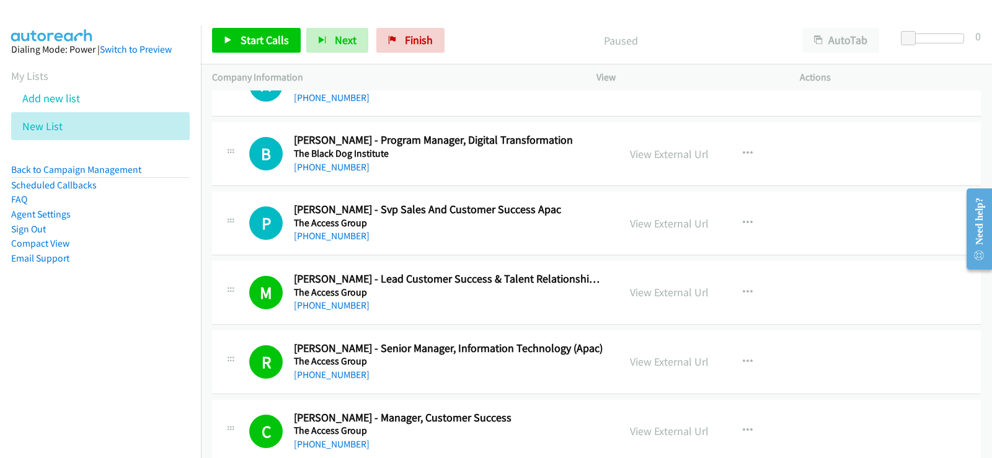
scroll to position [744, 0]
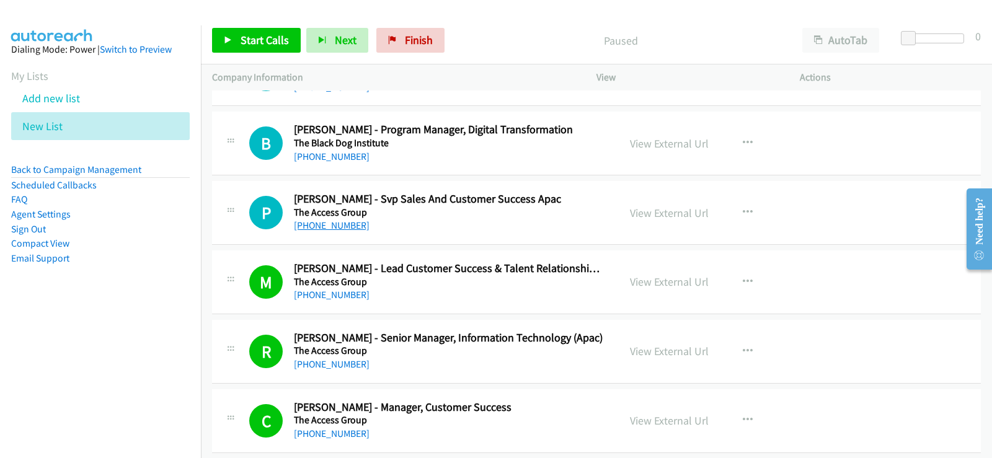
click at [329, 219] on link "[PHONE_NUMBER]" at bounding box center [332, 225] width 76 height 12
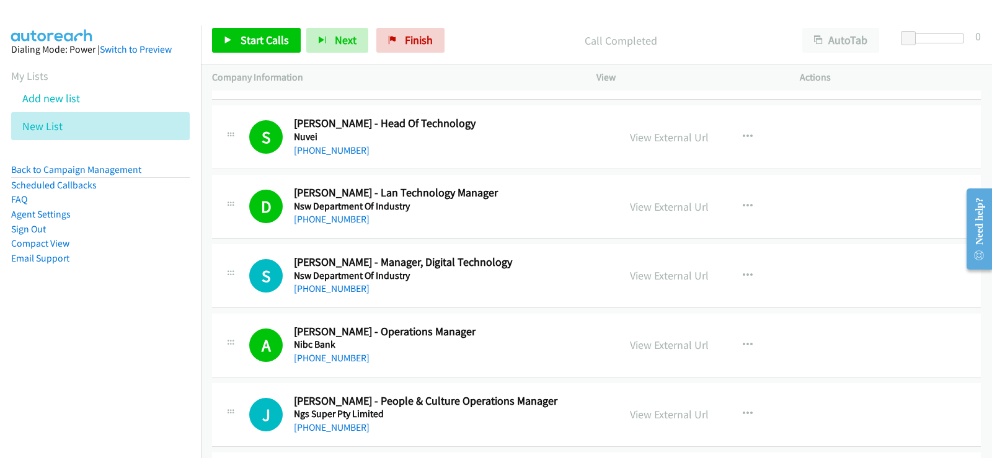
scroll to position [2976, 0]
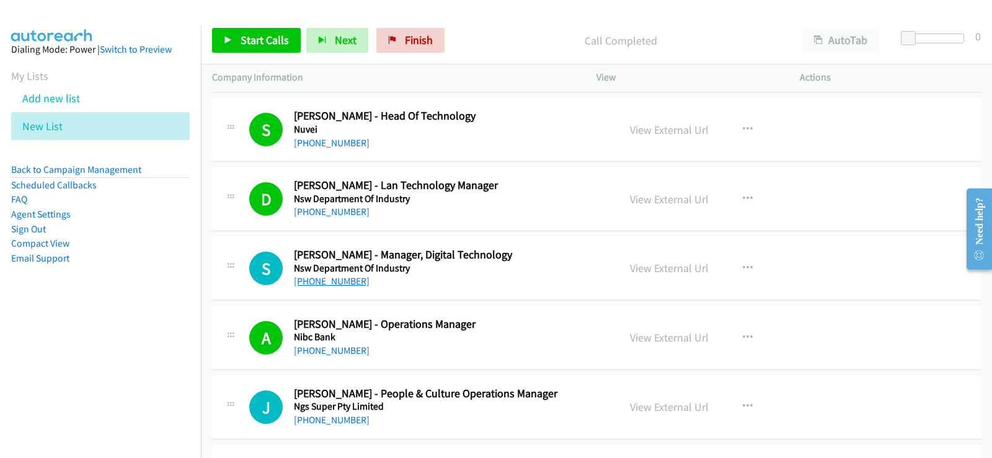
click at [340, 285] on link "[PHONE_NUMBER]" at bounding box center [332, 281] width 76 height 12
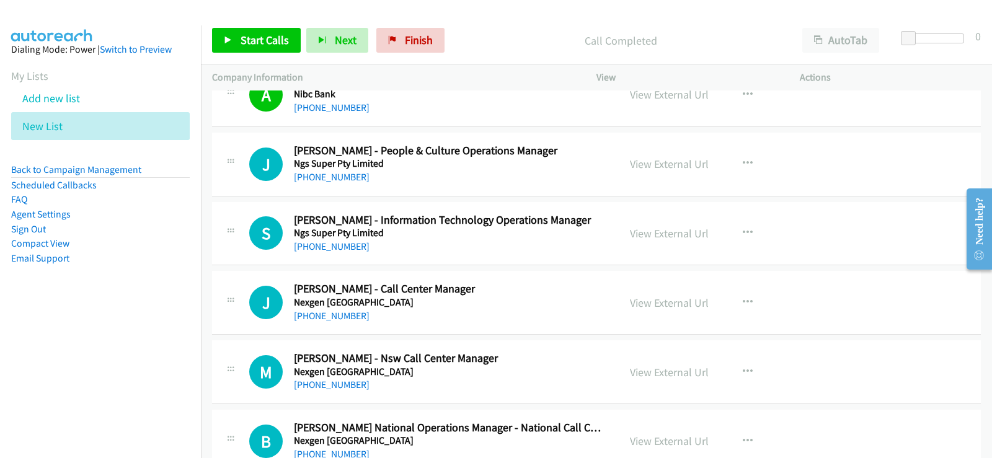
scroll to position [3224, 0]
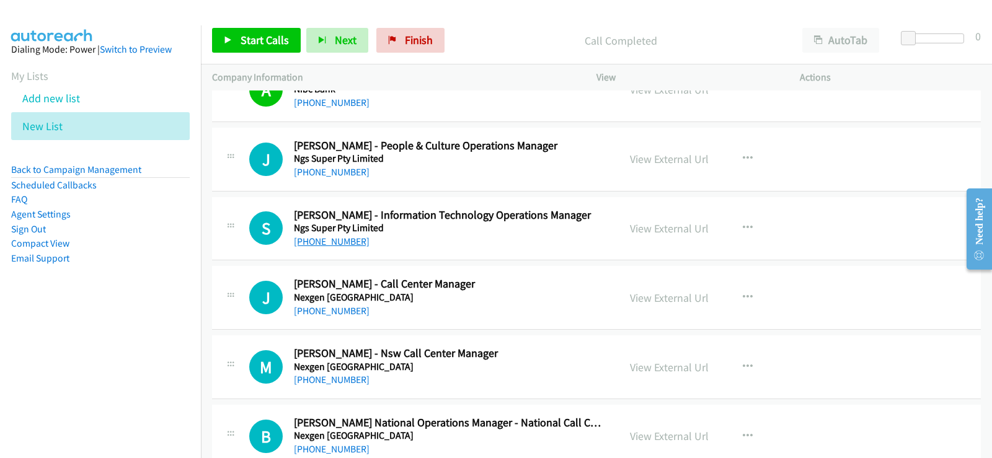
click at [345, 241] on link "[PHONE_NUMBER]" at bounding box center [332, 242] width 76 height 12
click at [93, 169] on link "Back to Campaign Management" at bounding box center [76, 170] width 130 height 12
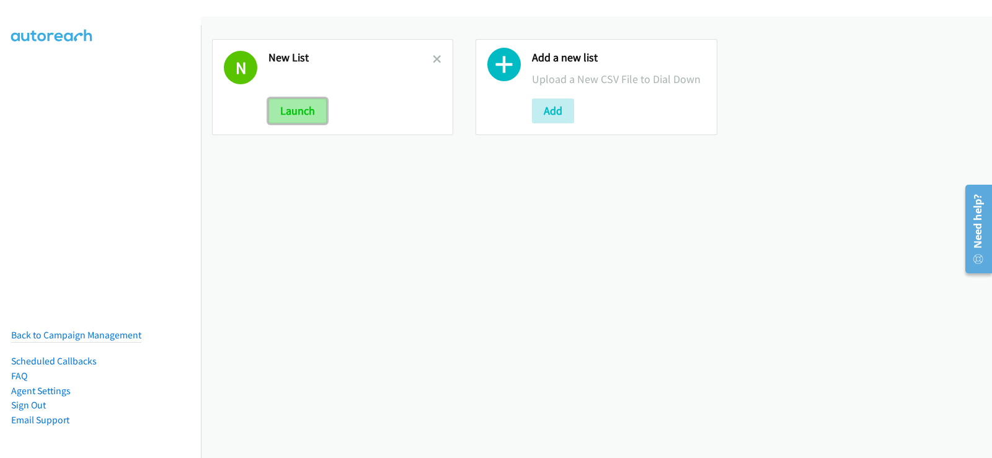
click at [299, 105] on button "Launch" at bounding box center [297, 111] width 58 height 25
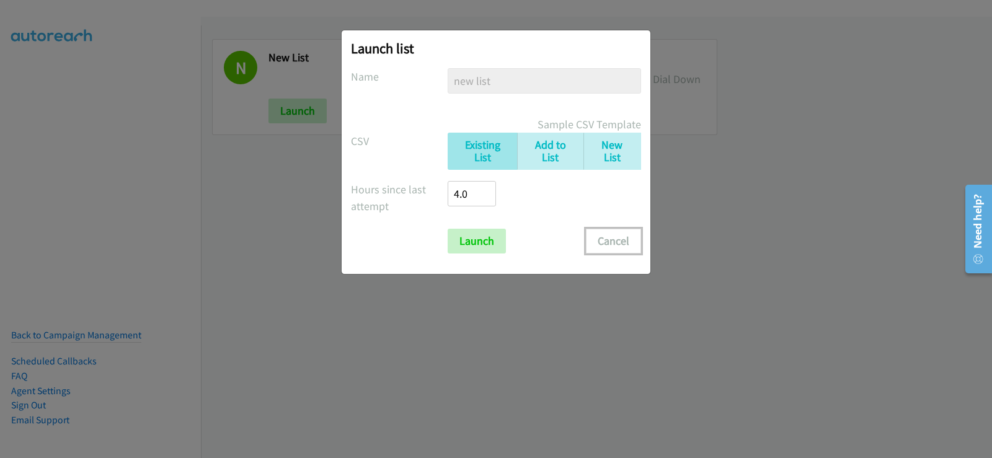
click at [613, 237] on button "Cancel" at bounding box center [613, 241] width 55 height 25
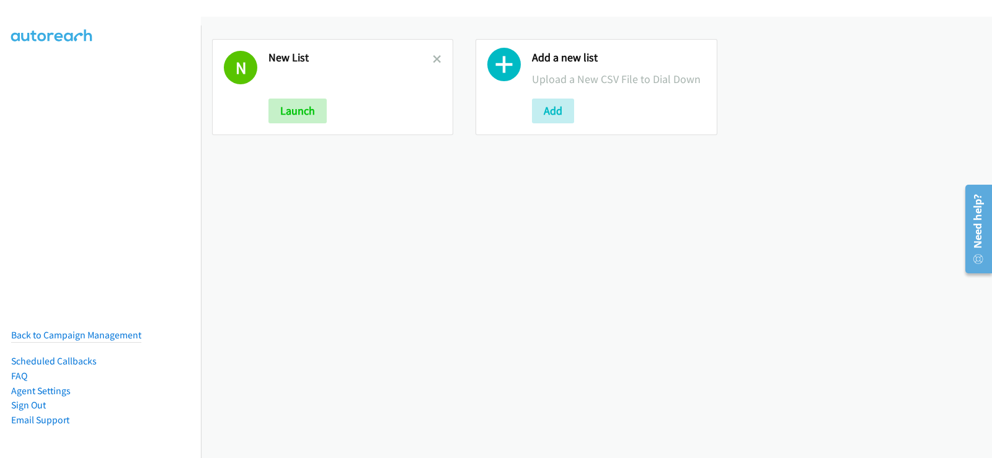
drag, startPoint x: 436, startPoint y: 56, endPoint x: 440, endPoint y: 65, distance: 9.4
click at [435, 56] on icon at bounding box center [437, 60] width 9 height 9
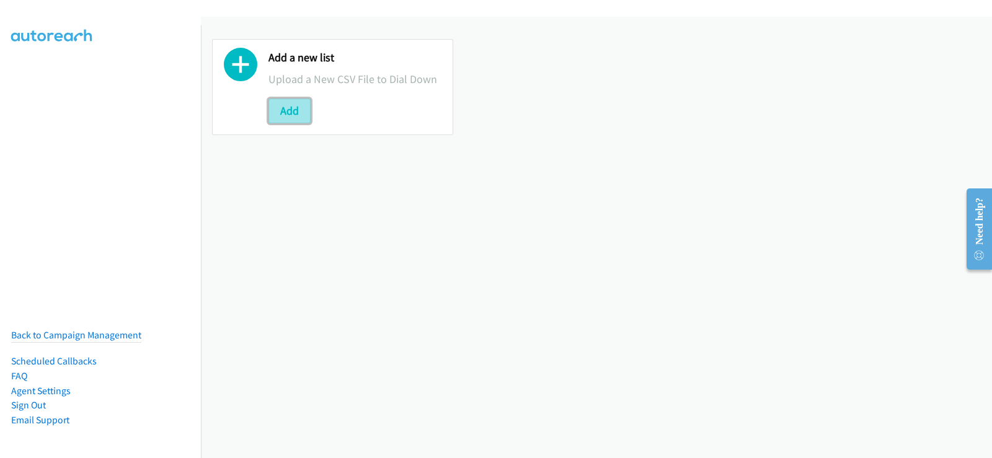
click at [285, 117] on button "Add" at bounding box center [289, 111] width 42 height 25
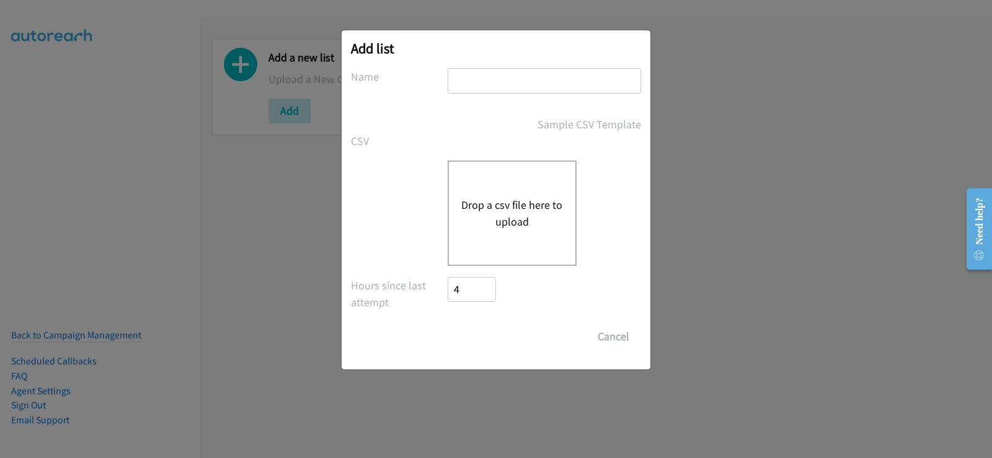
click at [530, 70] on input "text" at bounding box center [544, 80] width 193 height 25
type input "list 1"
click at [511, 228] on button "Drop a csv file here to upload" at bounding box center [512, 213] width 102 height 33
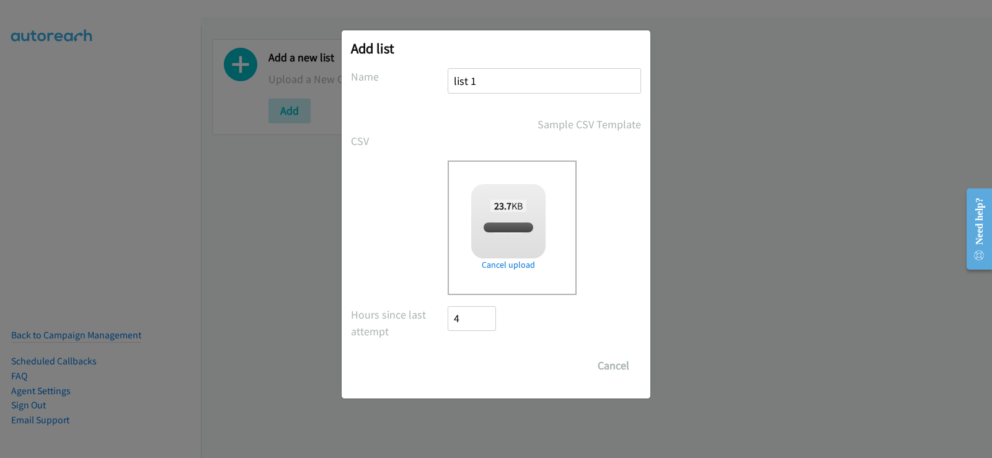
checkbox input "true"
click at [502, 361] on input "Save List" at bounding box center [480, 365] width 65 height 25
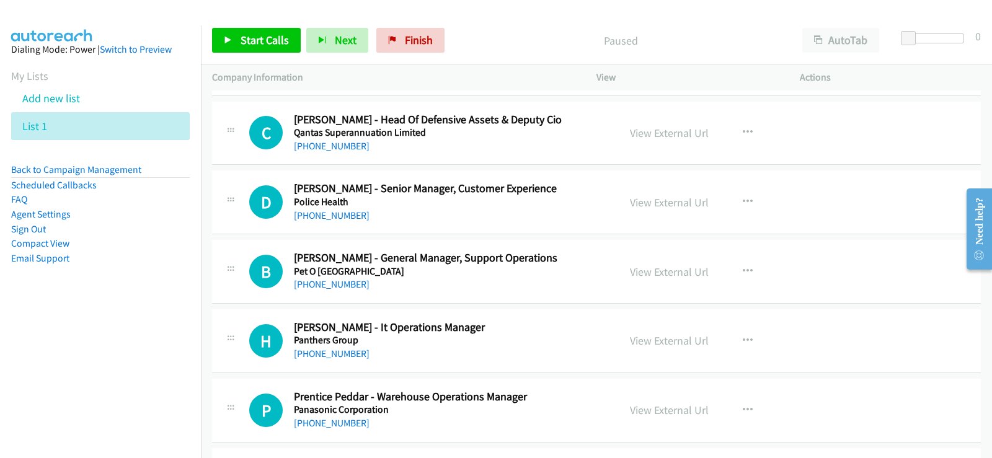
scroll to position [2232, 0]
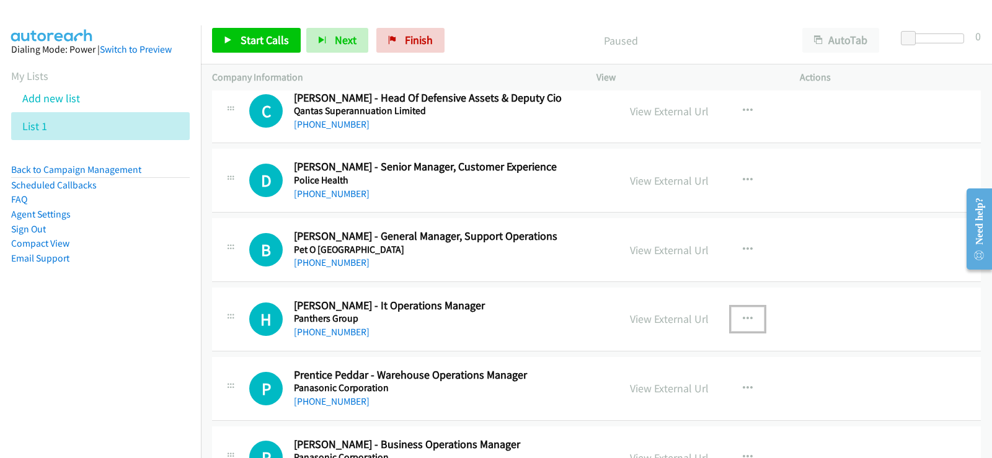
click at [755, 316] on button "button" at bounding box center [747, 319] width 33 height 25
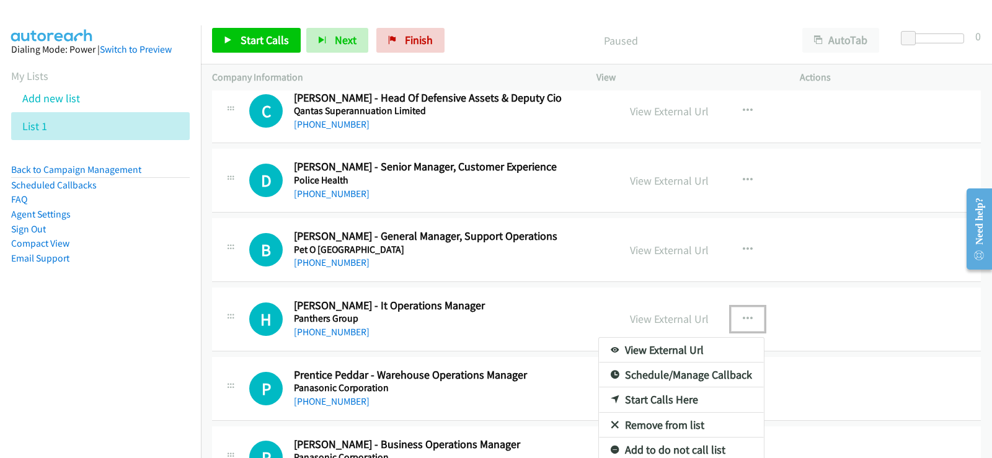
click at [664, 349] on link "View External Url" at bounding box center [681, 350] width 165 height 25
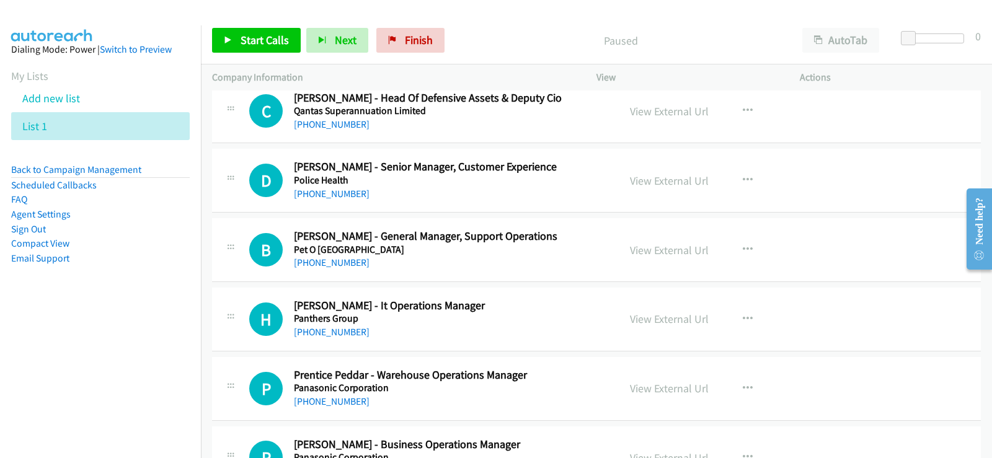
drag, startPoint x: 713, startPoint y: 314, endPoint x: 681, endPoint y: 329, distance: 35.8
click at [681, 329] on div "View External Url View External Url Schedule/Manage Callback Start Calls Here R…" at bounding box center [726, 319] width 215 height 41
click at [749, 319] on button "button" at bounding box center [747, 319] width 33 height 25
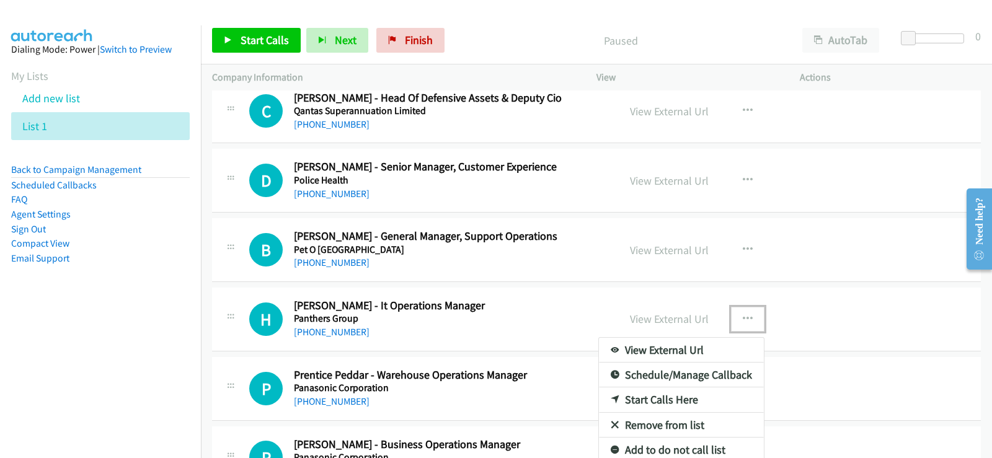
click at [676, 401] on link "Start Calls Here" at bounding box center [681, 399] width 165 height 25
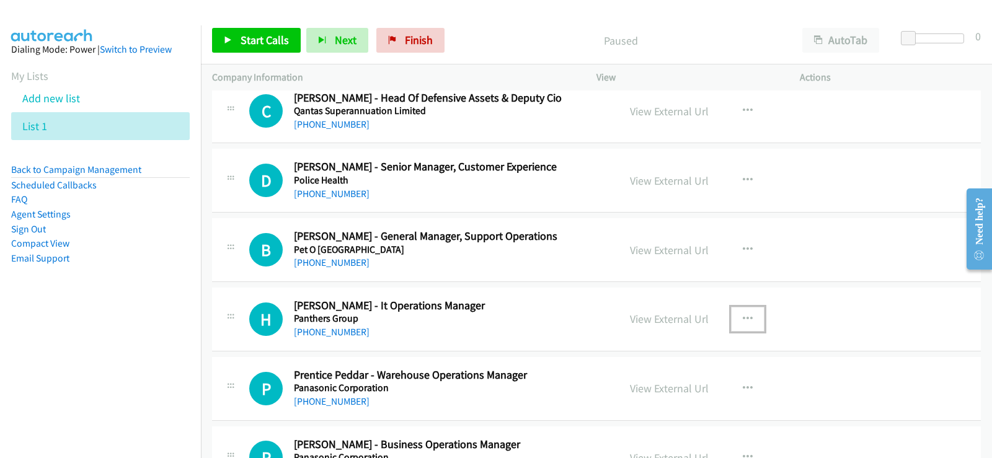
click at [497, 374] on h2 "Prentice Peddar - Warehouse Operations Manager" at bounding box center [448, 375] width 309 height 14
click at [533, 330] on div "[PHONE_NUMBER]" at bounding box center [448, 332] width 309 height 15
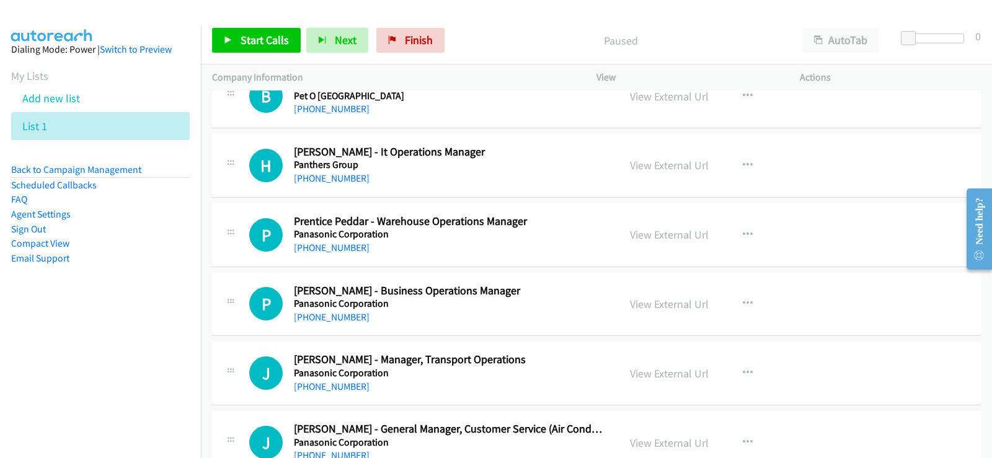
scroll to position [2418, 0]
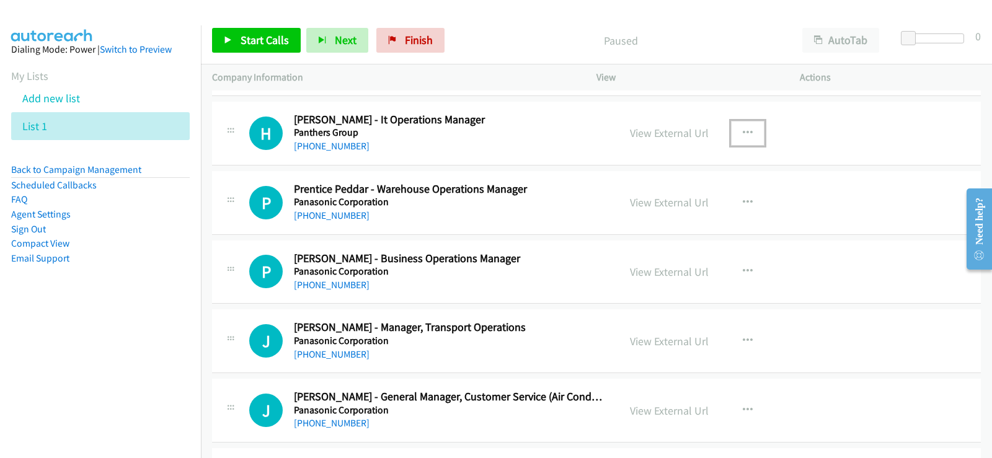
click at [743, 131] on icon "button" at bounding box center [748, 133] width 10 height 10
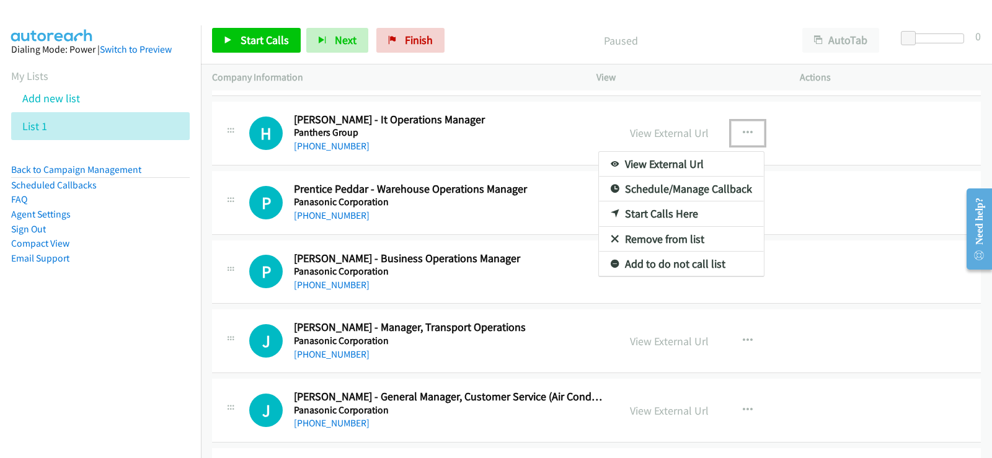
click at [613, 213] on link "Start Calls Here" at bounding box center [681, 213] width 165 height 25
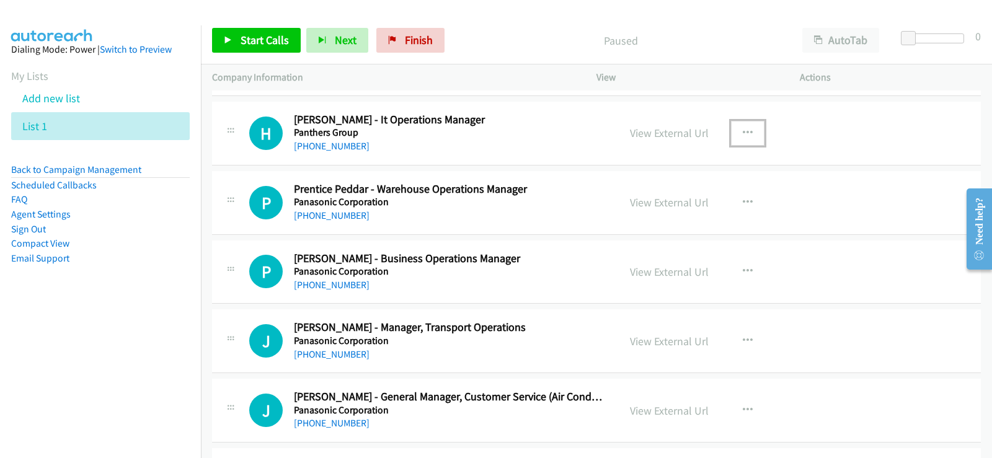
click at [554, 348] on div "[PHONE_NUMBER]" at bounding box center [448, 354] width 309 height 15
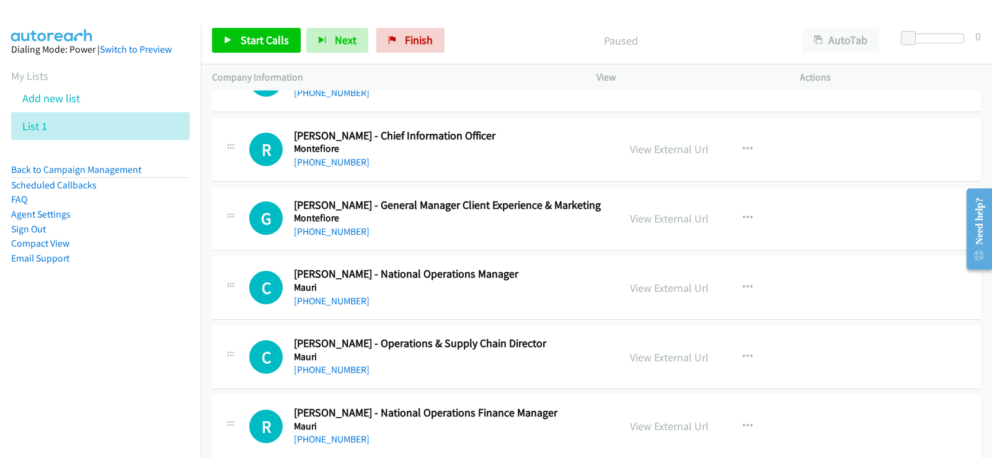
scroll to position [3596, 0]
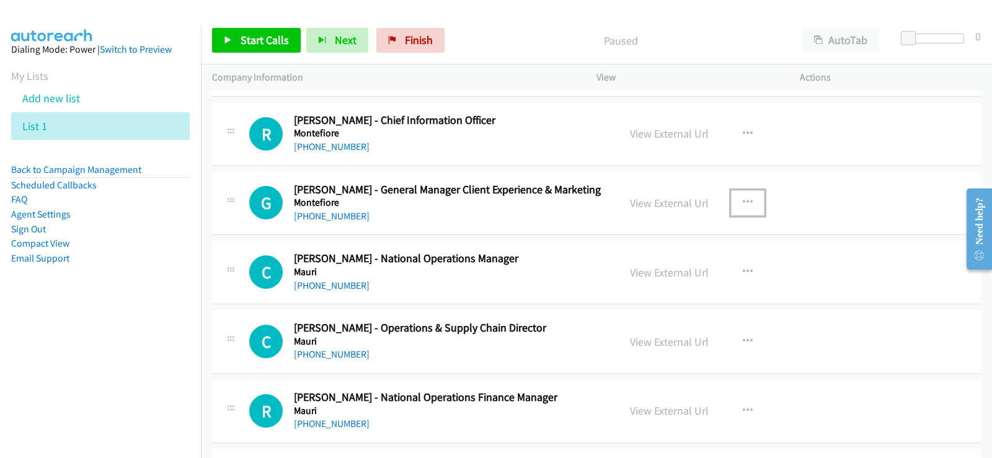
click at [735, 203] on button "button" at bounding box center [747, 202] width 33 height 25
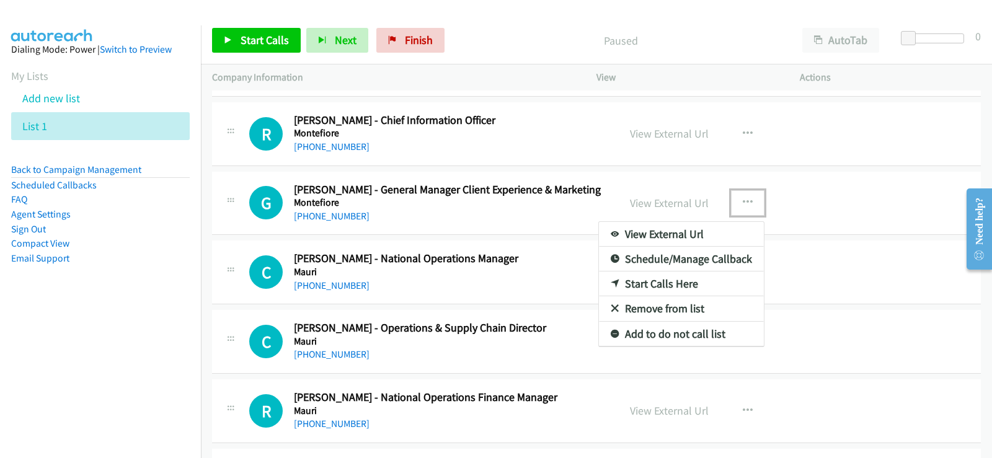
click at [675, 280] on link "Start Calls Here" at bounding box center [681, 284] width 165 height 25
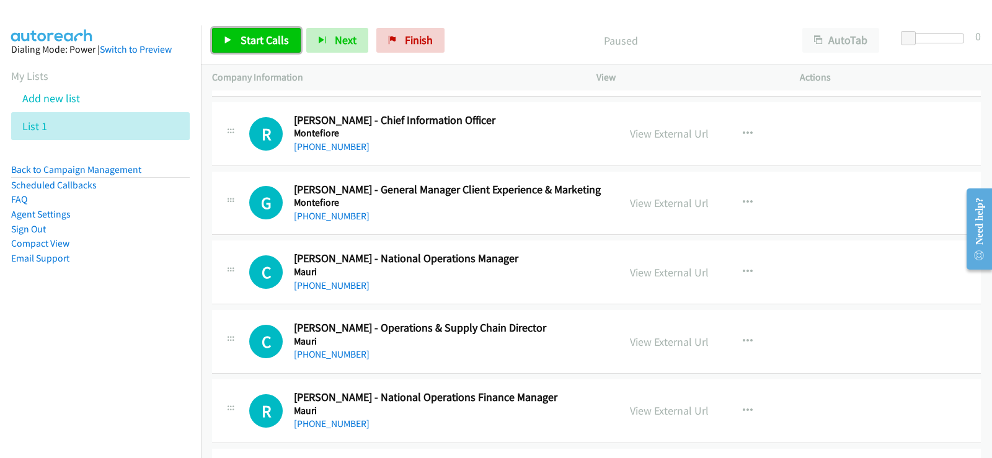
click at [259, 38] on span "Start Calls" at bounding box center [265, 40] width 48 height 14
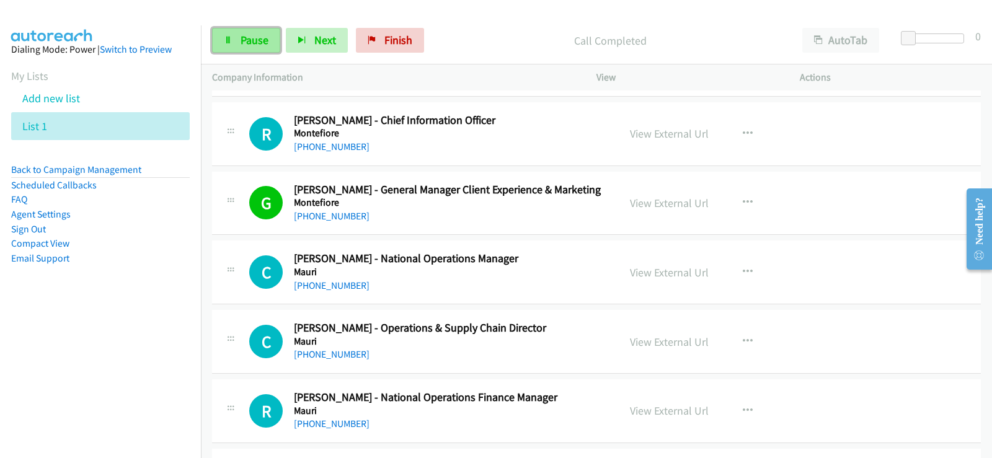
click at [259, 37] on span "Pause" at bounding box center [255, 40] width 28 height 14
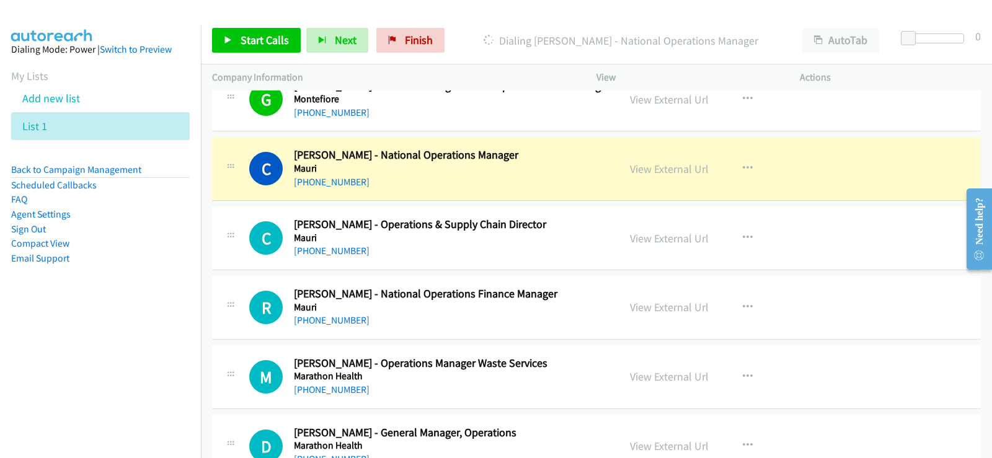
scroll to position [3720, 0]
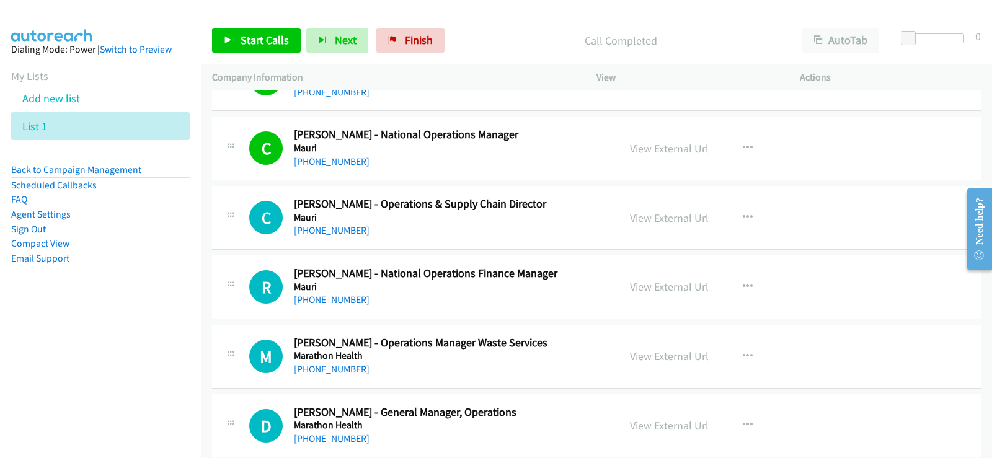
click at [626, 48] on p "Call Completed" at bounding box center [620, 40] width 319 height 17
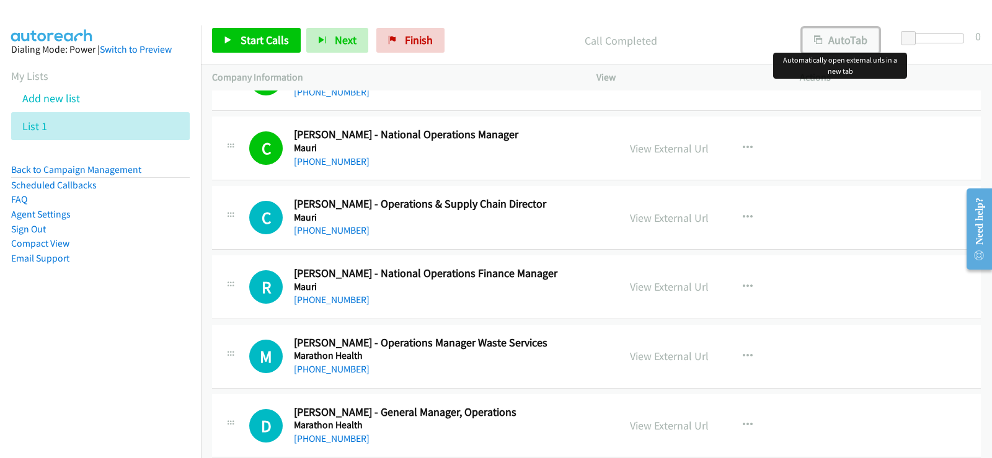
click at [848, 42] on button "AutoTab" at bounding box center [840, 40] width 77 height 25
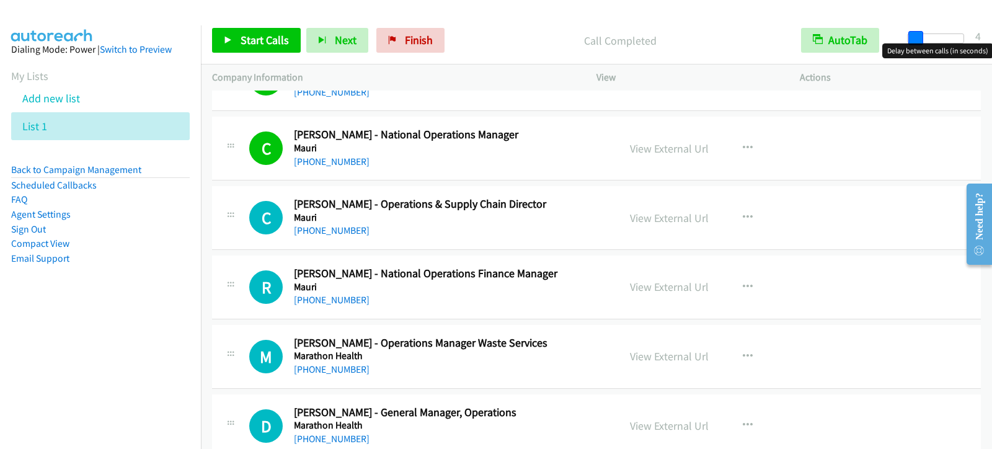
click at [918, 36] on span at bounding box center [915, 38] width 15 height 15
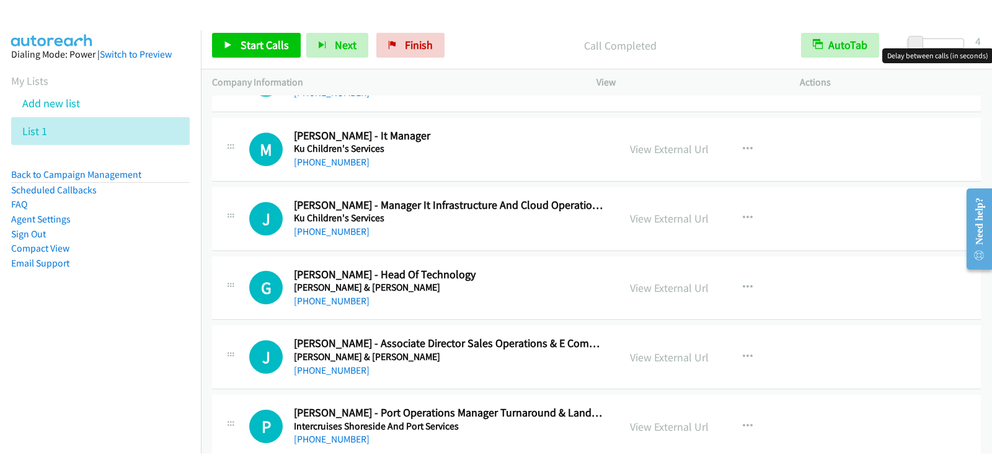
scroll to position [4278, 0]
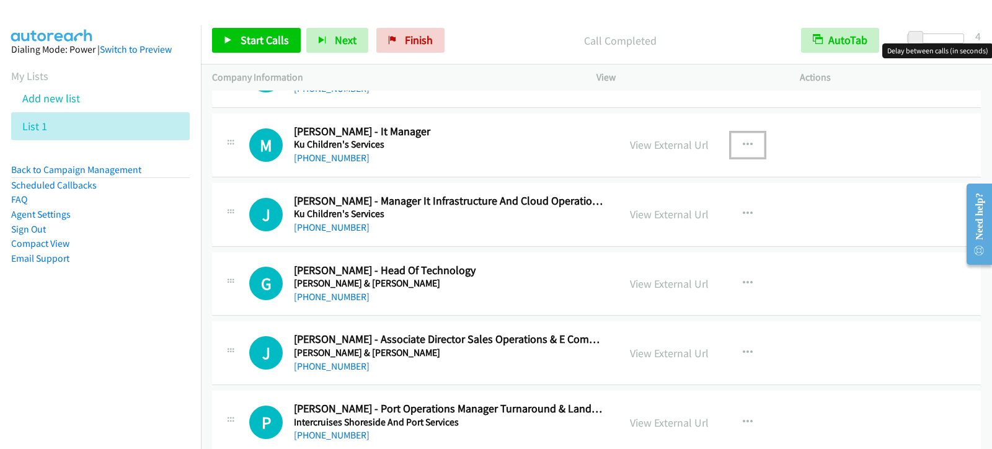
click at [751, 143] on button "button" at bounding box center [747, 145] width 33 height 25
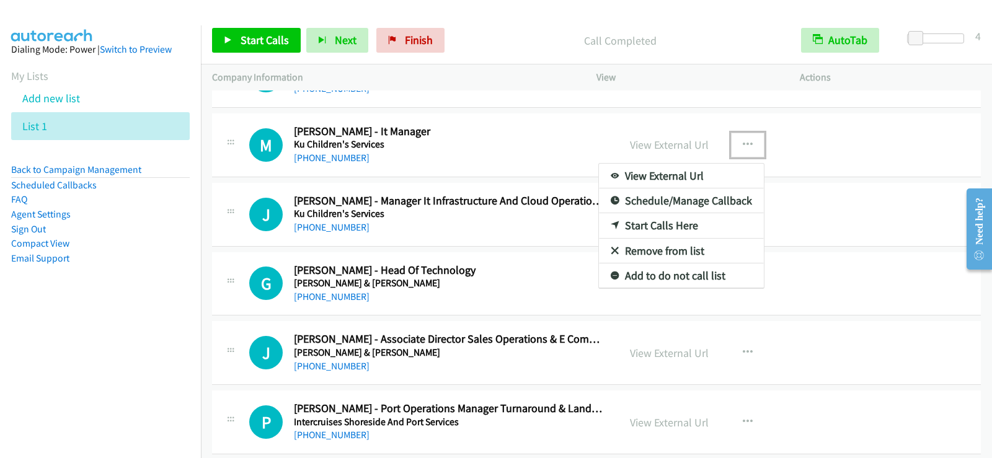
click at [671, 224] on link "Start Calls Here" at bounding box center [681, 225] width 165 height 25
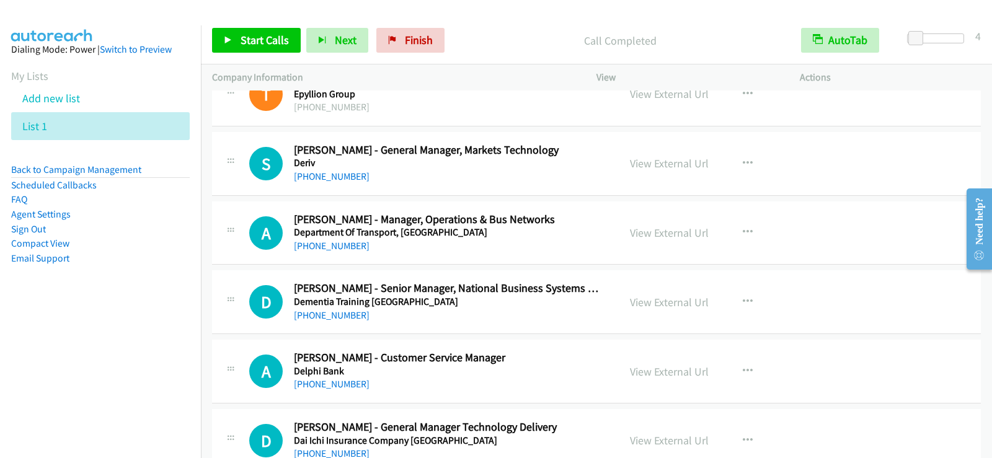
scroll to position [5084, 0]
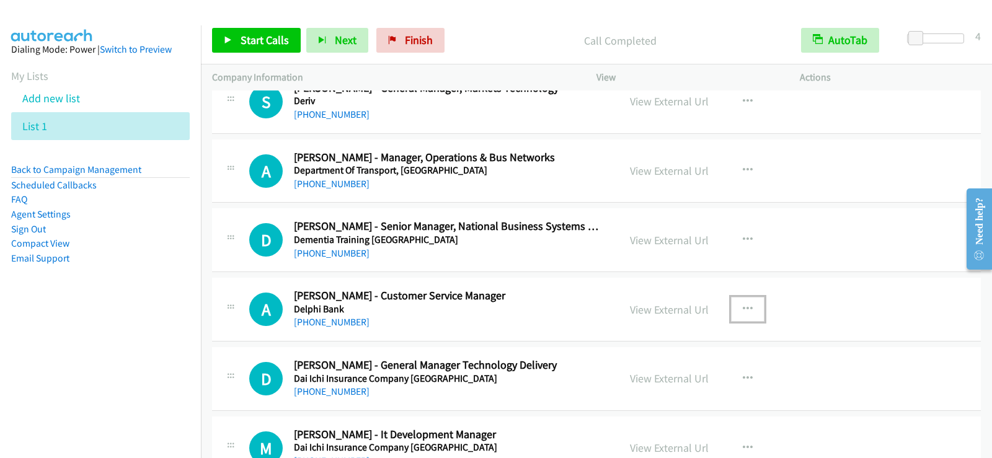
click at [751, 307] on button "button" at bounding box center [747, 309] width 33 height 25
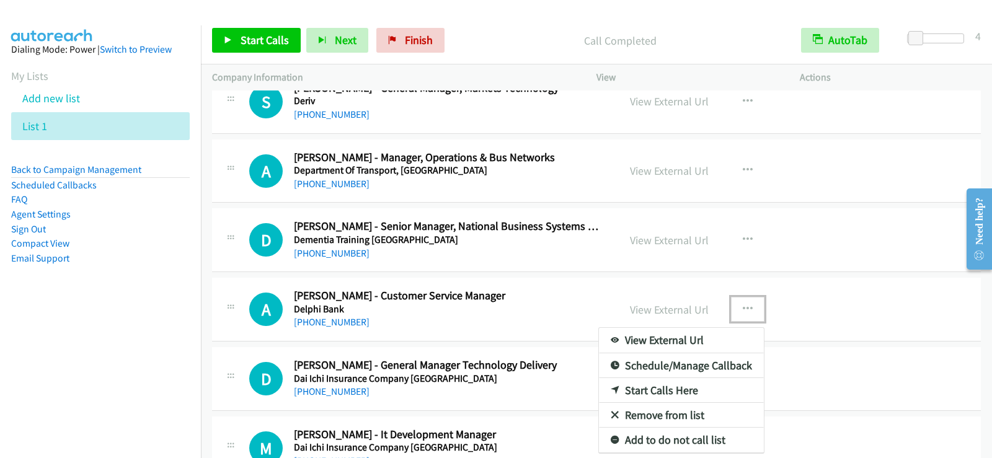
click at [663, 390] on link "Start Calls Here" at bounding box center [681, 390] width 165 height 25
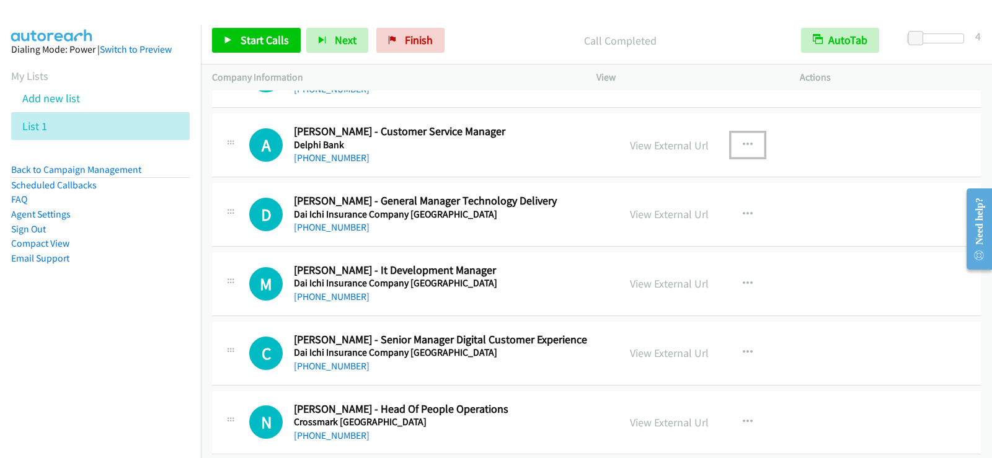
scroll to position [5270, 0]
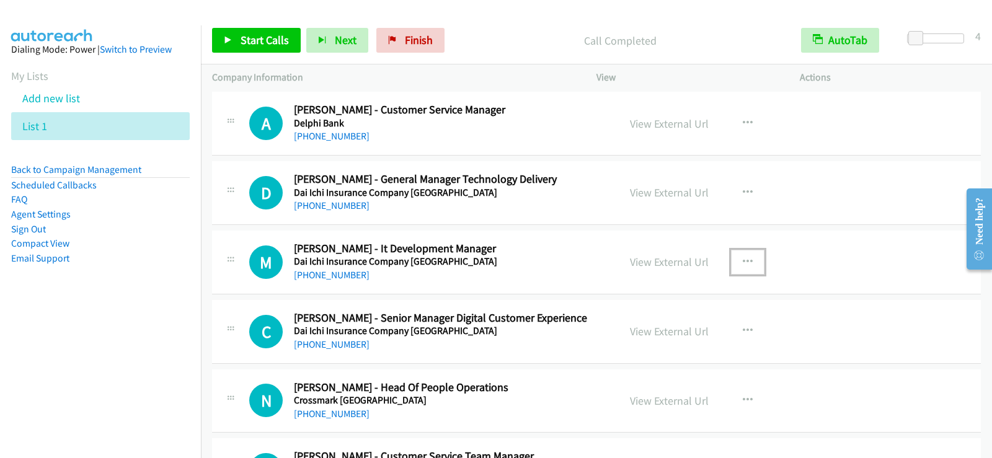
click at [732, 262] on button "button" at bounding box center [747, 262] width 33 height 25
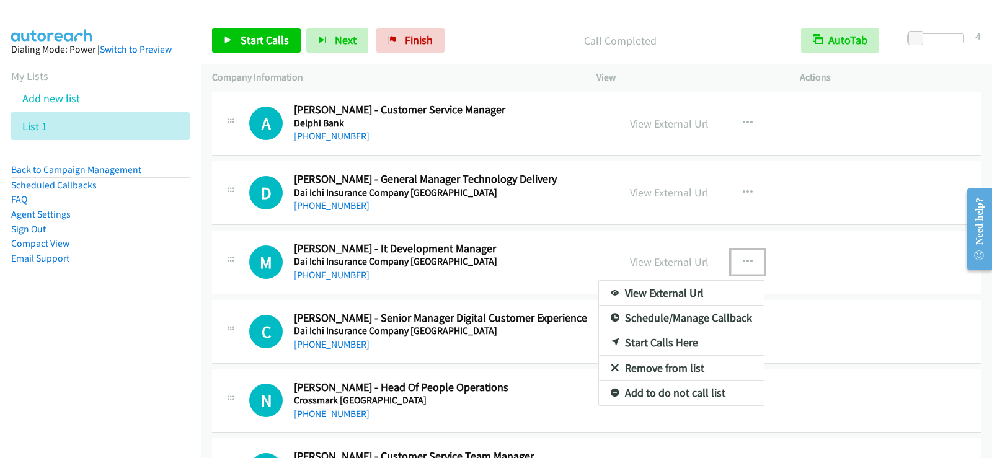
click at [660, 342] on link "Start Calls Here" at bounding box center [681, 342] width 165 height 25
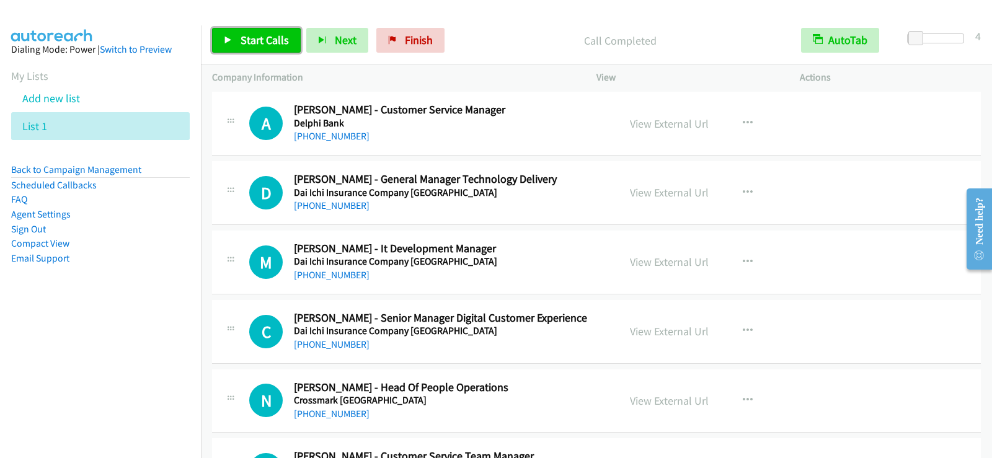
click at [254, 44] on span "Start Calls" at bounding box center [265, 40] width 48 height 14
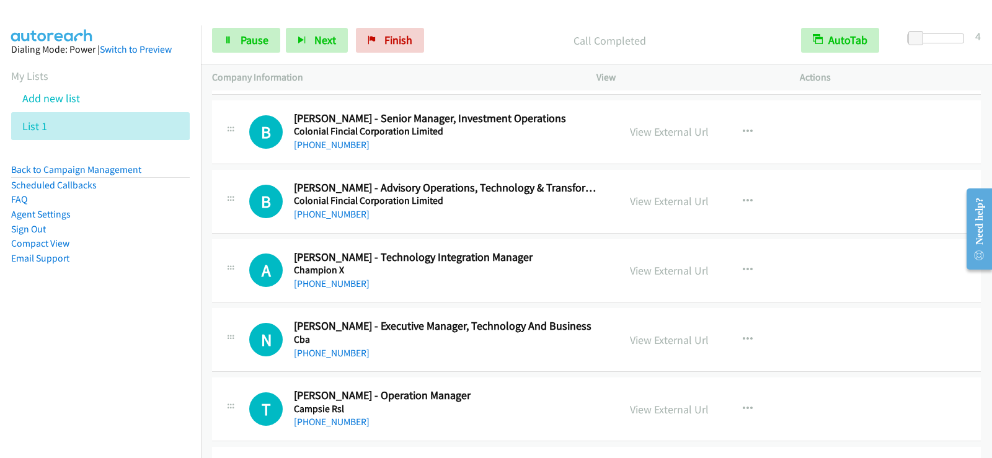
scroll to position [5766, 0]
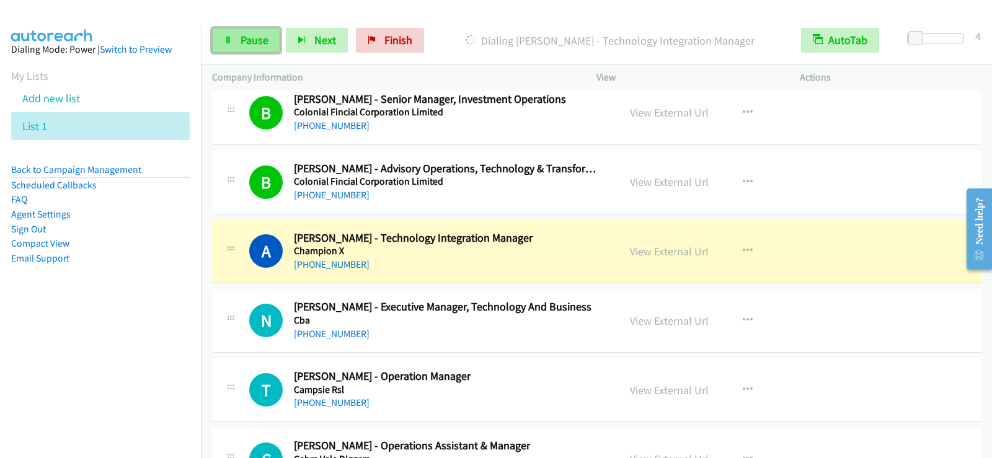
click at [237, 35] on link "Pause" at bounding box center [246, 40] width 68 height 25
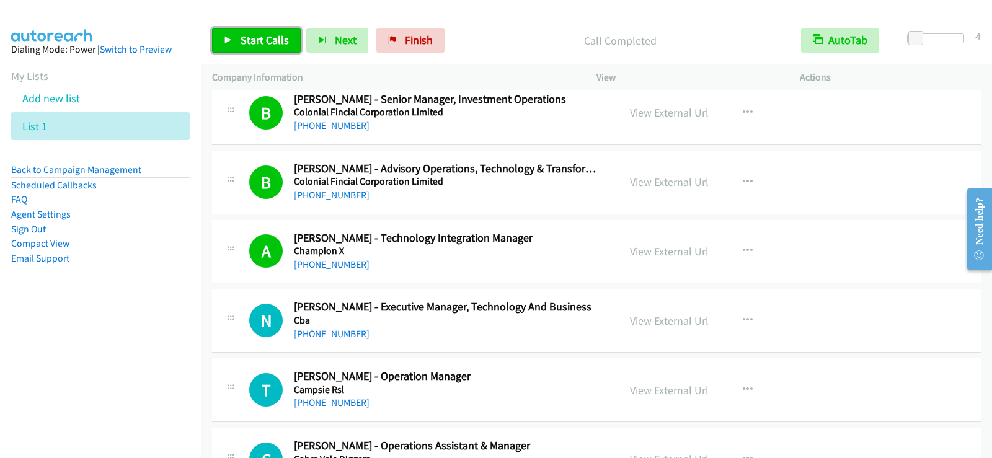
click at [247, 38] on span "Start Calls" at bounding box center [265, 40] width 48 height 14
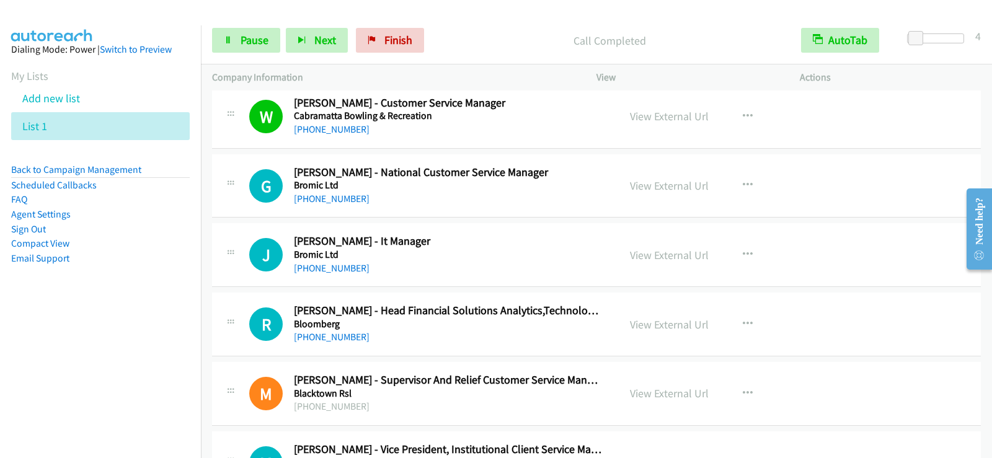
scroll to position [6200, 0]
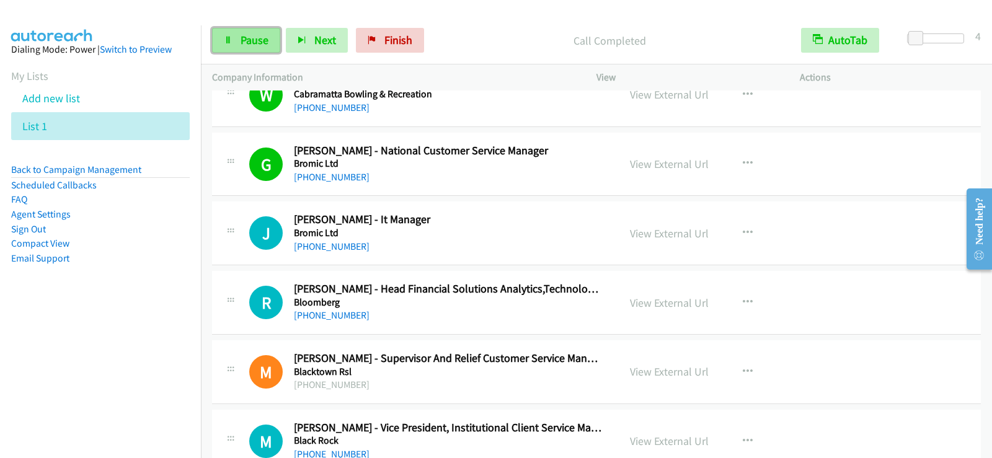
click at [257, 43] on span "Pause" at bounding box center [255, 40] width 28 height 14
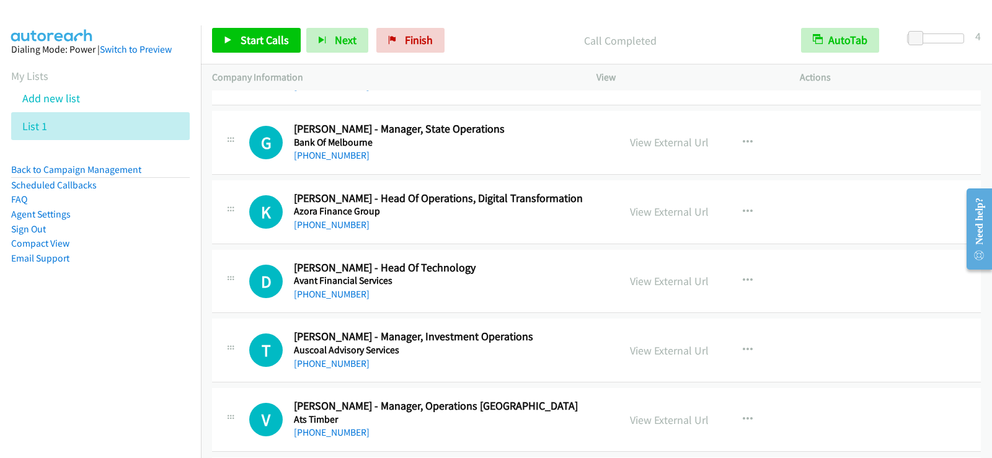
scroll to position [7254, 0]
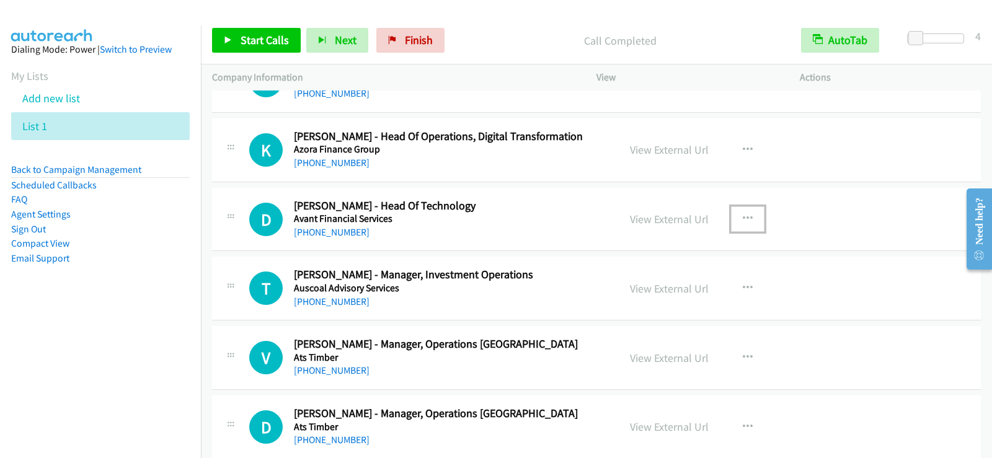
click at [743, 219] on icon "button" at bounding box center [748, 219] width 10 height 10
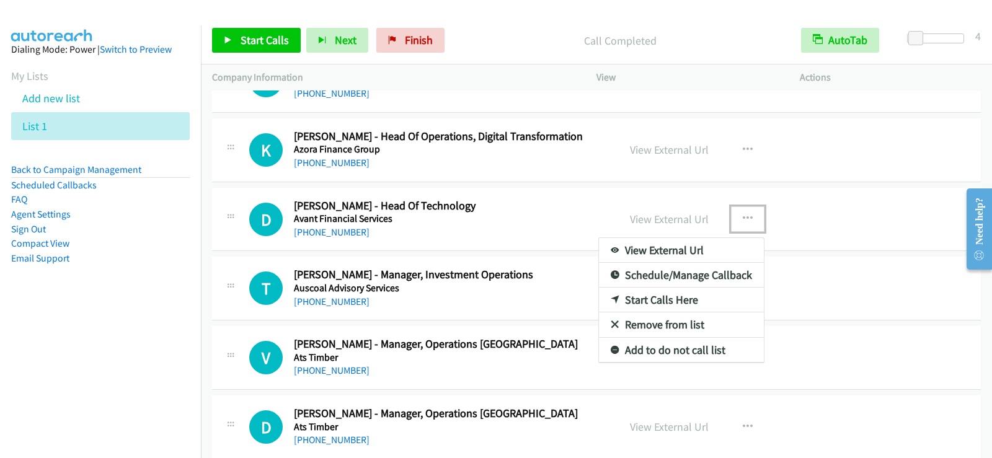
click at [639, 298] on link "Start Calls Here" at bounding box center [681, 300] width 165 height 25
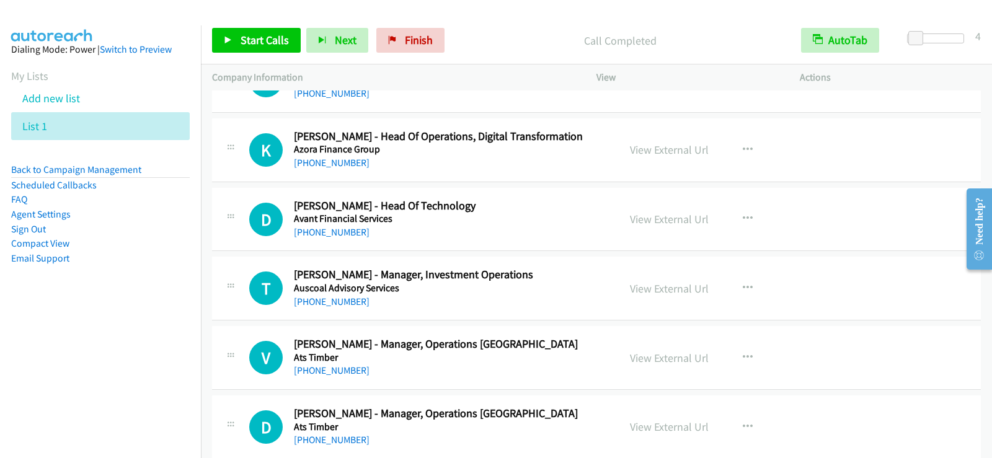
click at [521, 40] on p "Call Completed" at bounding box center [619, 40] width 317 height 17
